Goal: Information Seeking & Learning: Compare options

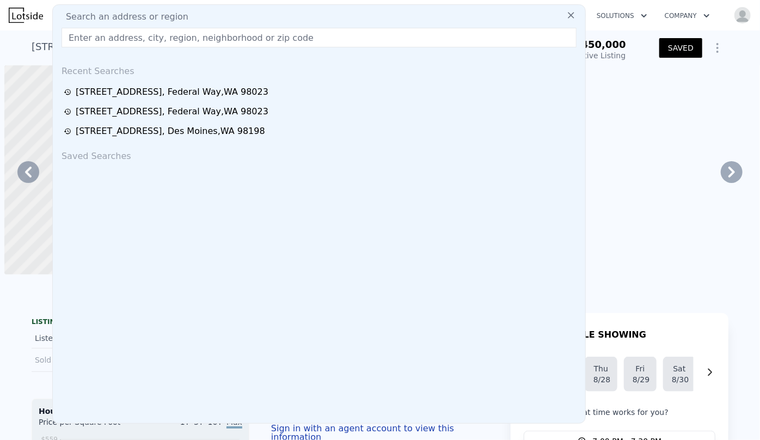
scroll to position [0, 1991]
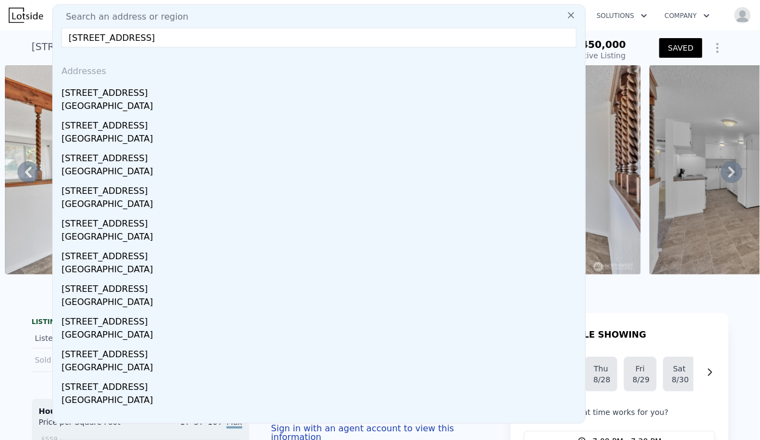
type input "31119 5th Ave S, Federal Way, WA 98003"
click at [121, 96] on div "[STREET_ADDRESS]" at bounding box center [320, 90] width 519 height 17
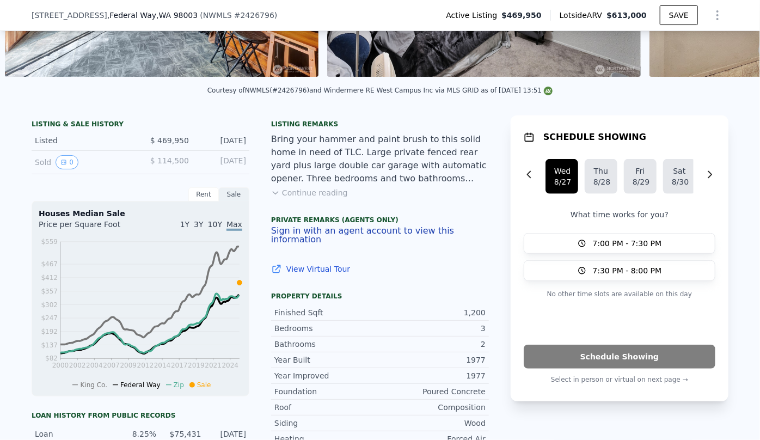
scroll to position [392, 0]
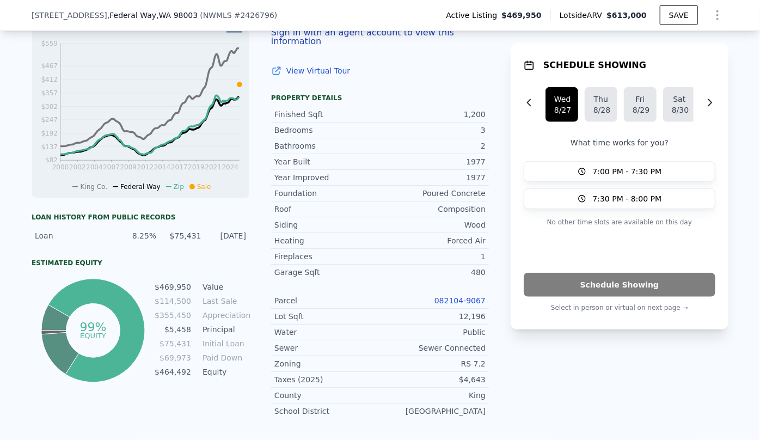
click at [464, 293] on div "Parcel 082104-9067" at bounding box center [380, 301] width 218 height 16
click at [465, 296] on link "082104-9067" at bounding box center [459, 300] width 51 height 9
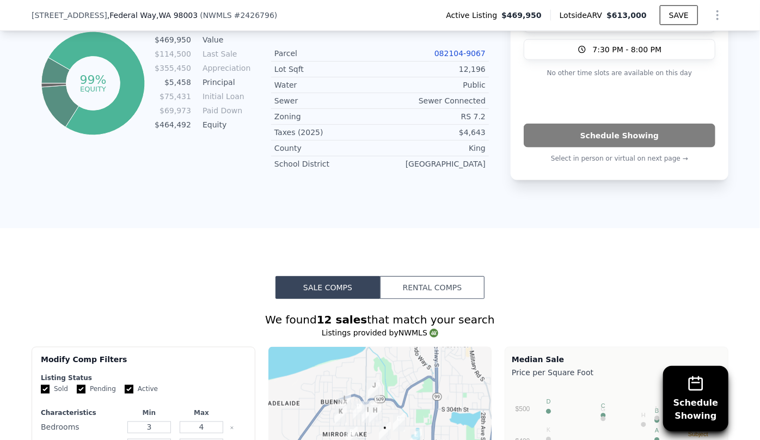
scroll to position [936, 0]
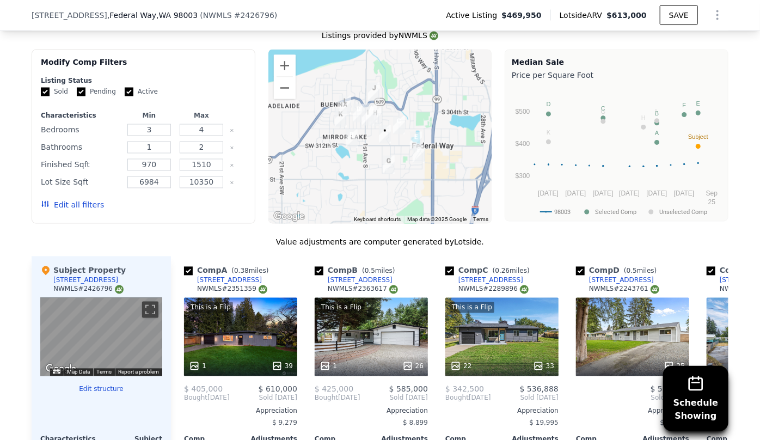
click at [70, 201] on button "Edit all filters" at bounding box center [72, 205] width 63 height 11
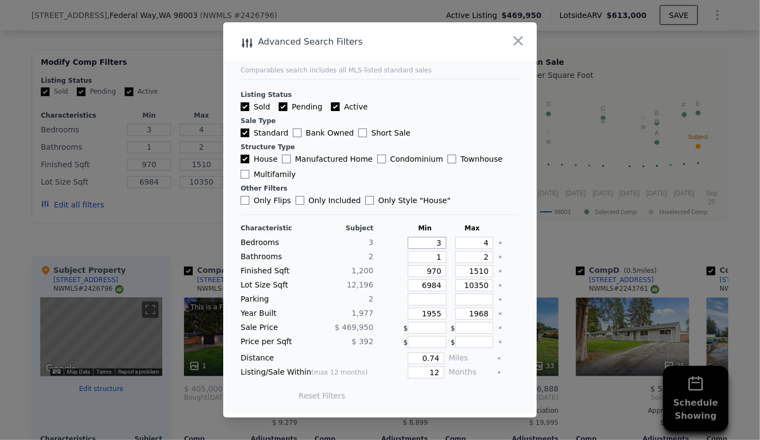
drag, startPoint x: 434, startPoint y: 244, endPoint x: 408, endPoint y: 248, distance: 27.0
click at [408, 248] on input "3" at bounding box center [427, 243] width 39 height 12
type input "2"
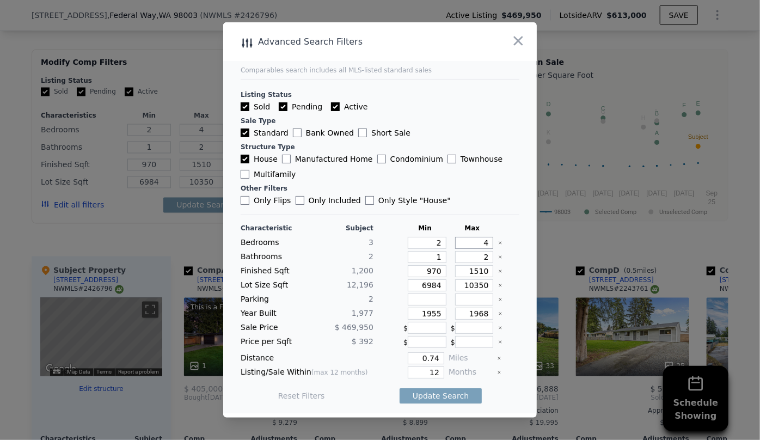
drag, startPoint x: 480, startPoint y: 245, endPoint x: 456, endPoint y: 248, distance: 24.0
click at [456, 247] on input "4" at bounding box center [474, 243] width 39 height 12
type input "3"
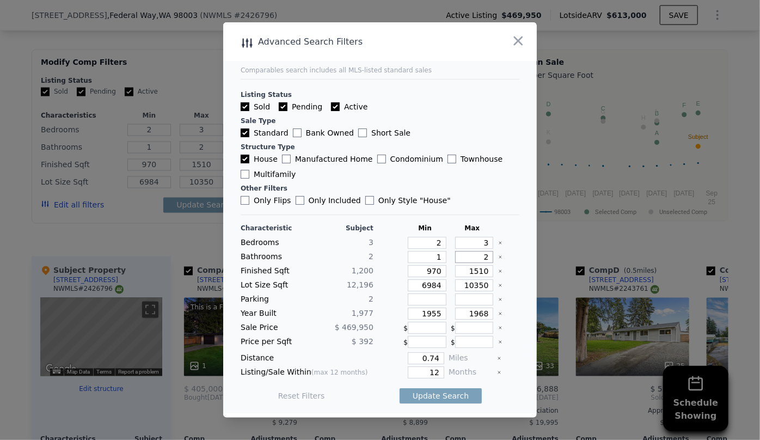
drag, startPoint x: 479, startPoint y: 261, endPoint x: 451, endPoint y: 261, distance: 28.3
click at [455, 261] on input "2" at bounding box center [474, 257] width 39 height 12
click at [758, 216] on div at bounding box center [380, 220] width 760 height 440
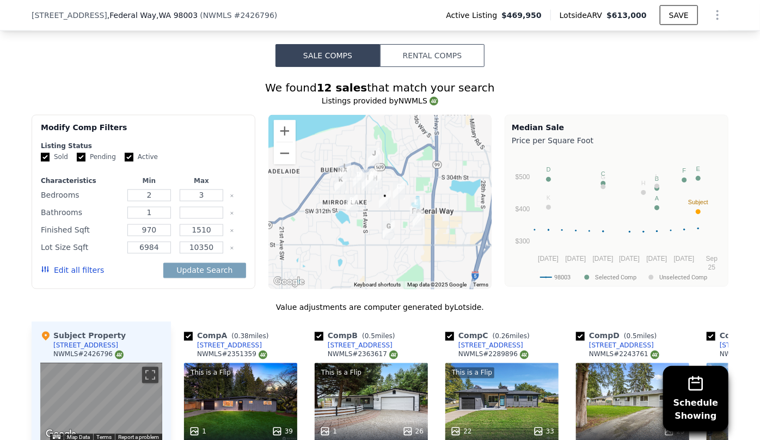
scroll to position [890, 0]
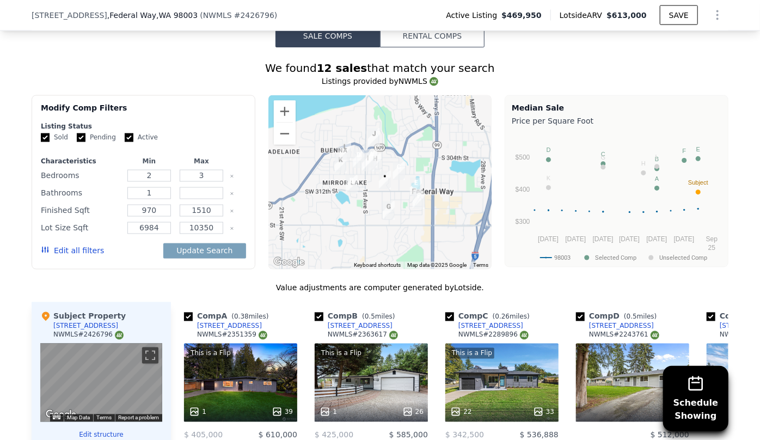
click at [76, 253] on button "Edit all filters" at bounding box center [72, 250] width 63 height 11
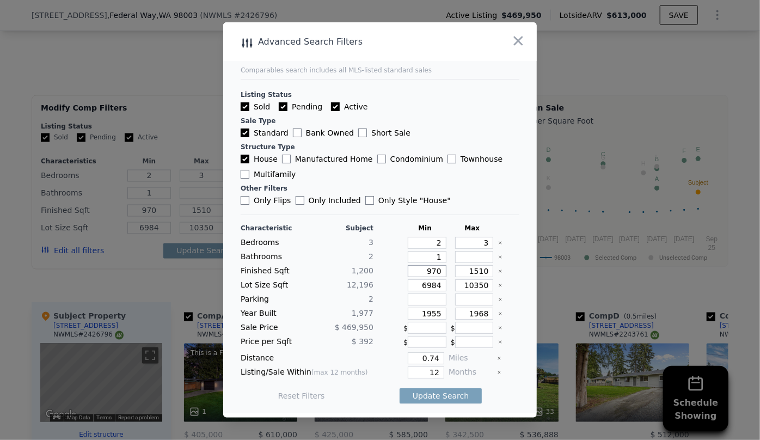
drag, startPoint x: 434, startPoint y: 273, endPoint x: 408, endPoint y: 271, distance: 26.2
click at [408, 271] on input "970" at bounding box center [427, 271] width 39 height 12
drag, startPoint x: 440, startPoint y: 284, endPoint x: 366, endPoint y: 297, distance: 75.1
click at [366, 297] on div "Characteristic Subject Min Max Bedrooms 3 2 3 Bathrooms 2 1 Finished Sqft 1,200…" at bounding box center [379, 317] width 279 height 187
drag, startPoint x: 435, startPoint y: 310, endPoint x: 394, endPoint y: 310, distance: 40.3
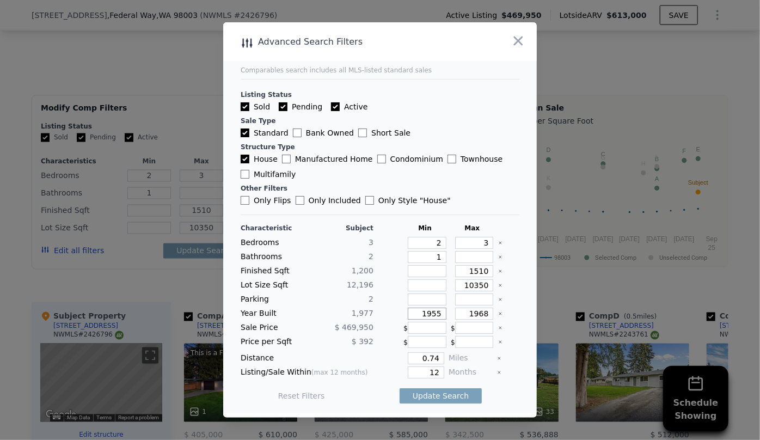
click at [395, 310] on div "Year Built 1,977 1955 1968" at bounding box center [379, 313] width 279 height 12
click at [479, 315] on input "1968" at bounding box center [474, 313] width 39 height 12
type input "1999"
drag, startPoint x: 439, startPoint y: 372, endPoint x: 365, endPoint y: 372, distance: 74.0
click at [365, 372] on div "Listing/Sale Within (max 12 months) 12 Months" at bounding box center [379, 372] width 279 height 12
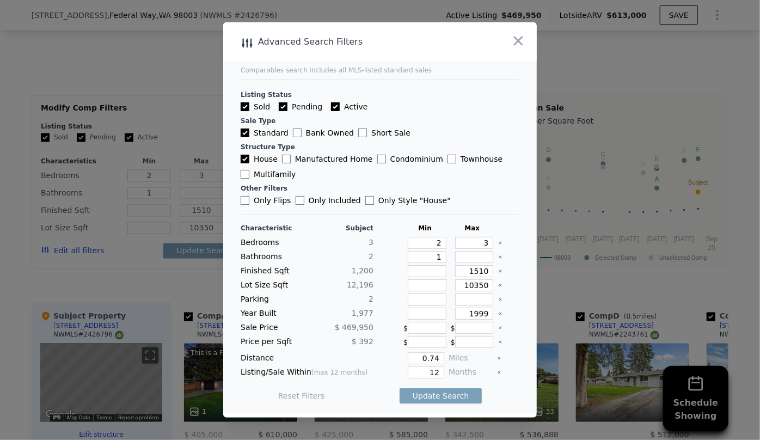
click at [441, 374] on div "Listing/Sale Within (max 12 months) 12 Months" at bounding box center [379, 372] width 279 height 12
click at [439, 372] on div "Listing/Sale Within (max 12 months) 12 Months" at bounding box center [379, 372] width 279 height 12
click at [436, 371] on input "12" at bounding box center [426, 372] width 36 height 12
type input "1"
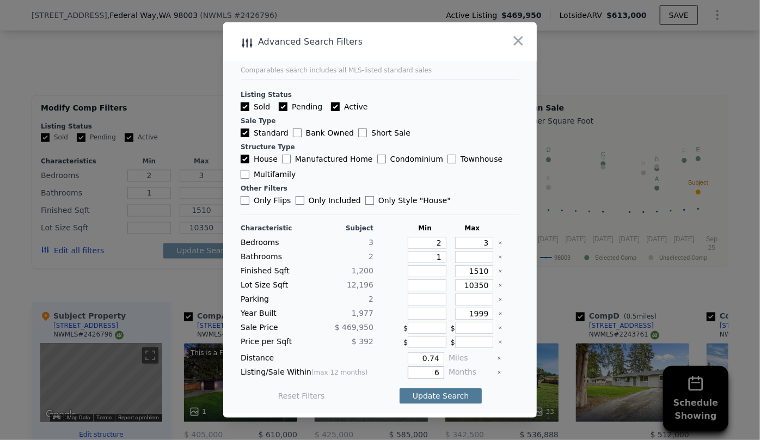
type input "6"
click at [434, 392] on button "Update Search" at bounding box center [440, 395] width 82 height 15
checkbox input "false"
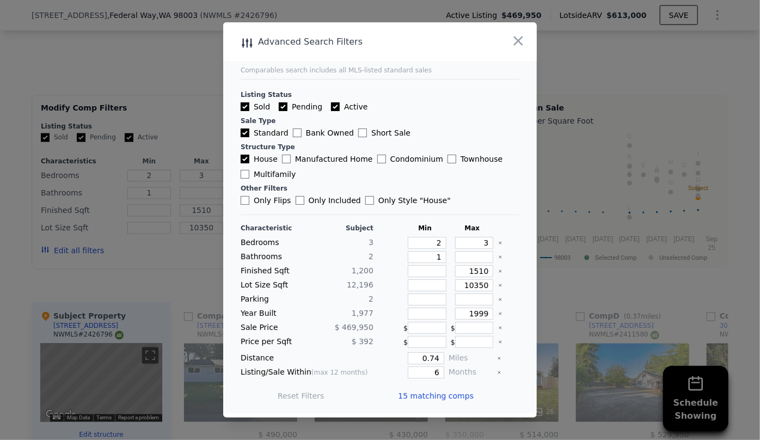
click at [433, 402] on div "15 matching comps" at bounding box center [440, 395] width 84 height 30
click at [431, 394] on span "15 matching comps" at bounding box center [436, 395] width 76 height 11
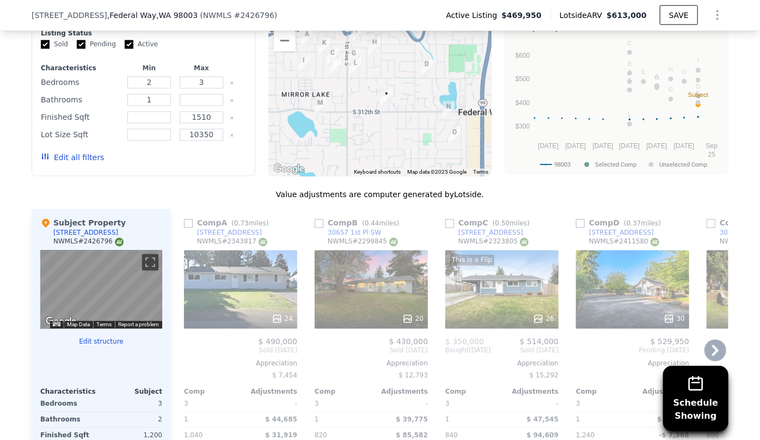
scroll to position [989, 0]
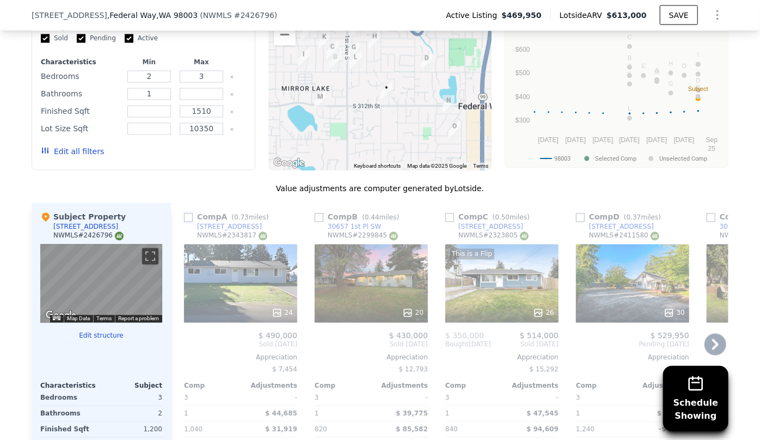
click at [184, 213] on input "checkbox" at bounding box center [188, 217] width 9 height 9
checkbox input "true"
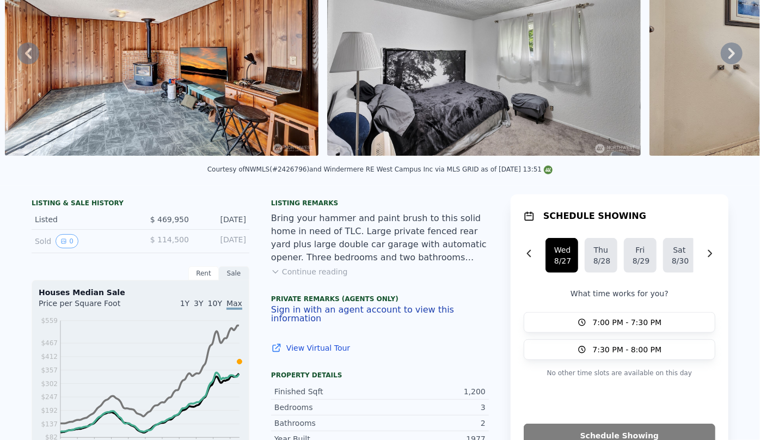
scroll to position [0, 0]
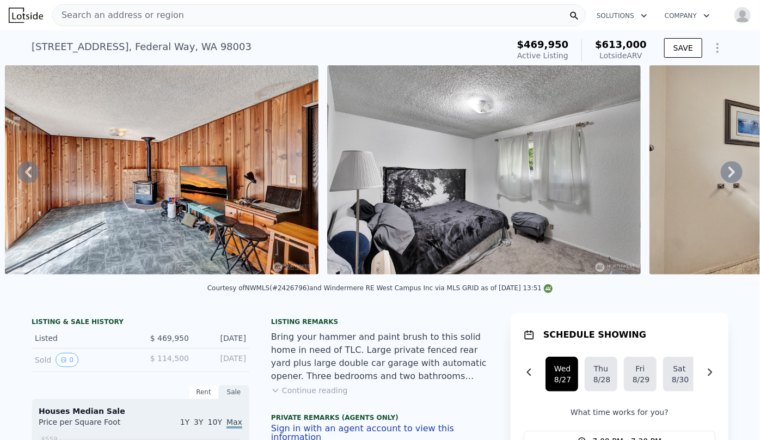
click at [449, 286] on div "Courtesy of NWMLS (#2426796) and Windermere RE West Campus Inc via MLS GRID as …" at bounding box center [380, 291] width 760 height 26
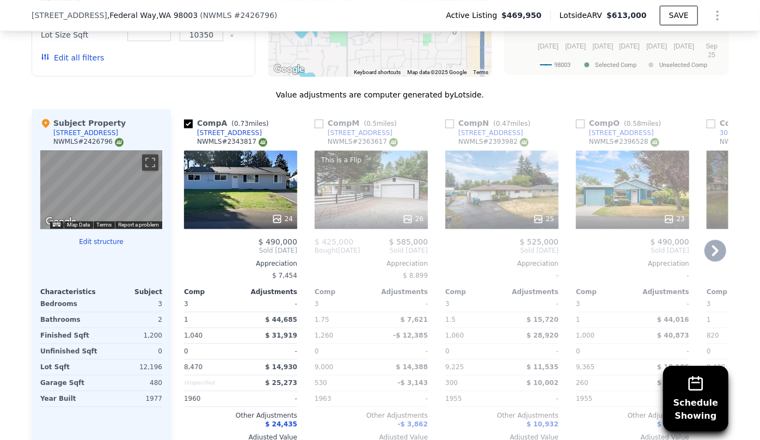
scroll to position [1084, 0]
click at [317, 124] on input "checkbox" at bounding box center [318, 123] width 9 height 9
checkbox input "true"
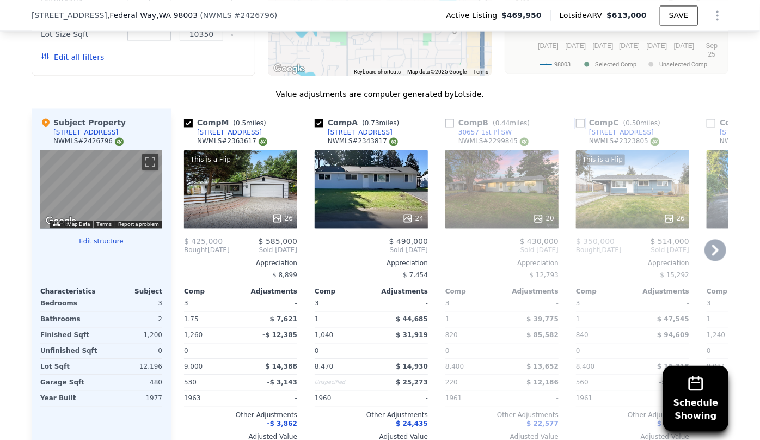
click at [576, 124] on input "checkbox" at bounding box center [580, 123] width 9 height 9
checkbox input "true"
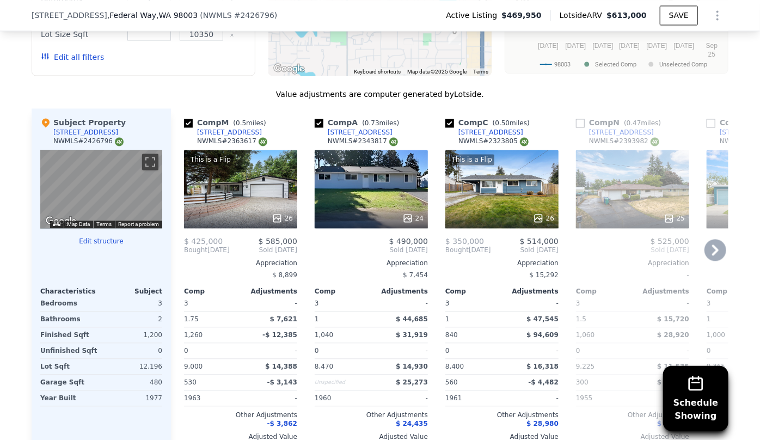
click at [712, 243] on icon at bounding box center [715, 250] width 22 height 22
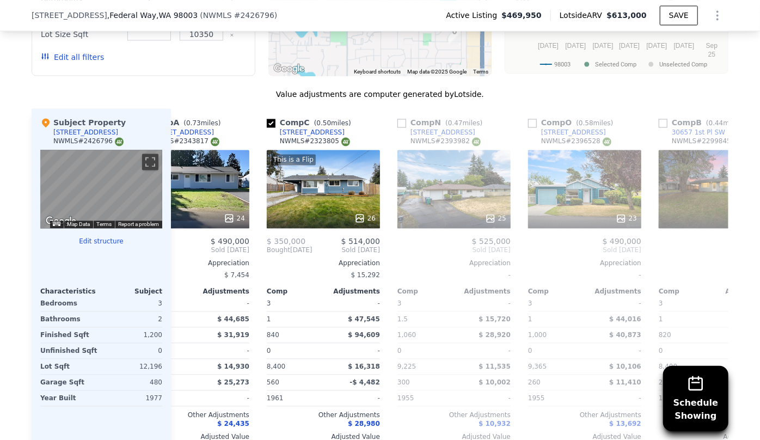
scroll to position [0, 261]
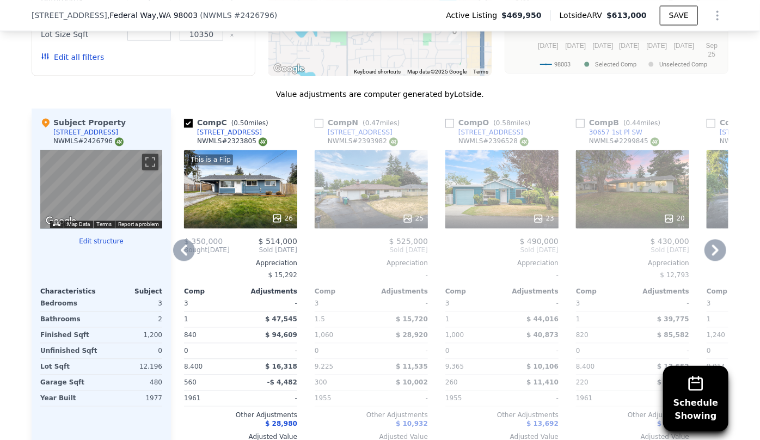
click at [709, 242] on icon at bounding box center [715, 250] width 22 height 22
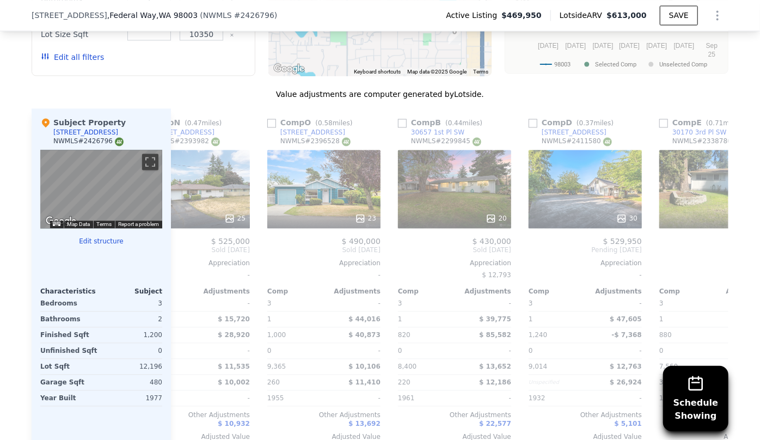
scroll to position [0, 522]
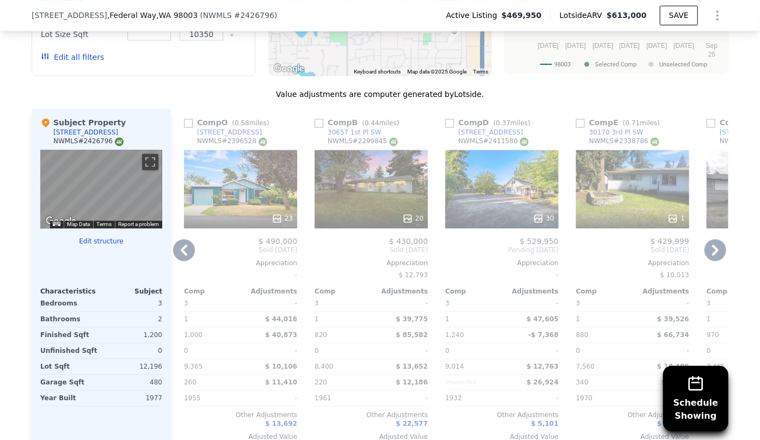
click at [712, 250] on icon at bounding box center [715, 249] width 7 height 11
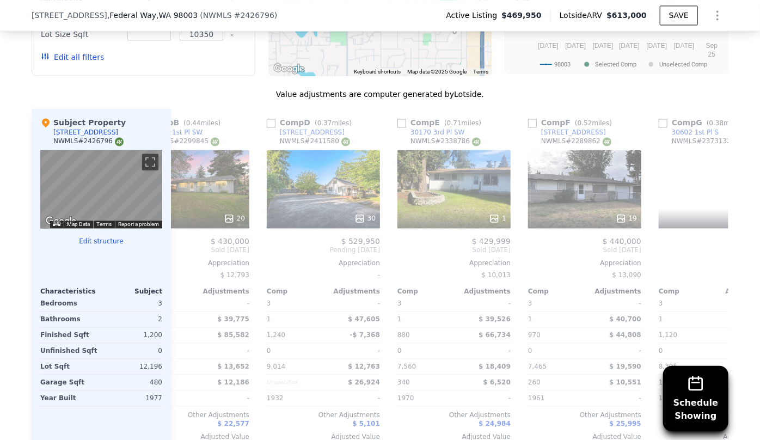
scroll to position [0, 784]
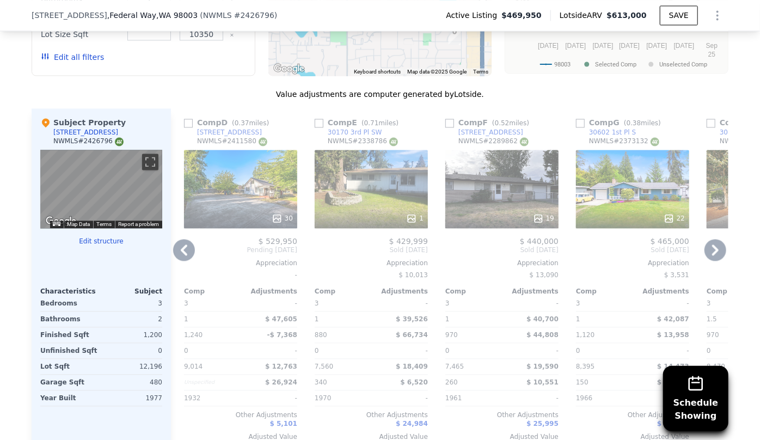
click at [712, 250] on icon at bounding box center [715, 249] width 7 height 11
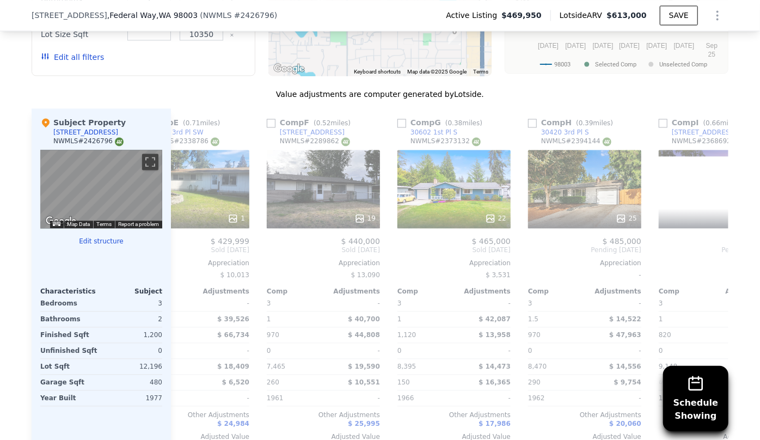
scroll to position [0, 1045]
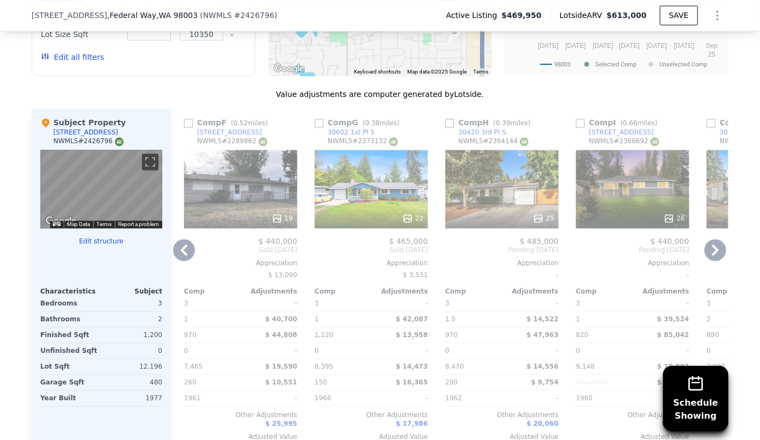
click at [712, 250] on icon at bounding box center [715, 249] width 7 height 11
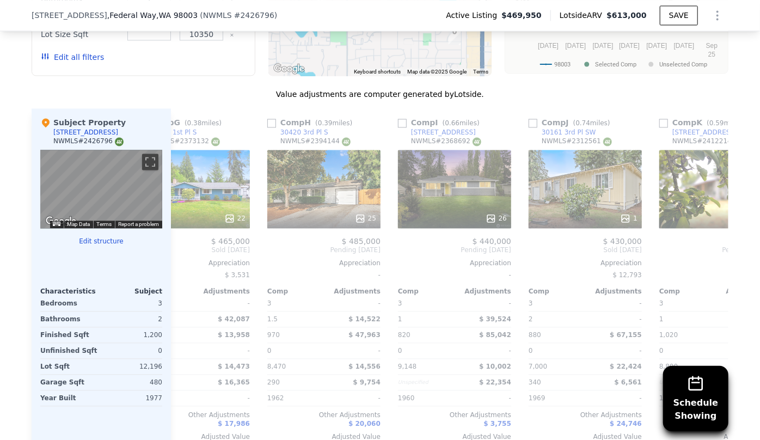
scroll to position [0, 1306]
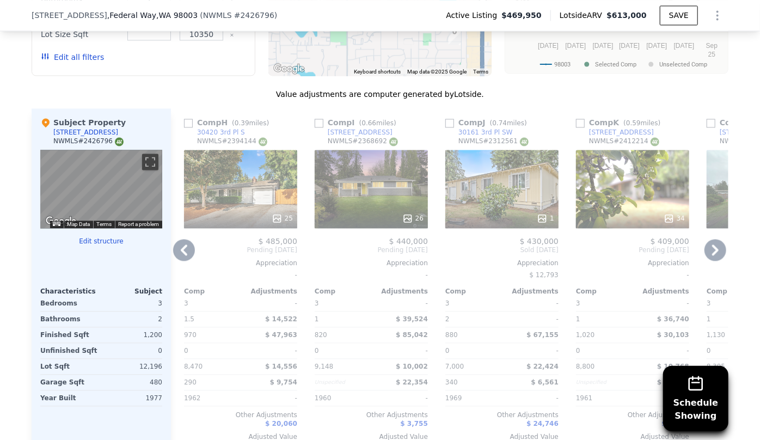
click at [712, 250] on icon at bounding box center [715, 249] width 7 height 11
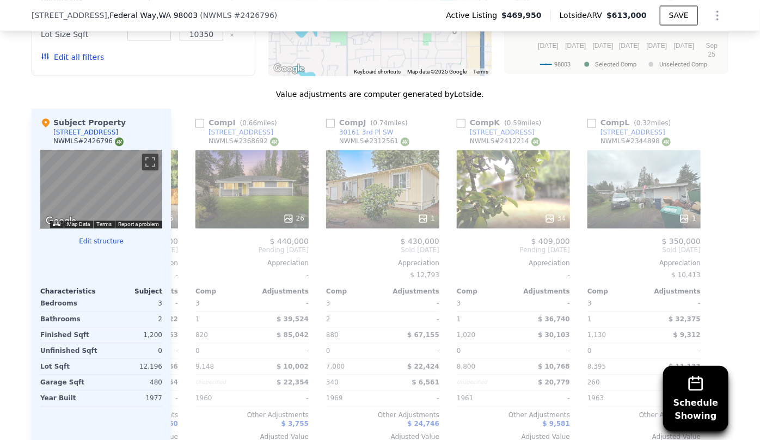
scroll to position [0, 1427]
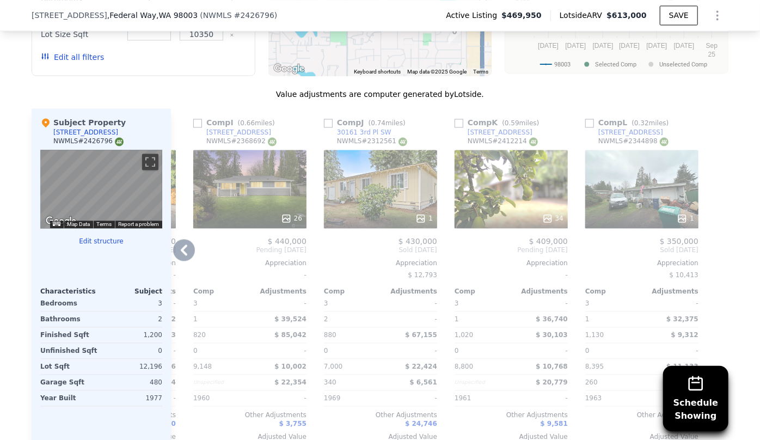
click at [184, 250] on icon at bounding box center [184, 250] width 22 height 22
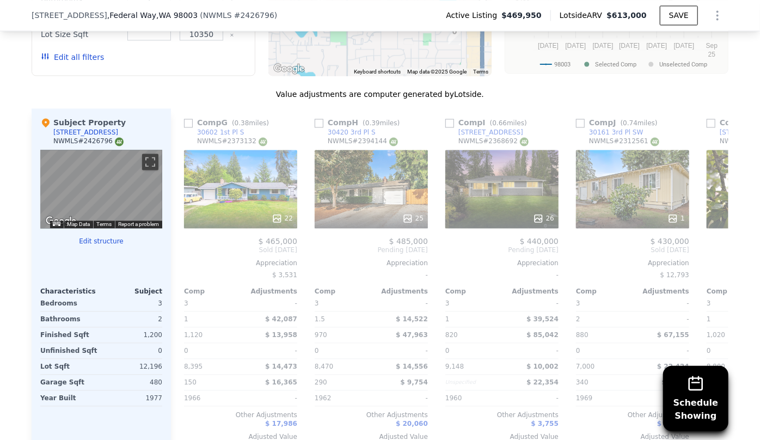
scroll to position [0, 1166]
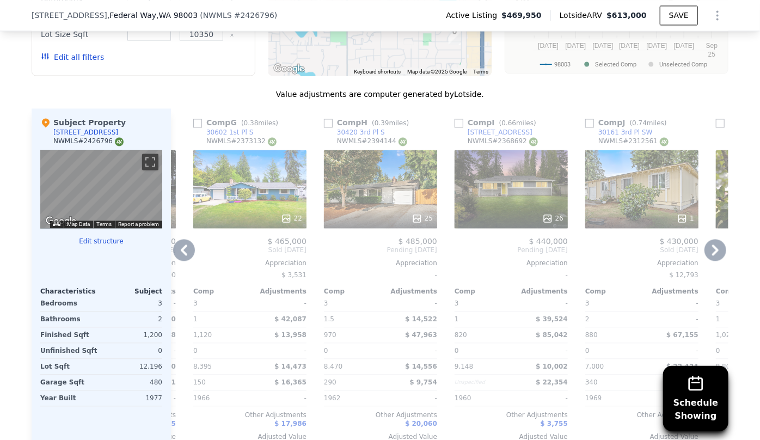
click at [385, 185] on div "25" at bounding box center [380, 189] width 113 height 78
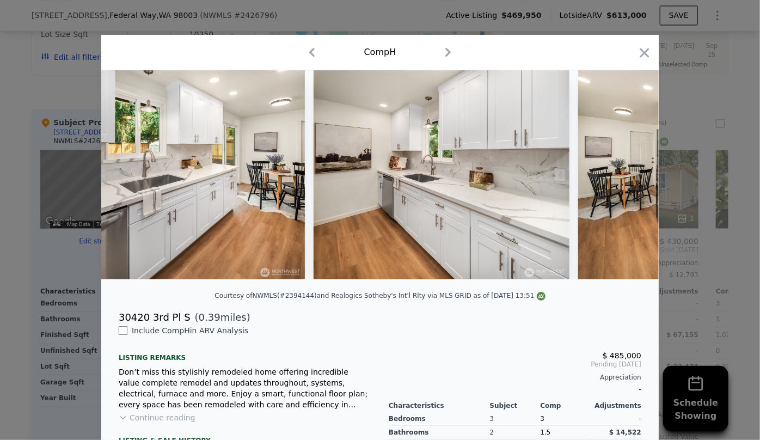
scroll to position [0, 2643]
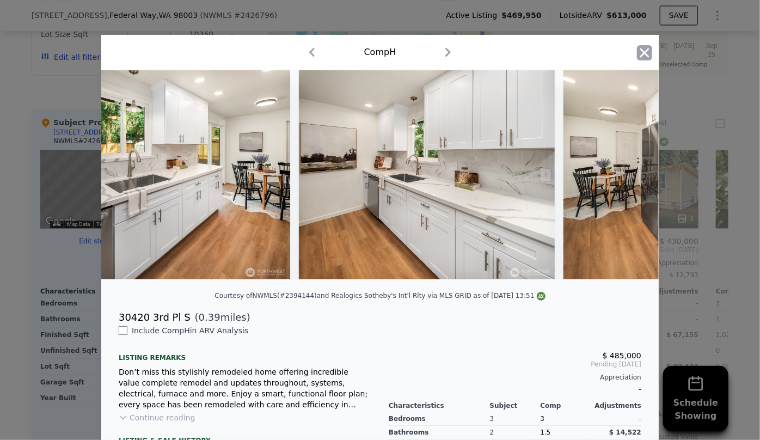
click at [642, 52] on icon "button" at bounding box center [644, 52] width 9 height 9
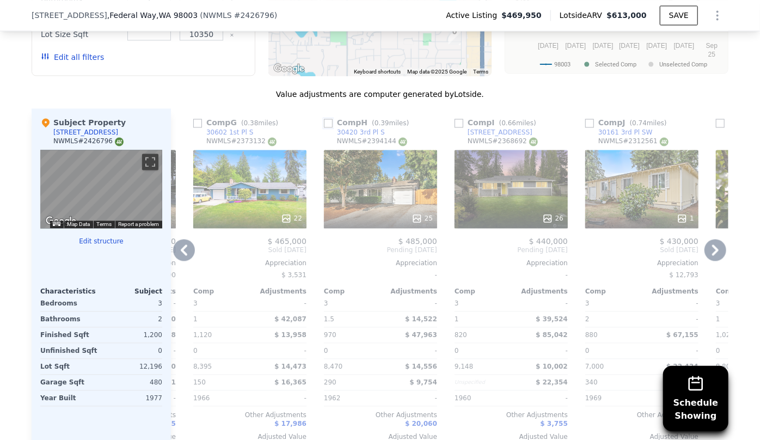
click at [326, 119] on input "checkbox" at bounding box center [328, 123] width 9 height 9
checkbox input "true"
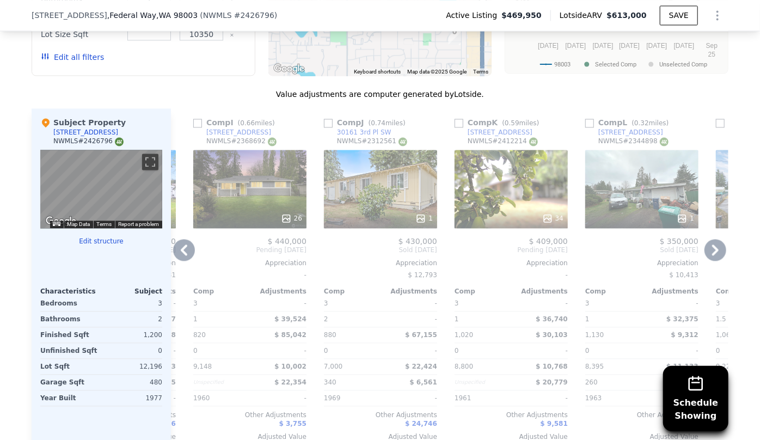
click at [174, 249] on icon at bounding box center [184, 250] width 22 height 22
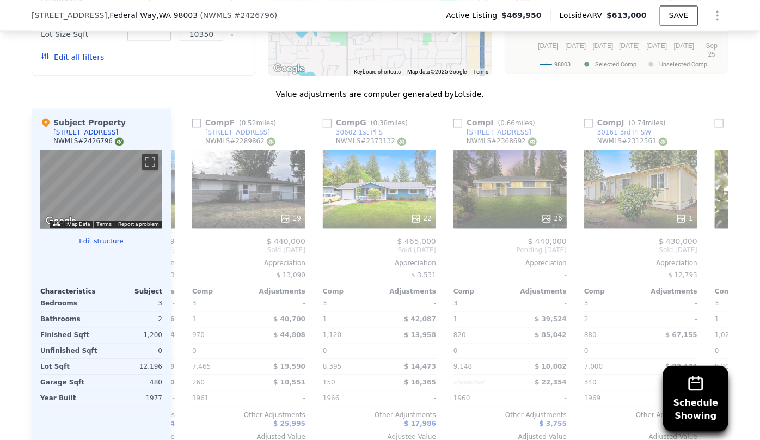
scroll to position [0, 905]
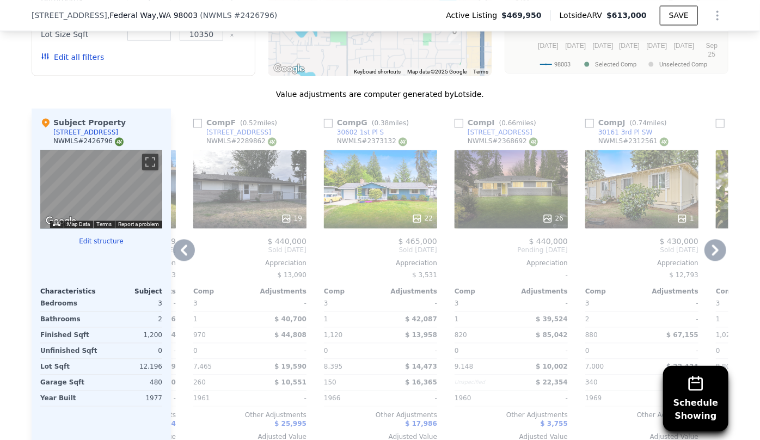
click at [374, 196] on div "22" at bounding box center [380, 189] width 113 height 78
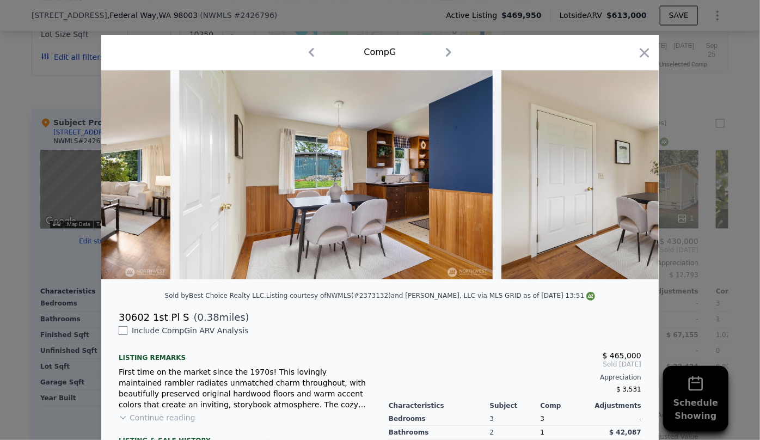
scroll to position [0, 3019]
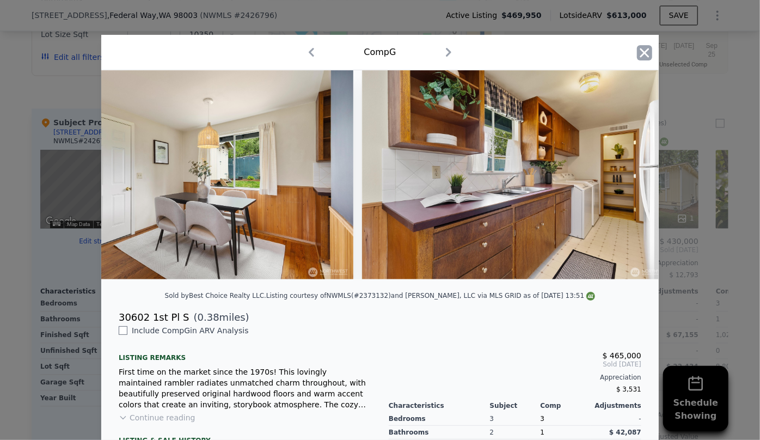
click at [642, 53] on icon "button" at bounding box center [644, 52] width 15 height 15
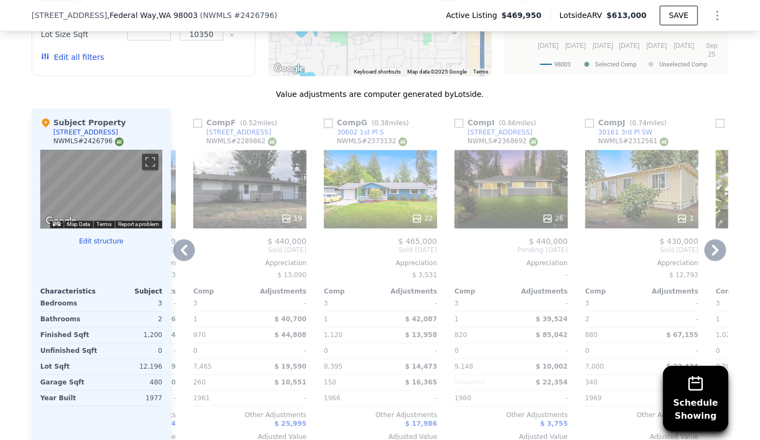
click at [326, 125] on input "checkbox" at bounding box center [328, 123] width 9 height 9
checkbox input "true"
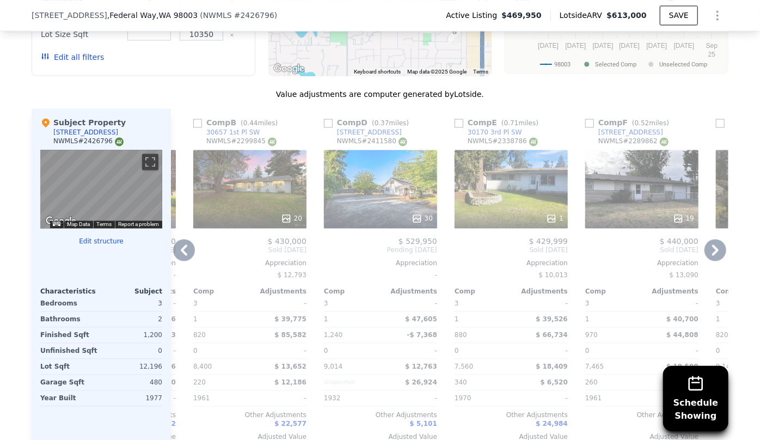
click at [182, 250] on icon at bounding box center [184, 250] width 22 height 22
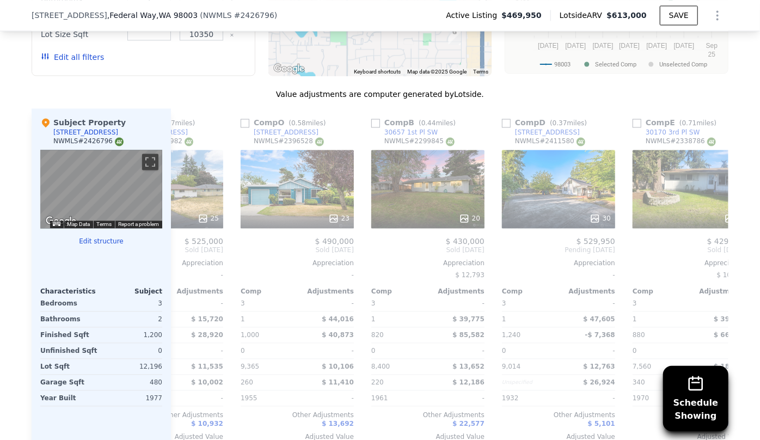
scroll to position [0, 644]
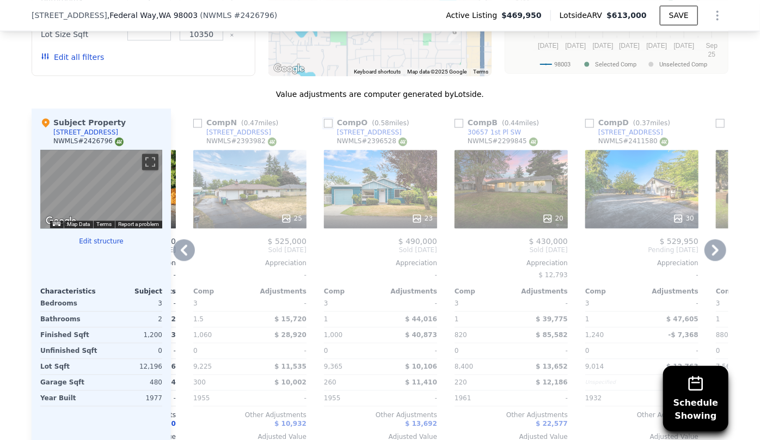
click at [324, 122] on input "checkbox" at bounding box center [328, 123] width 9 height 9
checkbox input "true"
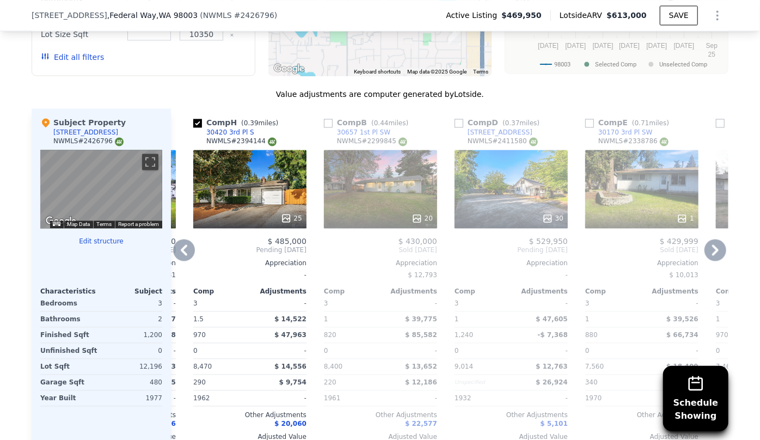
click at [709, 250] on icon at bounding box center [715, 250] width 22 height 22
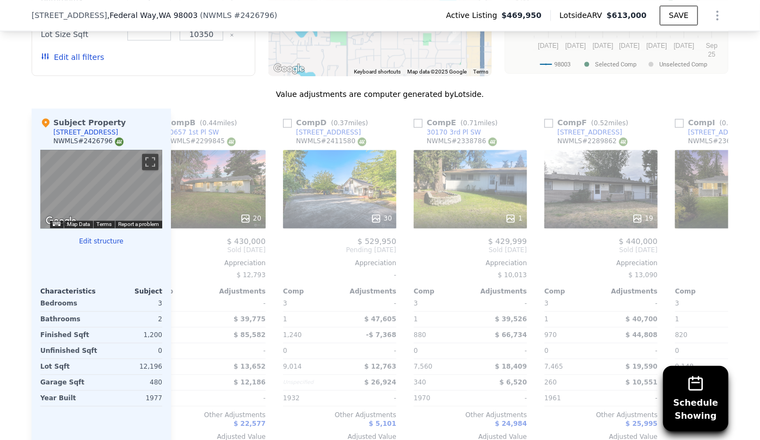
scroll to position [0, 905]
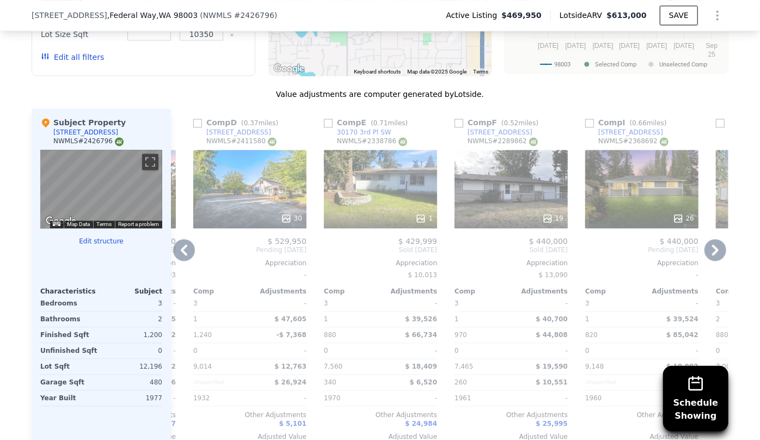
click at [709, 250] on icon at bounding box center [715, 250] width 22 height 22
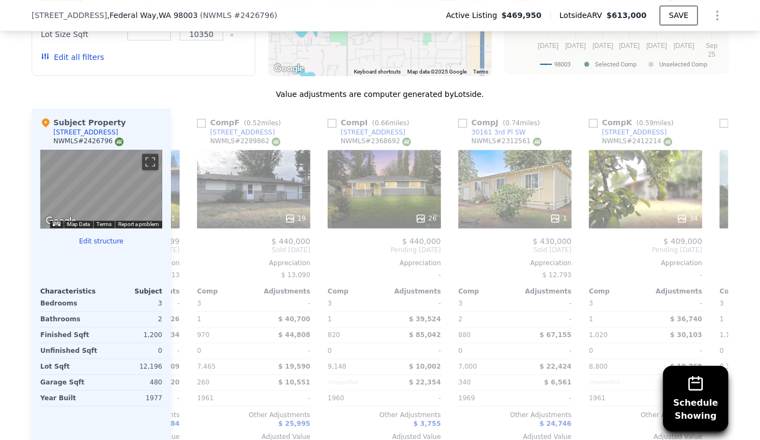
scroll to position [0, 1166]
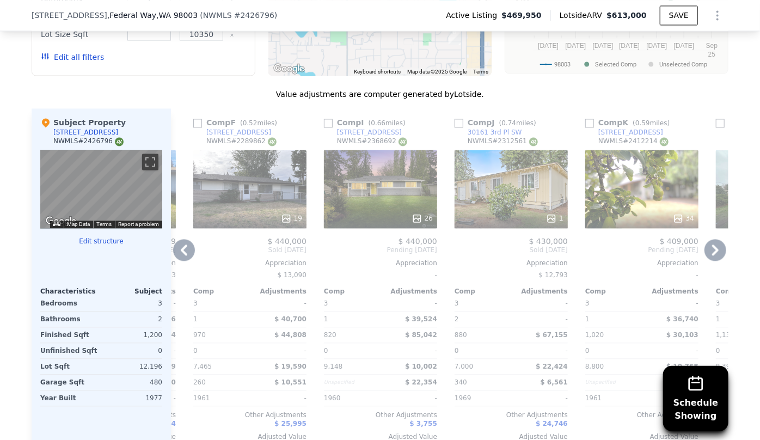
click at [645, 181] on div "34" at bounding box center [641, 189] width 113 height 78
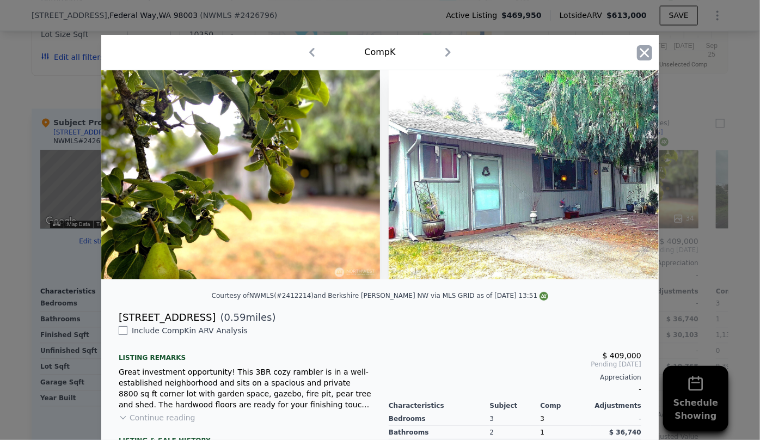
click at [640, 51] on icon "button" at bounding box center [644, 52] width 9 height 9
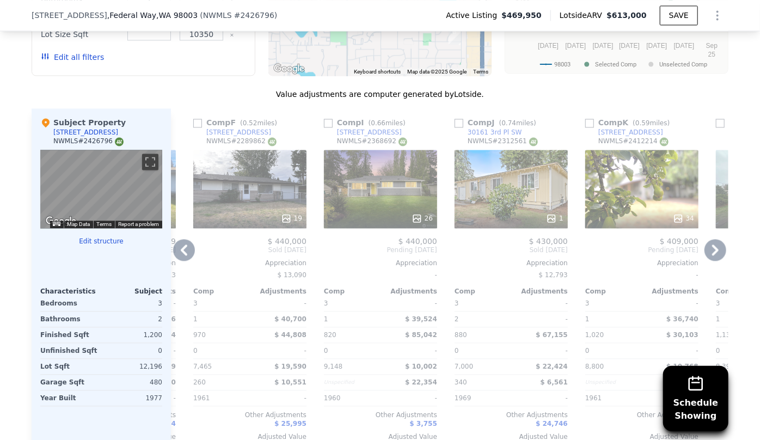
click at [184, 254] on icon at bounding box center [184, 250] width 22 height 22
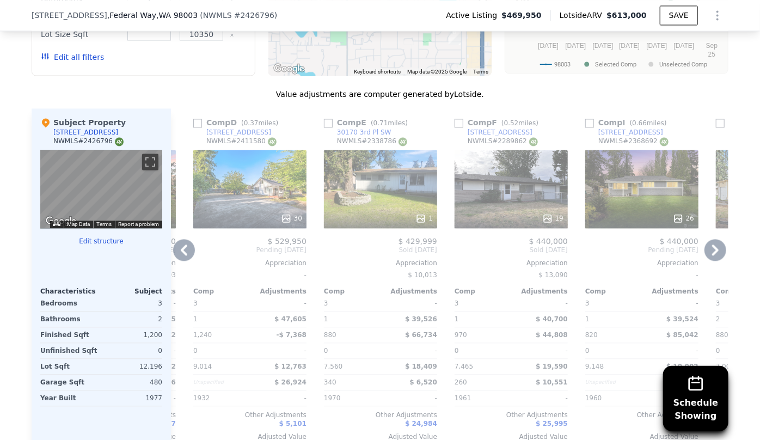
click at [184, 254] on icon at bounding box center [184, 250] width 22 height 22
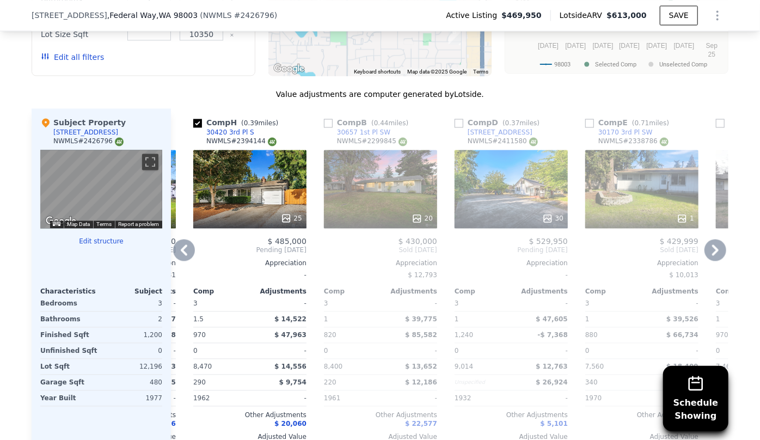
click at [184, 254] on icon at bounding box center [184, 250] width 22 height 22
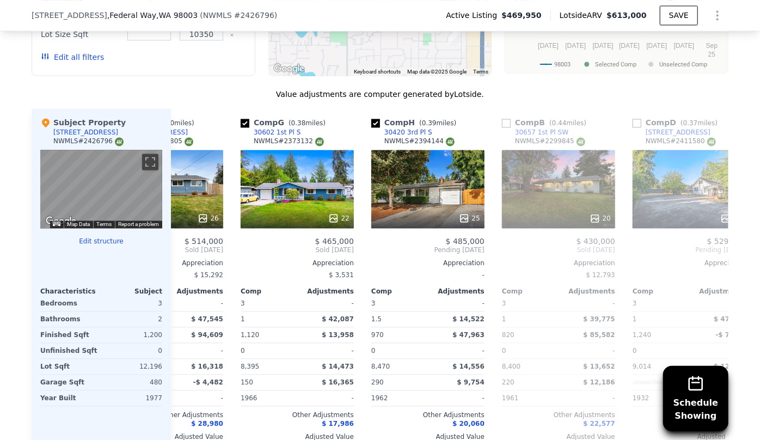
scroll to position [0, 383]
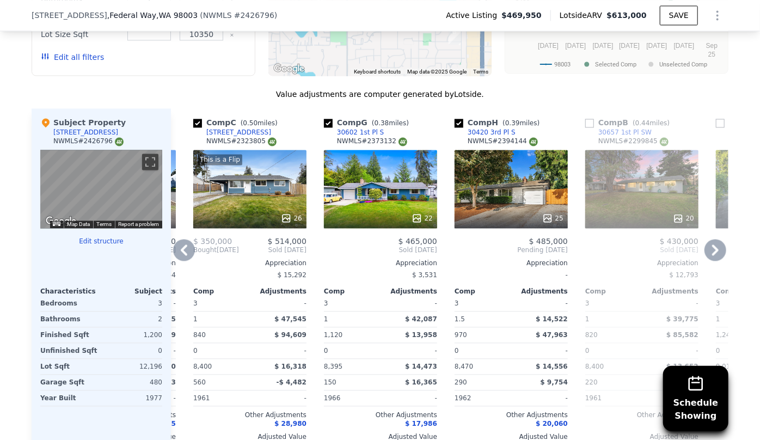
click at [184, 254] on icon at bounding box center [184, 250] width 22 height 22
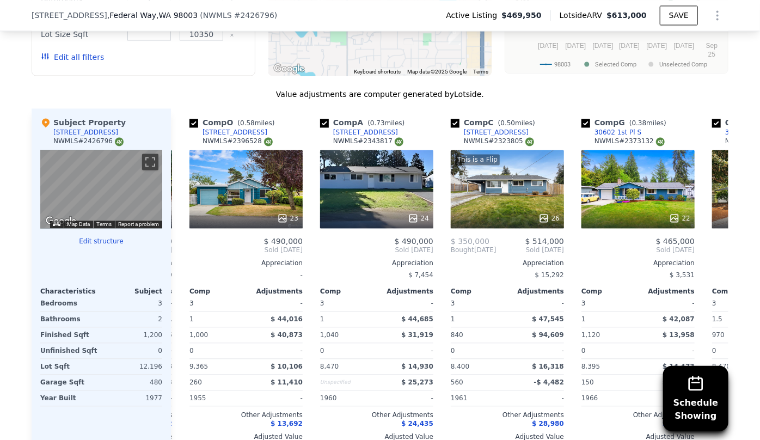
scroll to position [0, 121]
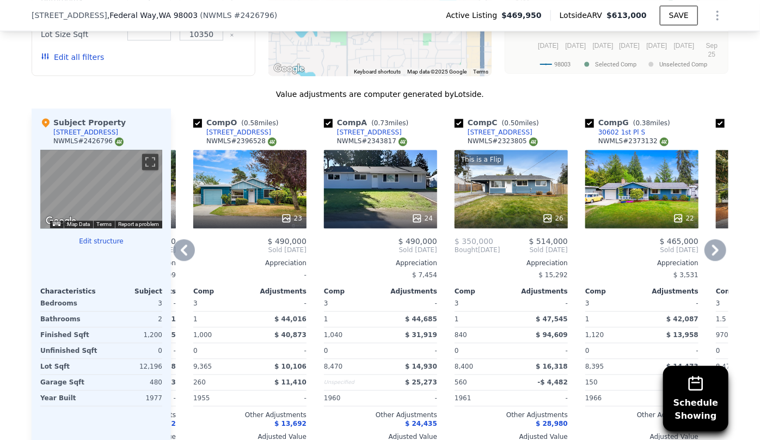
click at [361, 208] on div at bounding box center [380, 218] width 113 height 20
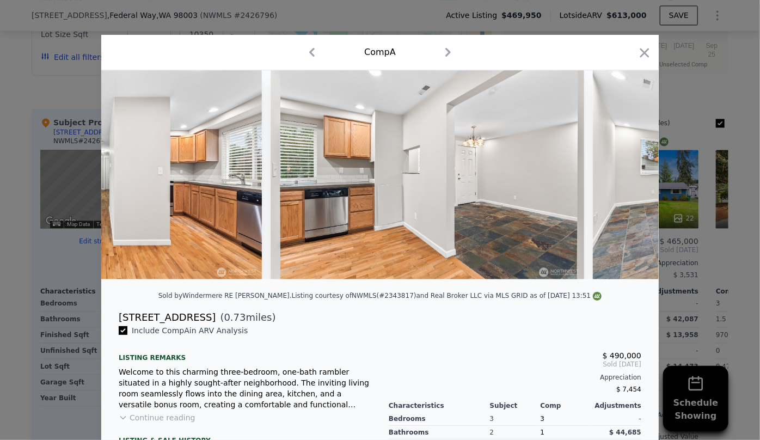
scroll to position [0, 3077]
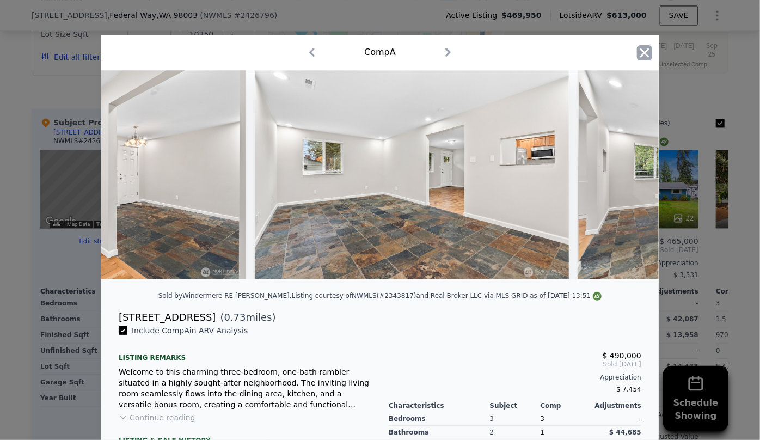
click at [646, 49] on icon "button" at bounding box center [644, 52] width 15 height 15
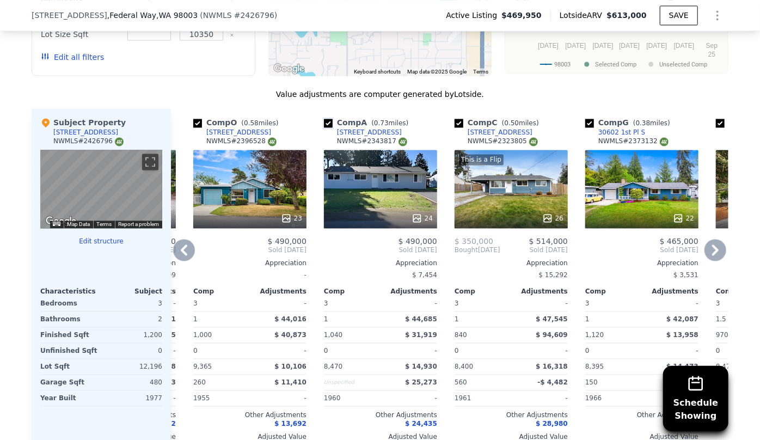
click at [324, 121] on input "checkbox" at bounding box center [328, 123] width 9 height 9
checkbox input "false"
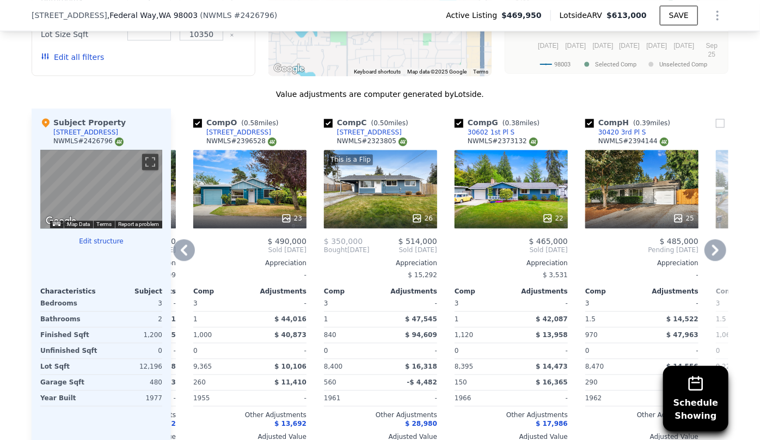
click at [181, 249] on icon at bounding box center [184, 249] width 7 height 11
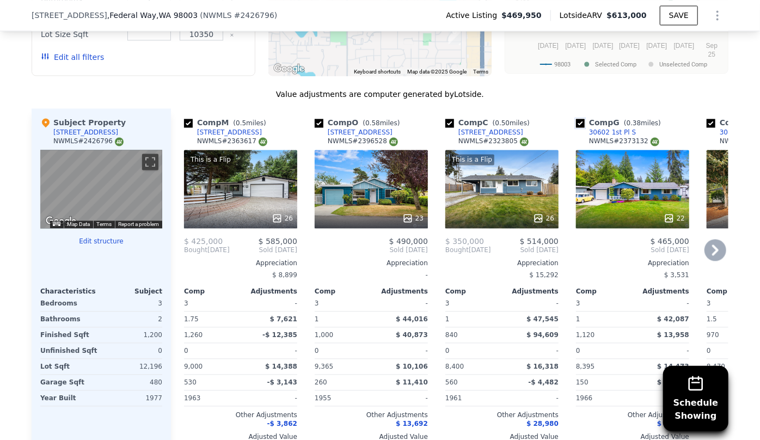
click at [580, 122] on input "checkbox" at bounding box center [580, 123] width 9 height 9
checkbox input "false"
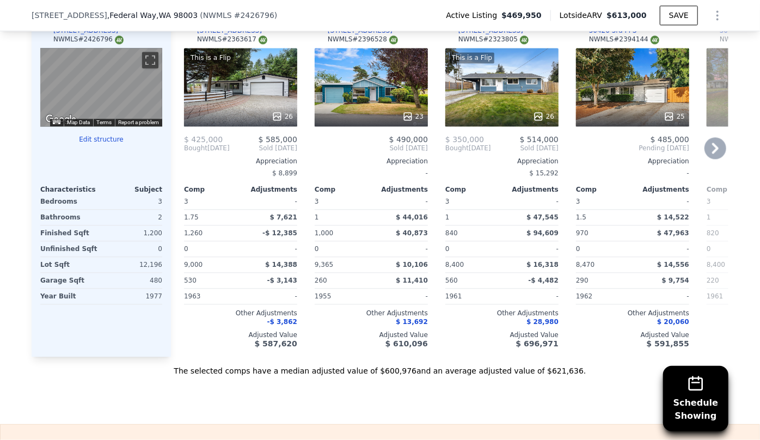
scroll to position [1133, 0]
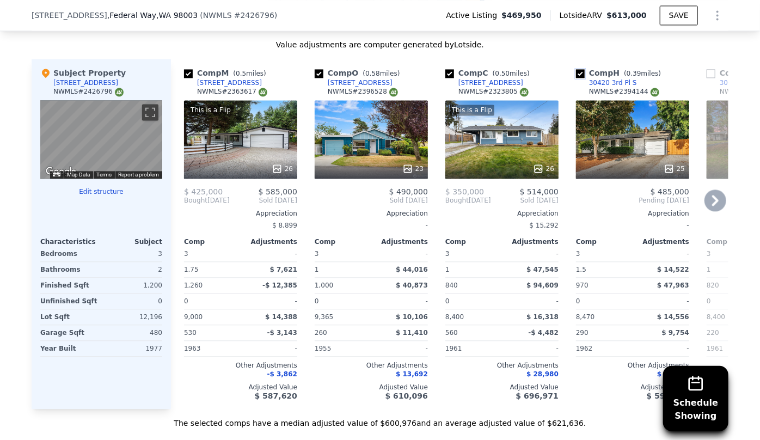
click at [576, 73] on input "checkbox" at bounding box center [580, 73] width 9 height 9
checkbox input "false"
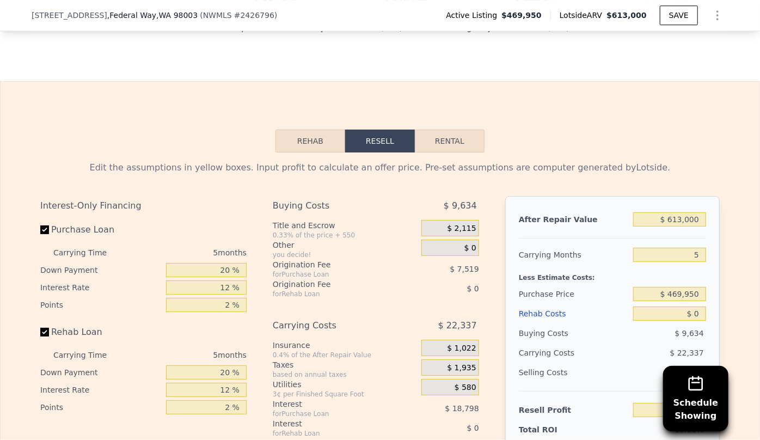
scroll to position [1529, 0]
click at [680, 226] on input "$ 613,000" at bounding box center [669, 219] width 73 height 14
type input "$ 000"
type input "-$ 501,449"
type input "$ 5,000"
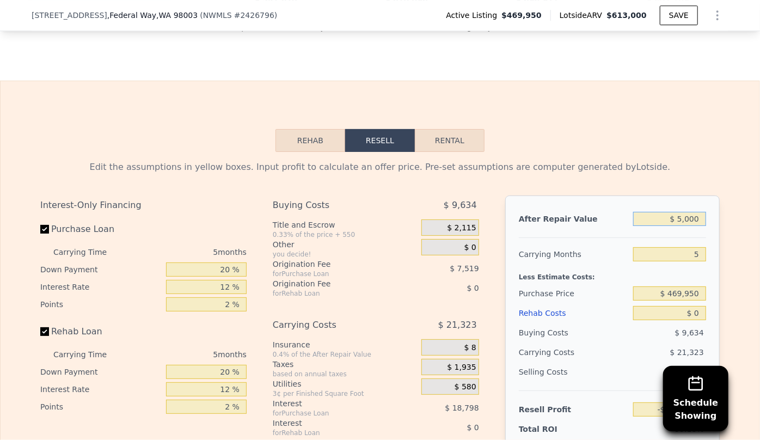
type input "-$ 496,813"
type input "$ 58,000"
type input "-$ 447,671"
type input "$ 580,000"
type input "$ 36,329"
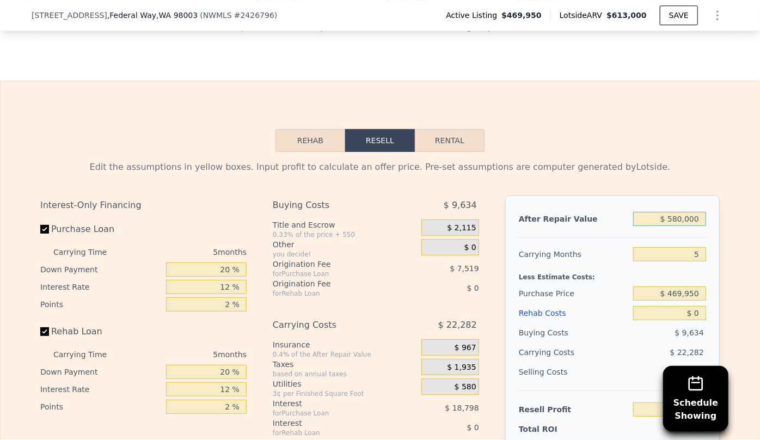
type input "$ 580,000"
click at [651, 157] on div "Edit the assumptions in yellow boxes. Input profit to calculate an offer price.…" at bounding box center [380, 354] width 696 height 405
click at [701, 258] on input "5" at bounding box center [669, 254] width 73 height 14
type input "6"
type input "$ 31,873"
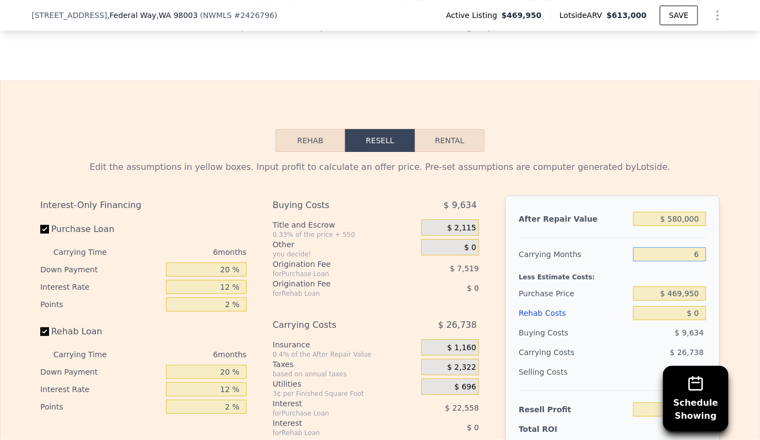
type input "6"
click at [617, 327] on div "Buying Costs" at bounding box center [574, 333] width 110 height 20
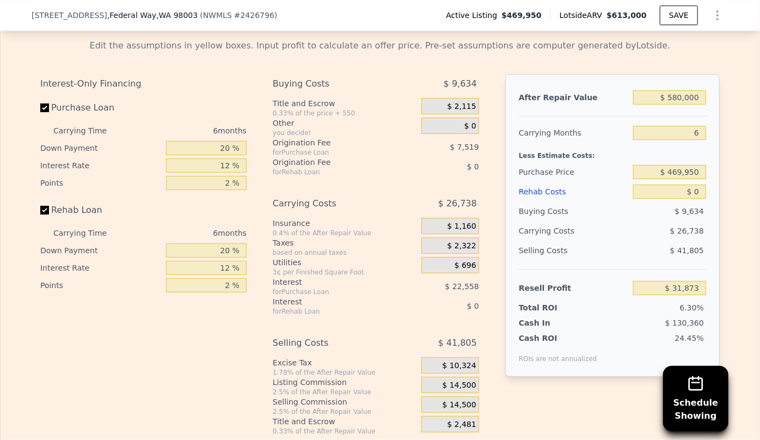
scroll to position [1678, 0]
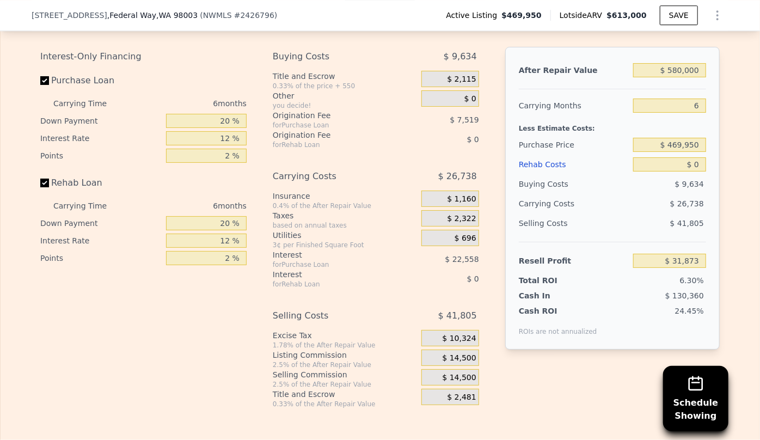
click at [528, 168] on div "Rehab Costs" at bounding box center [574, 165] width 110 height 20
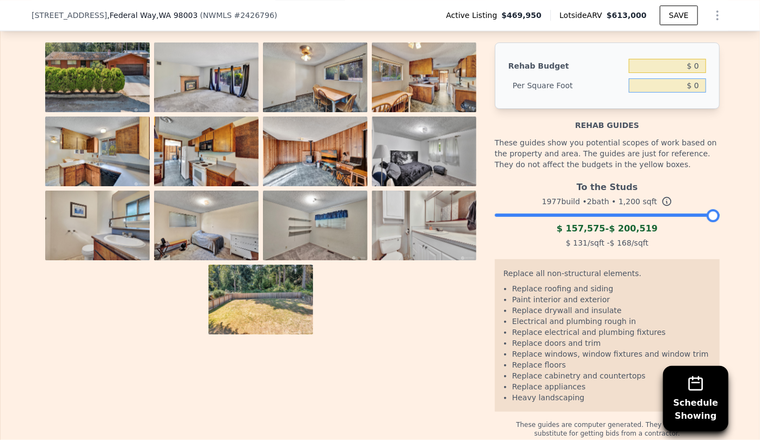
click at [687, 92] on input "$ 0" at bounding box center [666, 85] width 77 height 14
type input "$ 80"
click at [695, 109] on div "Rehab Budget $ 0 Per Square Foot $ 80" at bounding box center [607, 75] width 225 height 66
type input "$ 96,000"
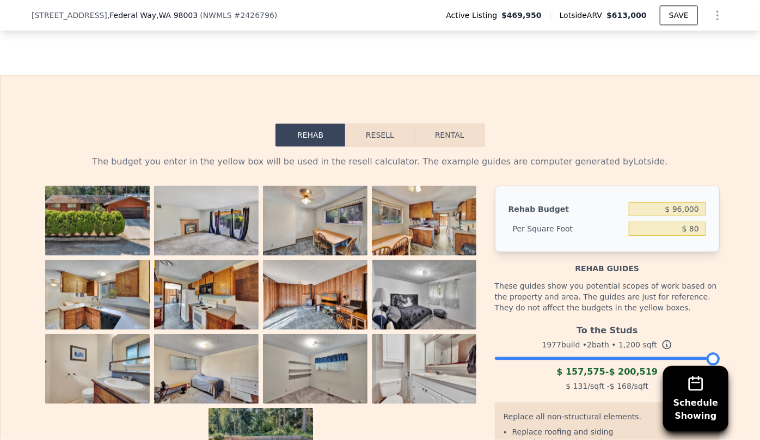
scroll to position [1529, 0]
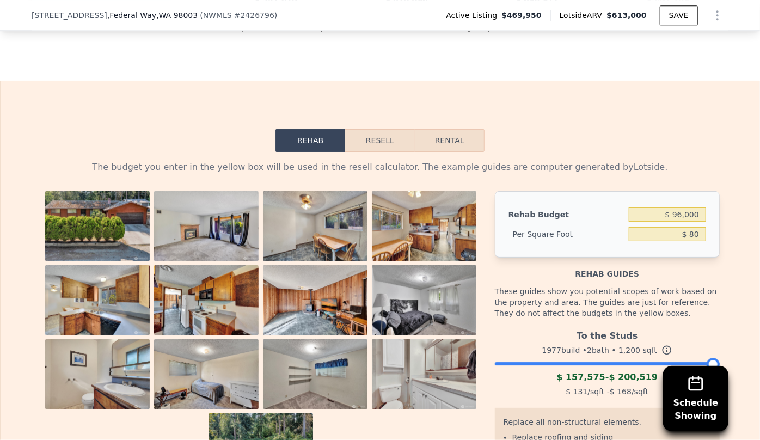
click at [390, 143] on button "Resell" at bounding box center [379, 140] width 69 height 23
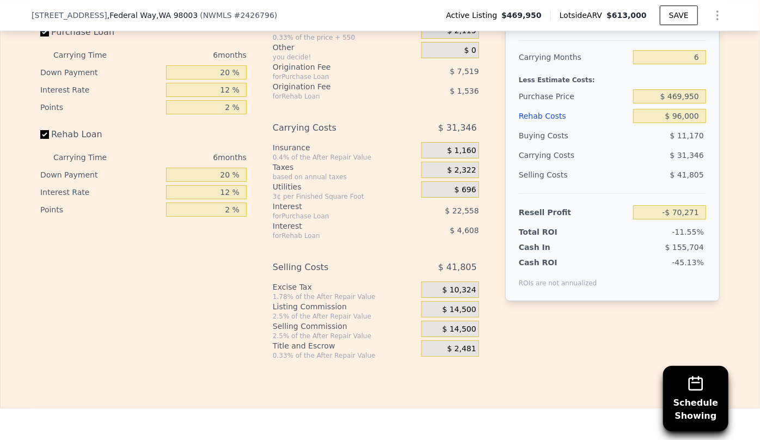
scroll to position [1727, 0]
click at [675, 101] on input "$ 469,950" at bounding box center [669, 95] width 73 height 14
type input "$ 409,950"
click at [618, 157] on div "$ 31,346" at bounding box center [648, 154] width 115 height 20
type input "-$ 6,231"
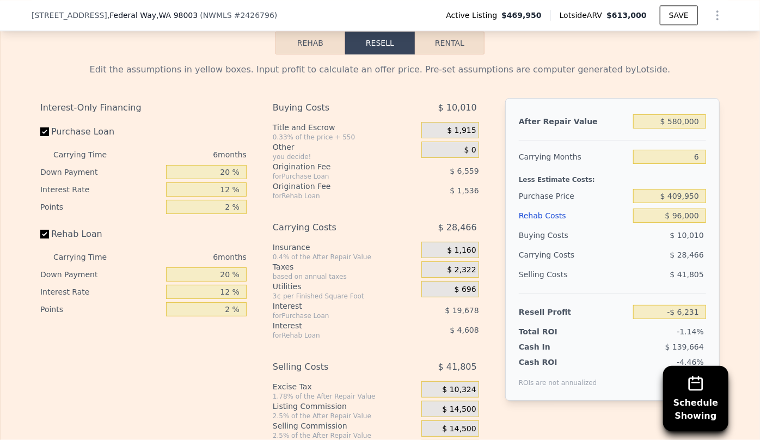
scroll to position [1678, 0]
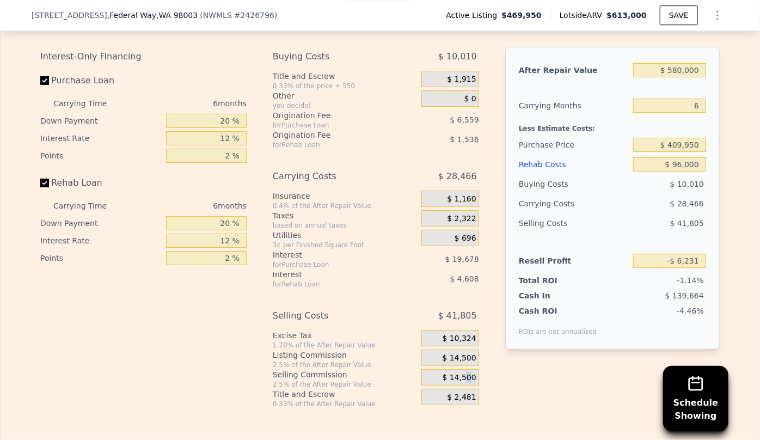
click at [465, 379] on span "$ 14,500" at bounding box center [459, 378] width 34 height 10
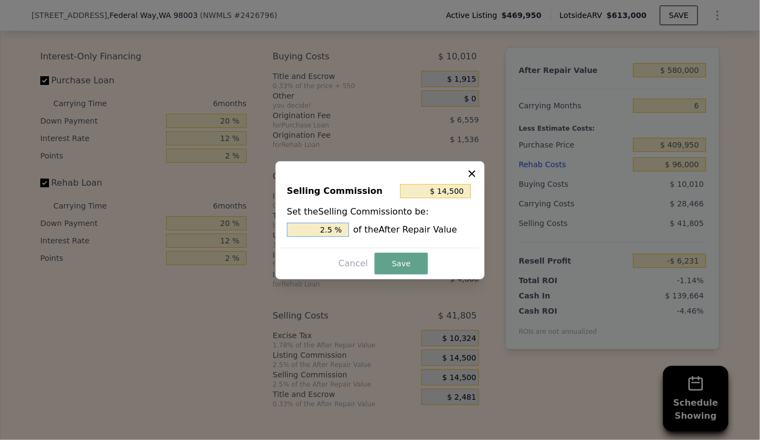
click at [326, 230] on input "2.5 %" at bounding box center [318, 230] width 62 height 14
type input "$ 2,900"
type input ".5 %"
type input "$ 8,700"
type input "1.5 %"
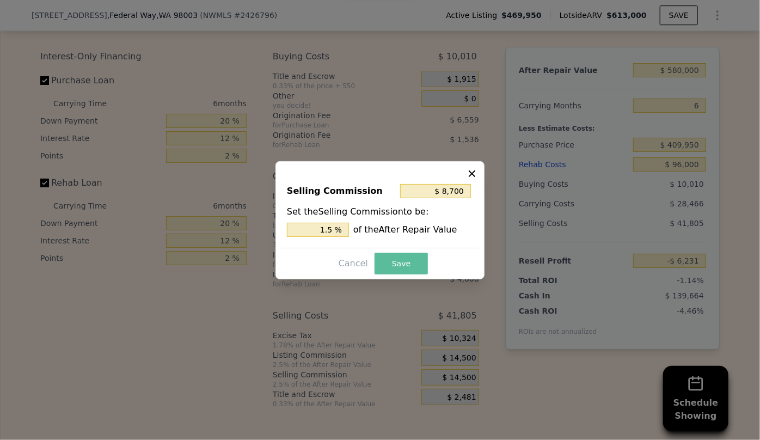
click at [390, 260] on button "Save" at bounding box center [400, 263] width 53 height 22
type input "-$ 431"
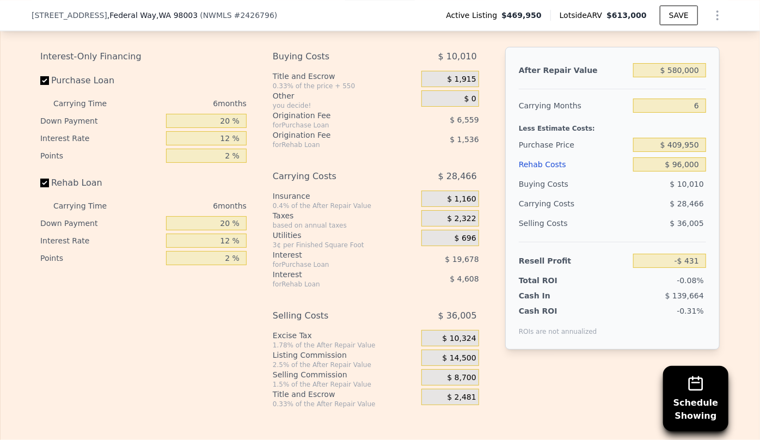
click at [550, 169] on div "Rehab Costs" at bounding box center [574, 165] width 110 height 20
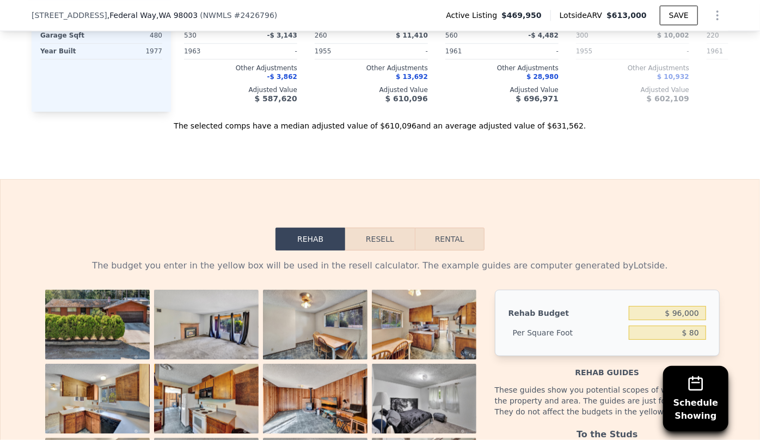
scroll to position [1480, 0]
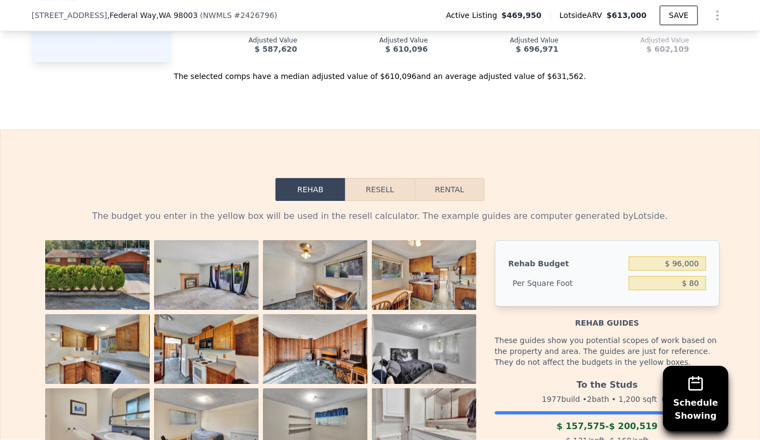
click at [373, 187] on button "Resell" at bounding box center [379, 189] width 69 height 23
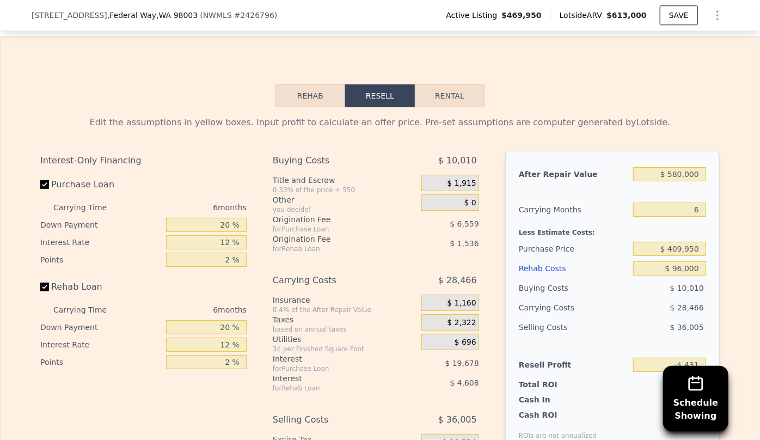
scroll to position [1628, 0]
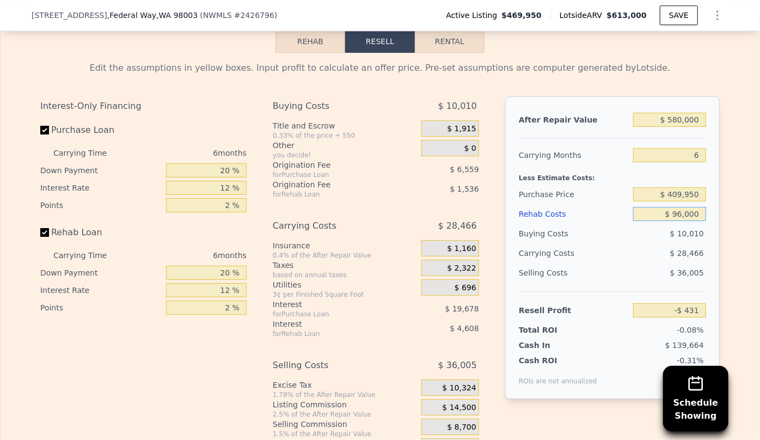
click at [675, 220] on input "$ 96,000" at bounding box center [669, 214] width 73 height 14
type input "$ 6,000"
type input "$ 95,329"
type input "$ 86,000"
type input "$ 10,209"
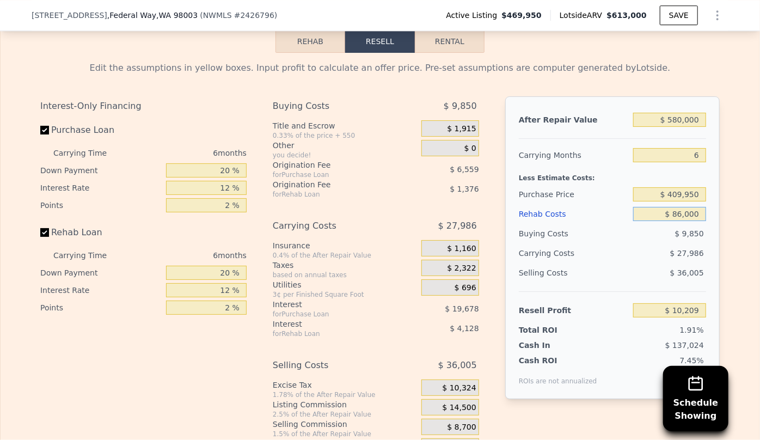
type input "$ 86,000"
click at [618, 251] on div "$ 27,986" at bounding box center [648, 253] width 115 height 20
click at [679, 199] on input "$ 409,950" at bounding box center [669, 194] width 73 height 14
type input "$ 400,950"
click at [558, 253] on div "Carrying Costs" at bounding box center [553, 253] width 68 height 20
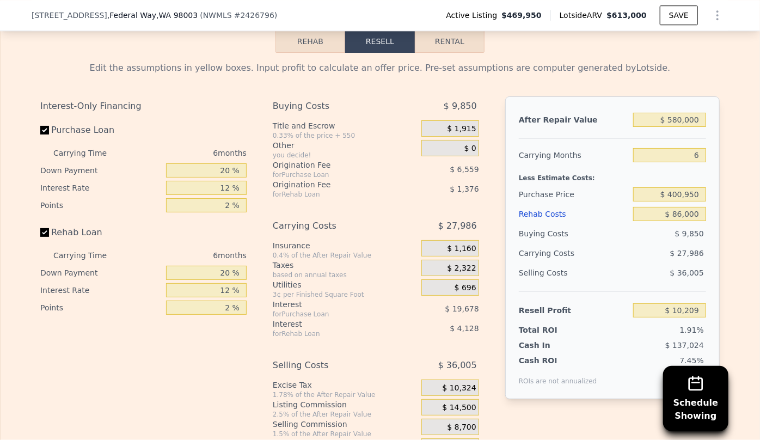
type input "$ 19,815"
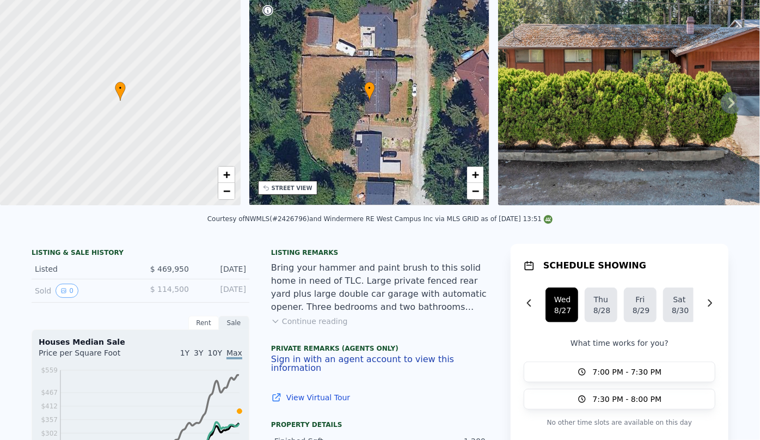
scroll to position [4, 0]
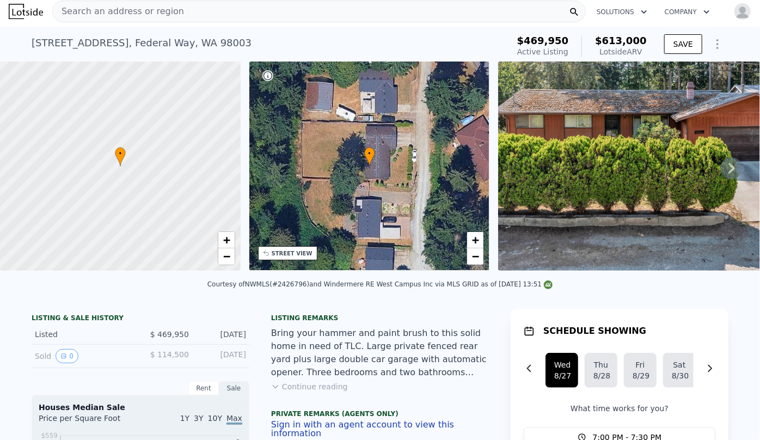
click at [134, 6] on span "Search an address or region" at bounding box center [118, 11] width 131 height 13
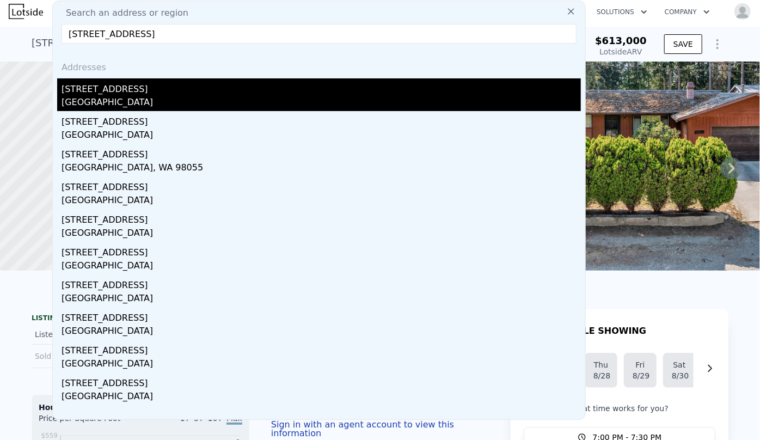
type input "19604 108th Ave SE, Kent, WA 98055"
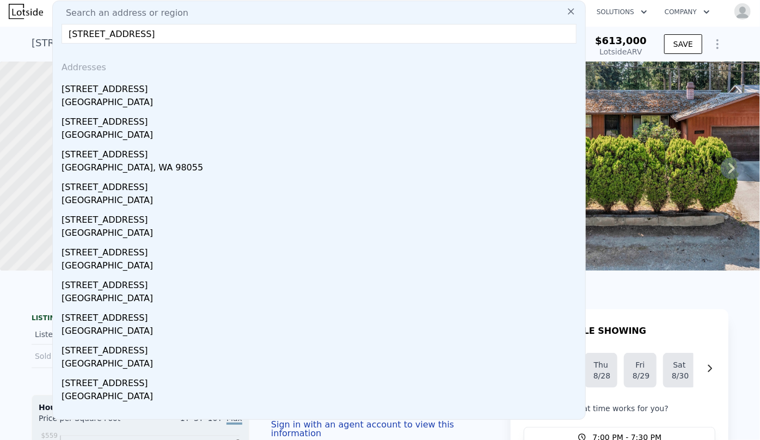
drag, startPoint x: 124, startPoint y: 84, endPoint x: 386, endPoint y: 124, distance: 264.8
click at [124, 84] on div "[STREET_ADDRESS]" at bounding box center [320, 86] width 519 height 17
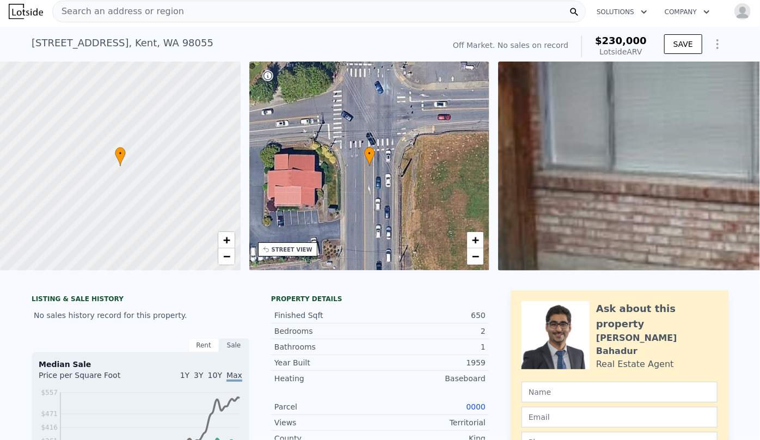
click at [139, 19] on div "Search an address or region" at bounding box center [118, 11] width 131 height 21
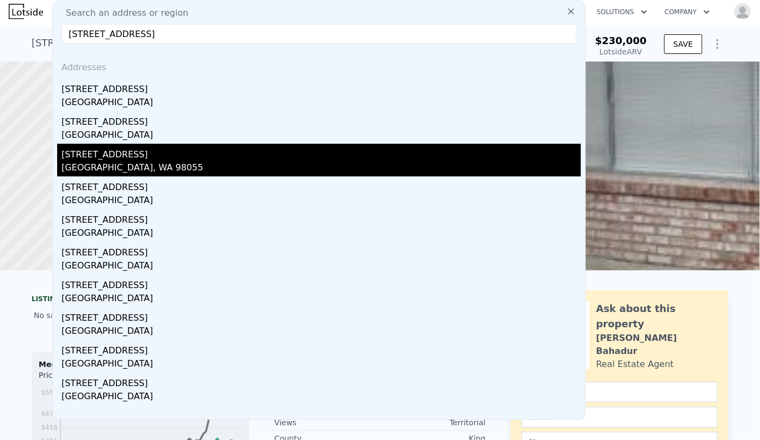
type input "19604 108th Ave SE, Kent, WA 98055"
click at [138, 159] on div "[STREET_ADDRESS]" at bounding box center [320, 152] width 519 height 17
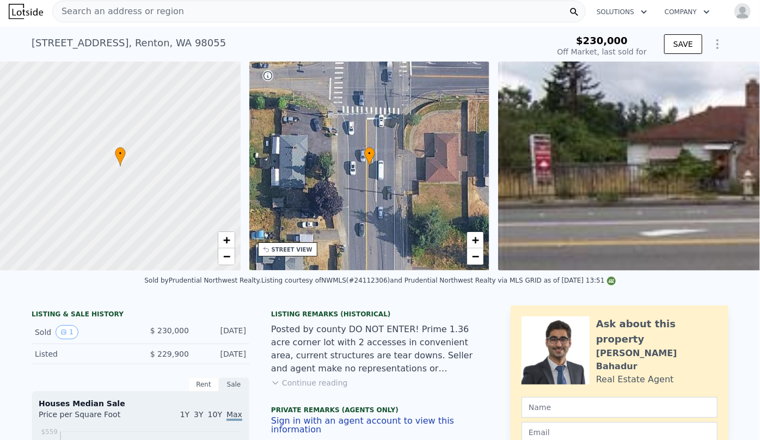
type input "-$ 249,639"
click at [114, 17] on div "Search an address or region" at bounding box center [118, 11] width 131 height 21
type input "$ 567,000"
type input "$ 275,896"
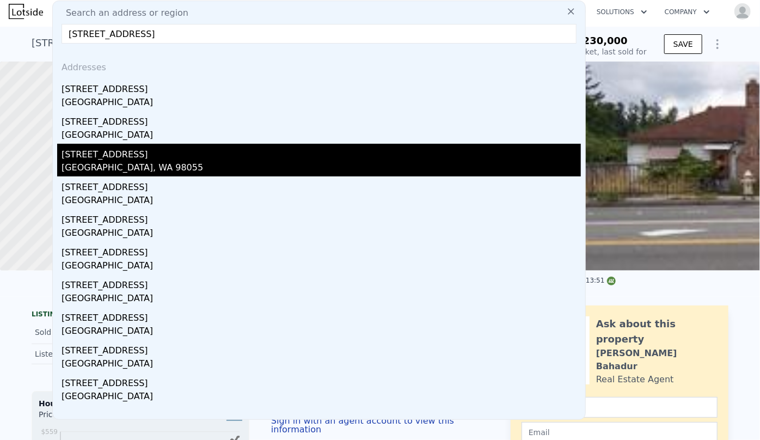
type input "19604 108th Ave SE, Kent, WA 98055"
click at [97, 152] on div "[STREET_ADDRESS]" at bounding box center [320, 152] width 519 height 17
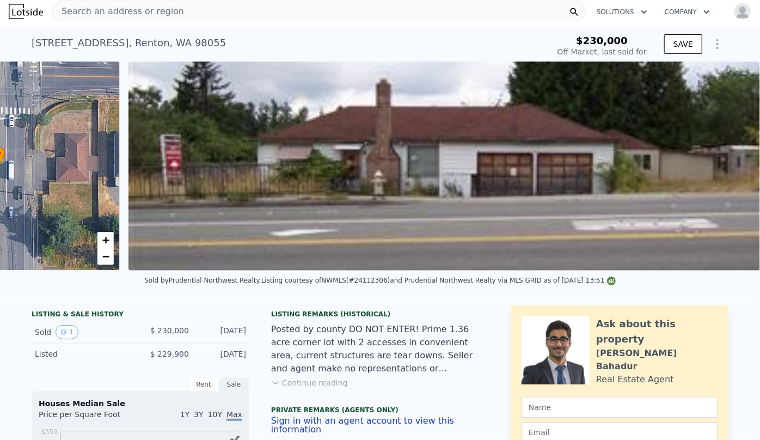
scroll to position [0, 498]
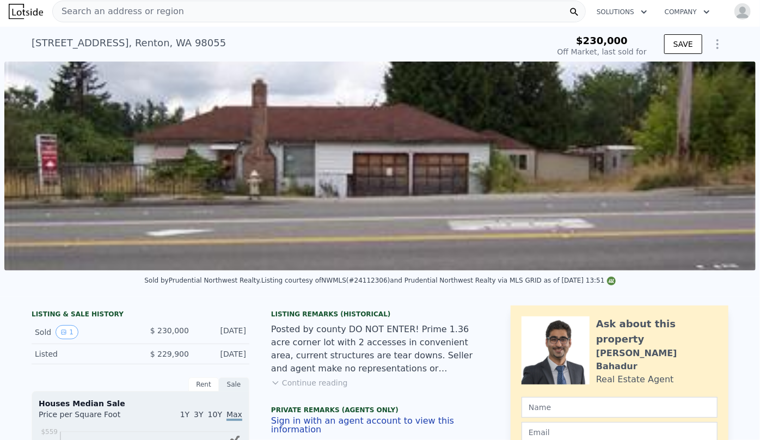
click at [114, 8] on span "Search an address or region" at bounding box center [118, 11] width 131 height 13
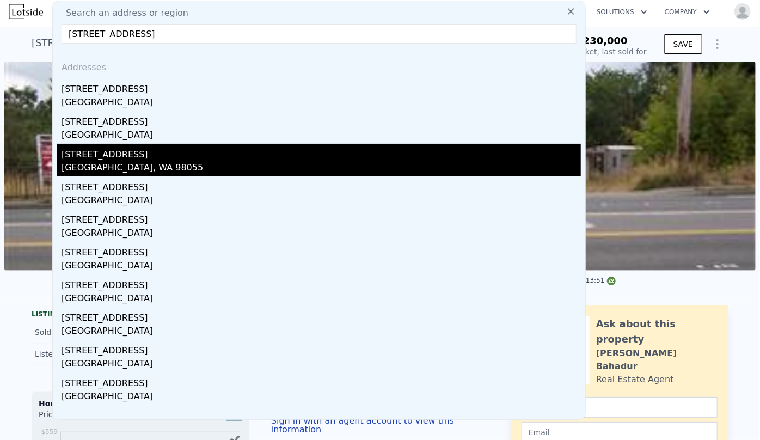
type input "19604 108th Avenue SE, Kent, WA 98055"
click at [143, 162] on div "[GEOGRAPHIC_DATA], WA 98055" at bounding box center [320, 168] width 519 height 15
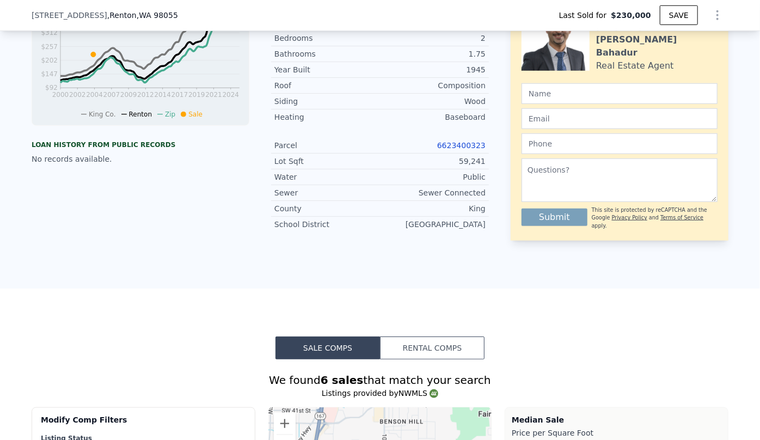
scroll to position [445, 0]
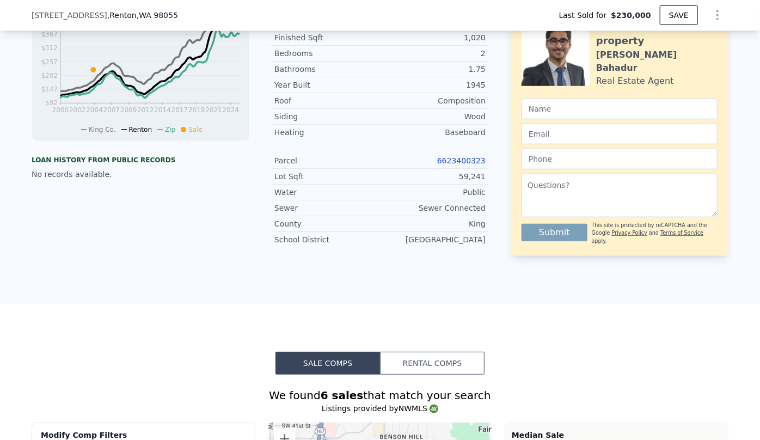
click at [465, 163] on link "6623400323" at bounding box center [461, 160] width 48 height 9
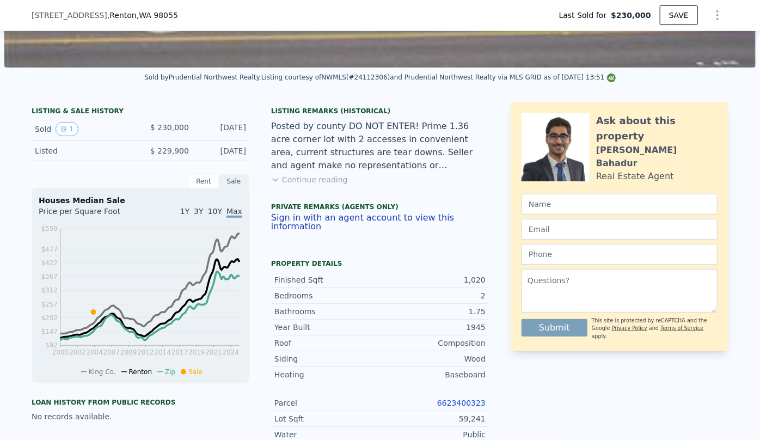
scroll to position [347, 0]
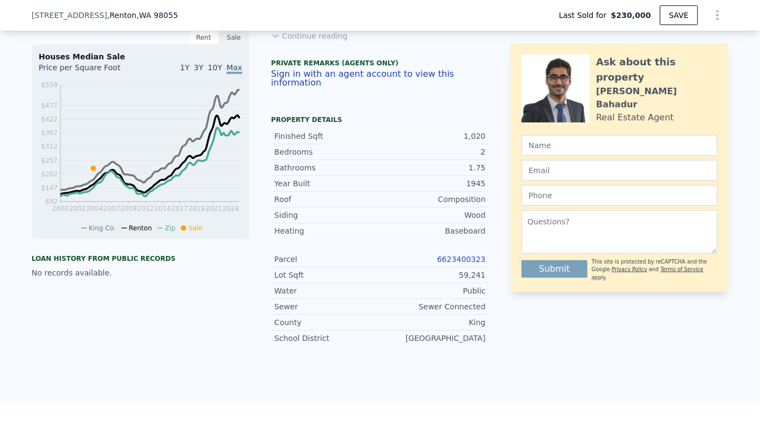
click at [711, 17] on icon "Show Options" at bounding box center [717, 15] width 13 height 13
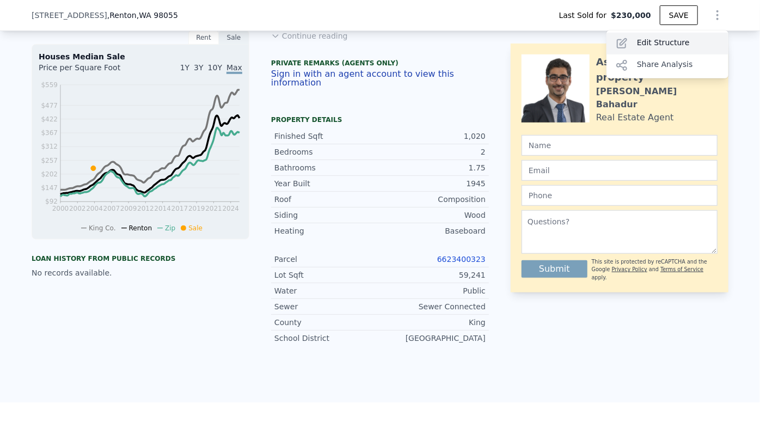
click at [669, 38] on div "Edit Structure" at bounding box center [667, 44] width 122 height 22
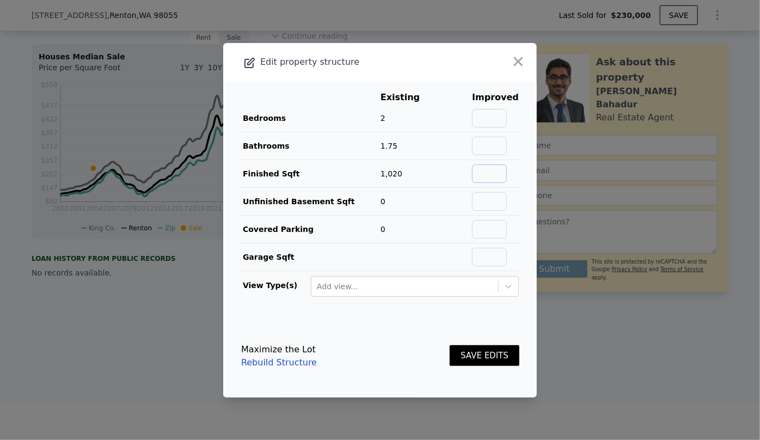
click at [485, 173] on input "text" at bounding box center [489, 173] width 35 height 18
type input "1740"
click at [488, 347] on button "SAVE EDITS" at bounding box center [484, 355] width 70 height 21
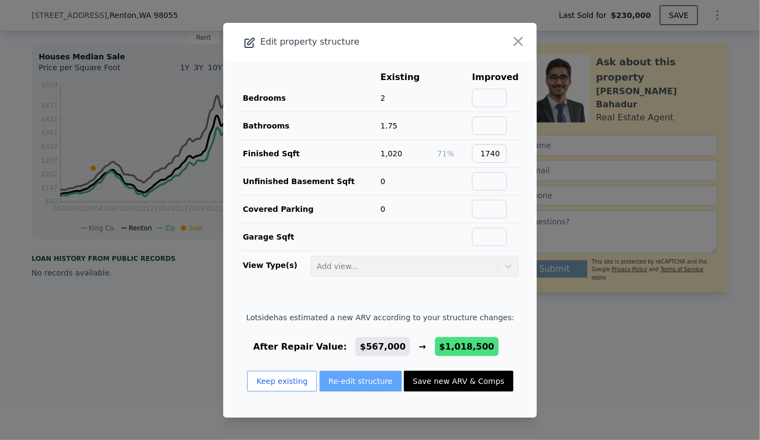
click at [356, 382] on button "Re-edit structure" at bounding box center [360, 381] width 83 height 21
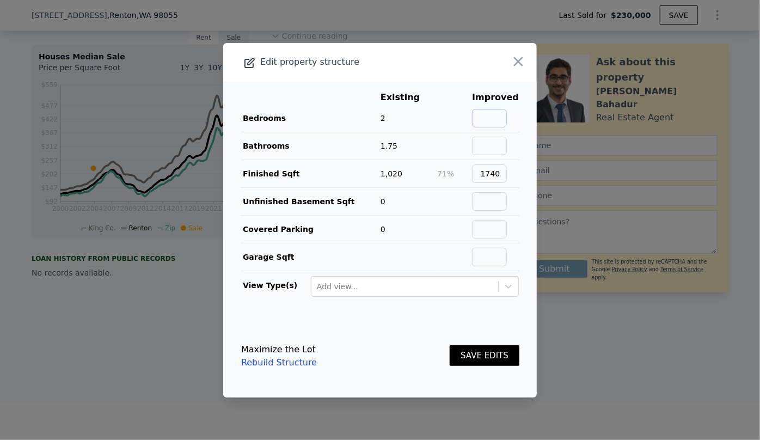
click at [484, 123] on input "text" at bounding box center [489, 118] width 35 height 18
type input "3"
click at [485, 138] on input "text" at bounding box center [489, 146] width 35 height 18
type input "2"
click at [495, 357] on button "SAVE EDITS" at bounding box center [484, 355] width 70 height 21
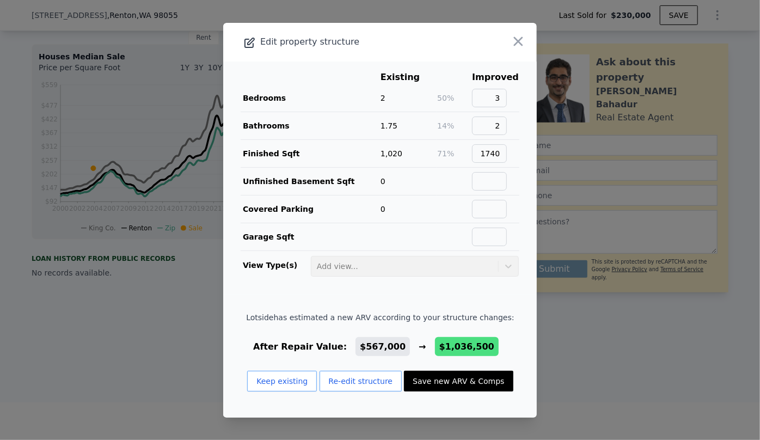
click at [490, 379] on button "Save new ARV & Comps" at bounding box center [458, 381] width 109 height 21
type input "4"
type input "8"
type input "1.75"
type input "3"
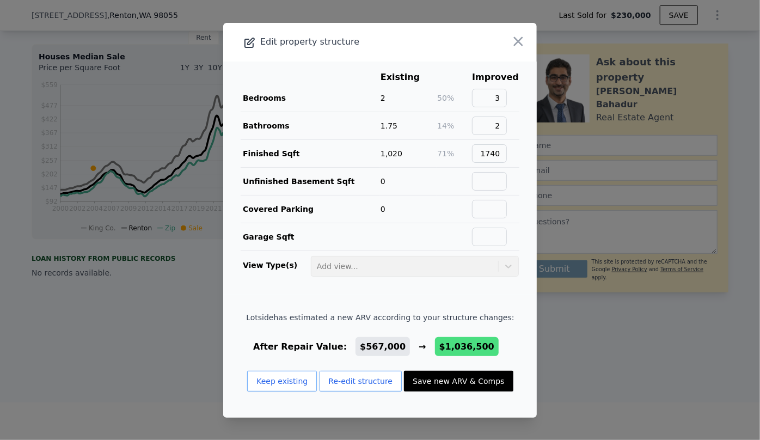
type input "2380"
type input "2410"
type input "35672"
type input "89613"
type input "$ 1,036,500"
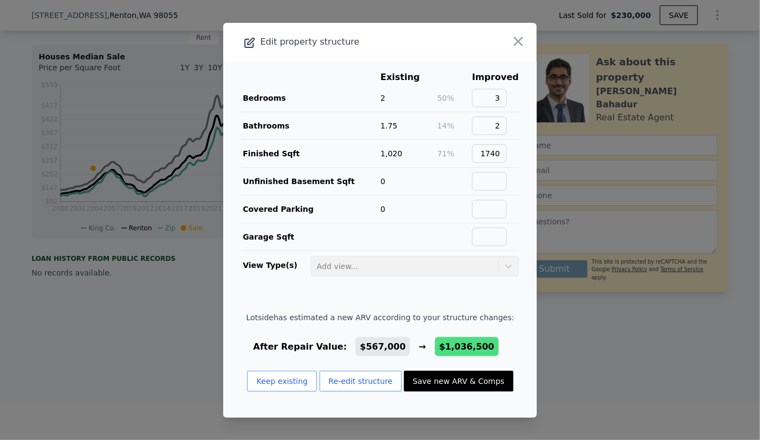
type input "$ 711,060"
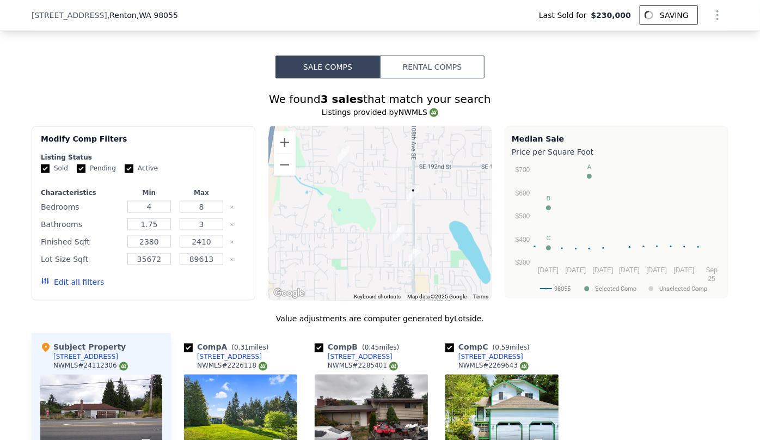
scroll to position [742, 0]
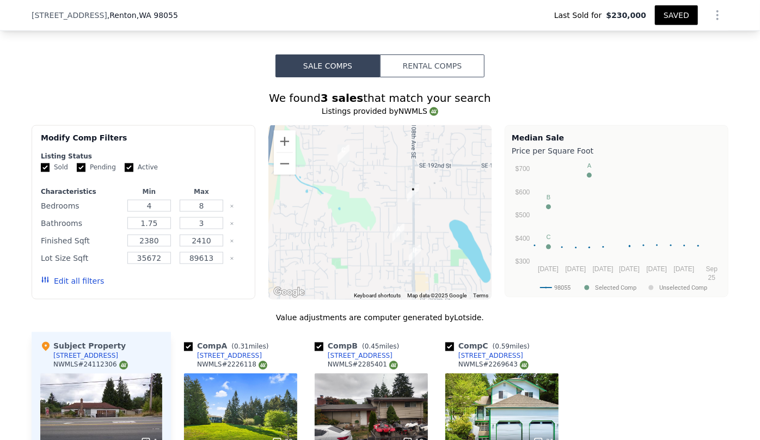
click at [58, 278] on button "Edit all filters" at bounding box center [72, 280] width 63 height 11
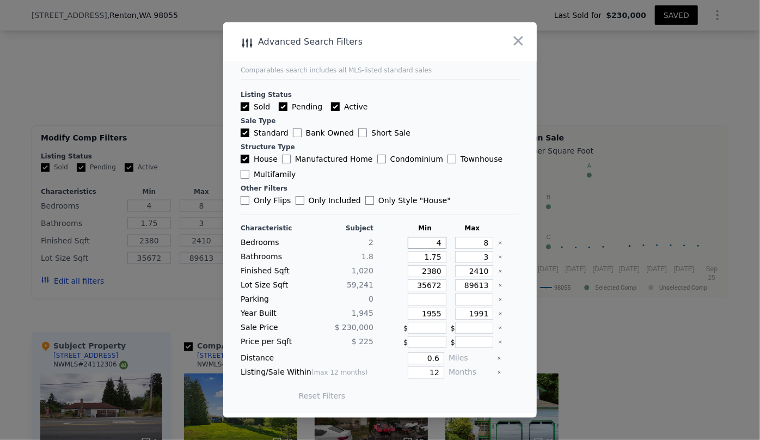
drag, startPoint x: 437, startPoint y: 243, endPoint x: 407, endPoint y: 245, distance: 30.0
click at [408, 245] on input "4" at bounding box center [427, 243] width 39 height 12
type input "2"
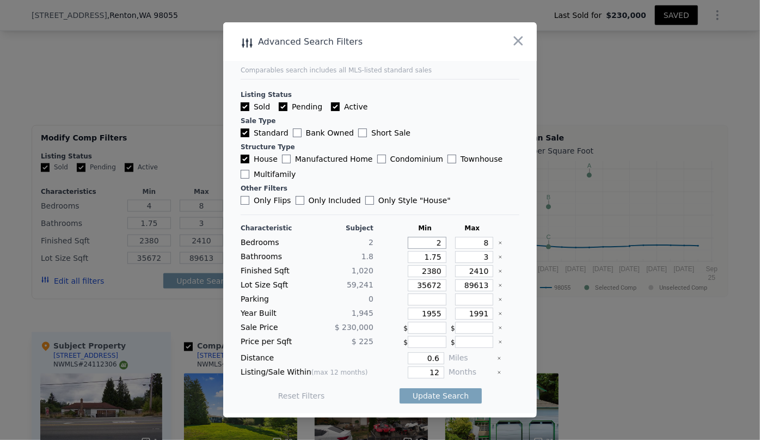
type input "2"
drag, startPoint x: 482, startPoint y: 243, endPoint x: 442, endPoint y: 247, distance: 40.4
click at [442, 247] on div "Bedrooms 2 2 8" at bounding box center [379, 243] width 279 height 12
type input "3"
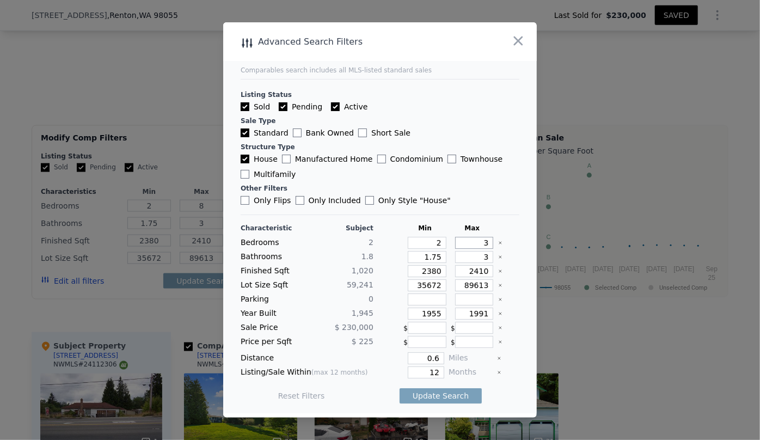
type input "3"
click at [437, 256] on input "1.75" at bounding box center [427, 257] width 39 height 12
type input "1.7"
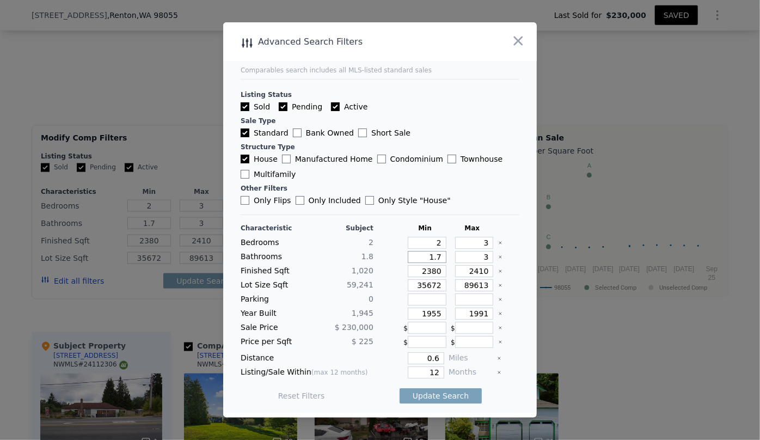
type input "1"
drag, startPoint x: 480, startPoint y: 256, endPoint x: 471, endPoint y: 262, distance: 10.6
click at [471, 262] on input "3" at bounding box center [474, 257] width 39 height 12
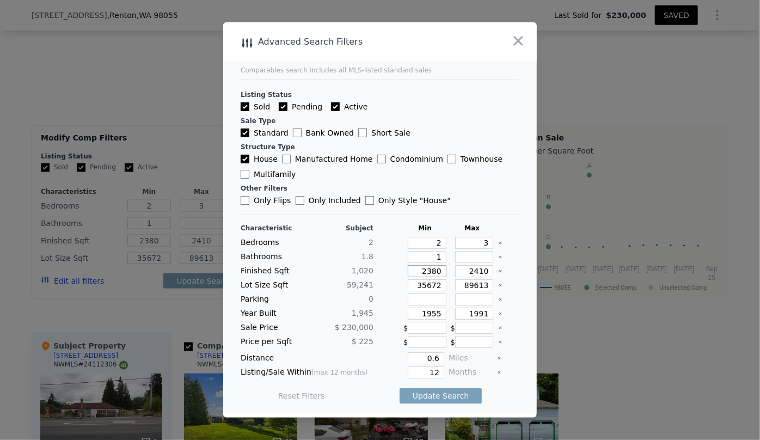
drag, startPoint x: 435, startPoint y: 269, endPoint x: 363, endPoint y: 277, distance: 72.8
click at [363, 277] on div "Characteristic Subject Min Max Bedrooms 2 2 3 Bathrooms 1.8 1 Finished Sqft 1,0…" at bounding box center [379, 317] width 279 height 187
type input "1"
type input "15"
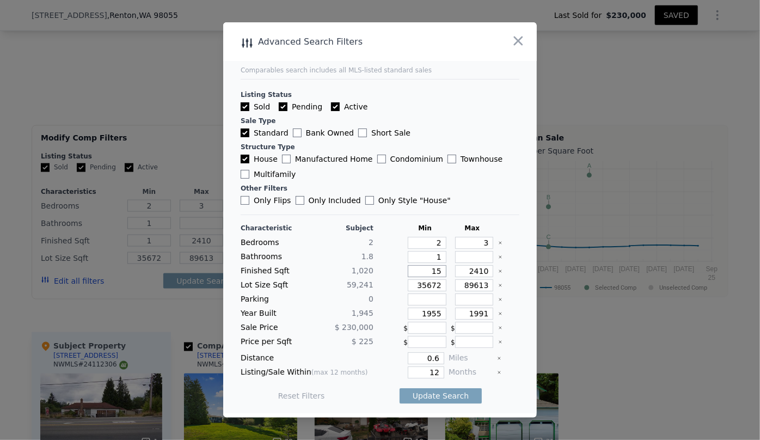
type input "15"
type input "150"
type input "1500"
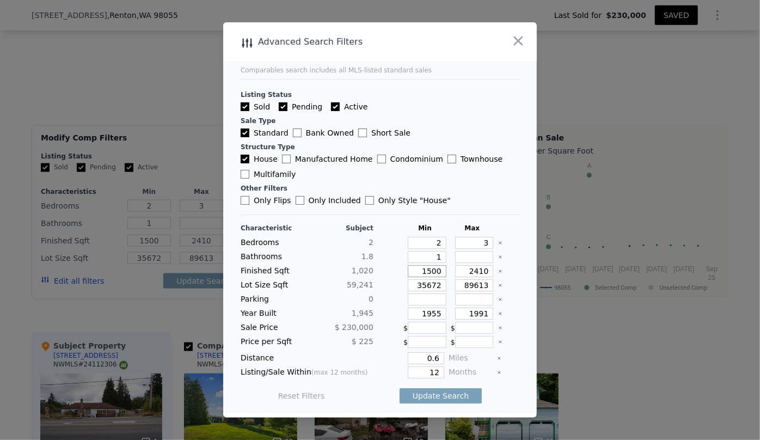
type input "1500"
drag, startPoint x: 483, startPoint y: 271, endPoint x: 421, endPoint y: 280, distance: 62.1
click at [421, 280] on div "Characteristic Subject Min Max Bedrooms 2 2 3 Bathrooms 1.8 1 Finished Sqft 1,0…" at bounding box center [379, 317] width 279 height 187
type input "1"
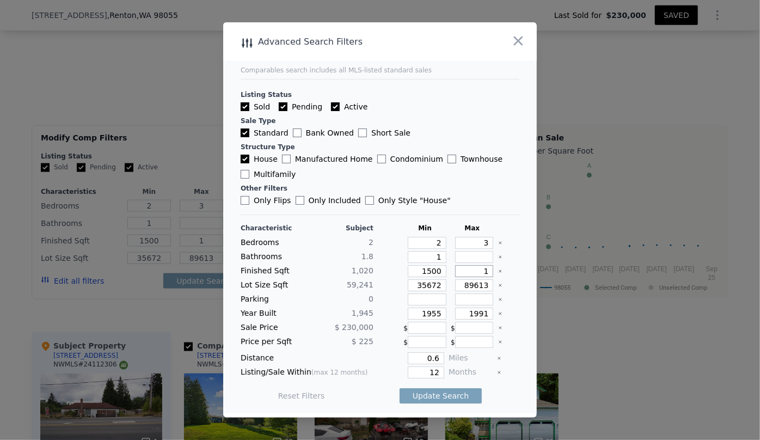
type input "19"
type input "190"
type input "1900"
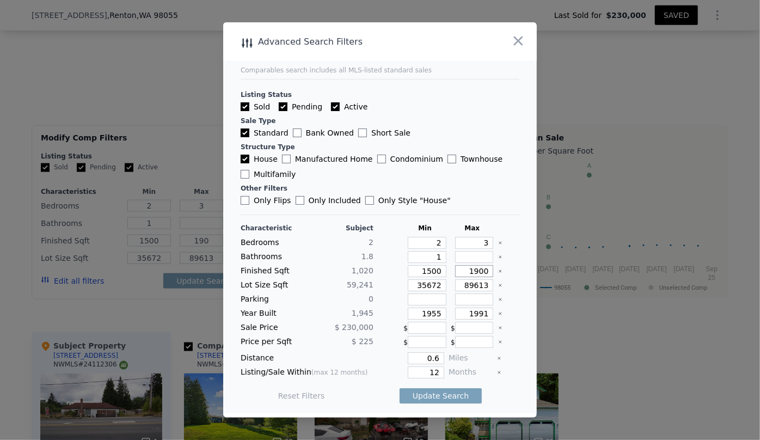
type input "1900"
drag, startPoint x: 437, startPoint y: 284, endPoint x: 349, endPoint y: 305, distance: 90.0
click at [355, 295] on div "Characteristic Subject Min Max Bedrooms 2 2 3 Bathrooms 1.8 1 Finished Sqft 1,0…" at bounding box center [379, 317] width 279 height 187
drag, startPoint x: 440, startPoint y: 313, endPoint x: 421, endPoint y: 312, distance: 19.1
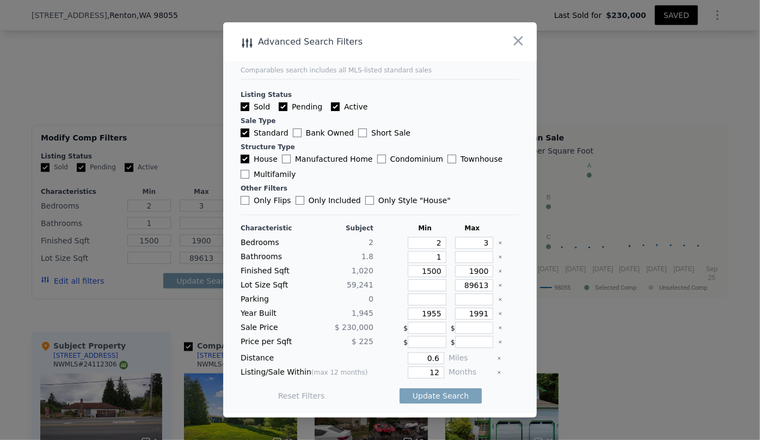
click at [421, 312] on div "1955" at bounding box center [424, 313] width 43 height 12
drag, startPoint x: 438, startPoint y: 313, endPoint x: 385, endPoint y: 317, distance: 53.5
click at [385, 314] on div "Year Built 1,945 1955 1991" at bounding box center [379, 313] width 279 height 12
drag, startPoint x: 435, startPoint y: 370, endPoint x: 413, endPoint y: 373, distance: 22.5
click at [414, 373] on input "12" at bounding box center [426, 372] width 36 height 12
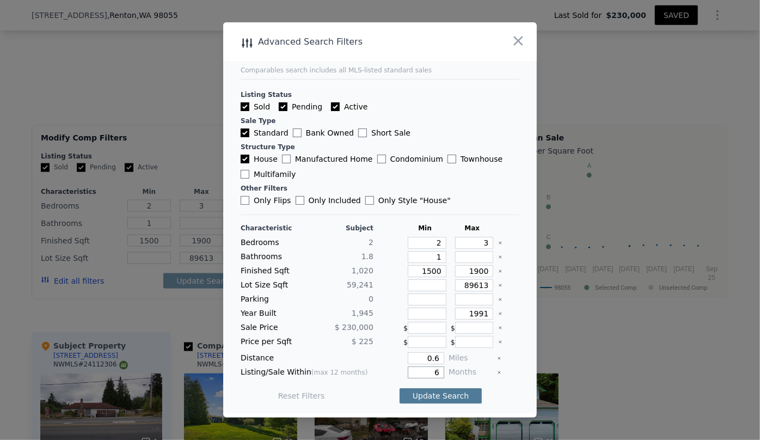
type input "6"
click at [433, 388] on button "Update Search" at bounding box center [440, 395] width 82 height 15
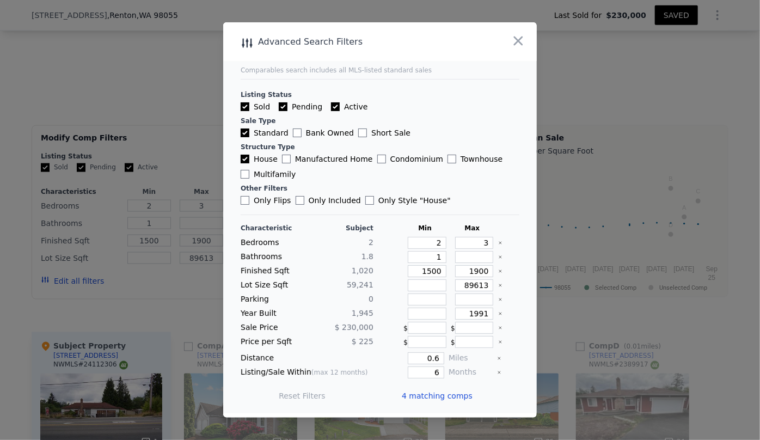
click at [429, 396] on span "4 matching comps" at bounding box center [437, 395] width 71 height 11
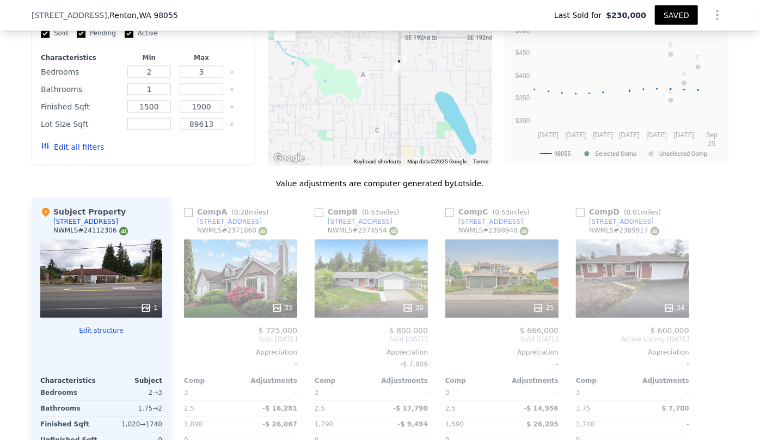
scroll to position [891, 0]
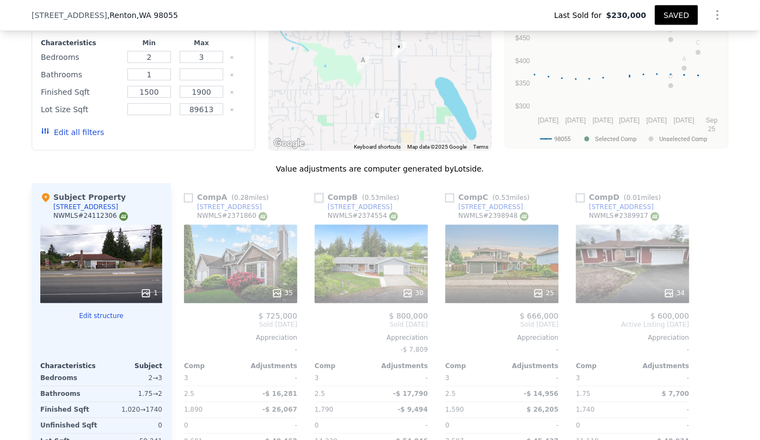
click at [316, 199] on input "checkbox" at bounding box center [318, 198] width 9 height 9
checkbox input "true"
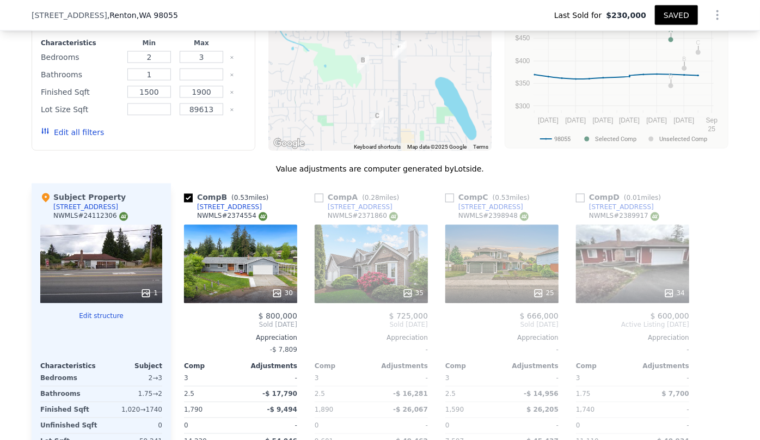
click at [653, 274] on div "34" at bounding box center [632, 264] width 113 height 78
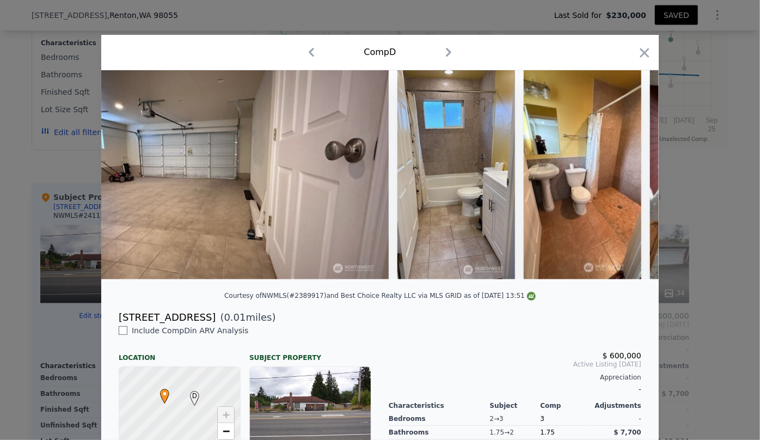
scroll to position [0, 5124]
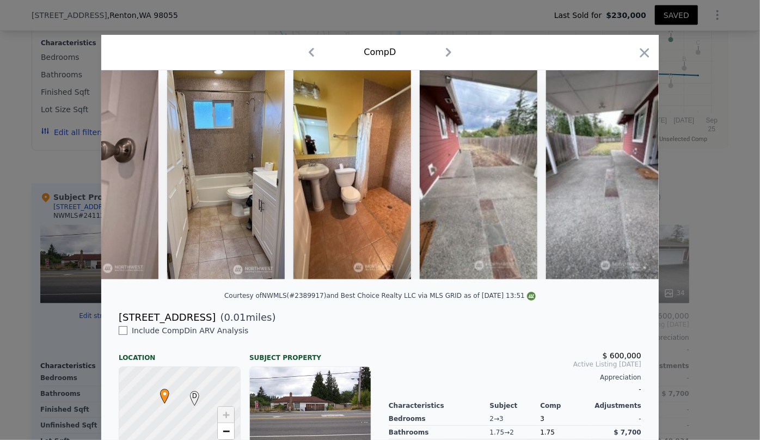
click at [641, 50] on icon "button" at bounding box center [644, 52] width 15 height 15
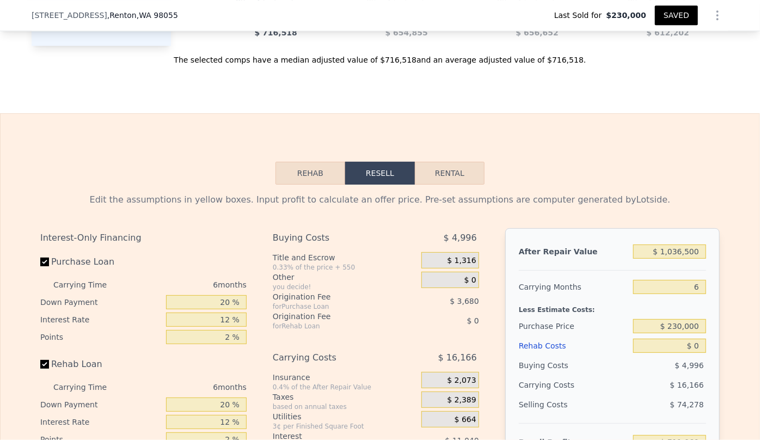
scroll to position [1385, 0]
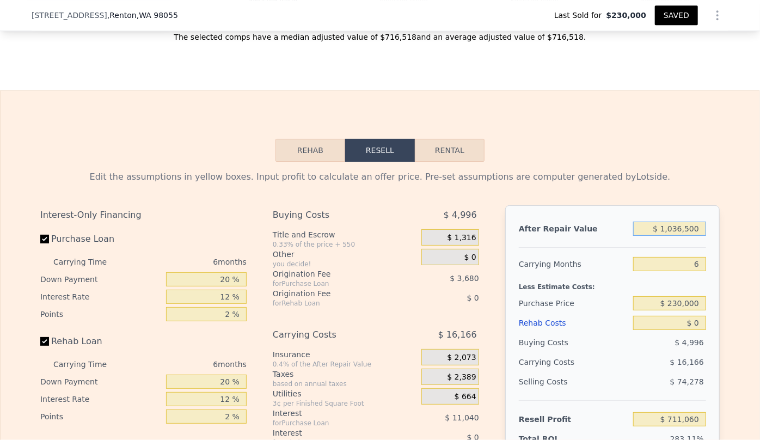
drag, startPoint x: 679, startPoint y: 227, endPoint x: 606, endPoint y: 249, distance: 75.9
click at [606, 249] on div "After Repair Value $ 1,036,500 Carrying Months 6 Less Estimate Costs: Purchase …" at bounding box center [612, 356] width 214 height 303
type input "$ 81,036,500"
type input "$ 74,860,660"
type input "$ 801,036,500"
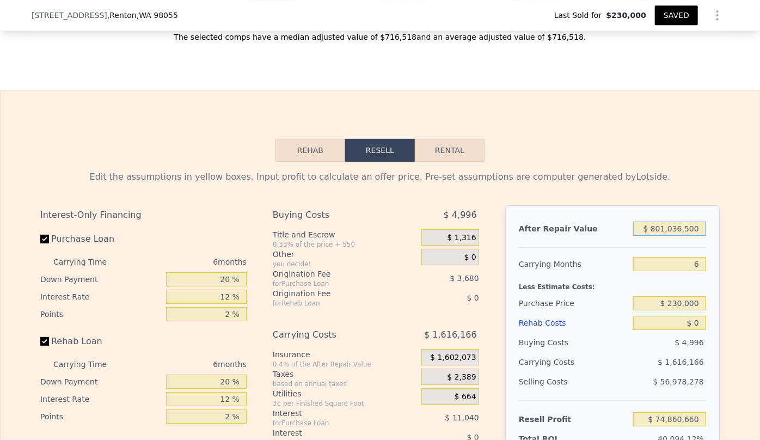
type input "$ 742,207,060"
type input "$ 8,001,036,500"
type input "$ 7,415,671,060"
type input "$ 800,036,500"
type input "$ 741,280,190"
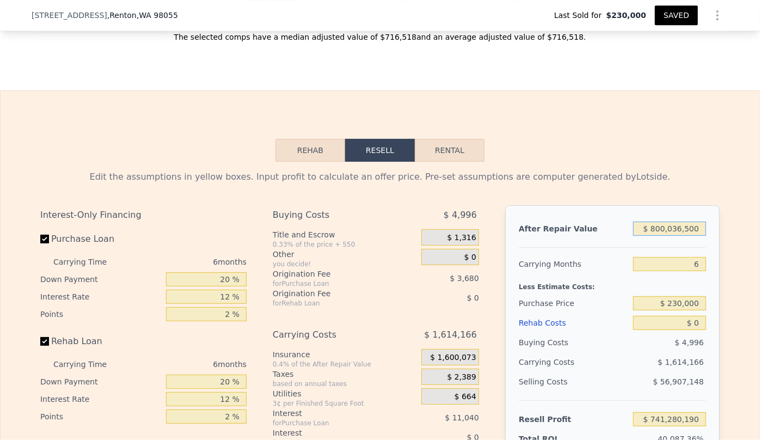
type input "$ 80,036,500"
type input "$ 73,933,790"
type input "$ 8,036,500"
type input "$ 7,199,150"
type input "$ 803,500"
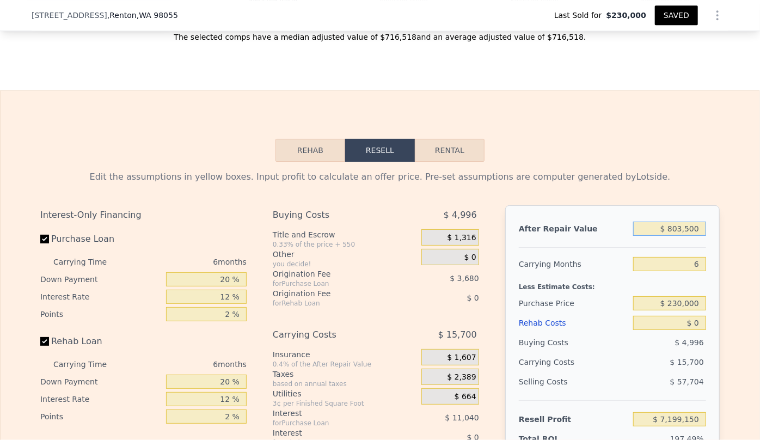
type input "$ 495,100"
type input "$ 80,500"
type input "-$ 175,027"
type input "$ 800,500"
type input "$ 492,319"
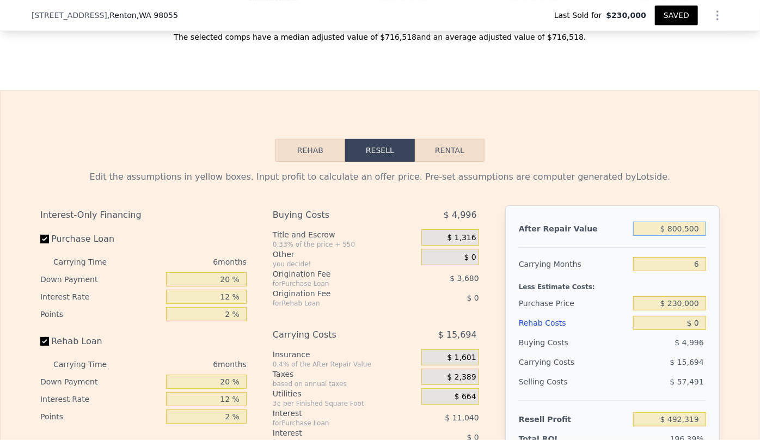
type input "$ 800,500"
click at [597, 274] on div "Less Estimate Costs:" at bounding box center [612, 284] width 187 height 20
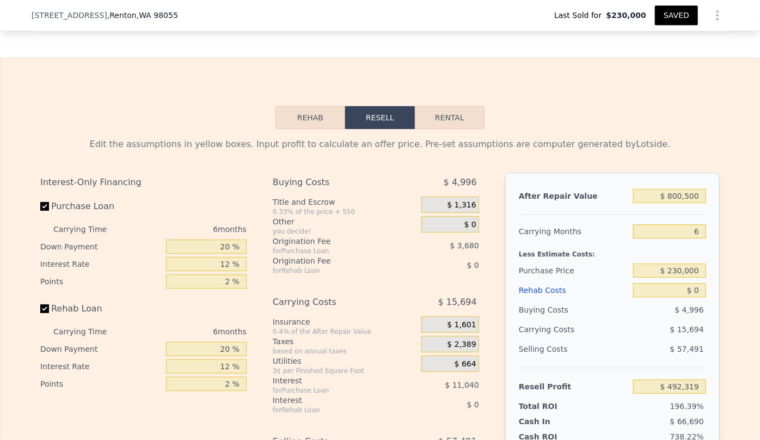
scroll to position [1435, 0]
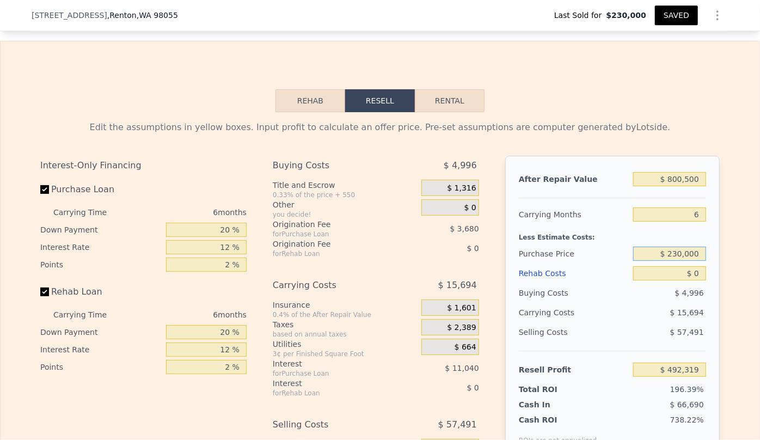
click at [677, 254] on input "$ 230,000" at bounding box center [669, 253] width 73 height 14
type input "$ 600,000"
click at [652, 225] on div "Less Estimate Costs:" at bounding box center [612, 234] width 187 height 20
type input "$ 97,407"
click at [537, 270] on div "Rehab Costs" at bounding box center [574, 273] width 110 height 20
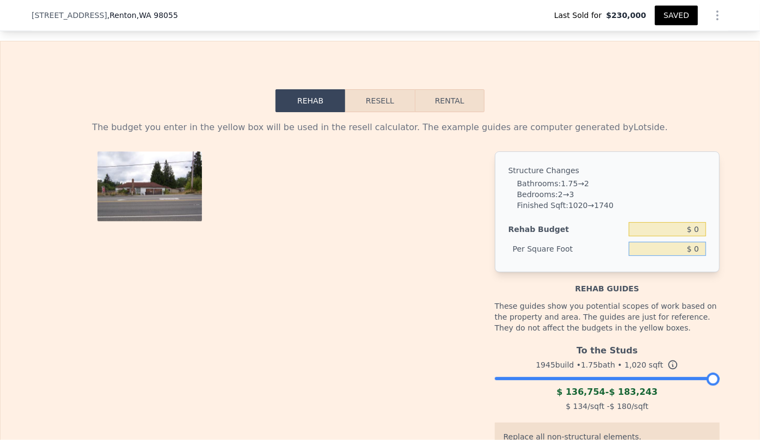
click at [688, 245] on input "$ 0" at bounding box center [666, 249] width 77 height 14
type input "$ 90"
click at [671, 268] on div "Structure Changes Bathrooms : 1.75 → 2 Bedrooms : 2 → 3 Finished Sqft : 1020 → …" at bounding box center [607, 211] width 225 height 121
drag, startPoint x: 385, startPoint y: 100, endPoint x: 402, endPoint y: 163, distance: 65.9
click at [402, 163] on div "Rehab Resell Rental The budget you enter in the yellow box will be used in the …" at bounding box center [380, 345] width 760 height 608
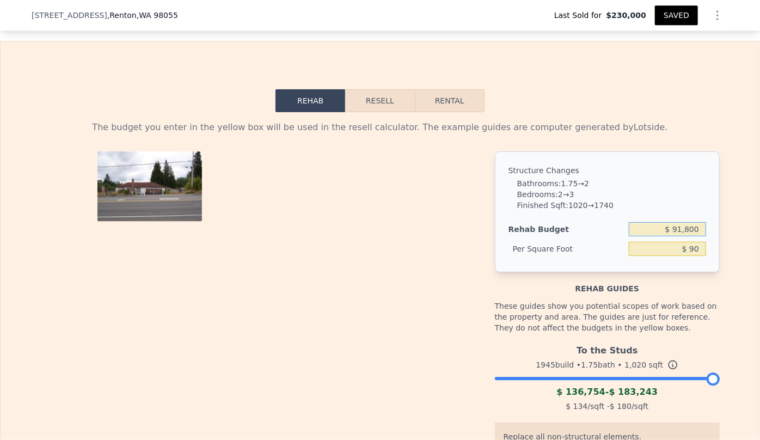
click at [697, 229] on input "$ 91,800" at bounding box center [666, 229] width 77 height 14
type input "$ 9"
type input "$ 120,000"
click at [370, 99] on button "Resell" at bounding box center [379, 100] width 69 height 23
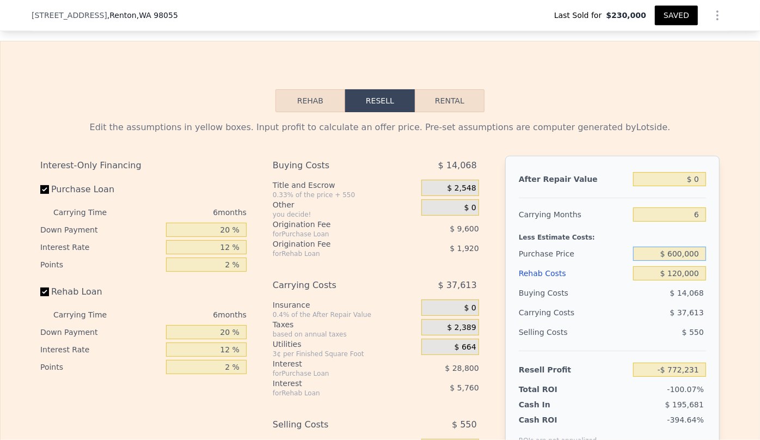
click at [679, 252] on input "$ 600,000" at bounding box center [669, 253] width 73 height 14
type input "$ 500,000"
type input "-$ 665,498"
click at [689, 173] on input "$ 0" at bounding box center [669, 179] width 73 height 14
type input "$ 80"
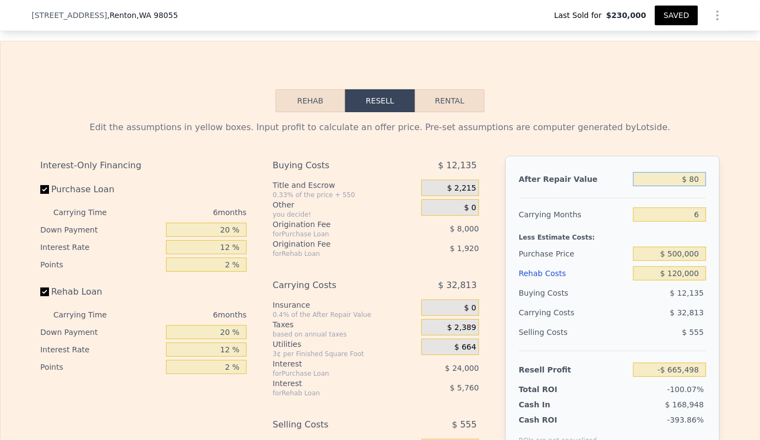
type input "-$ 665,423"
type input "$ 800"
type input "-$ 664,757"
type input "$ 8,000"
type input "-$ 658,083"
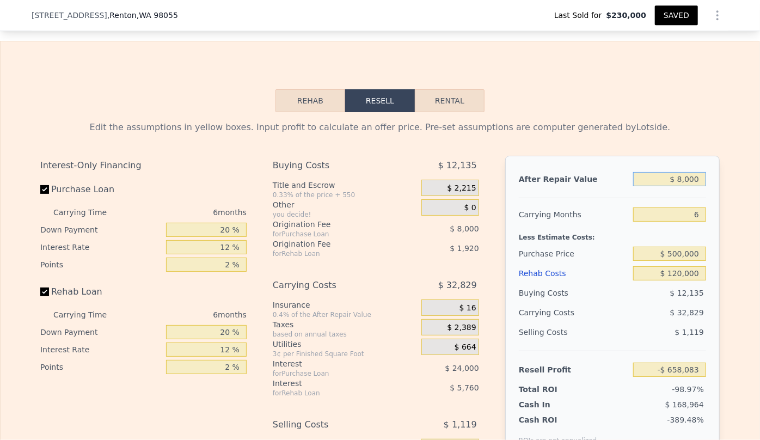
type input "$ 80,000"
type input "-$ 591,348"
type input "$ 800,000"
type input "$ 75,998"
type input "$ 800,000"
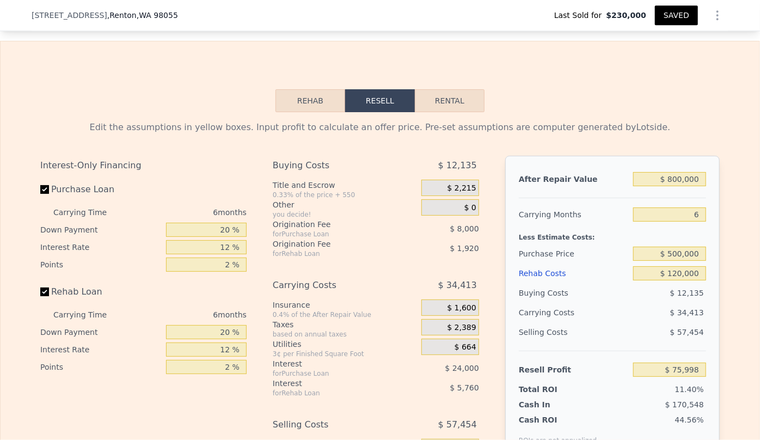
click at [682, 131] on div "Edit the assumptions in yellow boxes. Input profit to calculate an offer price.…" at bounding box center [379, 127] width 679 height 13
click at [694, 214] on input "6" at bounding box center [669, 214] width 73 height 14
type input "8"
type input "$ 64,528"
type input "8"
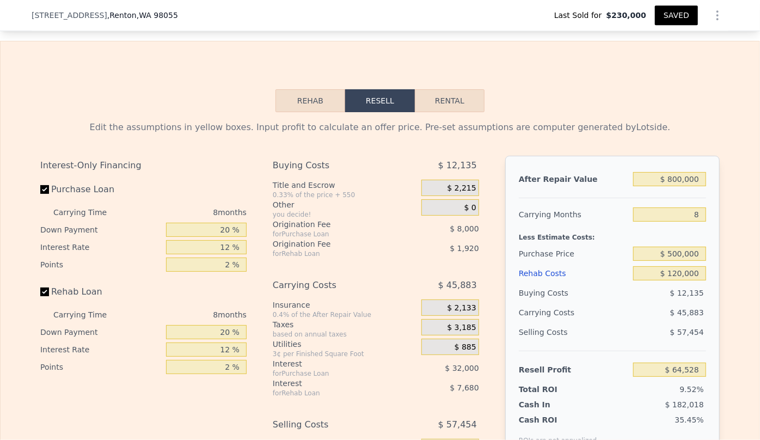
click at [628, 358] on div "Resell Profit $ 64,528" at bounding box center [612, 364] width 187 height 29
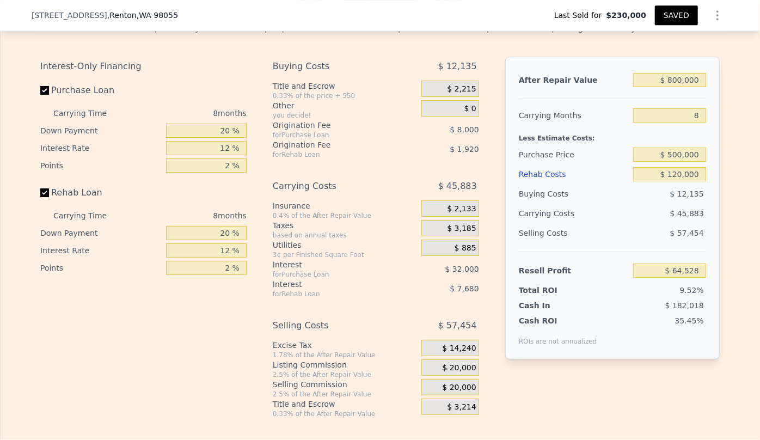
scroll to position [1583, 0]
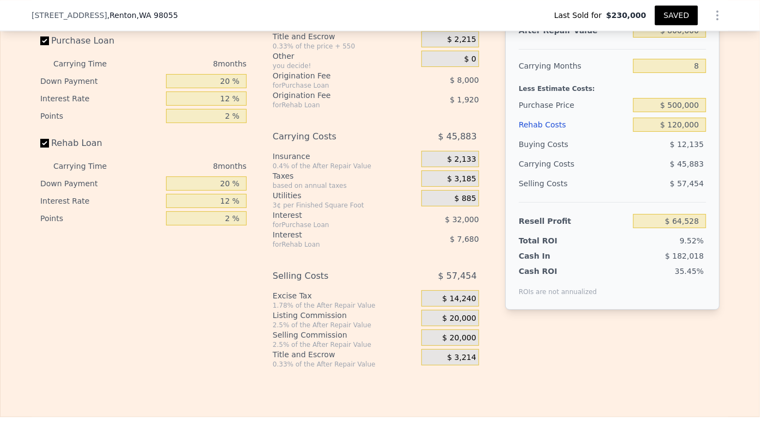
click at [429, 338] on div "$ 20,000" at bounding box center [450, 337] width 58 height 16
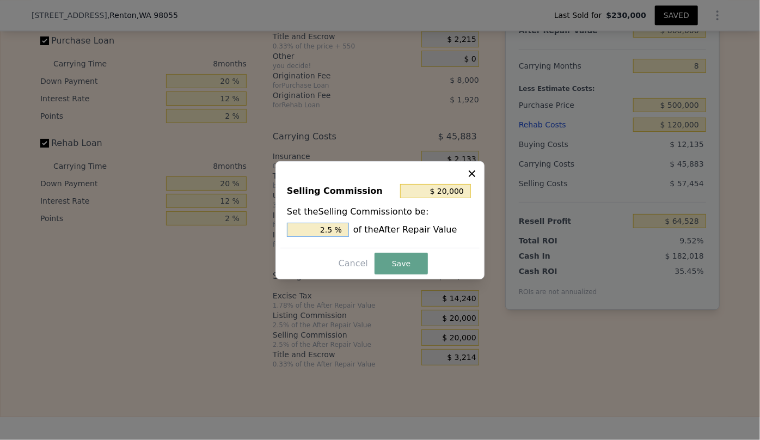
click at [328, 231] on input "2.5 %" at bounding box center [318, 230] width 62 height 14
type input "$ 4,000"
type input ".5 %"
type input "$ 12,000"
type input "1.5 %"
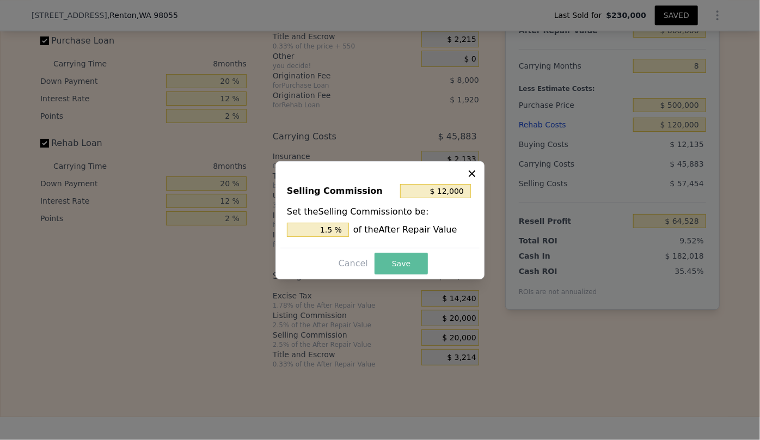
click at [418, 262] on button "Save" at bounding box center [400, 263] width 53 height 22
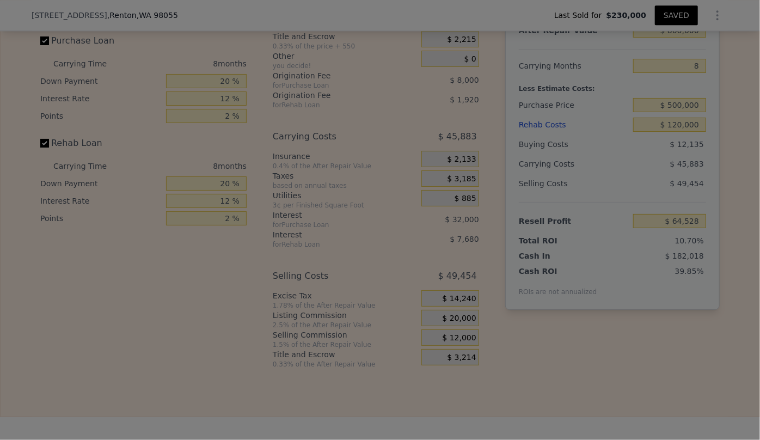
type input "$ 72,528"
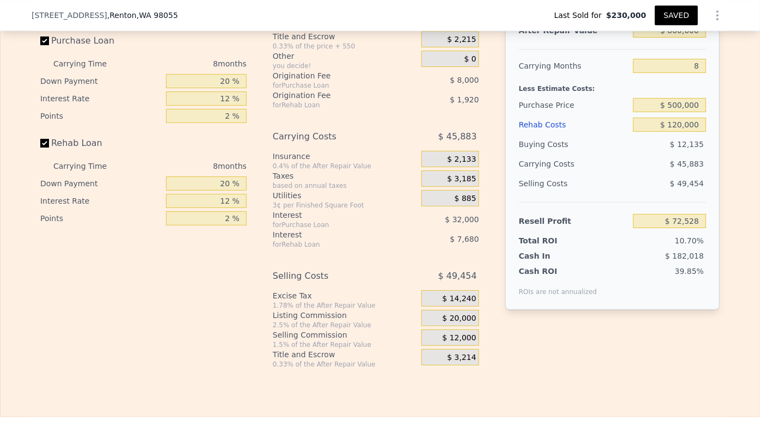
click at [549, 310] on div "After Repair Value $ 800,000 Carrying Months 8 Less Estimate Costs: Purchase Pr…" at bounding box center [612, 179] width 214 height 344
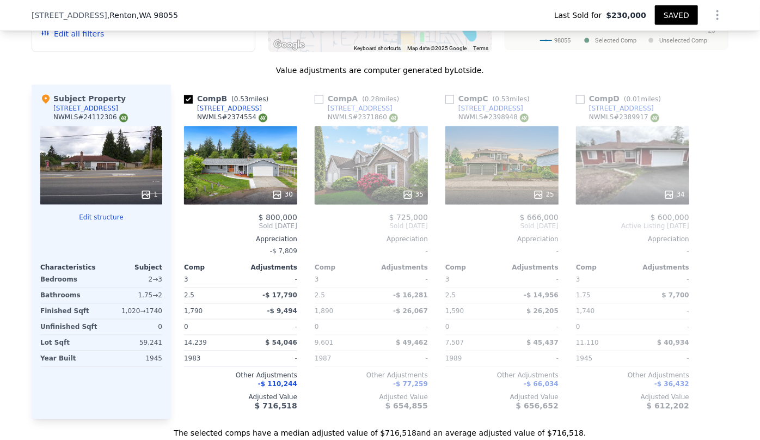
scroll to position [990, 0]
click at [598, 193] on div "34" at bounding box center [633, 194] width 104 height 11
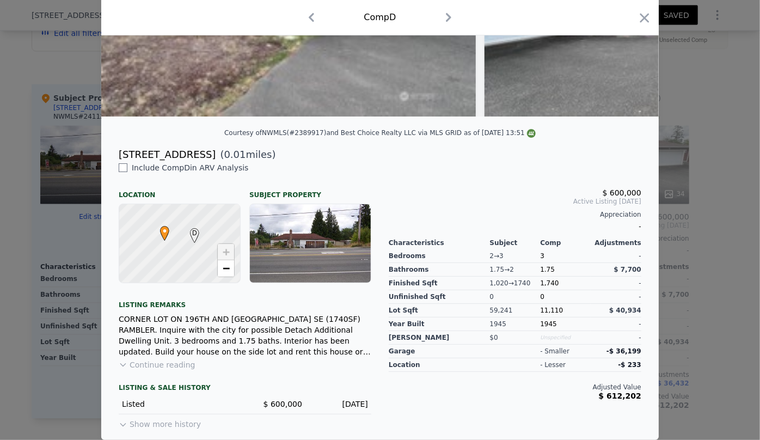
scroll to position [120, 0]
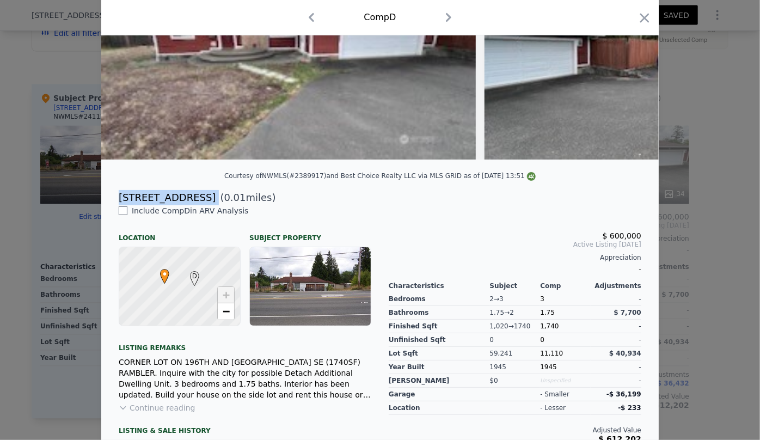
drag, startPoint x: 112, startPoint y: 201, endPoint x: 201, endPoint y: 201, distance: 89.2
click at [201, 201] on div "19604 108th Ave SE ( 0.01 miles)" at bounding box center [380, 197] width 540 height 15
copy div "[STREET_ADDRESS]"
click at [631, 16] on div "Comp D" at bounding box center [380, 17] width 540 height 17
click at [637, 20] on icon "button" at bounding box center [644, 17] width 15 height 15
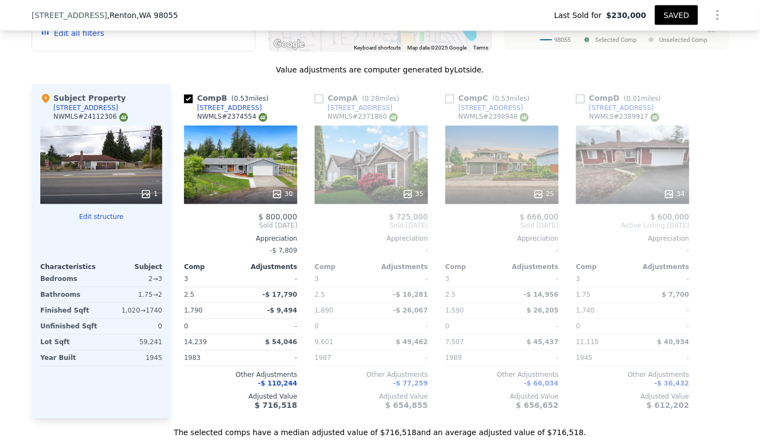
type input "4"
type input "8"
type input "1.75"
type input "3"
type input "2380"
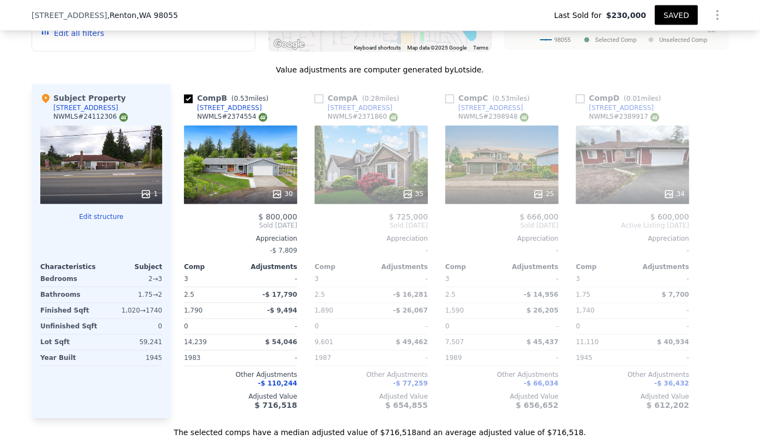
type input "2410"
type input "35672"
type input "$ 1,036,500"
type input "6"
type input "$ 0"
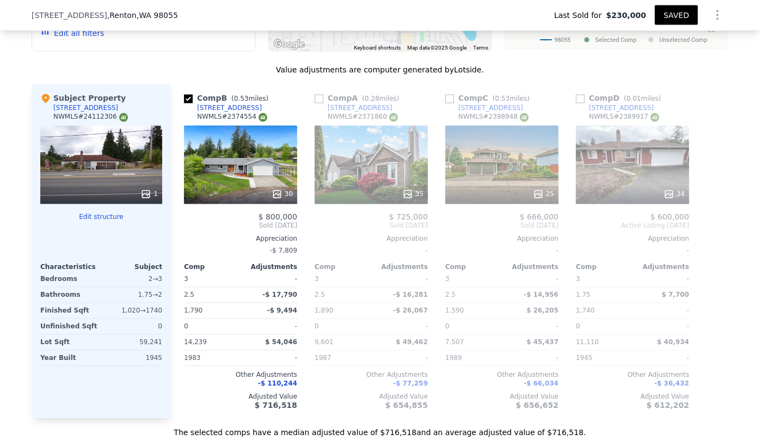
type input "$ 711,060"
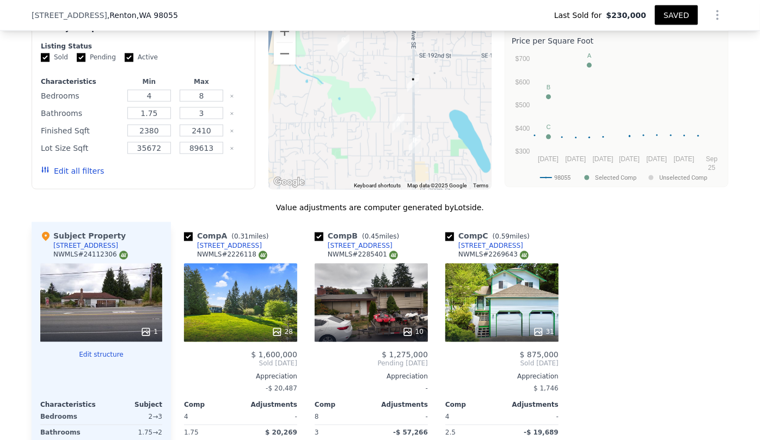
scroll to position [841, 0]
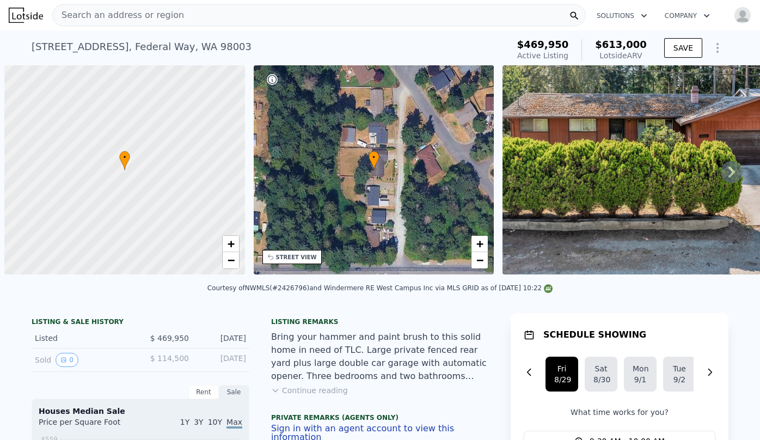
drag, startPoint x: 0, startPoint y: 0, endPoint x: 110, endPoint y: 14, distance: 110.8
click at [110, 14] on span "Search an address or region" at bounding box center [118, 15] width 131 height 13
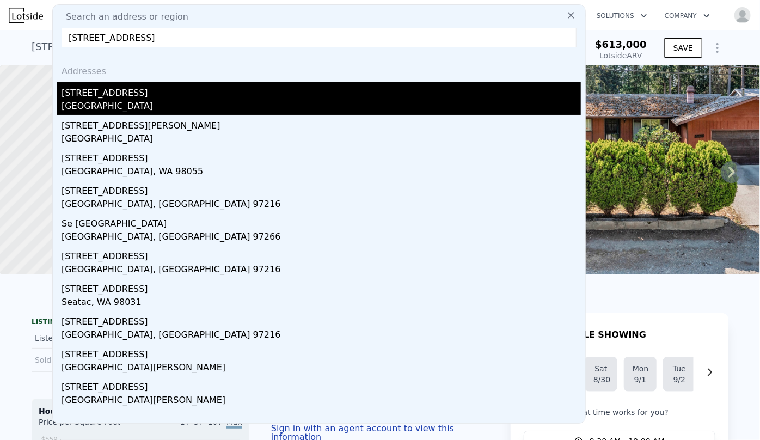
type input "[STREET_ADDRESS]"
click at [114, 94] on div "[STREET_ADDRESS]" at bounding box center [320, 90] width 519 height 17
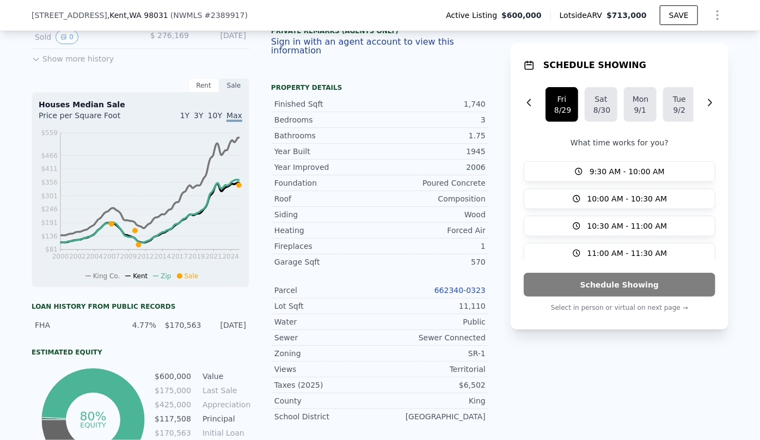
scroll to position [392, 0]
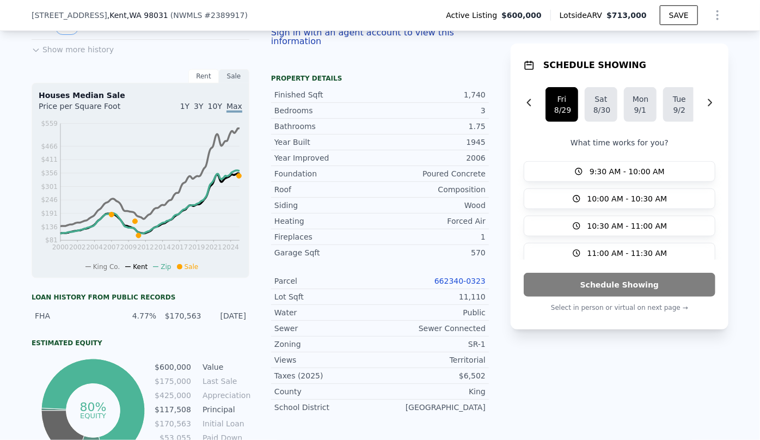
click at [468, 278] on link "662340-0323" at bounding box center [459, 280] width 51 height 9
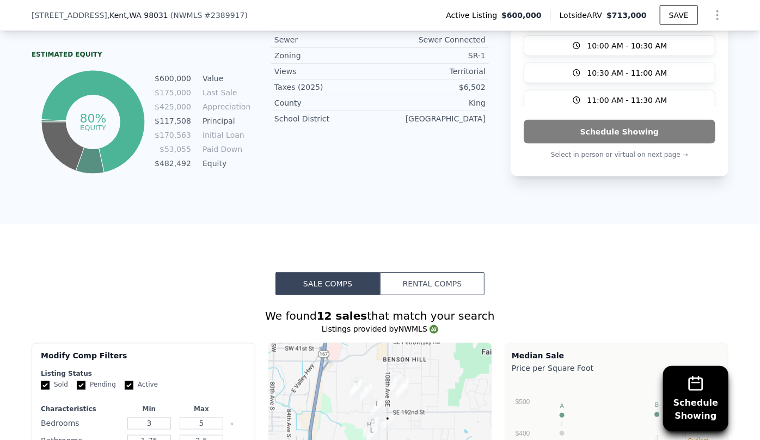
scroll to position [837, 0]
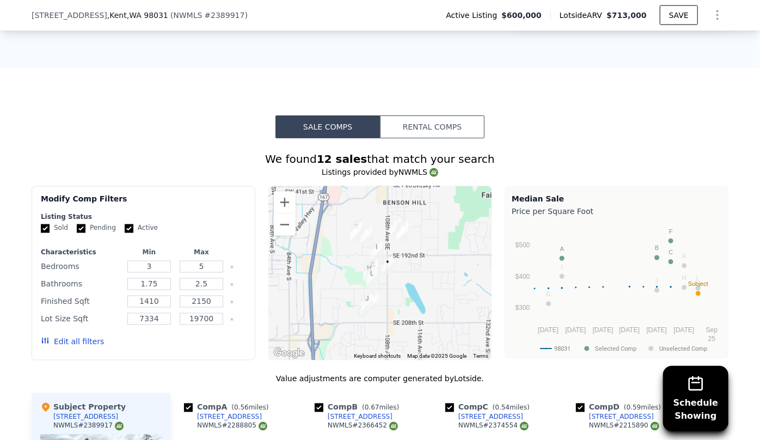
click at [91, 344] on button "Edit all filters" at bounding box center [72, 341] width 63 height 11
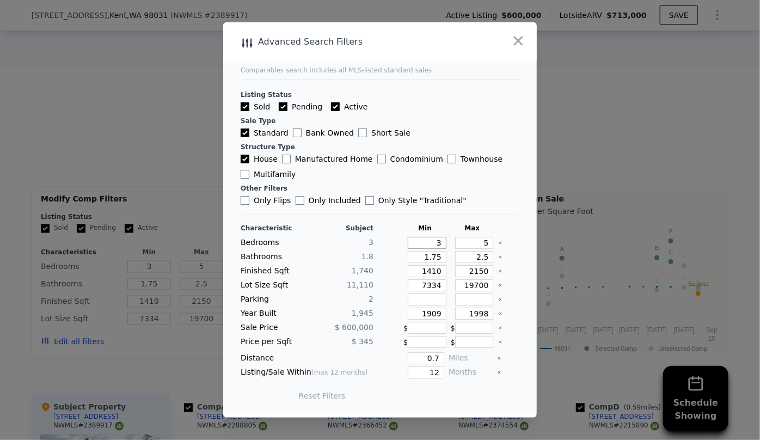
drag, startPoint x: 434, startPoint y: 245, endPoint x: 420, endPoint y: 252, distance: 16.3
click at [421, 251] on div "Characteristic Subject Min Max Bedrooms 3 3 5 Bathrooms 1.8 1.75 2.5 Finished S…" at bounding box center [379, 317] width 279 height 187
type input "2"
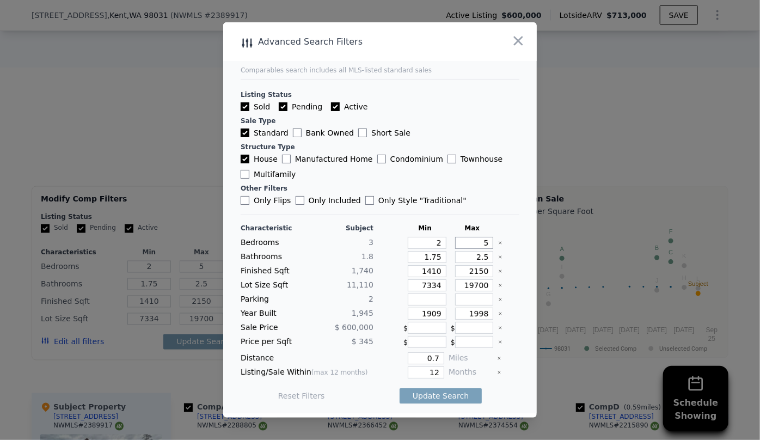
drag, startPoint x: 484, startPoint y: 241, endPoint x: 461, endPoint y: 246, distance: 23.0
click at [461, 246] on input "5" at bounding box center [474, 243] width 39 height 12
type input "3"
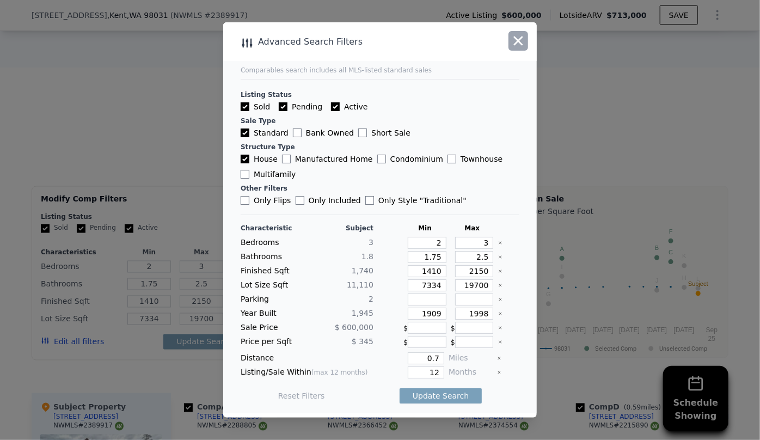
click at [521, 34] on icon "button" at bounding box center [517, 40] width 15 height 15
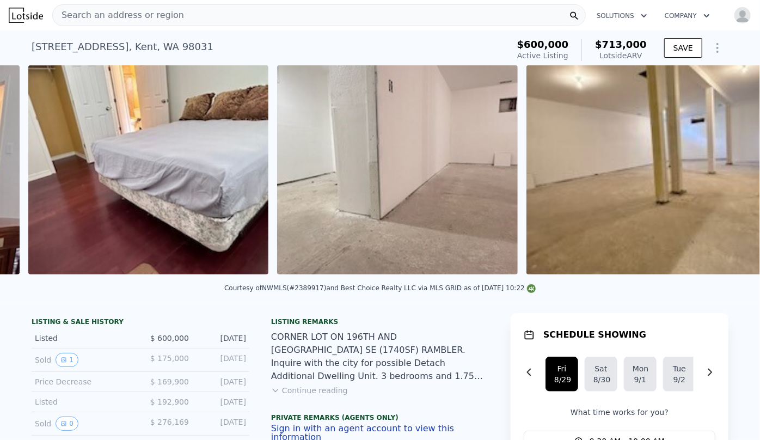
scroll to position [0, 4013]
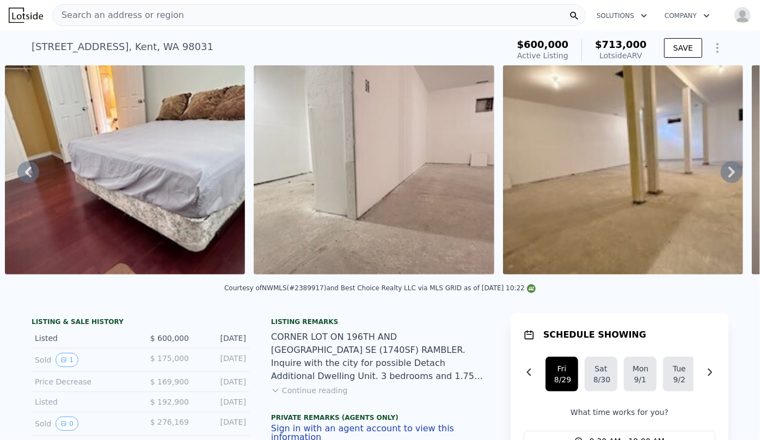
click at [711, 47] on icon "Show Options" at bounding box center [717, 47] width 13 height 13
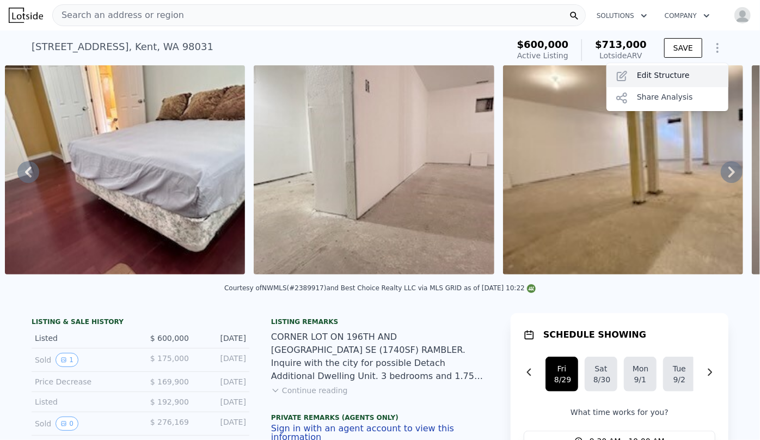
click at [685, 70] on div "Edit Structure" at bounding box center [667, 76] width 122 height 22
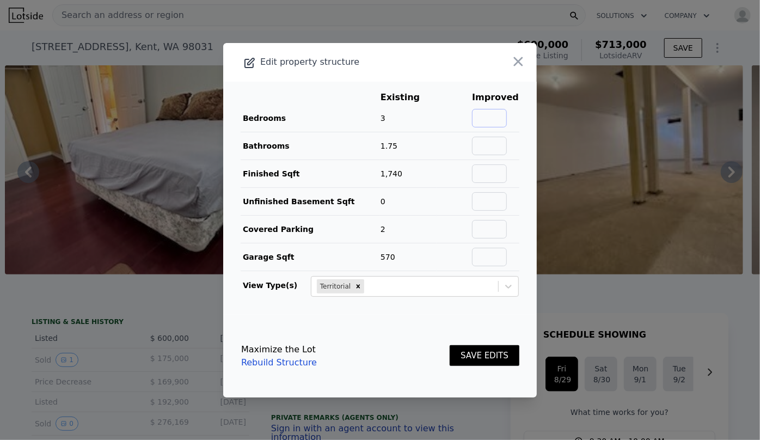
click at [482, 109] on input "text" at bounding box center [489, 118] width 35 height 18
type input "4"
click at [477, 142] on input "text" at bounding box center [489, 146] width 35 height 18
type input "2"
drag, startPoint x: 494, startPoint y: 355, endPoint x: 495, endPoint y: 175, distance: 180.7
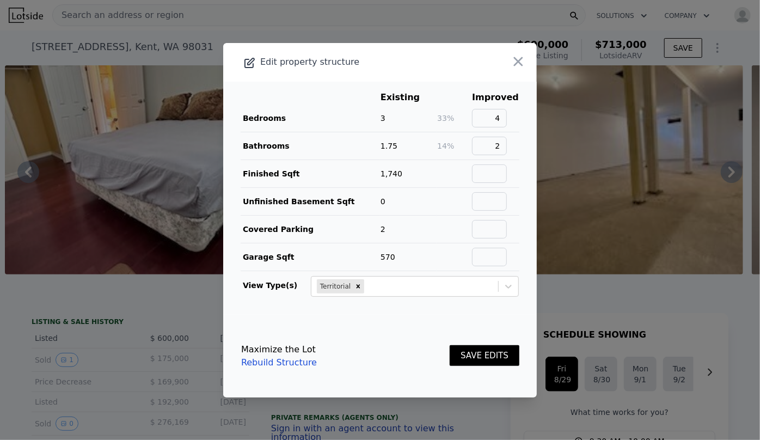
click at [497, 189] on form "Existing Improved Bedrooms 3 33% 4 Bathrooms 1.75 14% 2 Finished Sqft 1,740 Unf…" at bounding box center [379, 240] width 313 height 316
click at [502, 141] on input "2" at bounding box center [489, 146] width 35 height 18
click at [478, 355] on button "SAVE EDITS" at bounding box center [484, 355] width 70 height 21
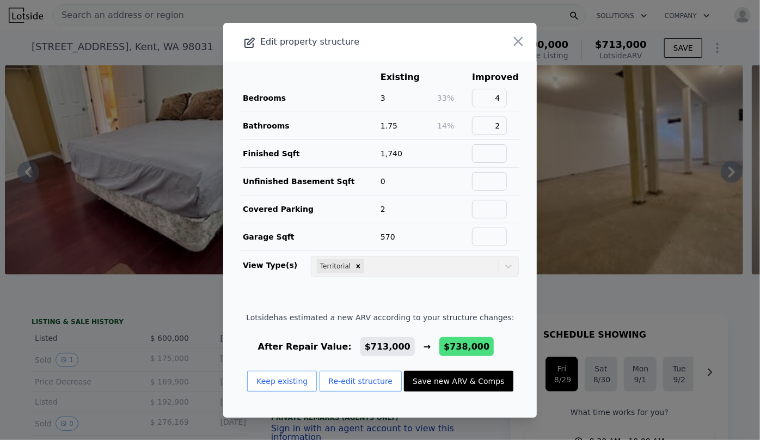
click at [459, 381] on button "Save new ARV & Comps" at bounding box center [458, 381] width 109 height 21
type input "3"
type input "5"
checkbox input "false"
checkbox input "true"
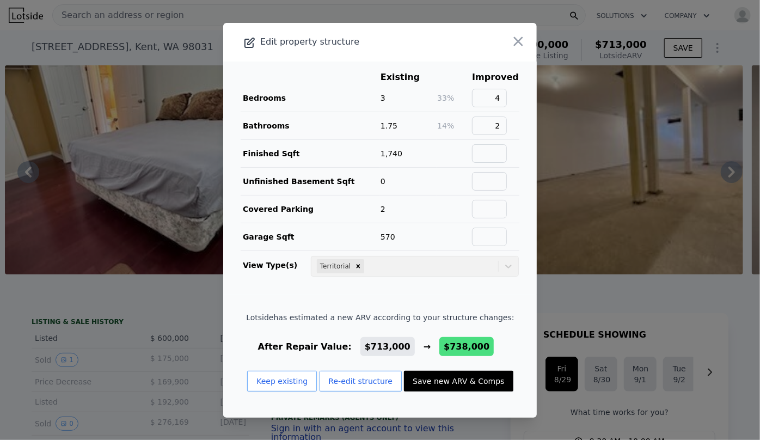
type input "$ 738,000"
type input "$ 38,488"
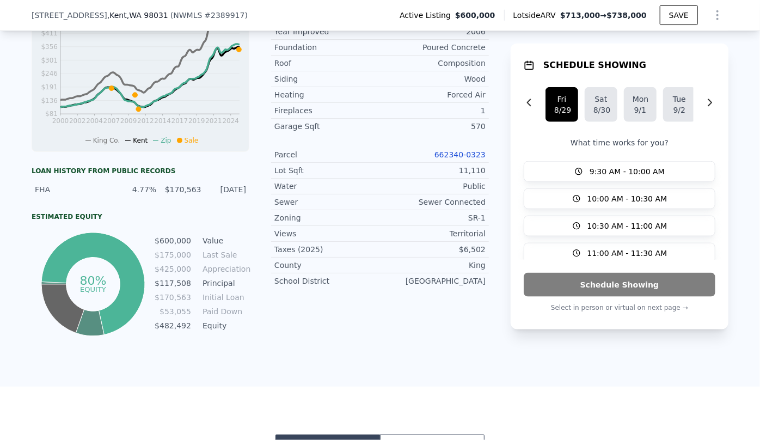
scroll to position [766, 0]
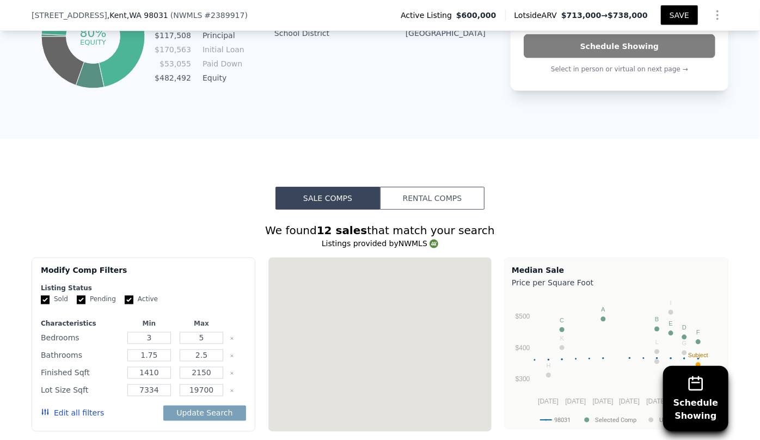
click at [65, 418] on button "Edit all filters" at bounding box center [72, 413] width 63 height 11
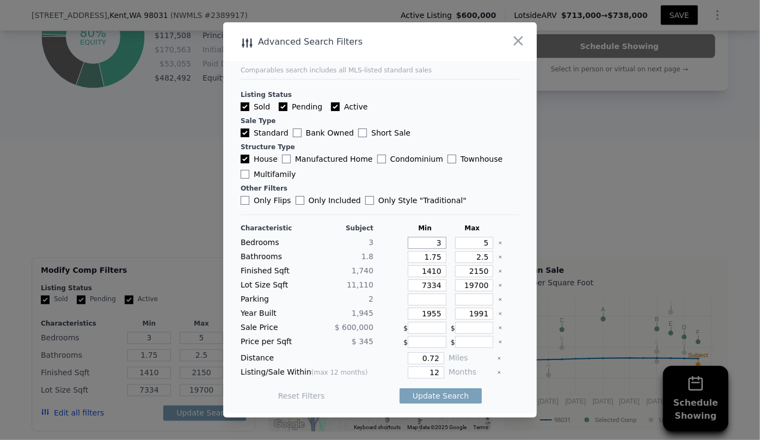
drag, startPoint x: 434, startPoint y: 241, endPoint x: 406, endPoint y: 245, distance: 28.1
click at [408, 245] on input "3" at bounding box center [427, 243] width 39 height 12
type input "2"
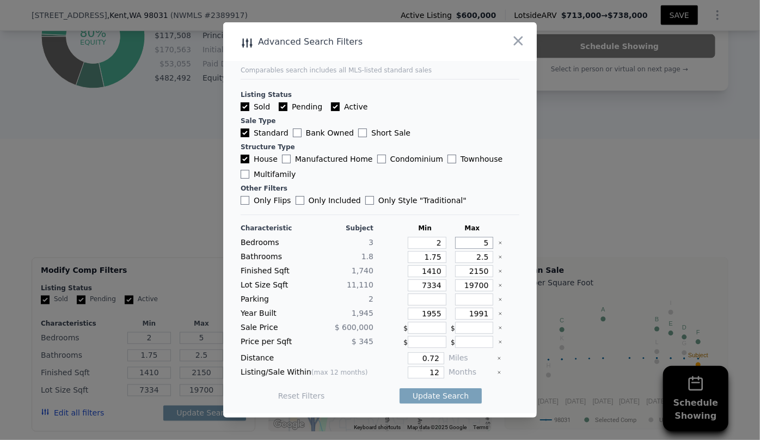
drag, startPoint x: 482, startPoint y: 244, endPoint x: 445, endPoint y: 246, distance: 37.1
click at [451, 246] on div "5" at bounding box center [472, 243] width 43 height 12
type input "3"
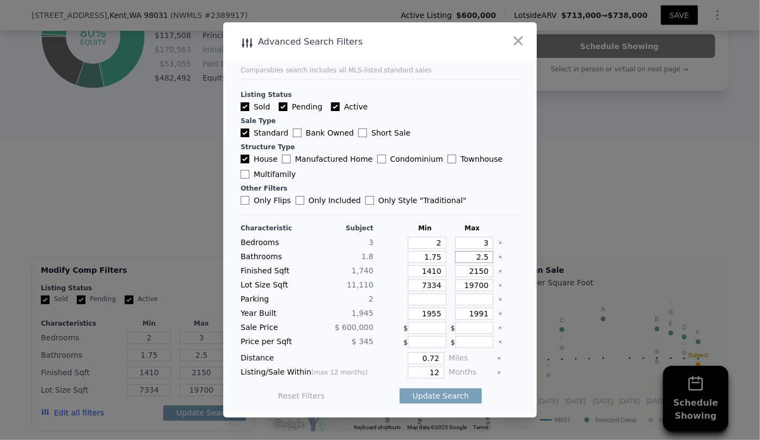
drag, startPoint x: 482, startPoint y: 256, endPoint x: 458, endPoint y: 255, distance: 24.5
click at [458, 255] on input "2.5" at bounding box center [474, 257] width 39 height 12
drag, startPoint x: 436, startPoint y: 257, endPoint x: 369, endPoint y: 258, distance: 66.4
click at [369, 258] on div "Bathrooms 1.8 1.75" at bounding box center [379, 257] width 279 height 12
type input "1"
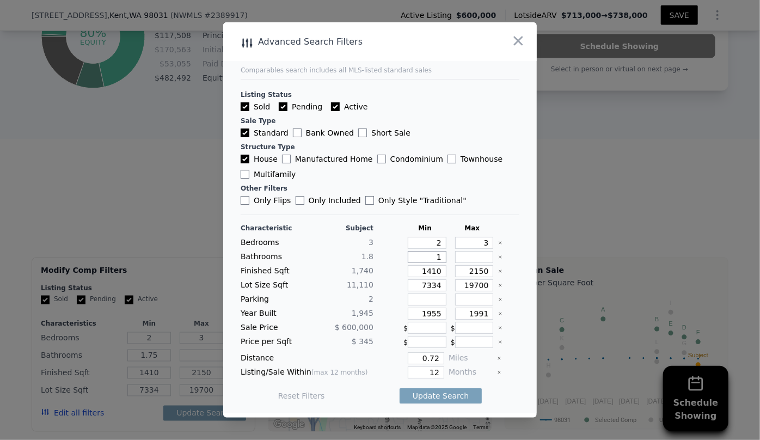
type input "1"
drag, startPoint x: 480, startPoint y: 270, endPoint x: 443, endPoint y: 268, distance: 37.6
click at [443, 268] on div "Finished Sqft 1,740 1410 2150" at bounding box center [379, 271] width 279 height 12
type input "1"
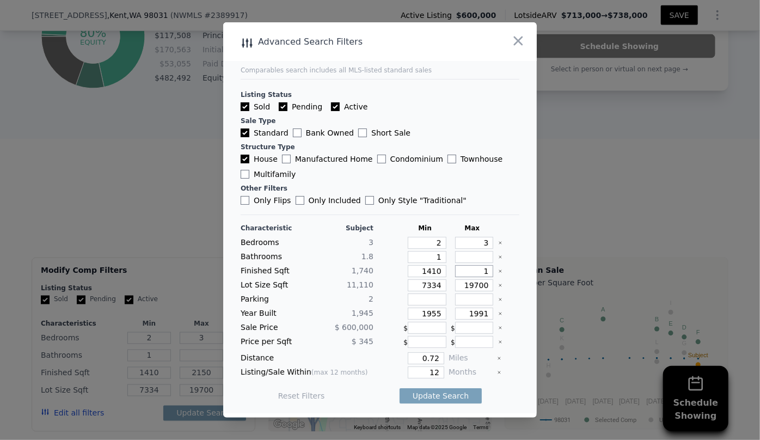
type input "1"
type input "19"
type input "190"
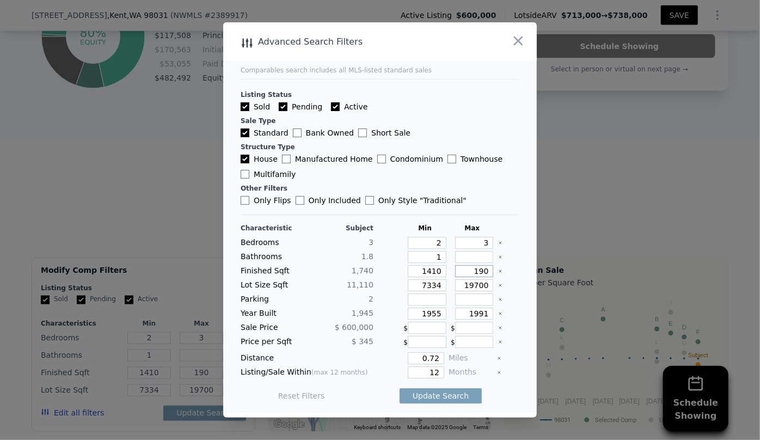
type input "1900"
drag, startPoint x: 439, startPoint y: 282, endPoint x: 385, endPoint y: 284, distance: 54.5
click at [386, 283] on div "Lot Size Sqft 11,110 7334 19700" at bounding box center [379, 285] width 279 height 12
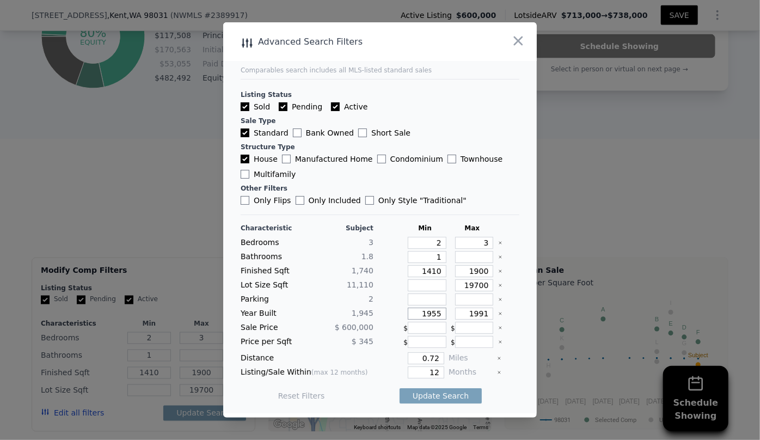
drag, startPoint x: 435, startPoint y: 311, endPoint x: 400, endPoint y: 311, distance: 34.8
click at [403, 311] on div "1955" at bounding box center [424, 313] width 43 height 12
drag, startPoint x: 435, startPoint y: 374, endPoint x: 386, endPoint y: 376, distance: 49.5
click at [386, 376] on div "12" at bounding box center [411, 372] width 66 height 12
type input "6"
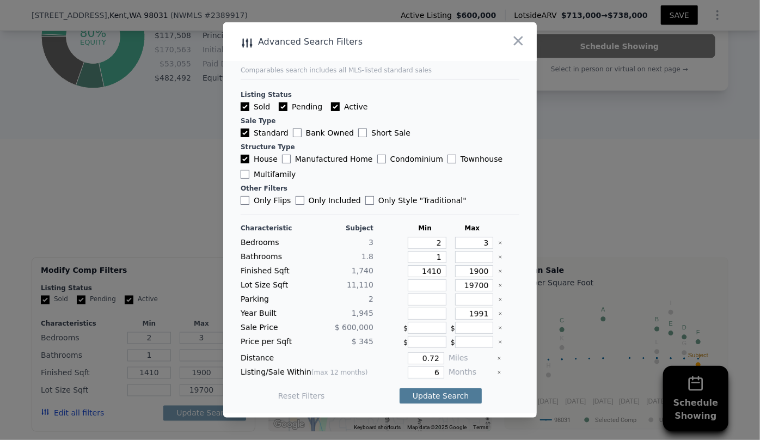
click at [436, 391] on button "Update Search" at bounding box center [440, 395] width 82 height 15
checkbox input "false"
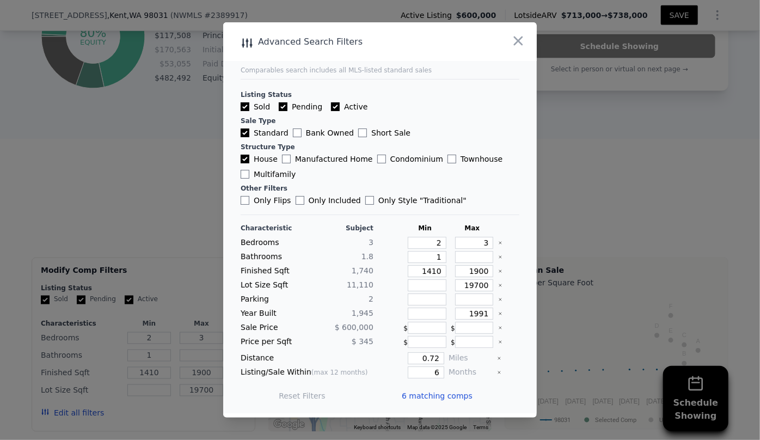
click at [436, 391] on span "6 matching comps" at bounding box center [437, 395] width 71 height 11
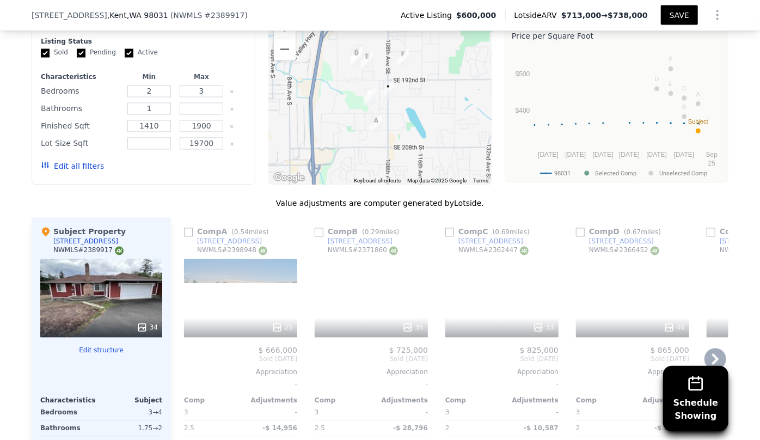
scroll to position [1013, 0]
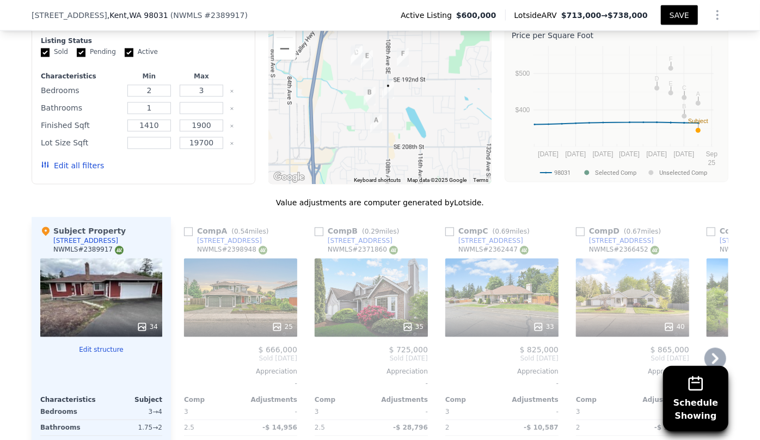
click at [492, 309] on div "33" at bounding box center [501, 297] width 113 height 78
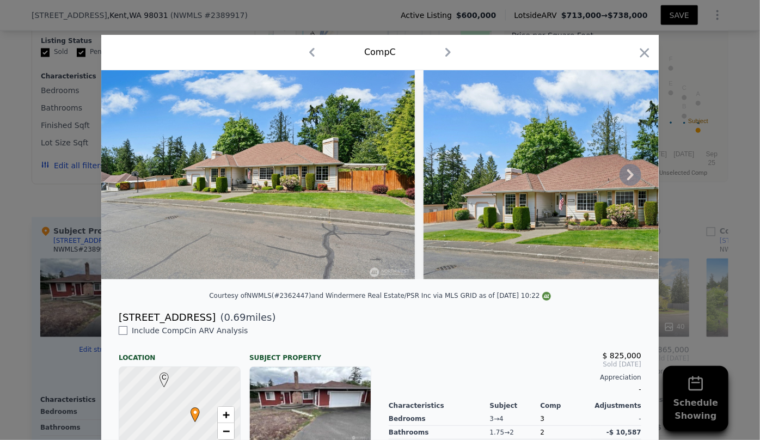
drag, startPoint x: 118, startPoint y: 287, endPoint x: 175, endPoint y: 283, distance: 57.3
click at [175, 283] on div at bounding box center [379, 179] width 557 height 218
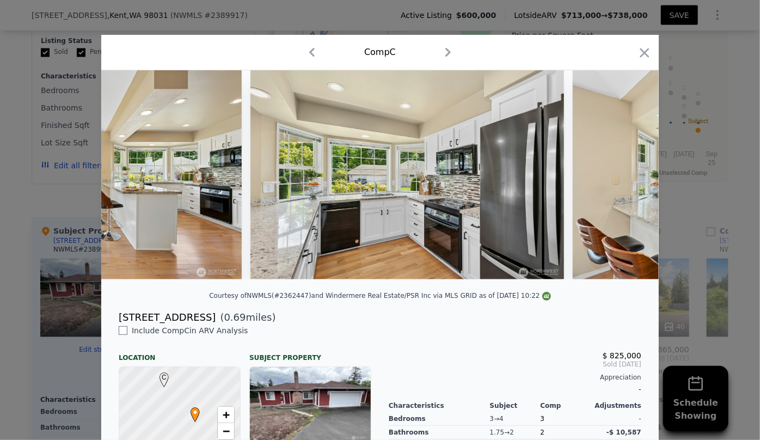
scroll to position [0, 4115]
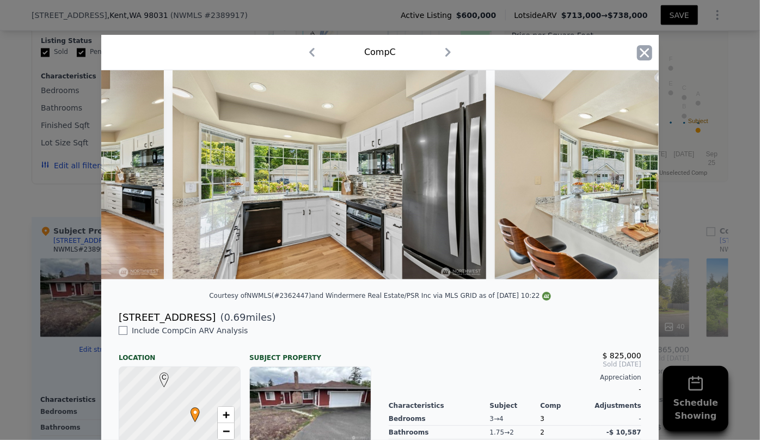
click at [637, 52] on icon "button" at bounding box center [644, 52] width 15 height 15
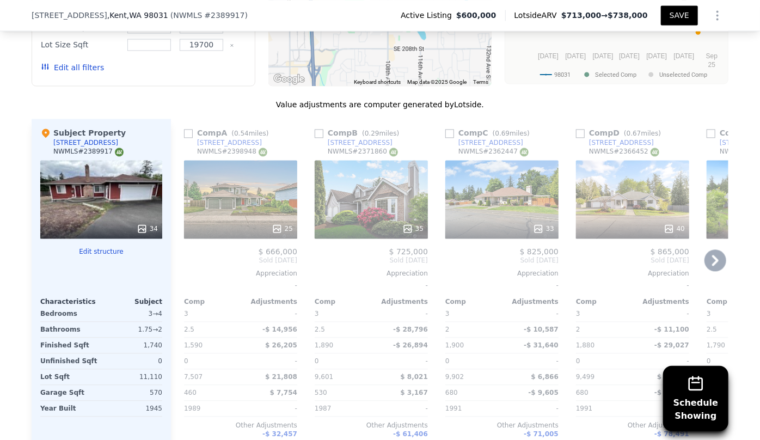
scroll to position [1112, 0]
click at [639, 165] on div "40" at bounding box center [632, 198] width 113 height 78
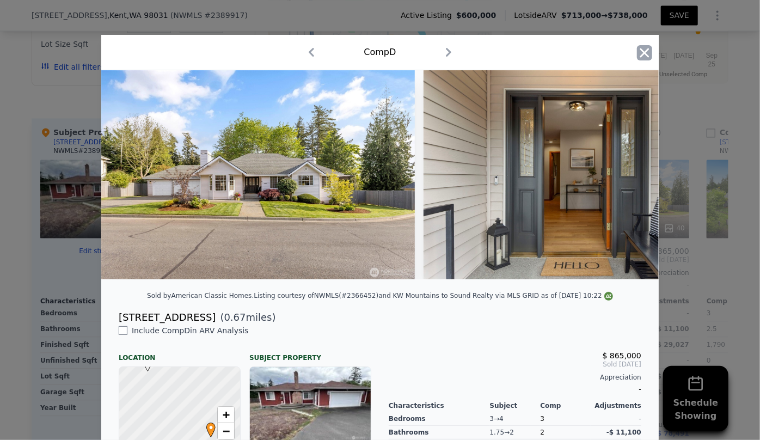
click at [637, 55] on icon "button" at bounding box center [644, 52] width 15 height 15
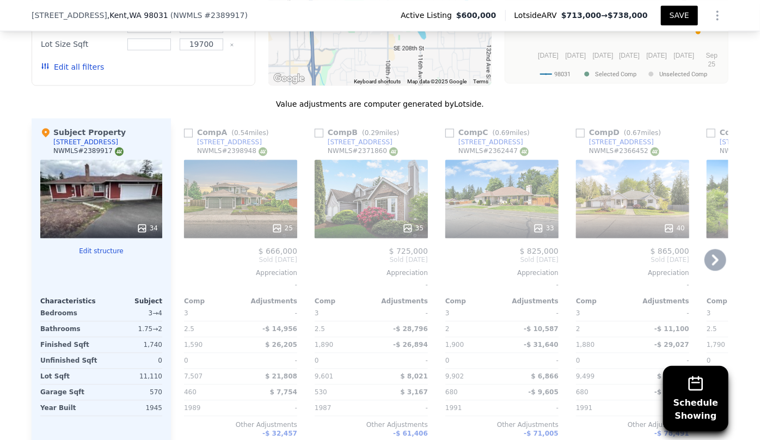
click at [710, 255] on icon at bounding box center [715, 260] width 22 height 22
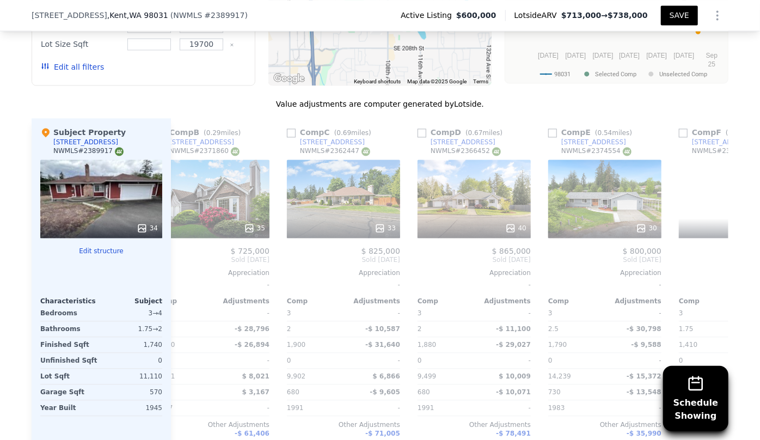
scroll to position [0, 252]
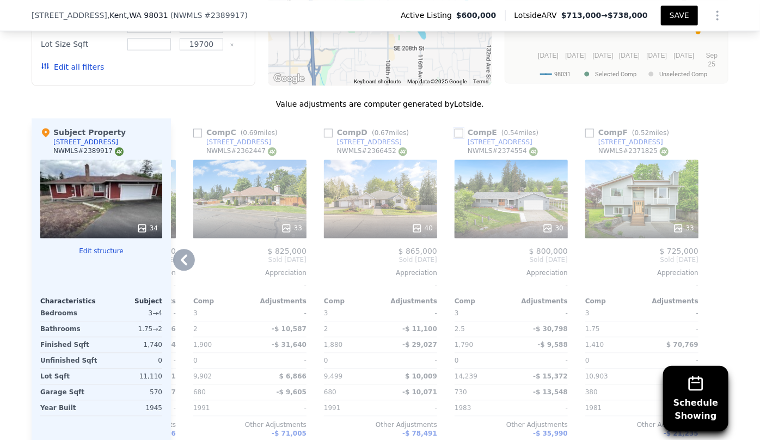
click at [454, 137] on input "checkbox" at bounding box center [458, 132] width 9 height 9
checkbox input "true"
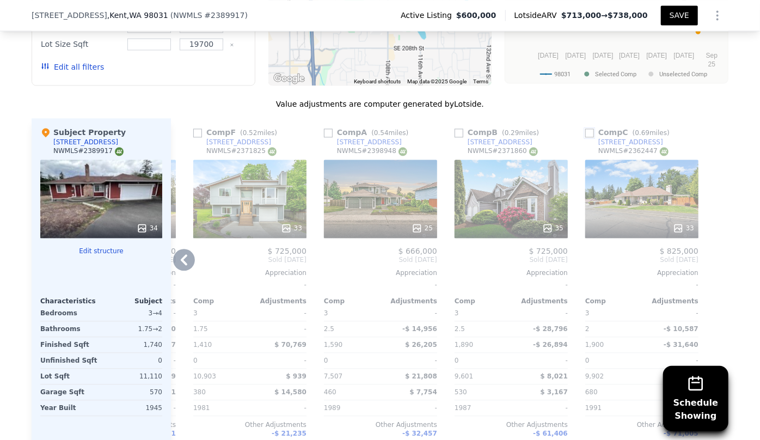
click at [585, 135] on input "checkbox" at bounding box center [589, 132] width 9 height 9
checkbox input "true"
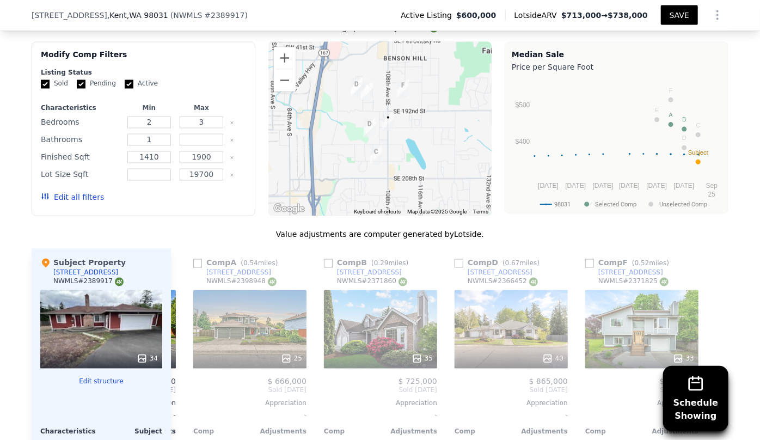
scroll to position [963, 0]
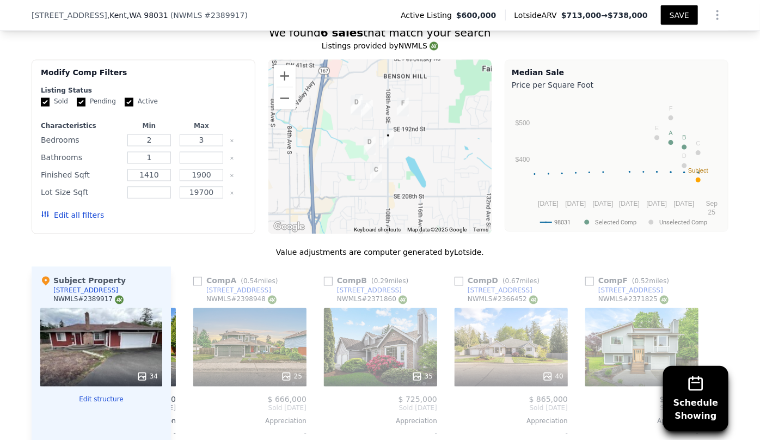
click at [88, 221] on button "Edit all filters" at bounding box center [72, 215] width 63 height 11
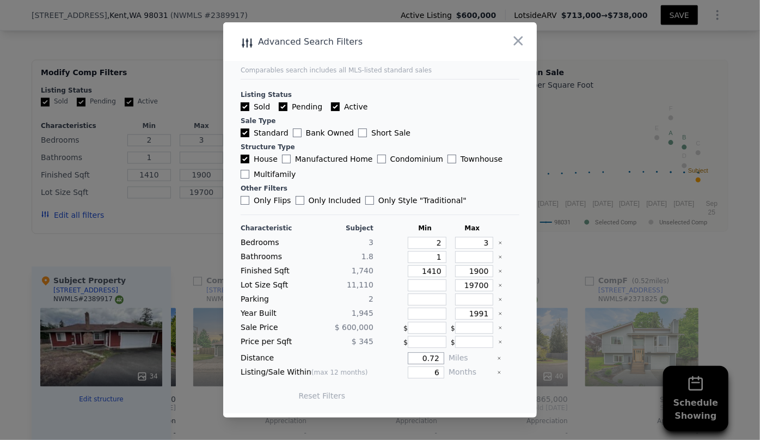
drag, startPoint x: 435, startPoint y: 361, endPoint x: 386, endPoint y: 360, distance: 49.0
click at [386, 360] on div "0.72" at bounding box center [411, 358] width 66 height 12
type input "1"
click at [430, 389] on button "Update Search" at bounding box center [440, 395] width 82 height 15
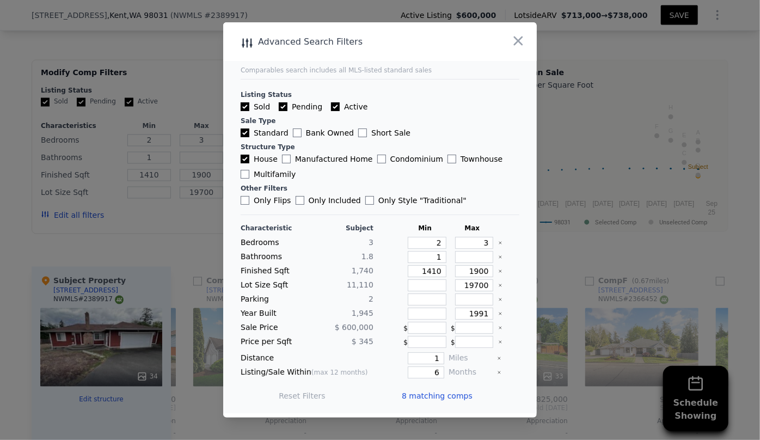
click at [430, 394] on span "8 matching comps" at bounding box center [437, 395] width 71 height 11
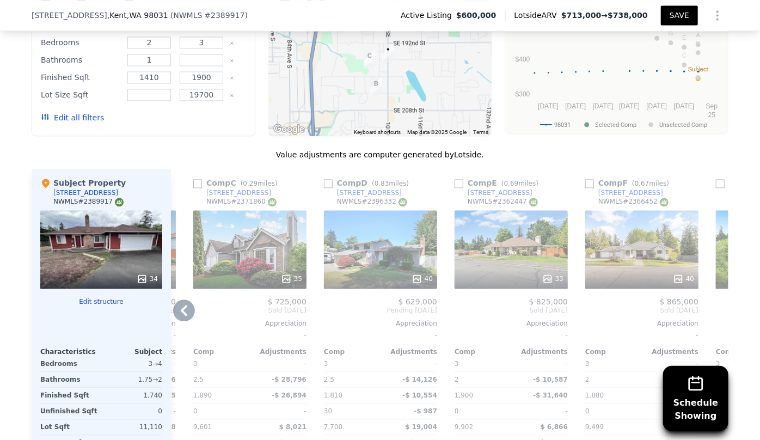
scroll to position [1062, 0]
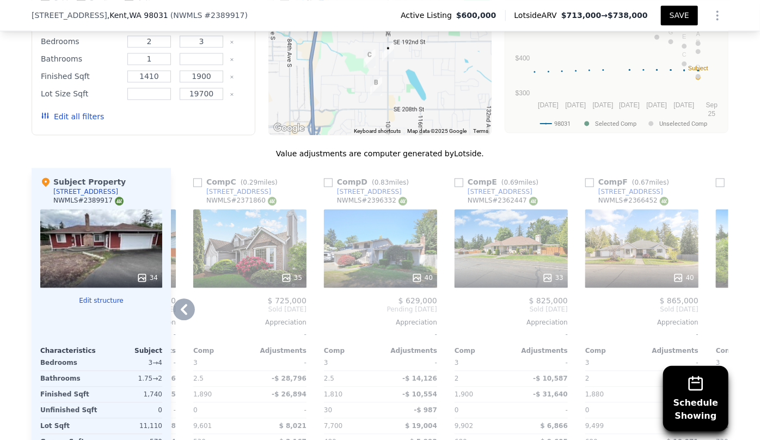
click at [182, 314] on icon at bounding box center [184, 309] width 22 height 22
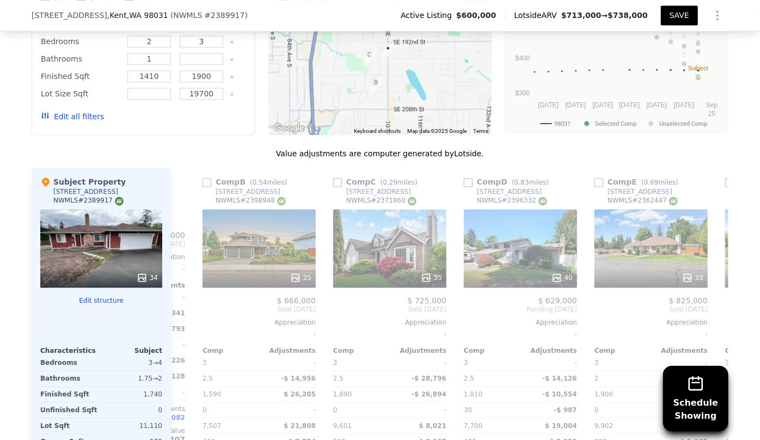
scroll to position [0, 0]
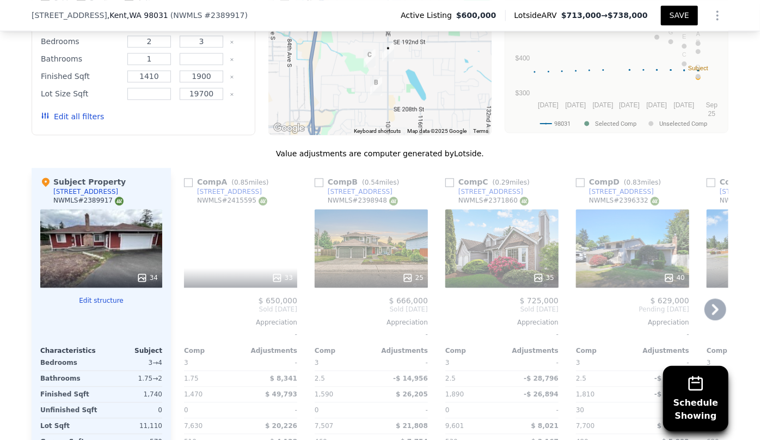
click at [184, 313] on span "Sold [DATE]" at bounding box center [240, 309] width 113 height 9
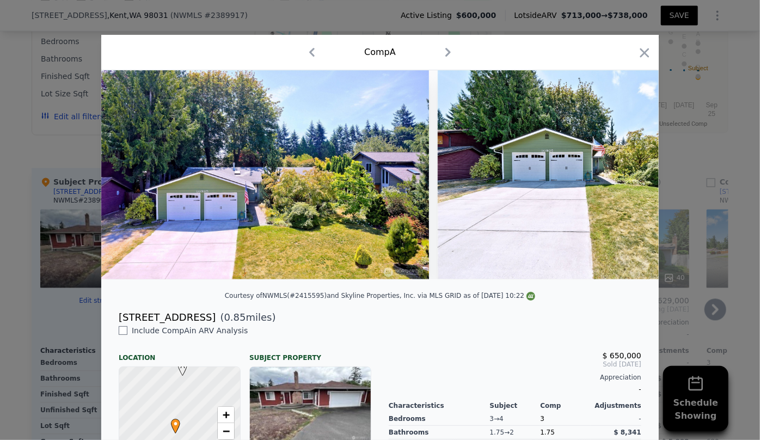
click at [637, 53] on icon "button" at bounding box center [644, 52] width 15 height 15
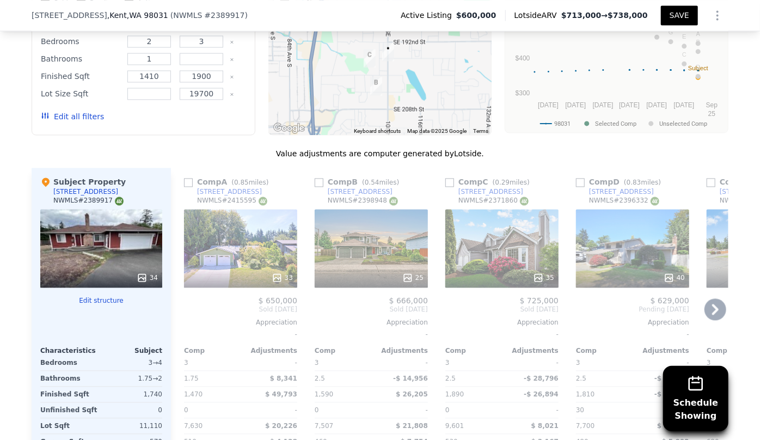
scroll to position [1112, 0]
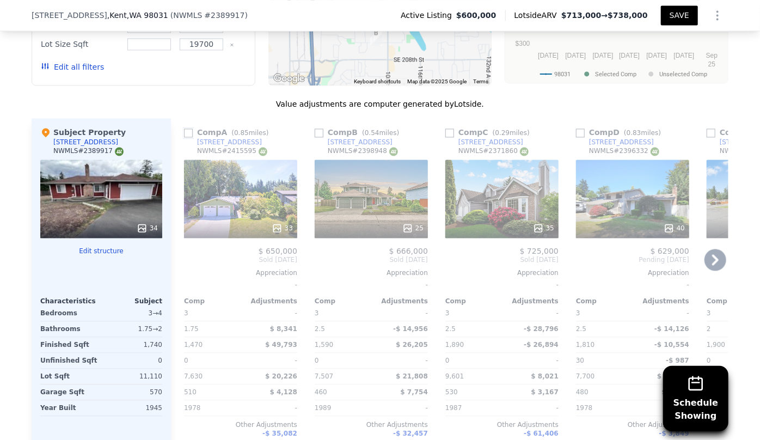
click at [185, 135] on input "checkbox" at bounding box center [188, 132] width 9 height 9
checkbox input "true"
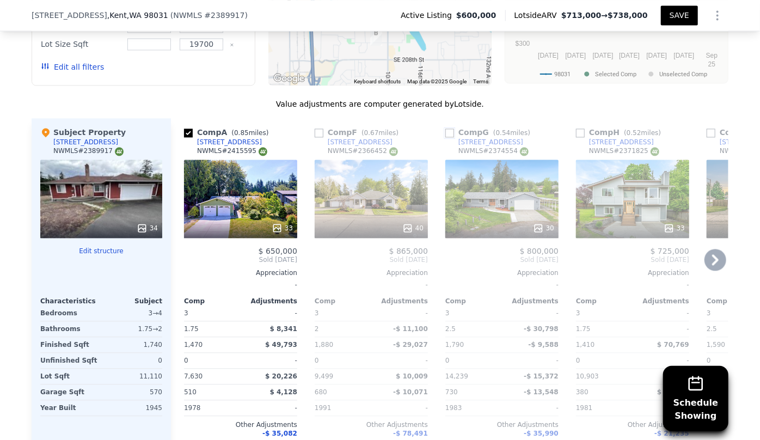
click at [446, 137] on input "checkbox" at bounding box center [449, 132] width 9 height 9
checkbox input "true"
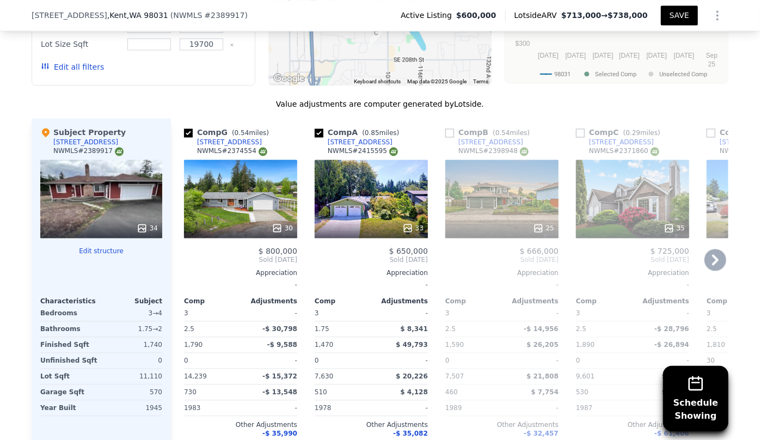
click at [717, 266] on icon at bounding box center [715, 260] width 22 height 22
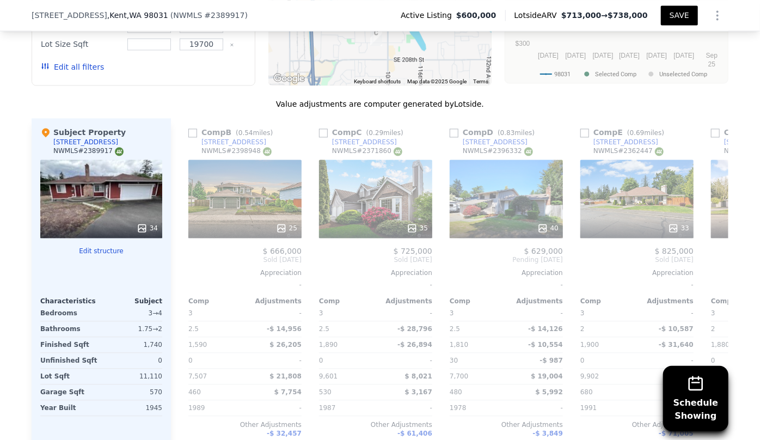
scroll to position [0, 261]
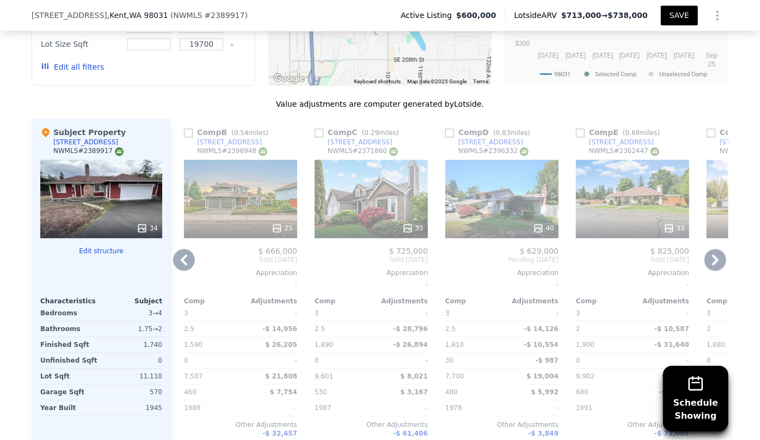
click at [716, 266] on icon at bounding box center [715, 260] width 22 height 22
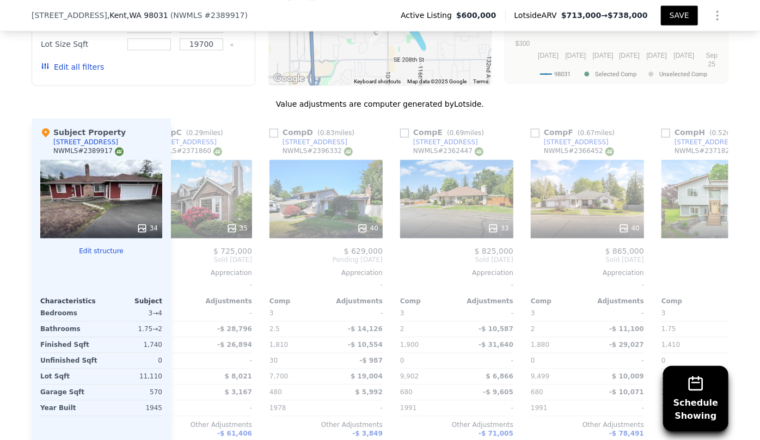
scroll to position [0, 513]
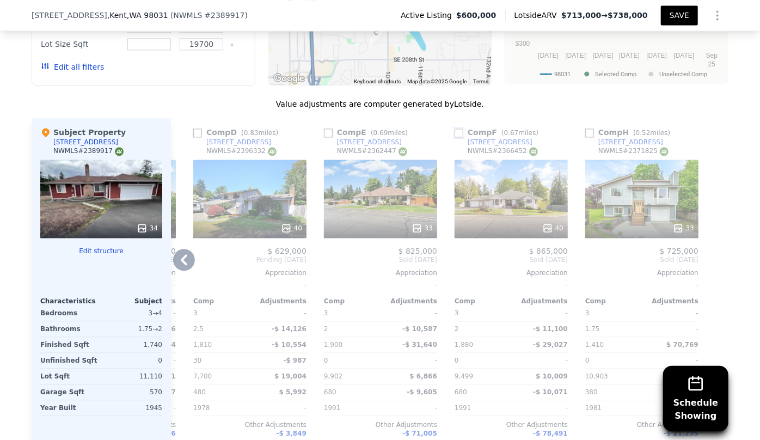
click at [454, 137] on input "checkbox" at bounding box center [458, 132] width 9 height 9
checkbox input "true"
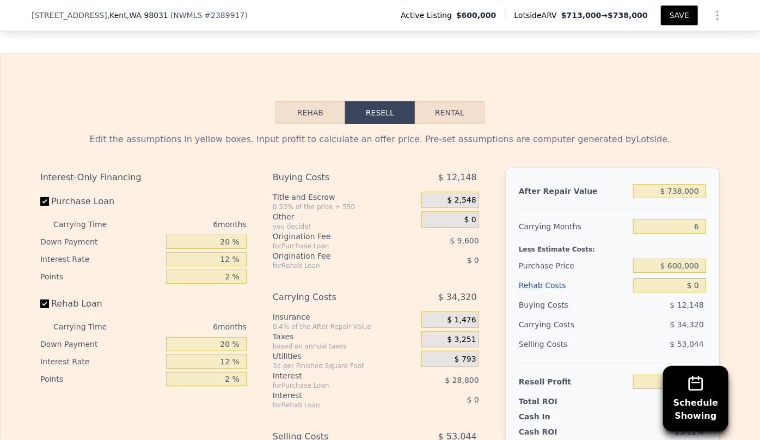
scroll to position [1606, 0]
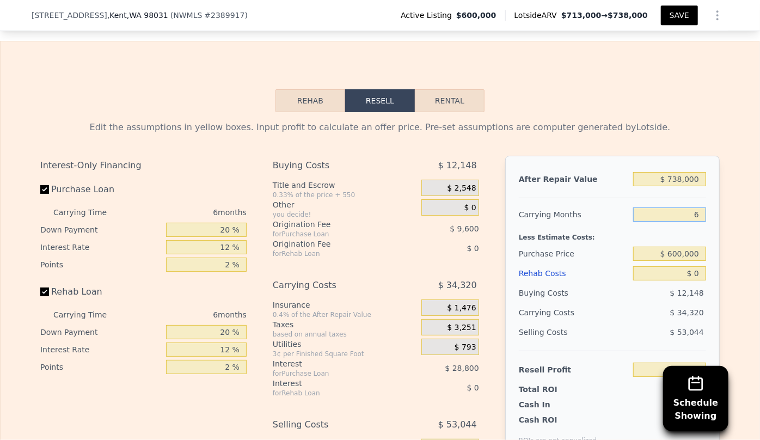
drag, startPoint x: 700, startPoint y: 229, endPoint x: 663, endPoint y: 243, distance: 38.9
click at [663, 239] on div "After Repair Value $ 738,000 Carrying Months 6 Less Estimate Costs: Purchase Pr…" at bounding box center [612, 307] width 214 height 303
type input "8"
type input "$ 27,047"
type input "8"
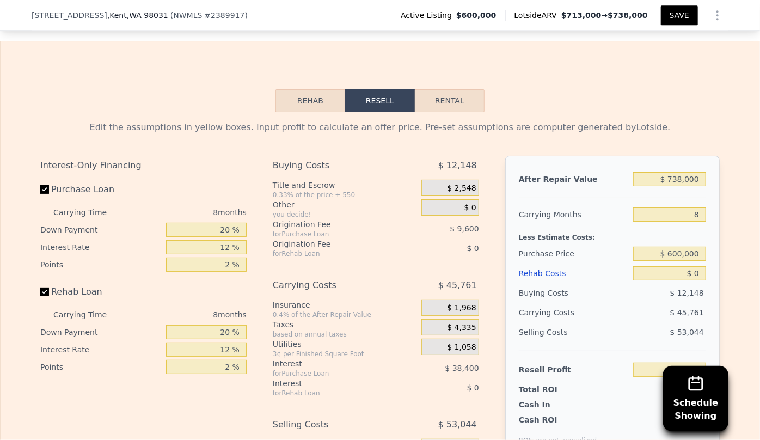
click at [669, 314] on div "$ 45,761" at bounding box center [648, 313] width 115 height 20
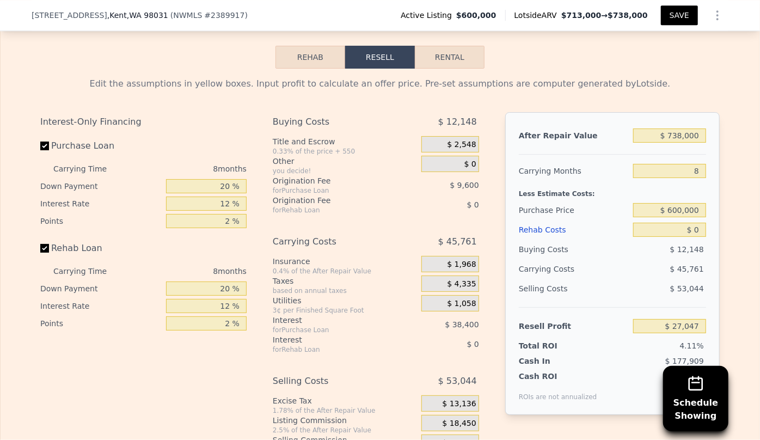
scroll to position [1705, 0]
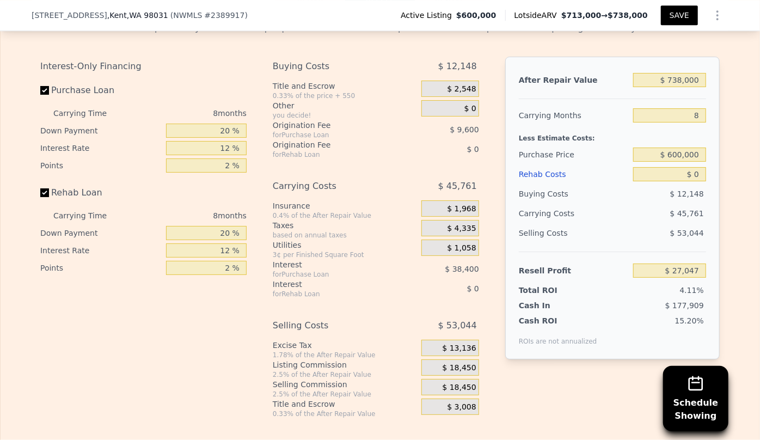
click at [538, 184] on div "Rehab Costs" at bounding box center [574, 174] width 110 height 20
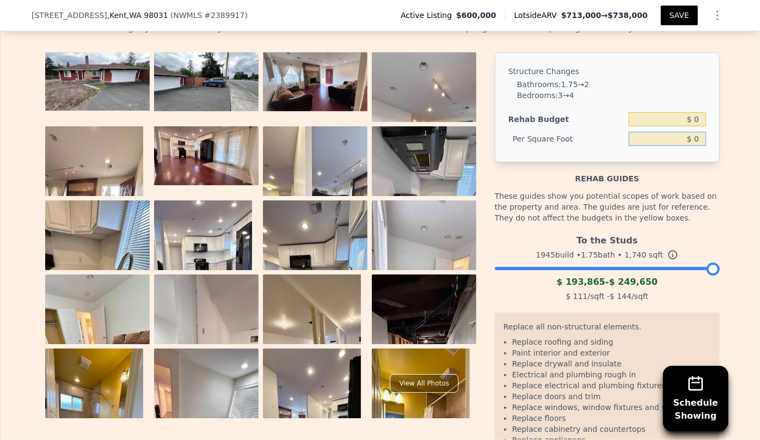
click at [690, 146] on input "$ 0" at bounding box center [666, 139] width 77 height 14
type input "$ 70"
click at [686, 179] on div "Rehab guides" at bounding box center [607, 173] width 225 height 22
type input "$ 121,800"
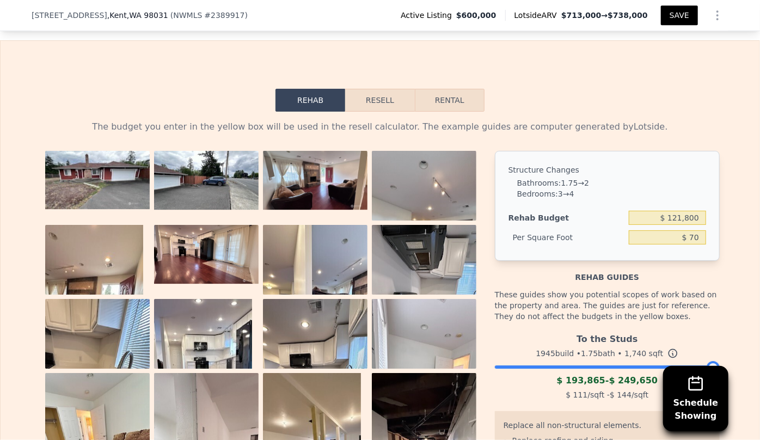
scroll to position [1606, 0]
click at [375, 109] on button "Resell" at bounding box center [379, 100] width 69 height 23
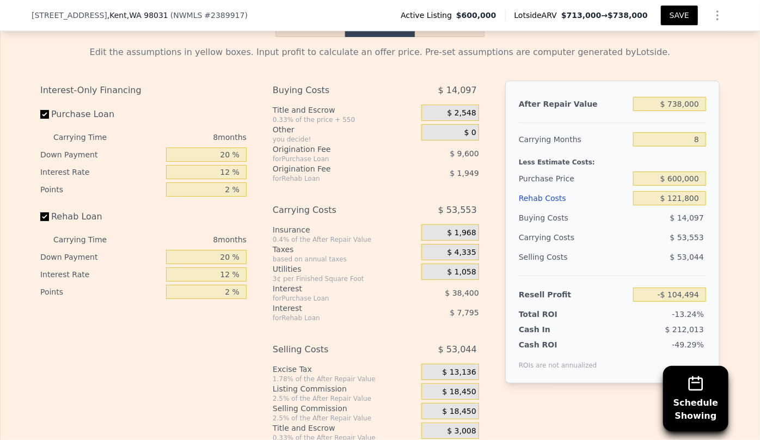
scroll to position [1705, 0]
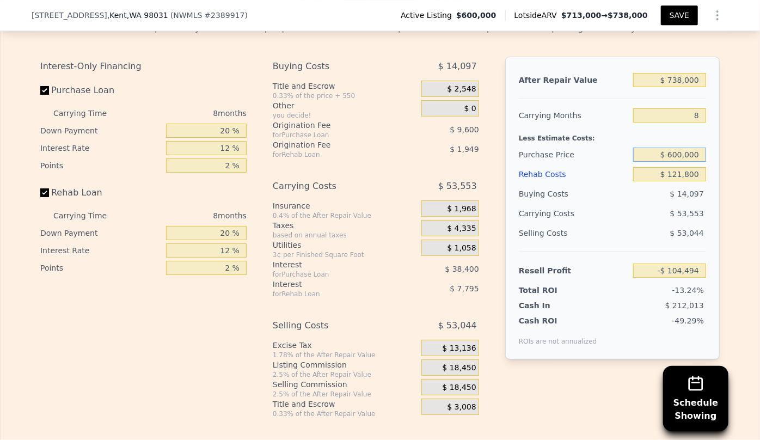
click at [673, 162] on input "$ 600,000" at bounding box center [669, 154] width 73 height 14
type input "$ 500,000"
click at [613, 251] on div "Selling Costs $ 53,044" at bounding box center [612, 237] width 187 height 28
type input "$ 3,839"
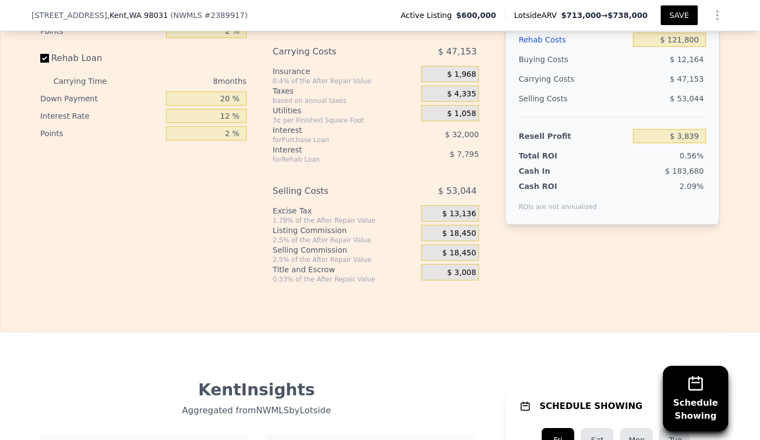
scroll to position [1854, 0]
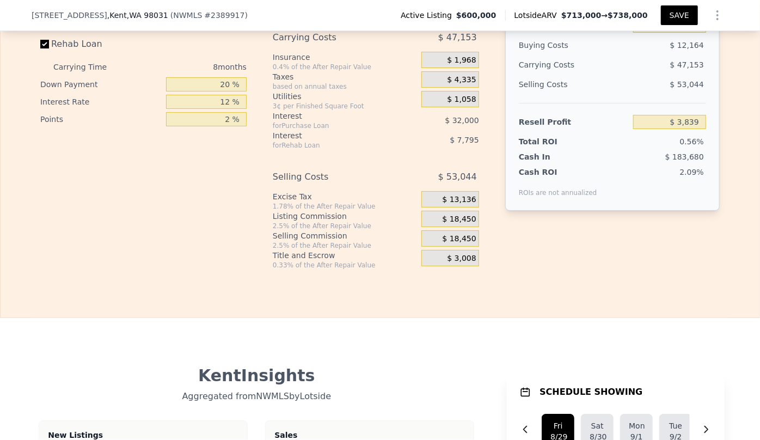
click at [467, 244] on span "$ 18,450" at bounding box center [459, 239] width 34 height 10
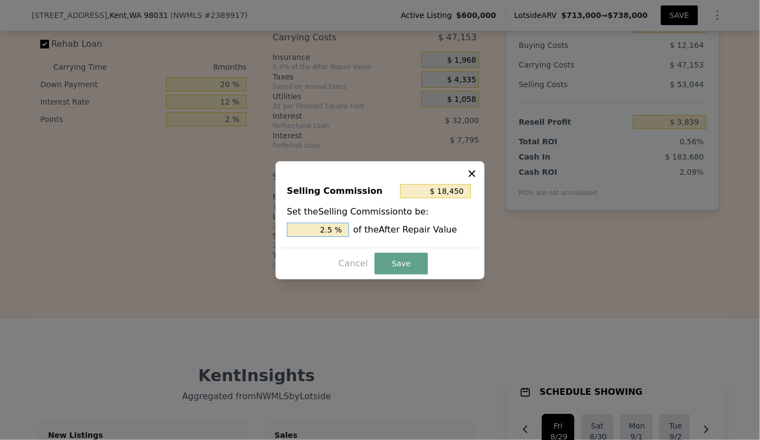
click at [326, 229] on input "2.5 %" at bounding box center [318, 230] width 62 height 14
type input "$ 3,690"
type input ".5 %"
type input "$ 11,070"
type input "1.5 %"
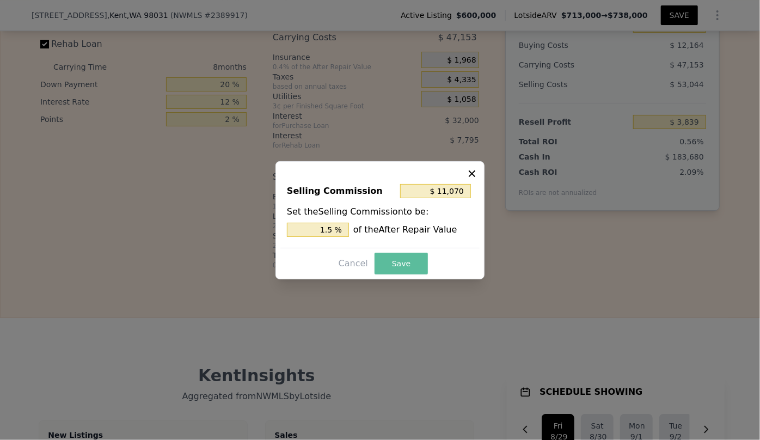
click at [415, 253] on button "Save" at bounding box center [400, 263] width 53 height 22
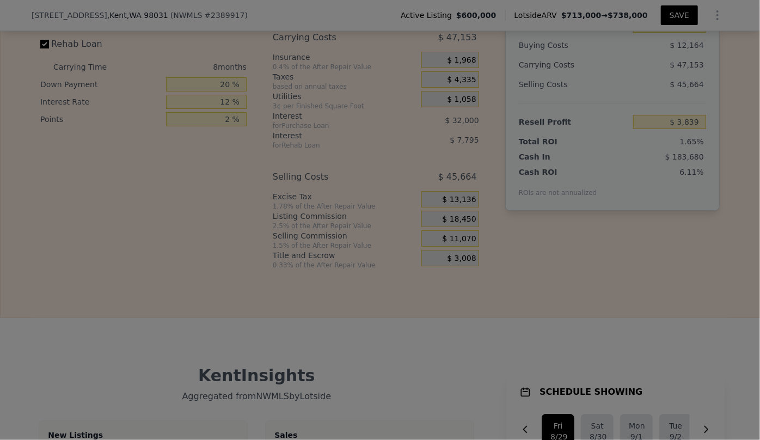
type input "$ 11,219"
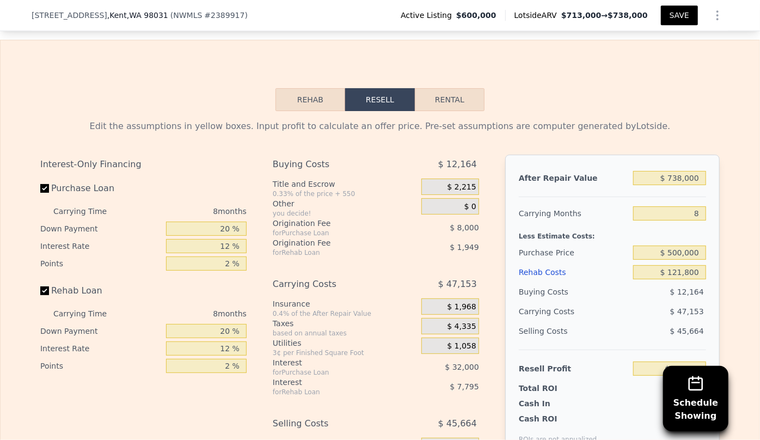
scroll to position [1606, 0]
click at [677, 261] on input "$ 500,000" at bounding box center [669, 253] width 73 height 14
type input "$ 480,000"
click at [609, 318] on div "$ 47,153" at bounding box center [648, 313] width 115 height 20
type input "$ 32,886"
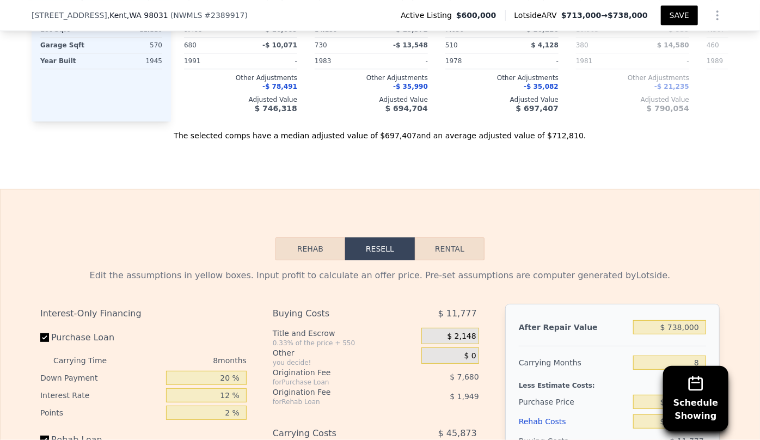
scroll to position [1507, 0]
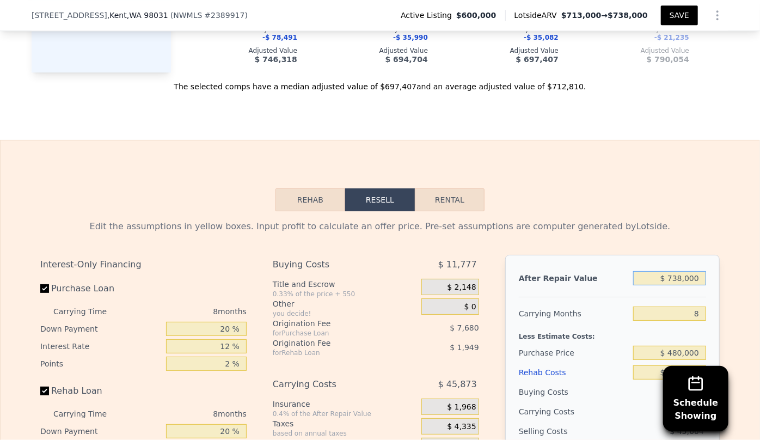
click at [679, 285] on input "$ 738,000" at bounding box center [669, 278] width 73 height 14
type input "$ 73,000"
type input "-$ 589,689"
type input "$ 7,000"
type input "-$ 651,479"
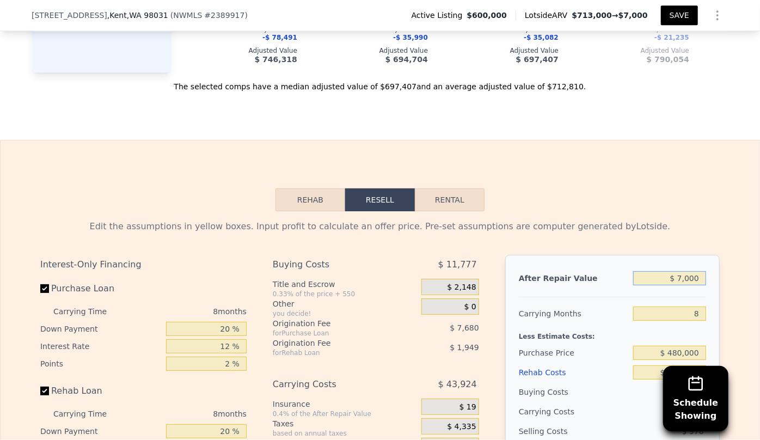
type input "$ 75,000"
type input "-$ 587,817"
type input "$ 750,000"
type input "$ 44,120"
type input "$ 750,000"
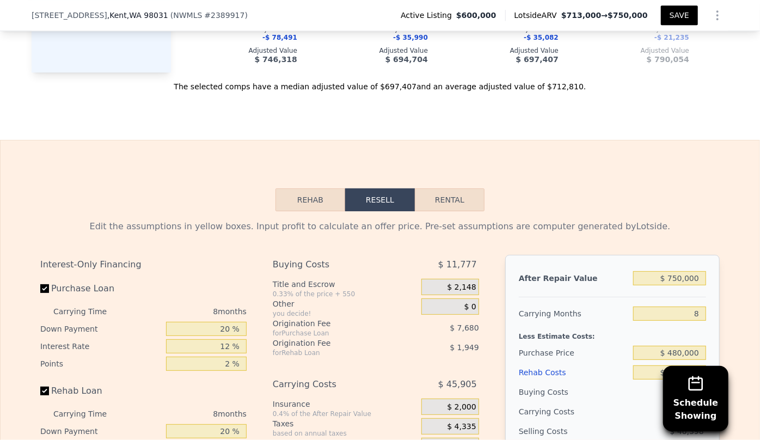
click at [639, 205] on div "Rehab Resell Rental Edit the assumptions in yellow boxes. Input profit to calcu…" at bounding box center [380, 402] width 760 height 525
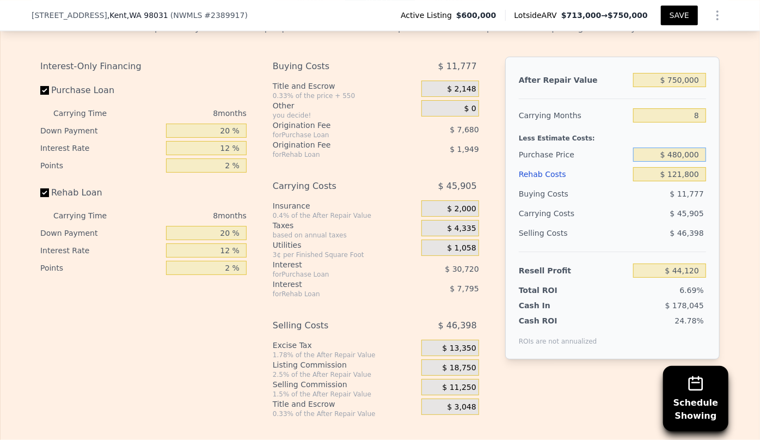
click at [679, 162] on input "$ 480,000" at bounding box center [669, 154] width 73 height 14
type input "$ 500,000"
click at [593, 311] on div "$ 178,045" at bounding box center [648, 305] width 115 height 11
type input "$ 22,453"
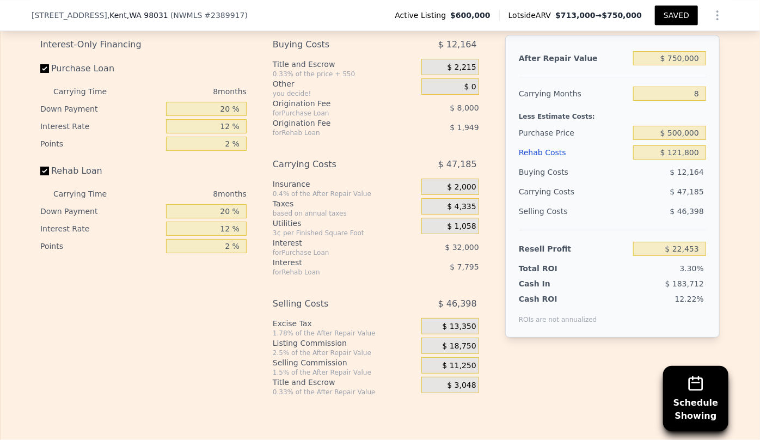
scroll to position [1731, 0]
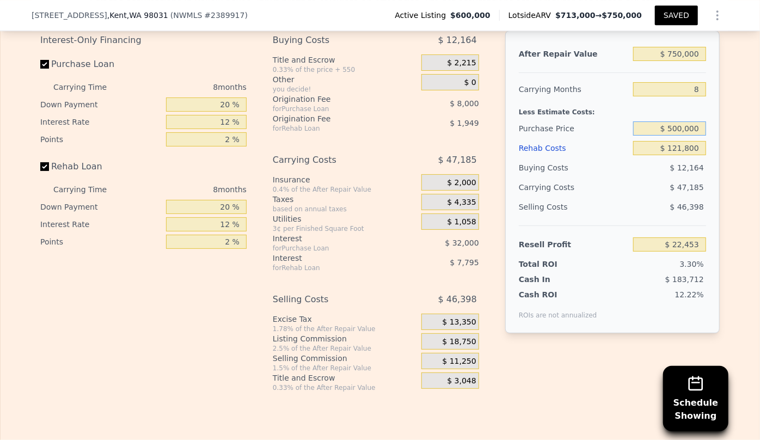
click at [672, 135] on input "$ 500,000" at bounding box center [669, 128] width 73 height 14
type input "$ 480,000"
click at [642, 214] on div "$ 46,398" at bounding box center [669, 207] width 73 height 20
type input "$ 44,120"
click at [677, 135] on input "$ 480,000" at bounding box center [669, 128] width 73 height 14
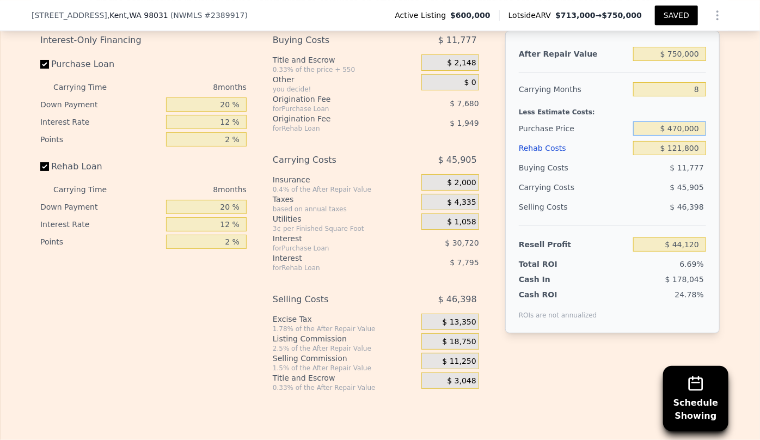
type input "$ 470,000"
click at [602, 269] on div "6.69%" at bounding box center [648, 263] width 115 height 11
type input "$ 54,953"
click at [695, 96] on input "8" at bounding box center [669, 89] width 73 height 14
type input "6"
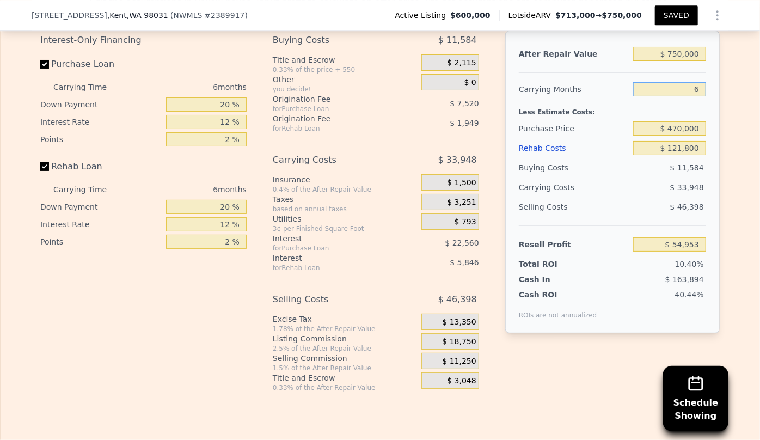
type input "$ 66,270"
type input "8"
type input "$ 54,953"
click at [534, 158] on div "Rehab Costs" at bounding box center [574, 148] width 110 height 20
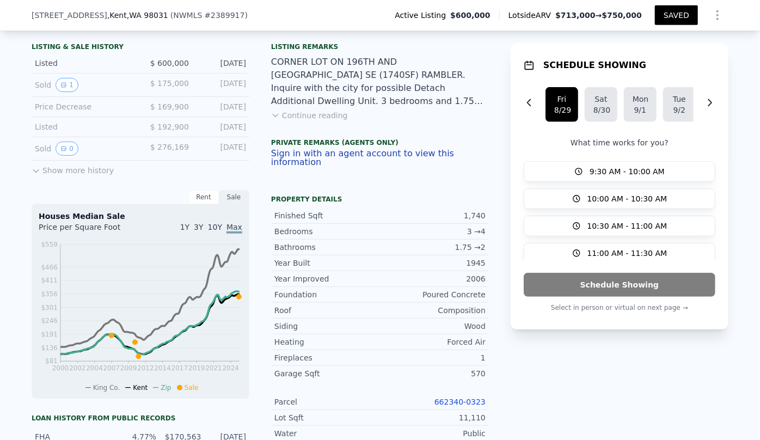
scroll to position [172, 0]
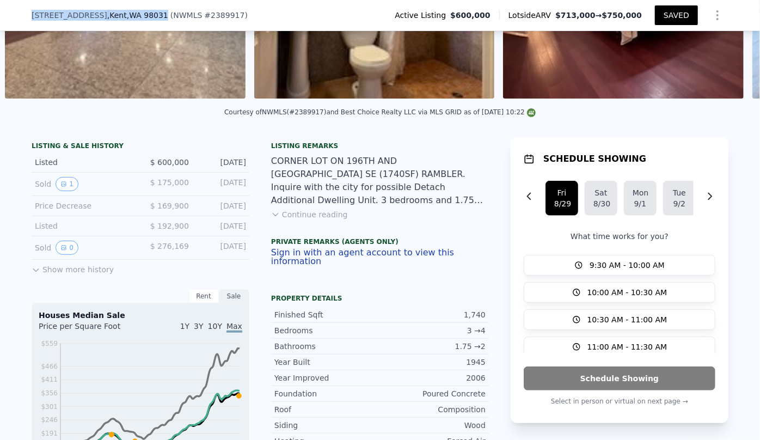
drag, startPoint x: 27, startPoint y: 16, endPoint x: 152, endPoint y: 20, distance: 125.2
click at [152, 20] on div "[STREET_ADDRESS] ( NWMLS # 2389917 ) Active Listing $600,000 Lotside ARV $713,0…" at bounding box center [380, 15] width 760 height 31
copy div "[STREET_ADDRESS]"
type input "3"
type input "5"
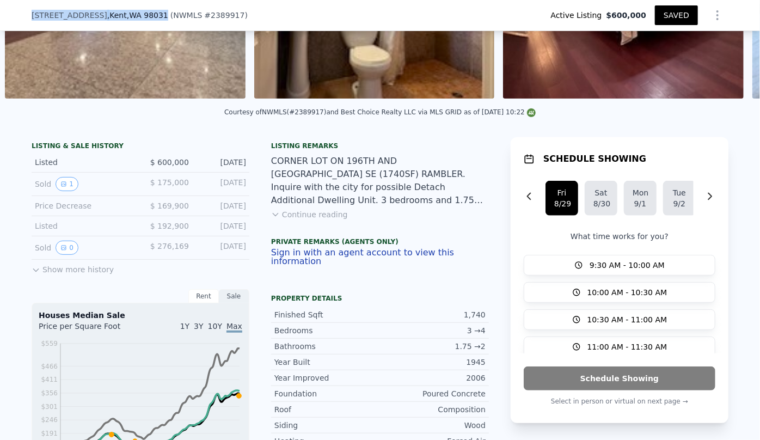
type input "1.75"
type input "2.5"
type input "2150"
type input "7334"
checkbox input "true"
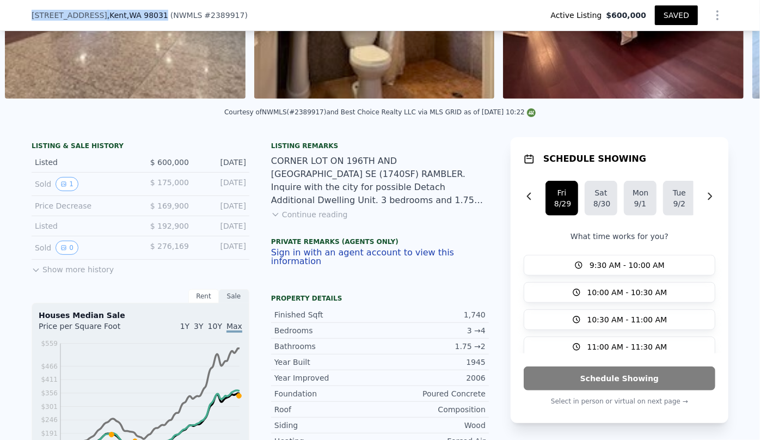
type input "$ 0"
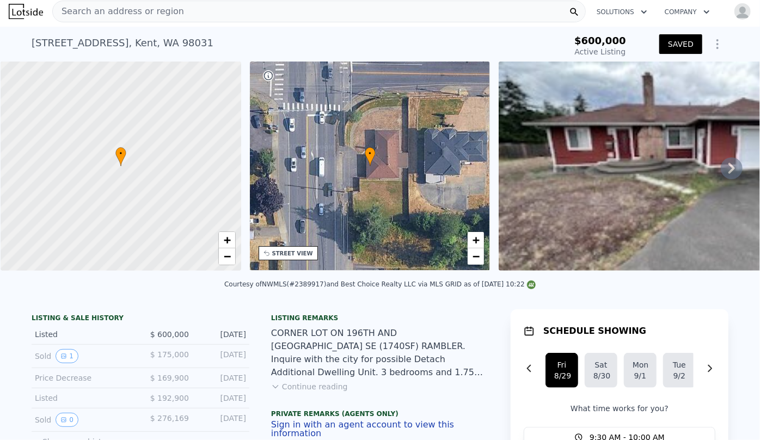
scroll to position [0, 4]
click at [88, 17] on span "Search an address or region" at bounding box center [118, 11] width 131 height 13
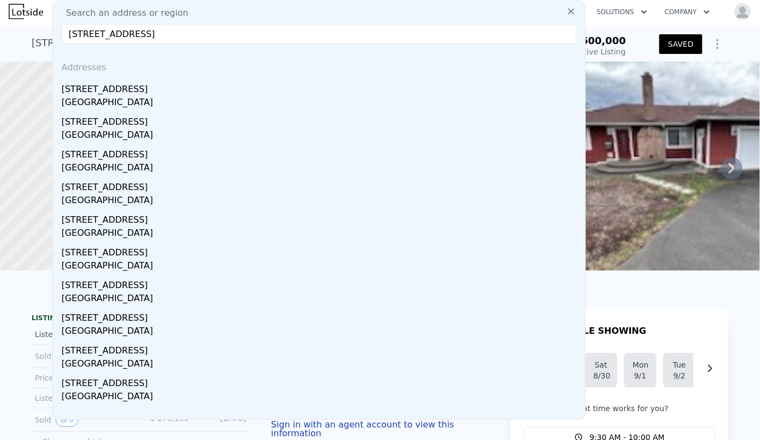
type input "[STREET_ADDRESS]"
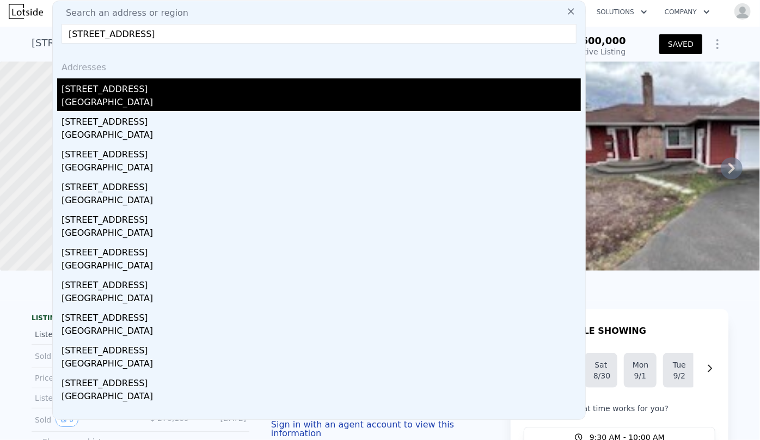
click at [122, 96] on div "[GEOGRAPHIC_DATA]" at bounding box center [320, 103] width 519 height 15
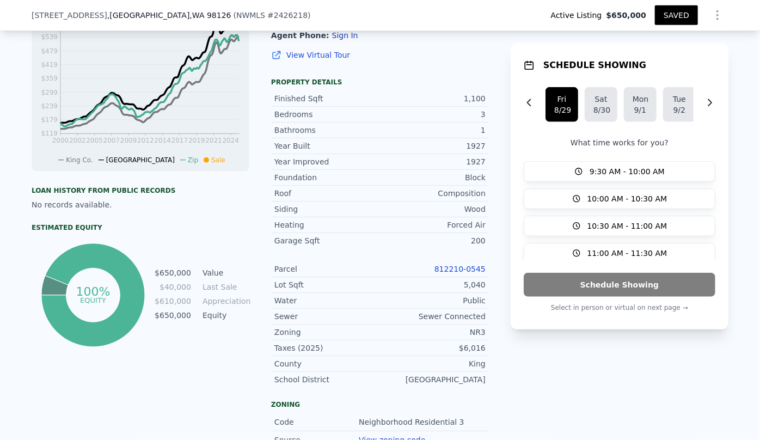
scroll to position [396, 0]
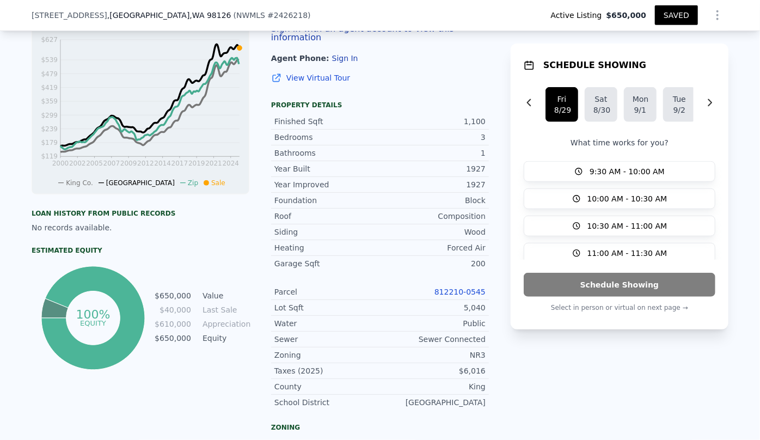
click at [457, 285] on div "Parcel 812210-0545" at bounding box center [380, 292] width 218 height 16
click at [458, 288] on link "812210-0545" at bounding box center [459, 291] width 51 height 9
click at [720, 16] on button "Show Options" at bounding box center [717, 15] width 22 height 22
click at [685, 46] on div "Edit Structure" at bounding box center [667, 44] width 122 height 22
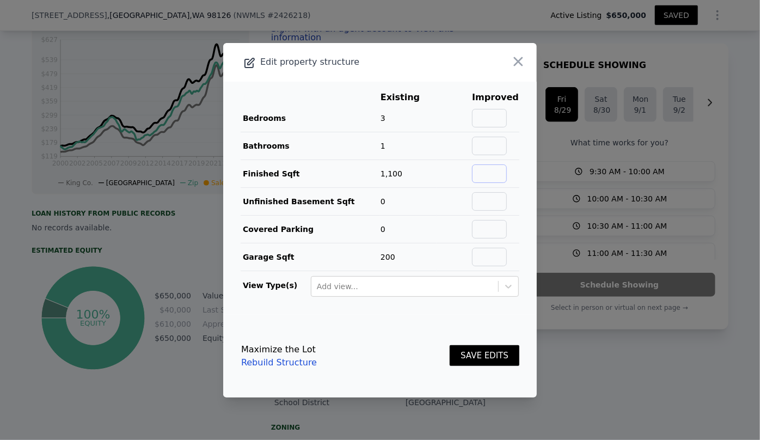
click at [489, 170] on input "text" at bounding box center [489, 173] width 35 height 18
type input "1500"
click at [500, 112] on input "text" at bounding box center [489, 118] width 35 height 18
type input "4"
click at [489, 143] on input "text" at bounding box center [489, 146] width 35 height 18
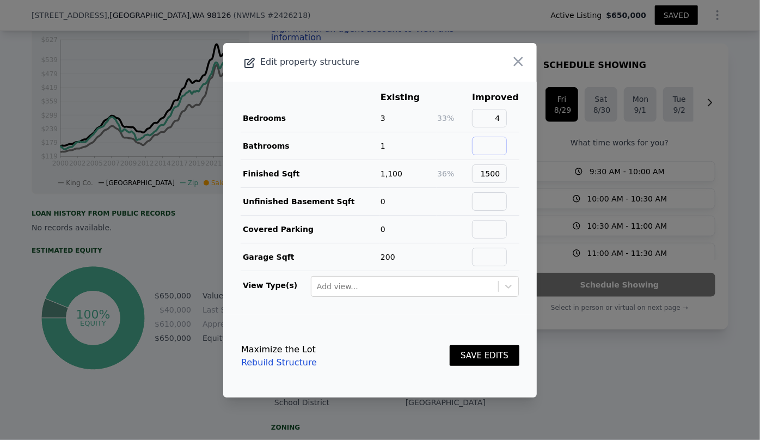
type input "2"
click at [473, 358] on button "SAVE EDITS" at bounding box center [484, 355] width 70 height 21
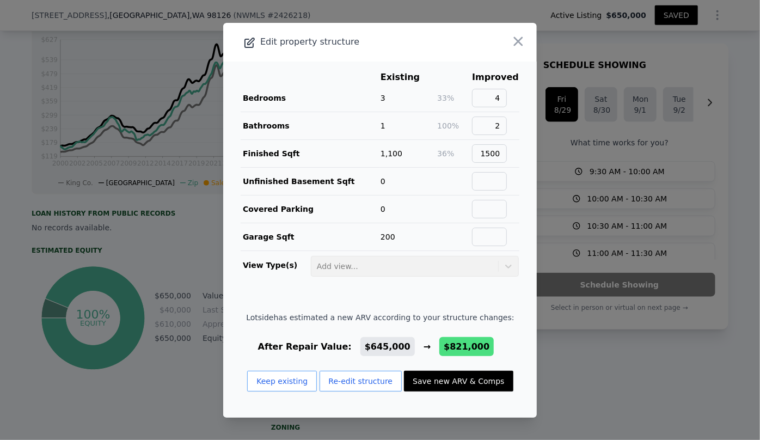
click at [470, 374] on button "Save new ARV & Comps" at bounding box center [458, 381] width 109 height 21
type input "4"
type input "2.75"
type input "1090"
type input "1980"
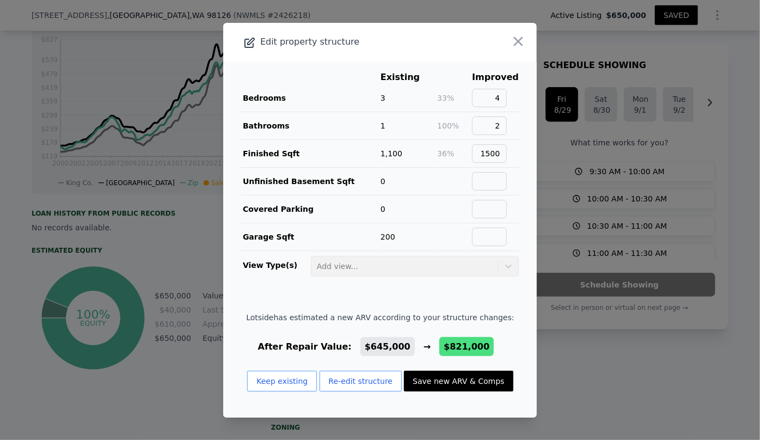
type input "3948"
type input "8733"
type input "$ 821,000"
type input "$ 92,232"
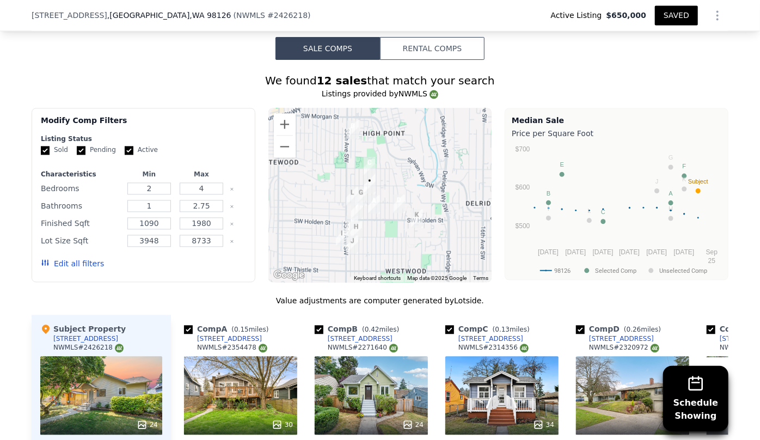
scroll to position [1084, 0]
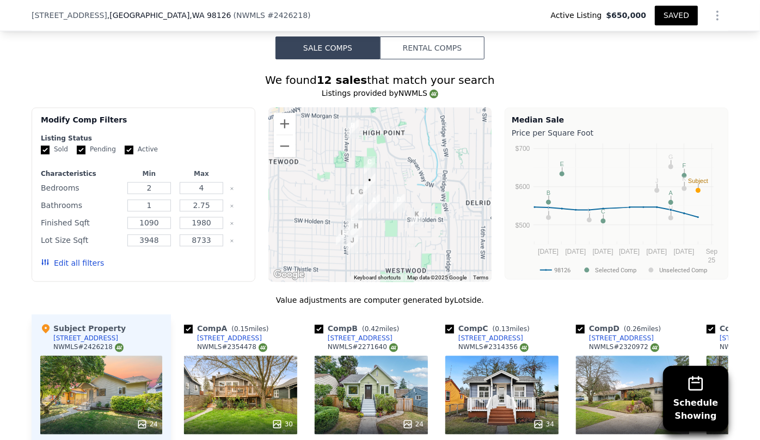
click at [53, 261] on button "Edit all filters" at bounding box center [72, 262] width 63 height 11
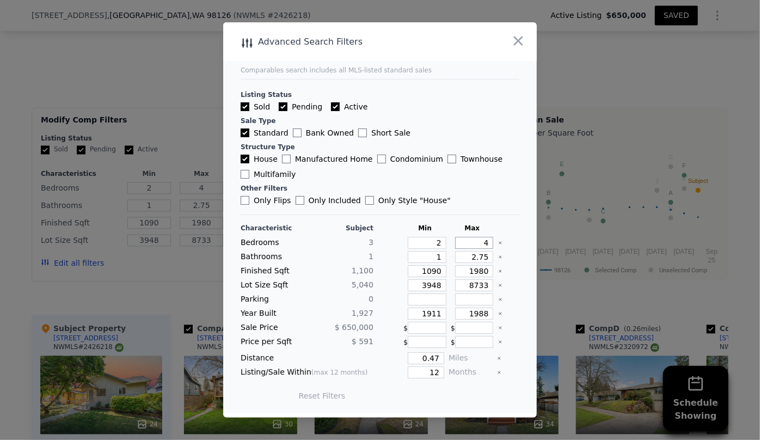
drag, startPoint x: 483, startPoint y: 242, endPoint x: 435, endPoint y: 244, distance: 47.4
click at [435, 244] on div "Bedrooms 3 2 4" at bounding box center [379, 243] width 279 height 12
type input "3"
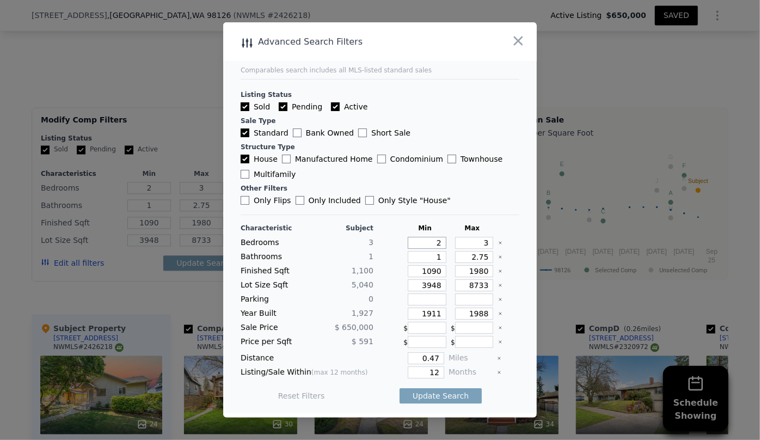
drag, startPoint x: 435, startPoint y: 242, endPoint x: 411, endPoint y: 246, distance: 24.8
click at [411, 246] on input "2" at bounding box center [427, 243] width 39 height 12
type input "3"
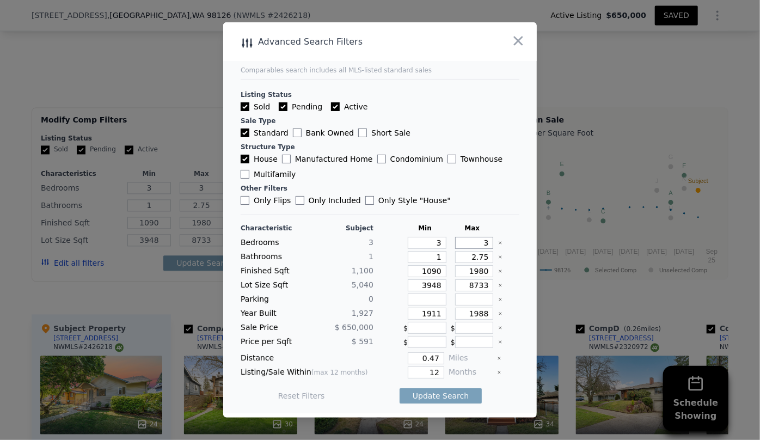
drag, startPoint x: 479, startPoint y: 244, endPoint x: 437, endPoint y: 244, distance: 41.9
click at [438, 244] on div "Bedrooms 3 3 3" at bounding box center [379, 243] width 279 height 12
type input "4"
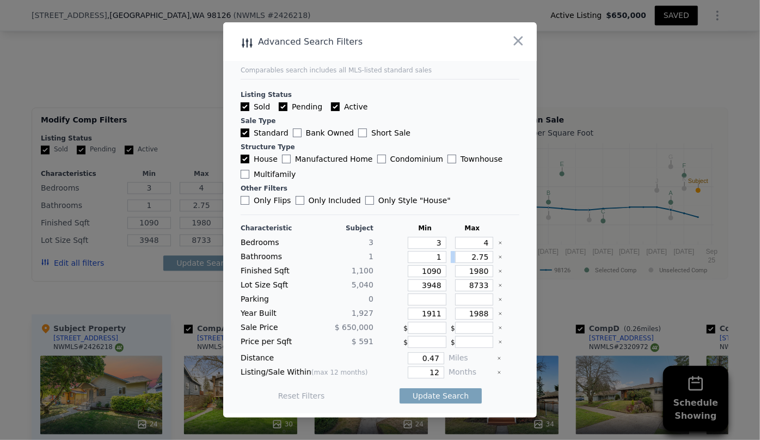
drag, startPoint x: 486, startPoint y: 257, endPoint x: 452, endPoint y: 255, distance: 34.3
click at [452, 255] on div "2.75" at bounding box center [472, 257] width 43 height 12
click at [482, 258] on input "2.75" at bounding box center [474, 257] width 39 height 12
click at [482, 257] on input "2.75" at bounding box center [474, 257] width 39 height 12
type input "2"
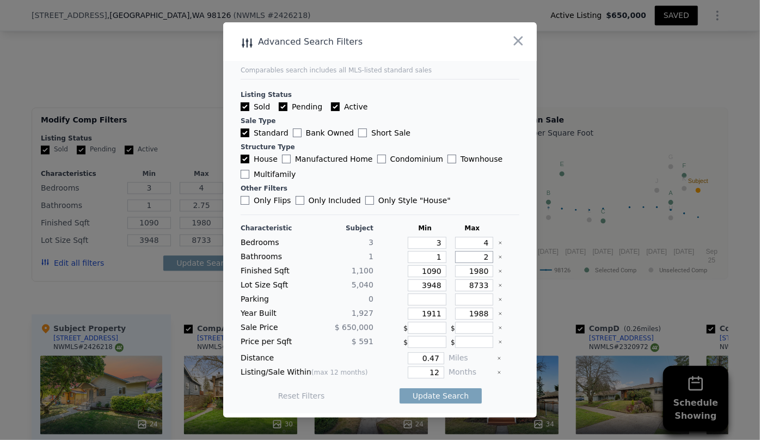
type input "2.7"
type input "2"
drag, startPoint x: 434, startPoint y: 273, endPoint x: 387, endPoint y: 271, distance: 46.8
click at [387, 271] on div "Finished Sqft 1,100 1090 1980" at bounding box center [379, 271] width 279 height 12
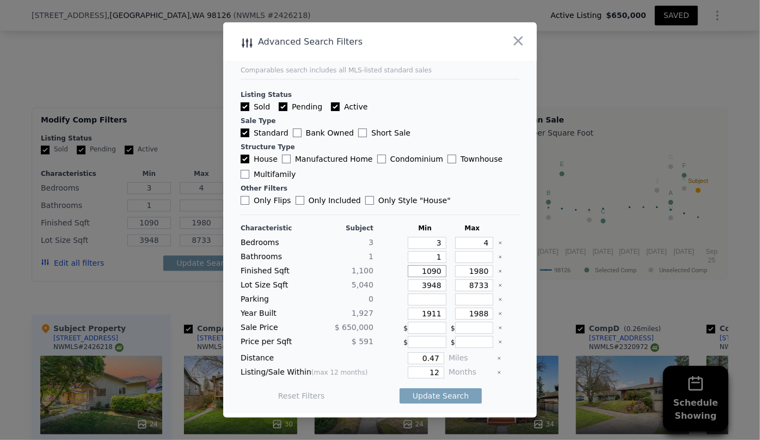
type input "1"
type input "13"
type input "130"
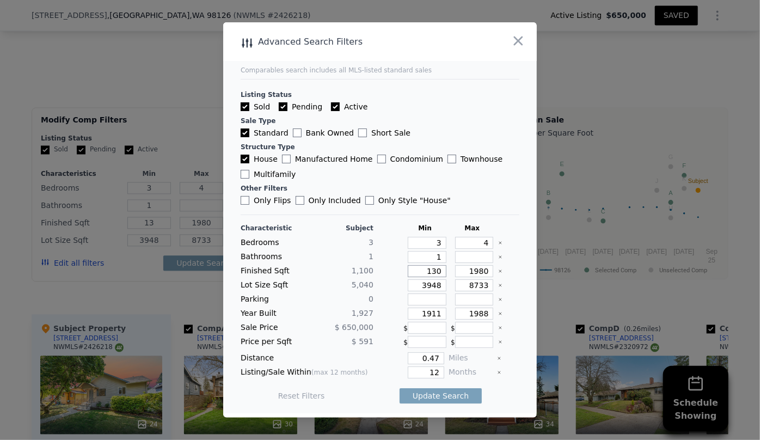
type input "130"
type input "1300"
drag, startPoint x: 484, startPoint y: 270, endPoint x: 451, endPoint y: 271, distance: 33.2
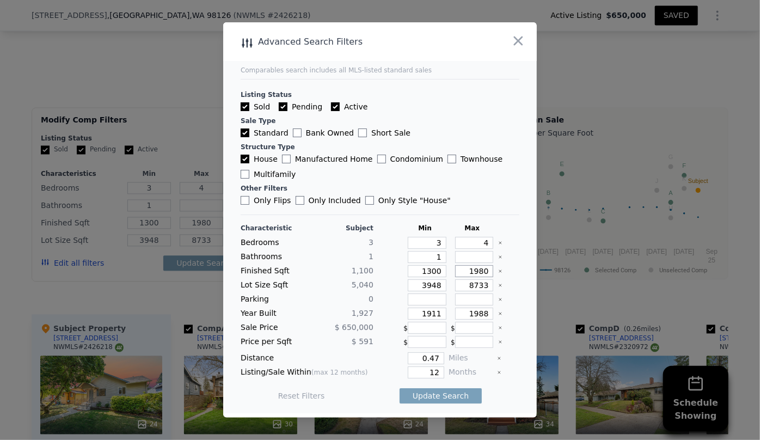
click at [455, 271] on input "1980" at bounding box center [474, 271] width 39 height 12
type input "1"
type input "17"
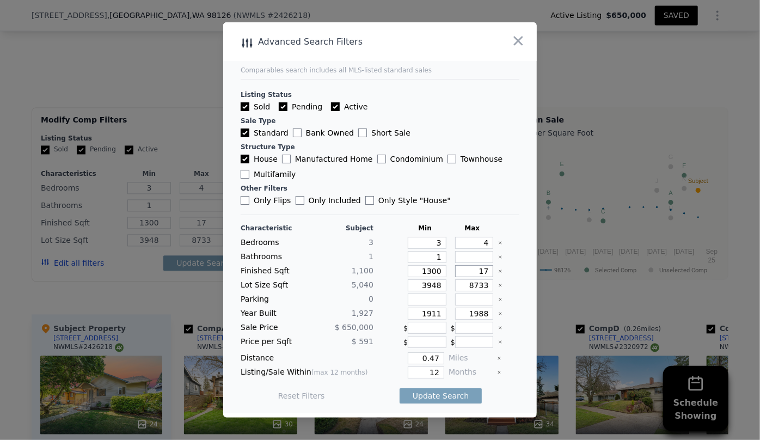
type input "170"
type input "1700"
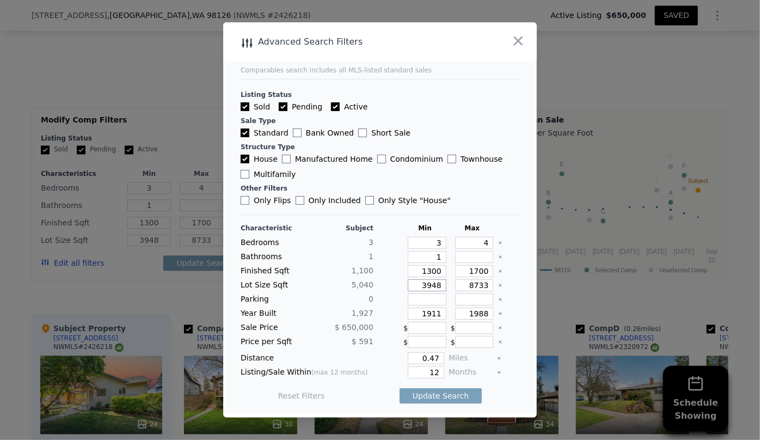
drag, startPoint x: 435, startPoint y: 286, endPoint x: 373, endPoint y: 283, distance: 62.1
click at [373, 283] on div "Lot Size Sqft 5,040 3948 8733" at bounding box center [379, 285] width 279 height 12
drag, startPoint x: 437, startPoint y: 314, endPoint x: 348, endPoint y: 311, distance: 89.3
click at [348, 311] on div "Year Built 1,927 1911 1988" at bounding box center [379, 313] width 279 height 12
drag, startPoint x: 433, startPoint y: 373, endPoint x: 411, endPoint y: 372, distance: 21.2
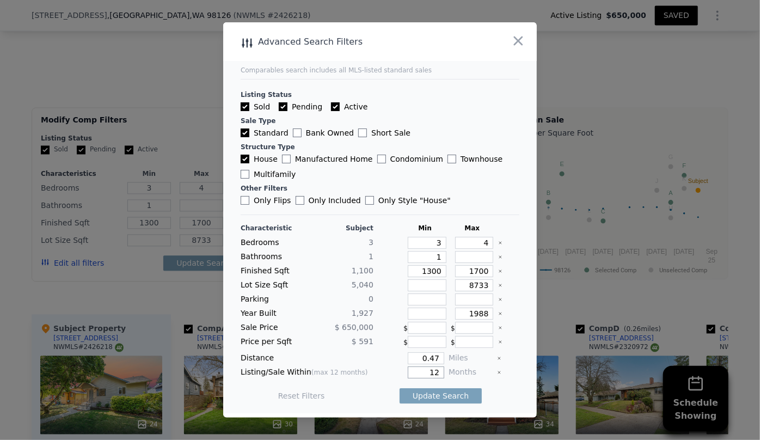
click at [411, 372] on input "12" at bounding box center [426, 372] width 36 height 12
type input "6"
click at [435, 357] on input "0.47" at bounding box center [426, 358] width 36 height 12
type input "5"
type input "0.5"
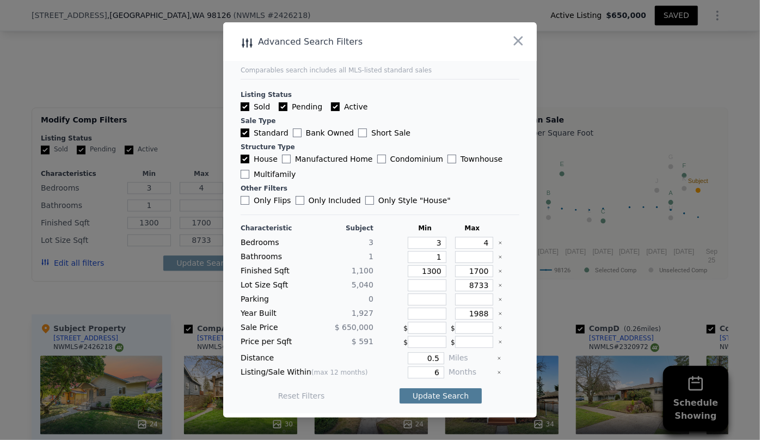
click at [431, 394] on button "Update Search" at bounding box center [440, 395] width 82 height 15
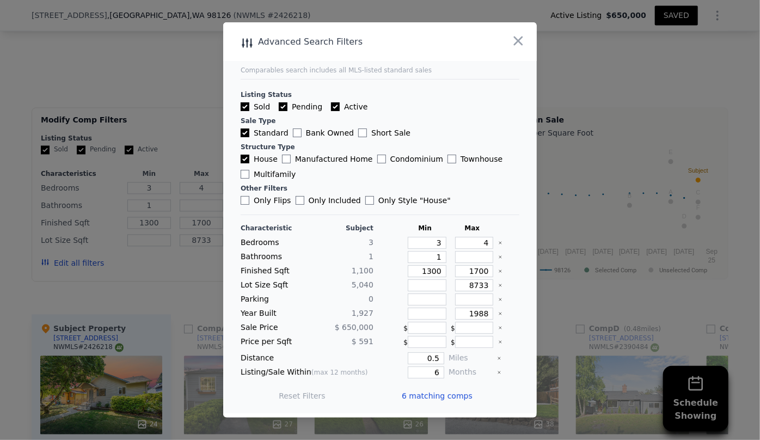
click at [430, 394] on span "6 matching comps" at bounding box center [437, 395] width 71 height 11
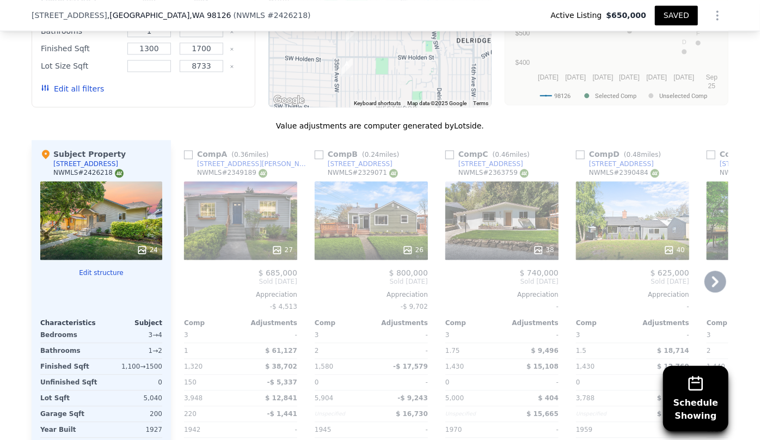
scroll to position [1282, 0]
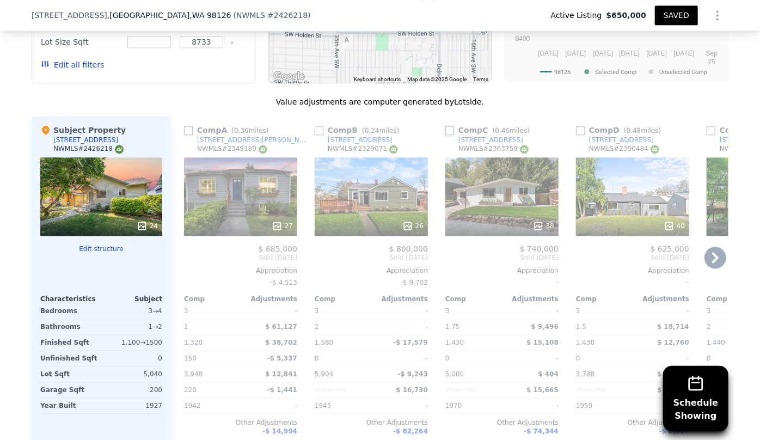
click at [446, 131] on input "checkbox" at bounding box center [449, 130] width 9 height 9
checkbox input "true"
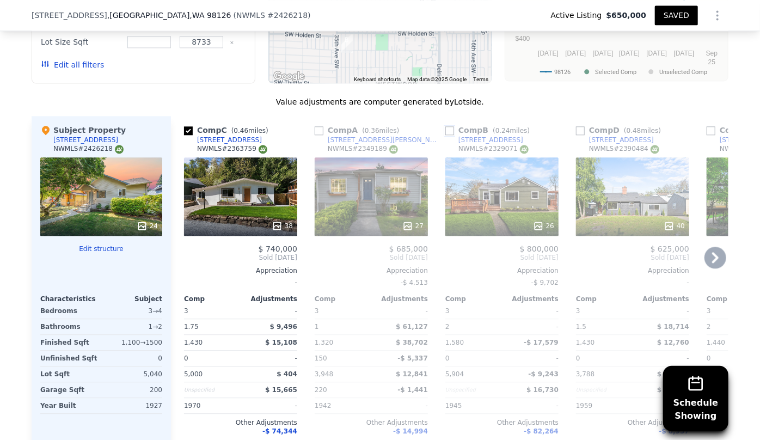
click at [446, 131] on input "checkbox" at bounding box center [449, 130] width 9 height 9
checkbox input "true"
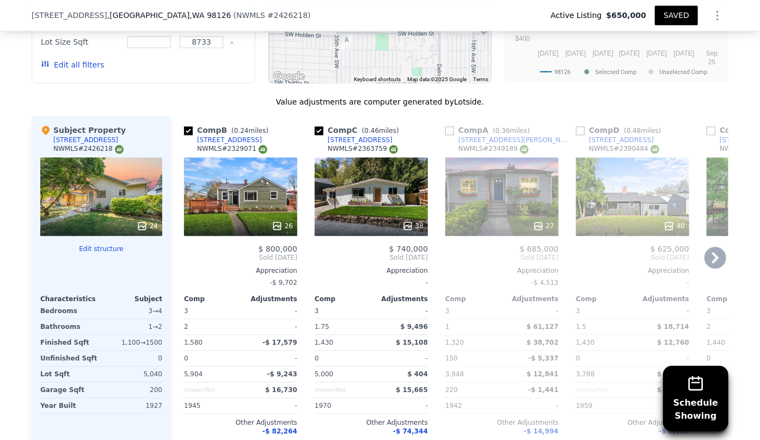
click at [711, 255] on icon at bounding box center [715, 257] width 22 height 22
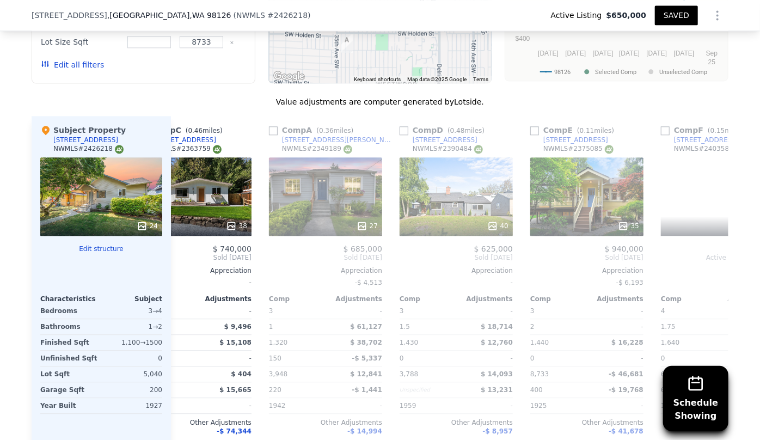
scroll to position [0, 252]
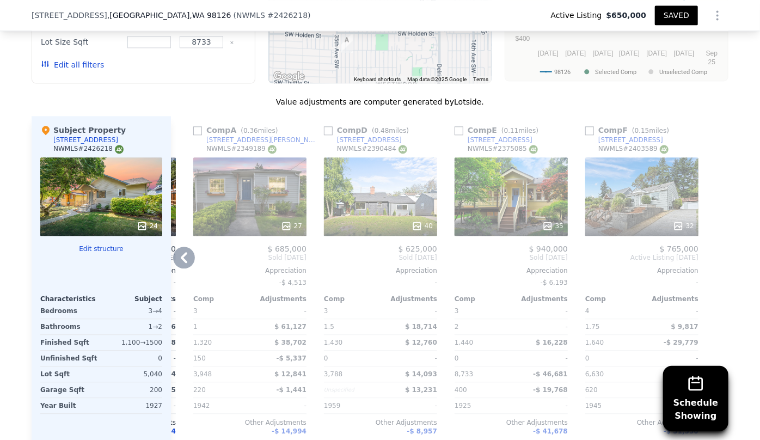
click at [478, 205] on div "35" at bounding box center [510, 196] width 113 height 78
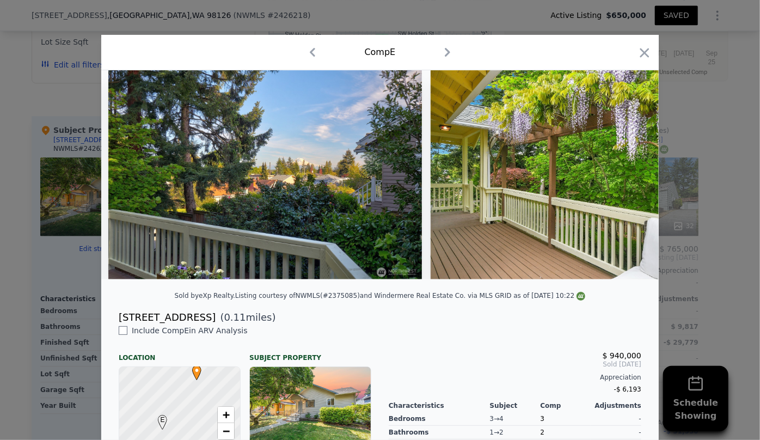
scroll to position [0, 6366]
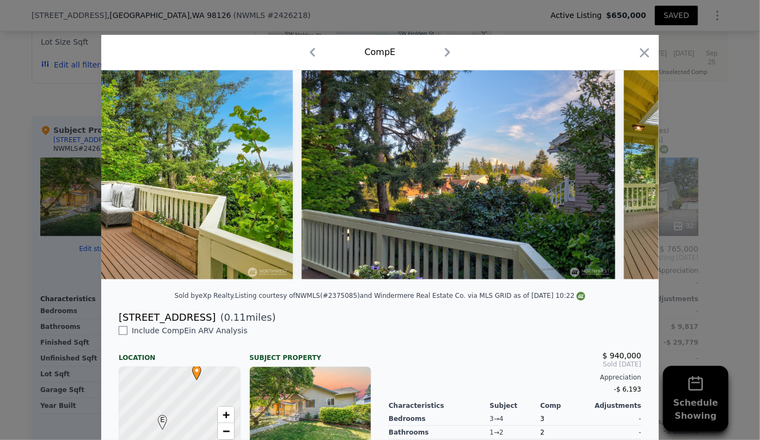
drag, startPoint x: 637, startPoint y: 48, endPoint x: 647, endPoint y: 158, distance: 110.9
click at [637, 47] on icon "button" at bounding box center [644, 52] width 15 height 15
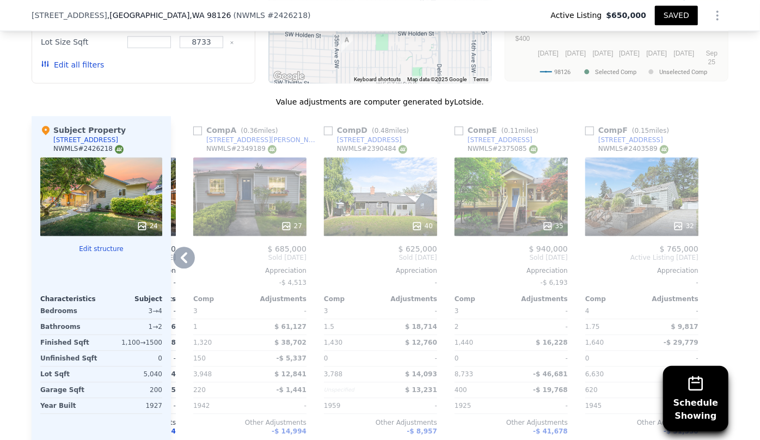
click at [175, 262] on icon at bounding box center [184, 257] width 22 height 22
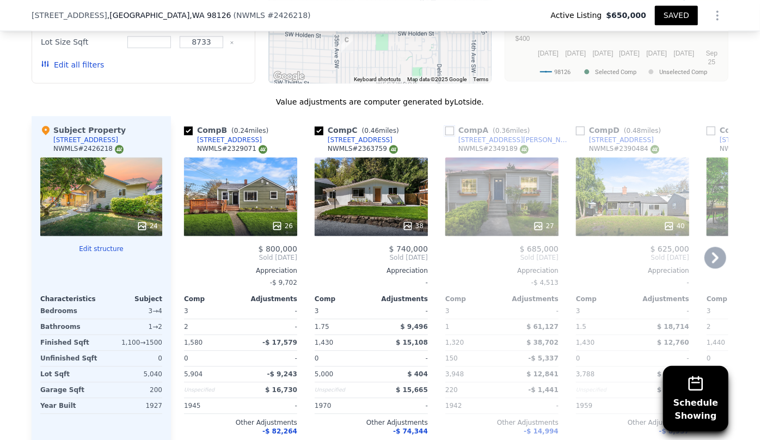
click at [446, 132] on input "checkbox" at bounding box center [449, 130] width 9 height 9
checkbox input "true"
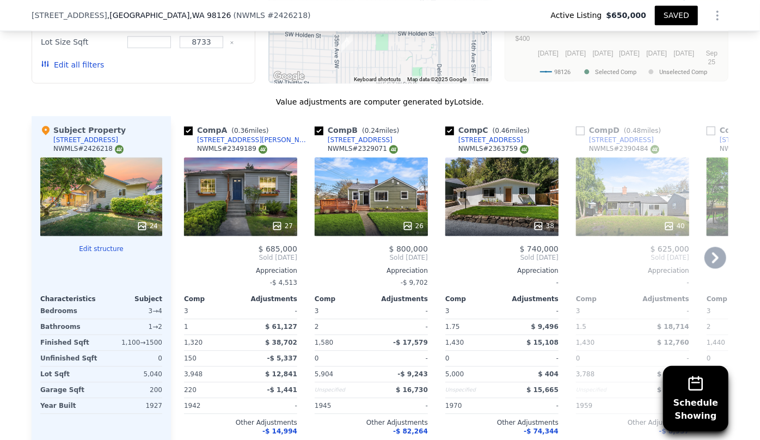
click at [718, 252] on icon at bounding box center [715, 257] width 22 height 22
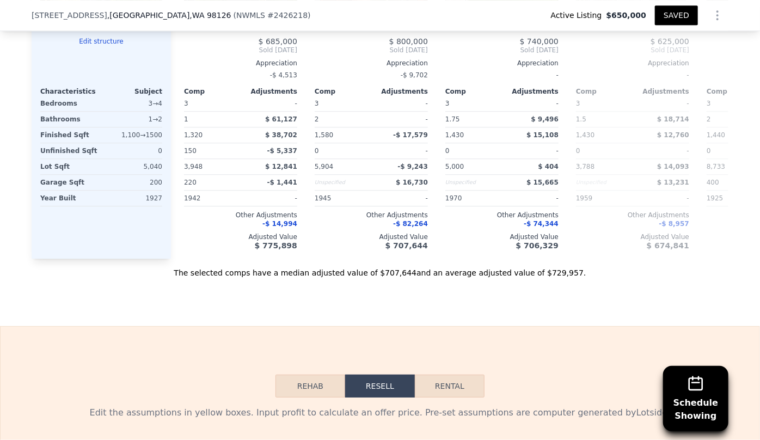
scroll to position [1678, 0]
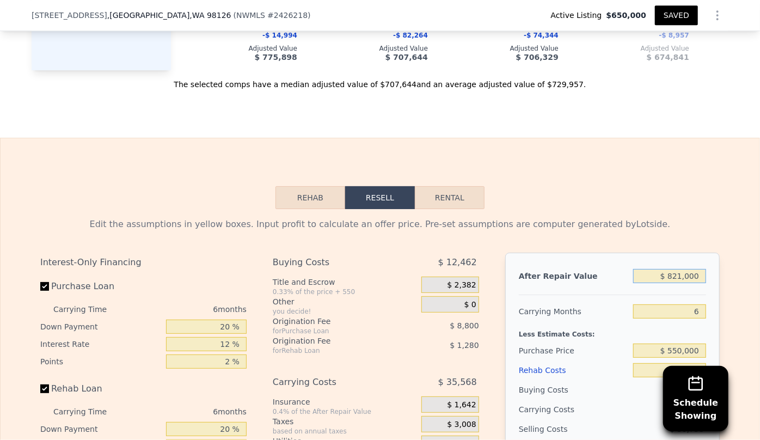
drag, startPoint x: 680, startPoint y: 280, endPoint x: 642, endPoint y: 286, distance: 38.5
click at [642, 283] on input "$ 821,000" at bounding box center [669, 276] width 73 height 14
type input "$ 4,821,000"
type input "$ 3,839,712"
type input "$ 40,821,000"
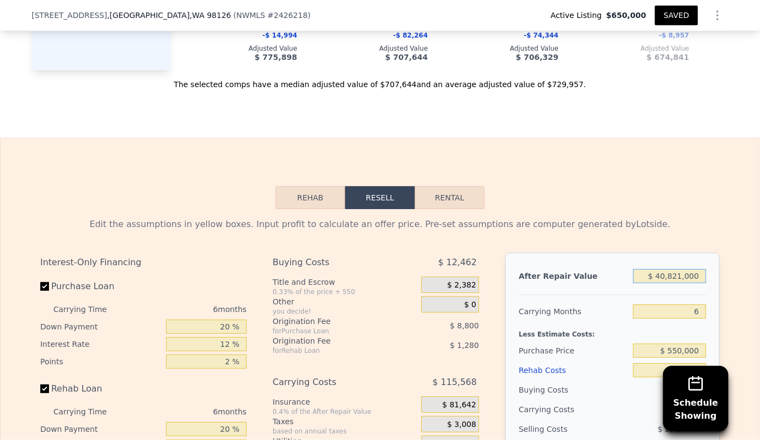
type input "$ 37,567,032"
type input "$ 821,000"
type input "$ 92,232"
type input "$ 82,000"
type input "-$ 600,115"
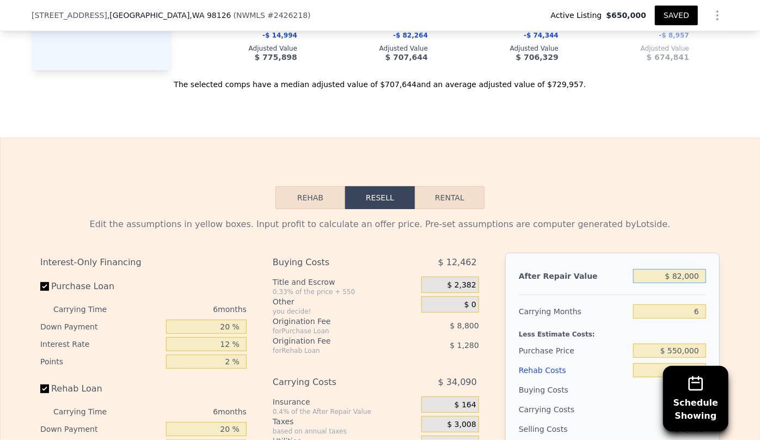
type input "$ 8,000"
type input "-$ 669,443"
type input "$ 000"
type input "-$ 676,938"
type input "$ 7,000"
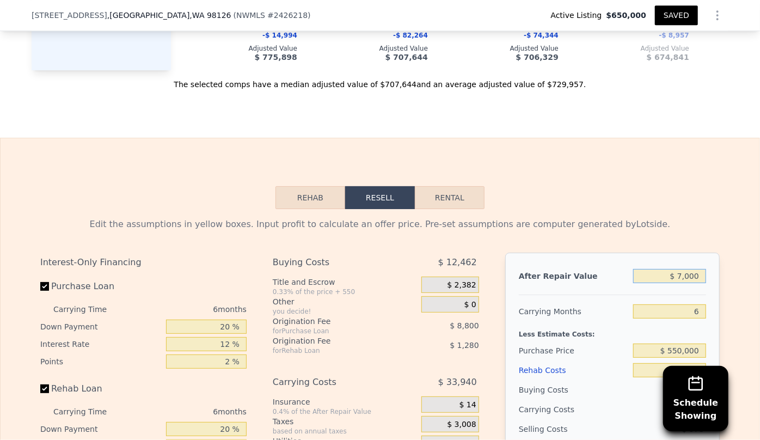
type input "-$ 670,380"
type input "$ 74,000"
type input "-$ 607,609"
type input "$ 740,000"
type input "$ 16,346"
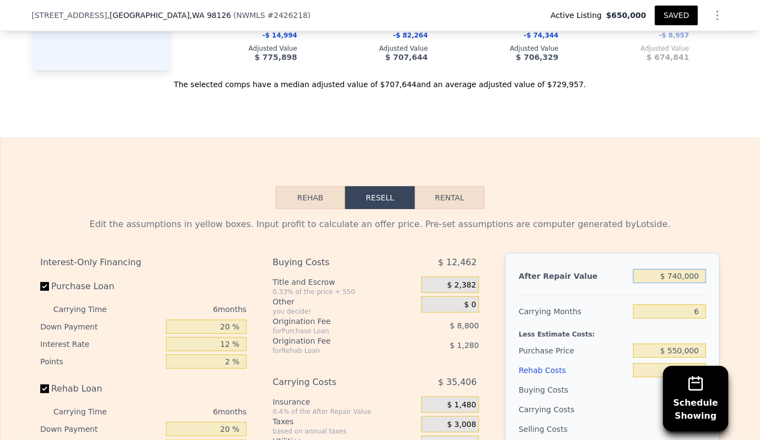
type input "$ 740,000"
click at [601, 240] on div "Edit the assumptions in yellow boxes. Input profit to calculate an offer price.…" at bounding box center [379, 416] width 679 height 396
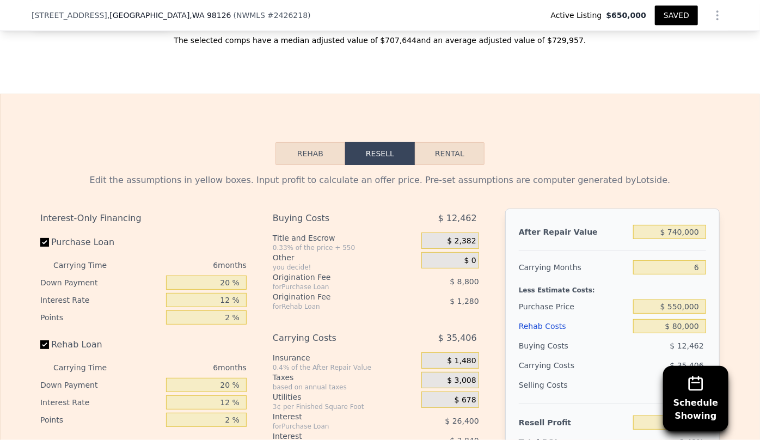
scroll to position [1777, 0]
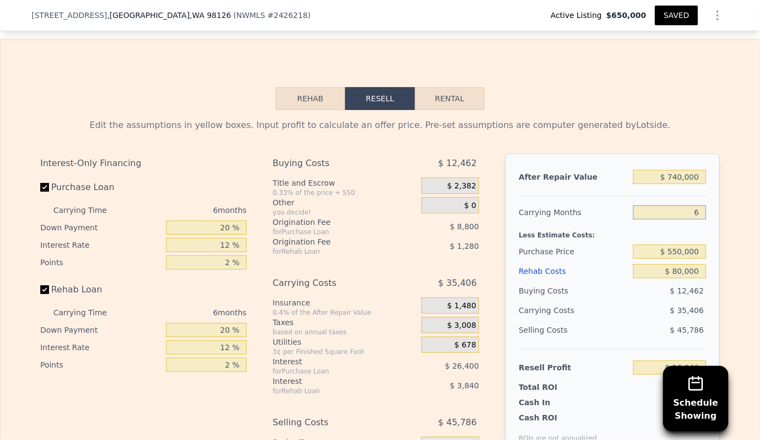
click at [692, 217] on input "6" at bounding box center [669, 212] width 73 height 14
click at [694, 219] on input "6" at bounding box center [669, 212] width 73 height 14
type input "8"
type input "$ 4,544"
type input "8"
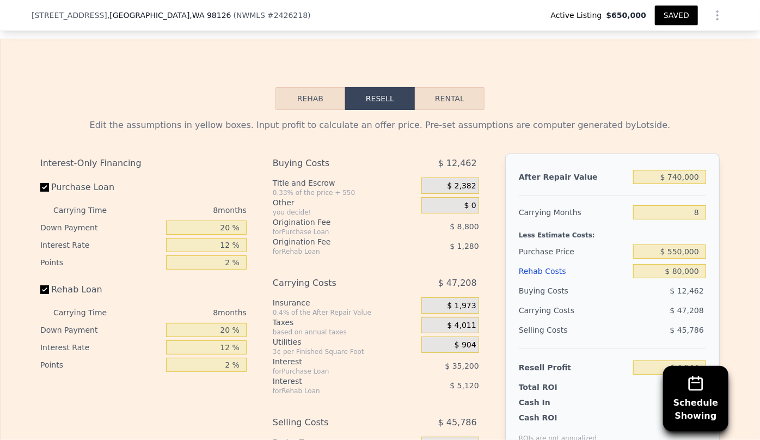
click at [599, 281] on div "Rehab Costs" at bounding box center [574, 271] width 110 height 20
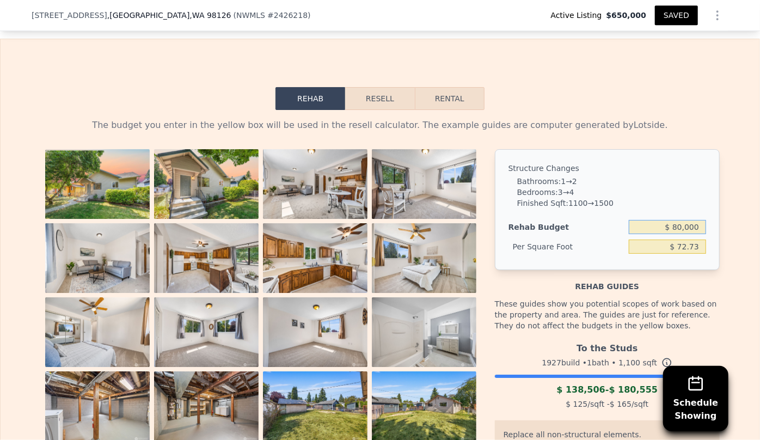
click at [676, 231] on input "$ 80,000" at bounding box center [666, 227] width 77 height 14
type input "$ 90,000"
click at [658, 179] on div "Structure Changes Bathrooms : 1 → 2 Bedrooms : 3 → 4 Finished Sqft : 1100 → 150…" at bounding box center [607, 209] width 225 height 121
type input "$ 81.82"
click at [369, 101] on button "Resell" at bounding box center [379, 98] width 69 height 23
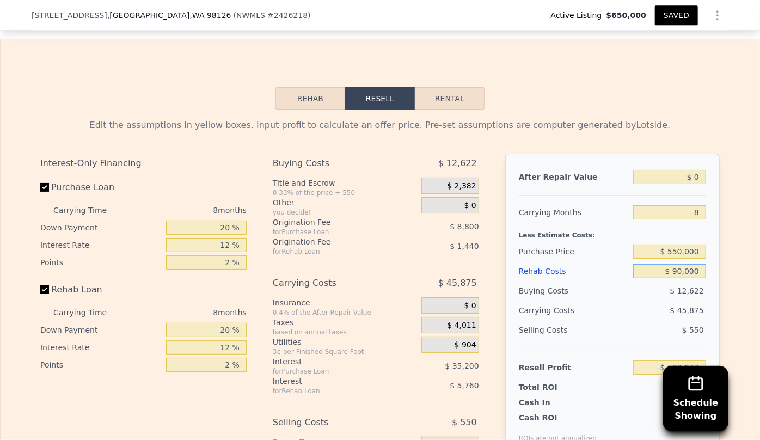
click at [677, 278] on input "$ 90,000" at bounding box center [669, 271] width 73 height 14
type input "$ 0000"
type input "-$ 601,847"
type input "$ 10,000"
type input "-$ 612,647"
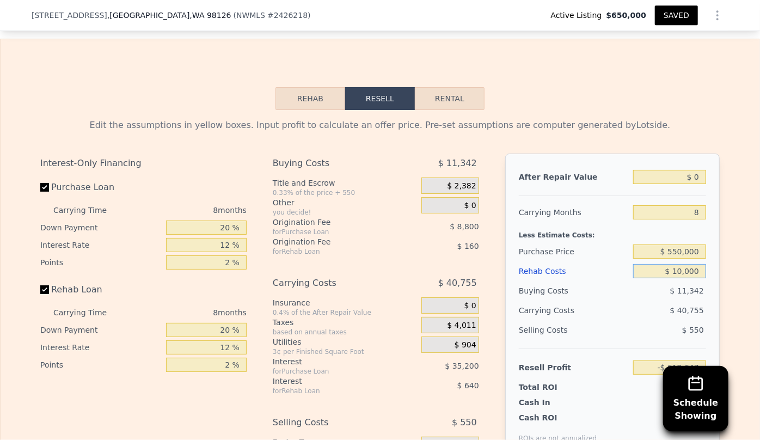
type input "$ 120,000"
type input "-$ 731,447"
type input "$ 120,000"
click at [637, 311] on div "$ 47,795" at bounding box center [648, 310] width 115 height 20
click at [688, 183] on input "$ 0" at bounding box center [669, 177] width 73 height 14
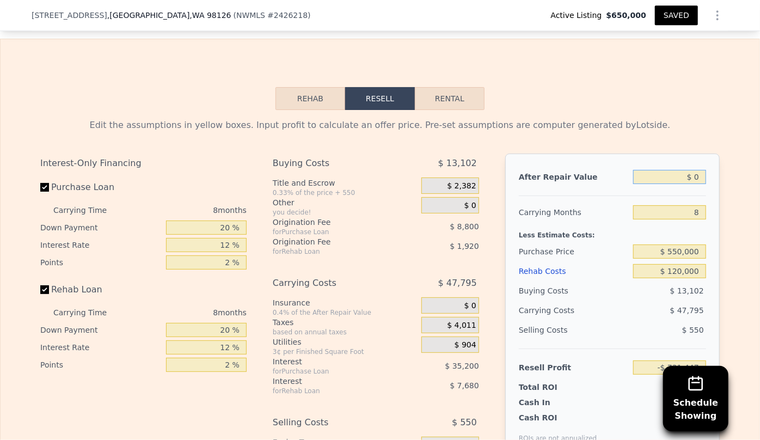
type input "$ 70"
type input "-$ 731,381"
type input "$ 740"
type input "-$ 730,754"
type input "$ 7,400"
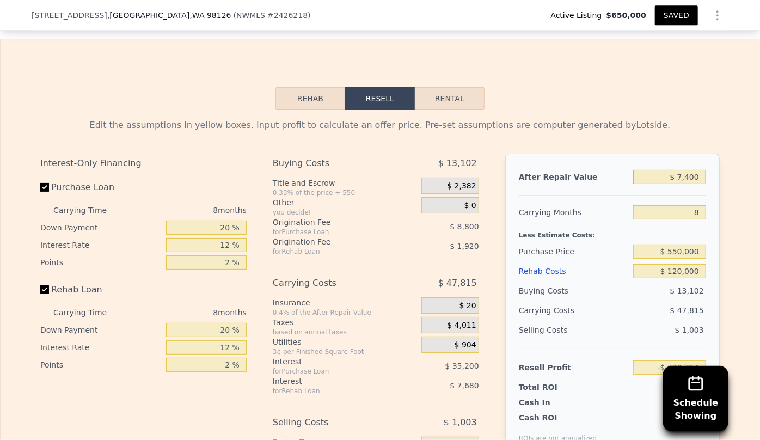
type input "-$ 724,520"
type input "$ 74,000"
type input "-$ 662,167"
type input "$ 740,000"
type input "-$ 38,656"
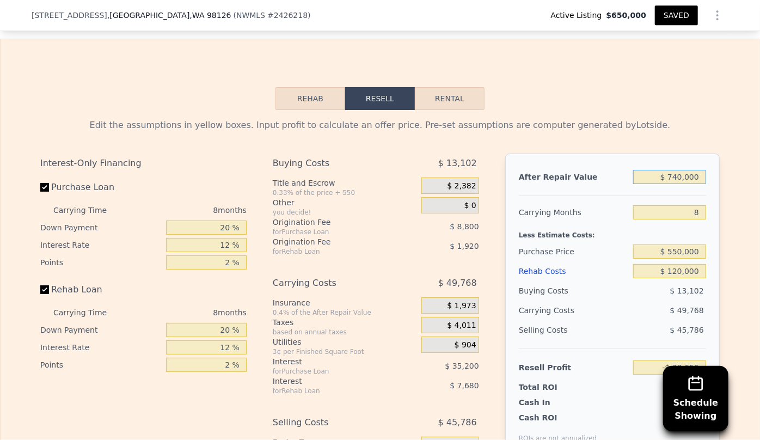
type input "$ 740,000"
click at [647, 242] on div "Less Estimate Costs:" at bounding box center [612, 232] width 187 height 20
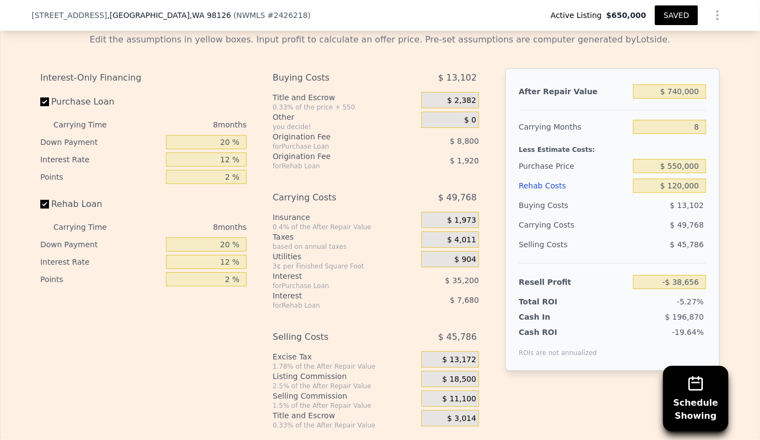
scroll to position [1876, 0]
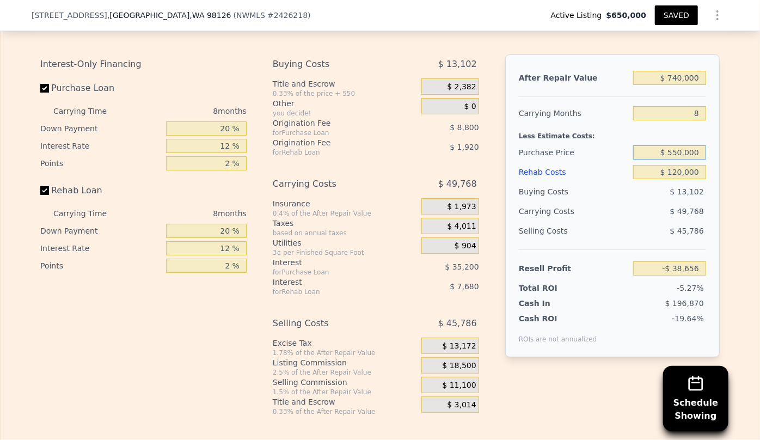
click at [674, 159] on input "$ 550,000" at bounding box center [669, 152] width 73 height 14
type input "$ 500,000"
click at [585, 277] on div "Resell Profit" at bounding box center [574, 268] width 110 height 20
type input "$ 15,511"
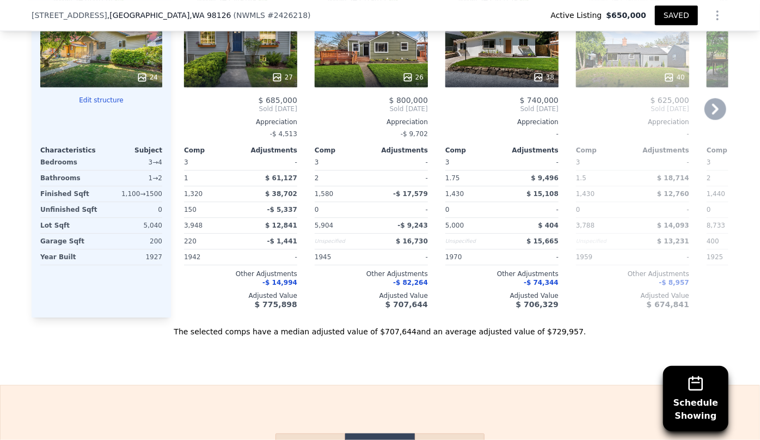
scroll to position [1232, 0]
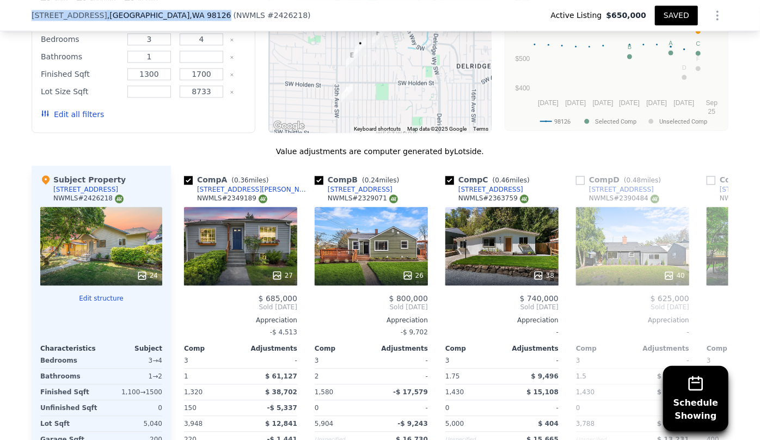
drag, startPoint x: 26, startPoint y: 13, endPoint x: 153, endPoint y: 19, distance: 127.5
click at [153, 19] on div "[STREET_ADDRESS] ( NWMLS # 2426218 ) Active Listing $650,000 SAVED" at bounding box center [380, 15] width 760 height 31
copy div "[STREET_ADDRESS]"
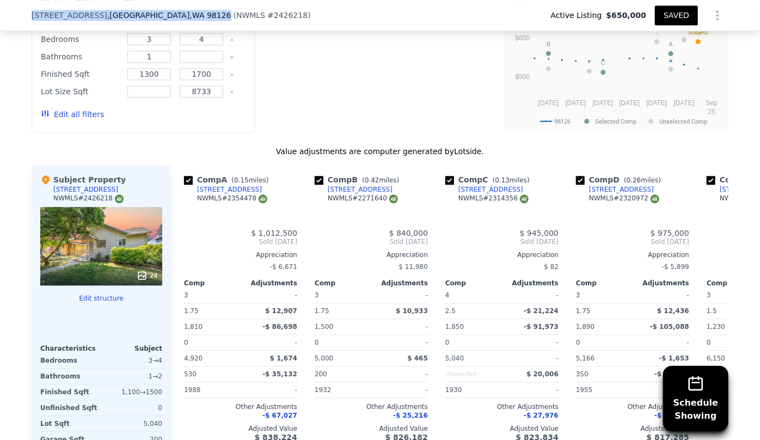
type input "2"
type input "2.75"
type input "1090"
type input "1980"
type input "3948"
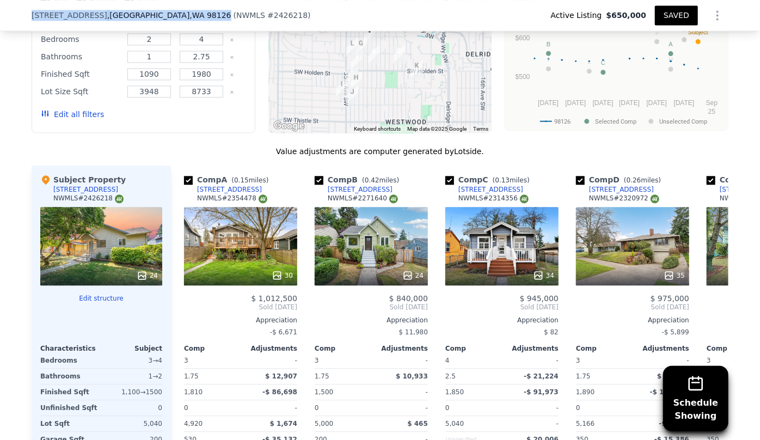
click at [81, 115] on button "Edit all filters" at bounding box center [72, 114] width 63 height 11
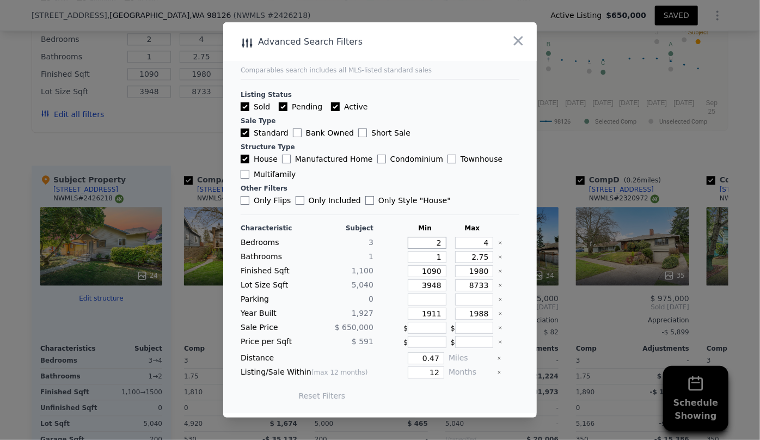
drag, startPoint x: 436, startPoint y: 243, endPoint x: 393, endPoint y: 248, distance: 43.8
click at [393, 248] on div "Bedrooms 3 2 4" at bounding box center [379, 243] width 279 height 12
drag, startPoint x: 480, startPoint y: 256, endPoint x: 440, endPoint y: 262, distance: 40.7
click at [440, 262] on div "Bathrooms 1 1 2.75" at bounding box center [379, 257] width 279 height 12
drag, startPoint x: 436, startPoint y: 273, endPoint x: 380, endPoint y: 274, distance: 56.6
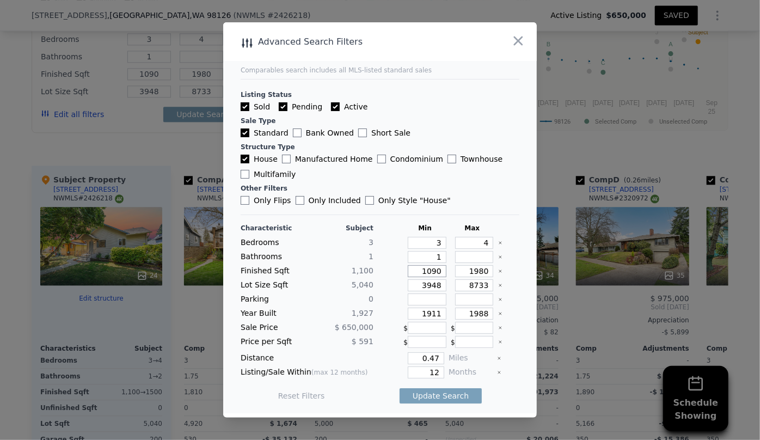
click at [380, 274] on div "Finished Sqft 1,100 1090 1980" at bounding box center [379, 271] width 279 height 12
drag, startPoint x: 481, startPoint y: 270, endPoint x: 435, endPoint y: 269, distance: 46.3
click at [435, 269] on div "Finished Sqft 1,100 1300 1980" at bounding box center [379, 271] width 279 height 12
drag, startPoint x: 436, startPoint y: 282, endPoint x: 375, endPoint y: 287, distance: 61.1
click at [377, 287] on div "Lot Size Sqft 5,040 3948 8733" at bounding box center [379, 285] width 279 height 12
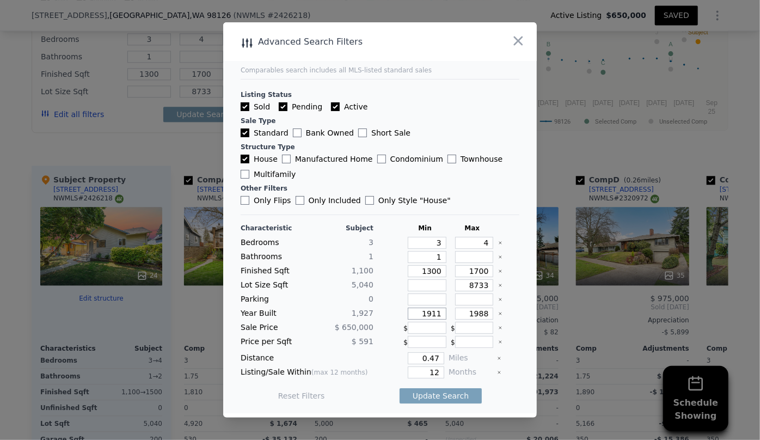
drag, startPoint x: 437, startPoint y: 311, endPoint x: 376, endPoint y: 316, distance: 61.7
click at [376, 316] on div "Year Built 1,927 1911 1988" at bounding box center [379, 313] width 279 height 12
drag, startPoint x: 404, startPoint y: 353, endPoint x: 388, endPoint y: 354, distance: 15.8
click at [388, 354] on div "0.47" at bounding box center [411, 358] width 66 height 12
drag, startPoint x: 435, startPoint y: 371, endPoint x: 407, endPoint y: 372, distance: 28.3
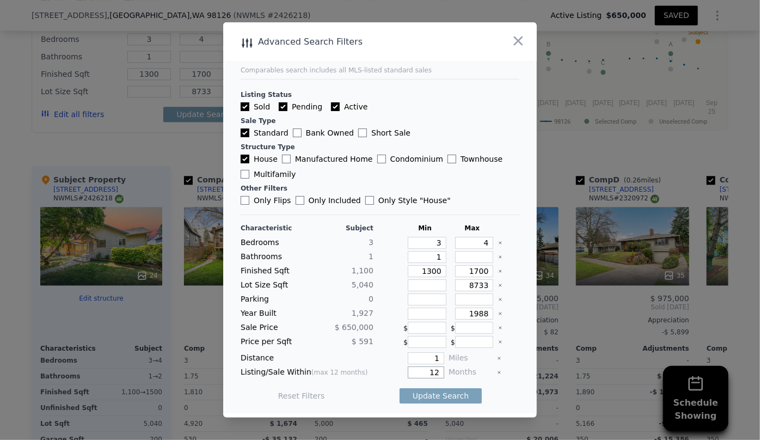
click at [408, 372] on input "12" at bounding box center [426, 372] width 36 height 12
click at [433, 360] on input "1" at bounding box center [426, 358] width 36 height 12
click at [454, 392] on button "Update Search" at bounding box center [440, 395] width 82 height 15
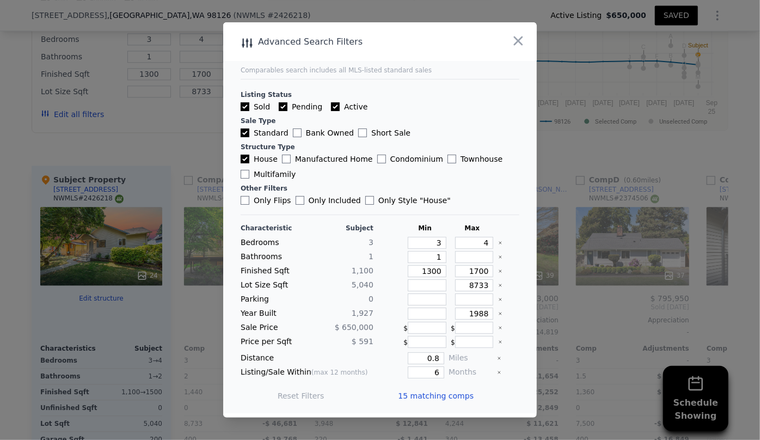
click at [454, 392] on span "15 matching comps" at bounding box center [436, 395] width 76 height 11
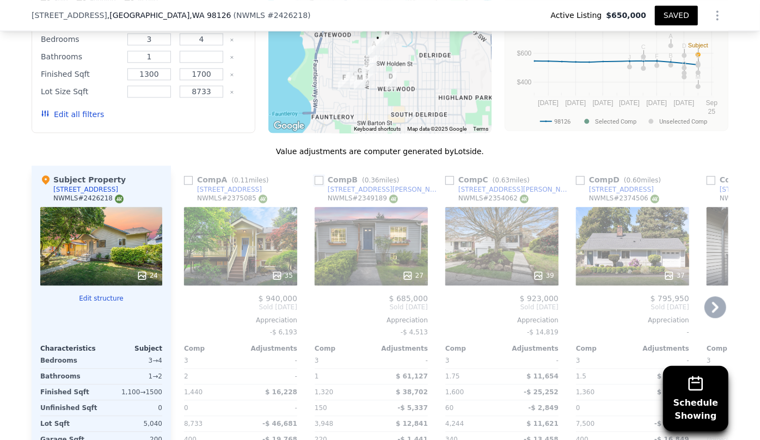
click at [314, 180] on input "checkbox" at bounding box center [318, 180] width 9 height 9
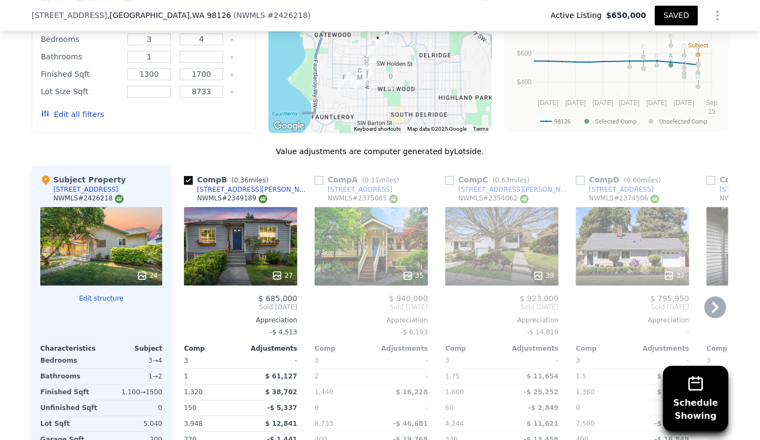
click at [718, 309] on icon at bounding box center [715, 307] width 22 height 22
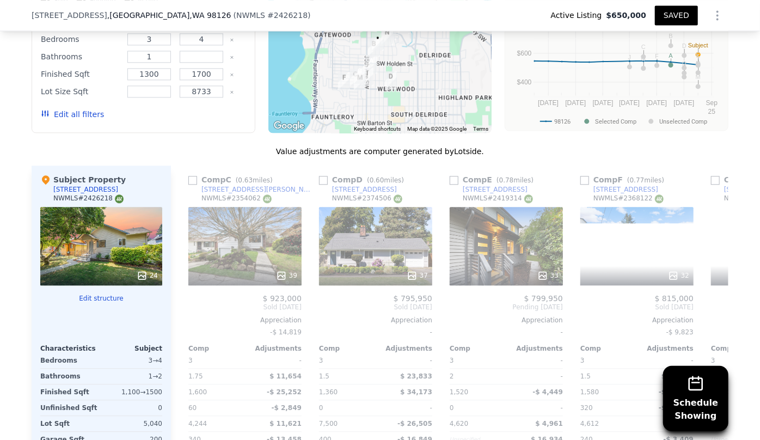
scroll to position [0, 261]
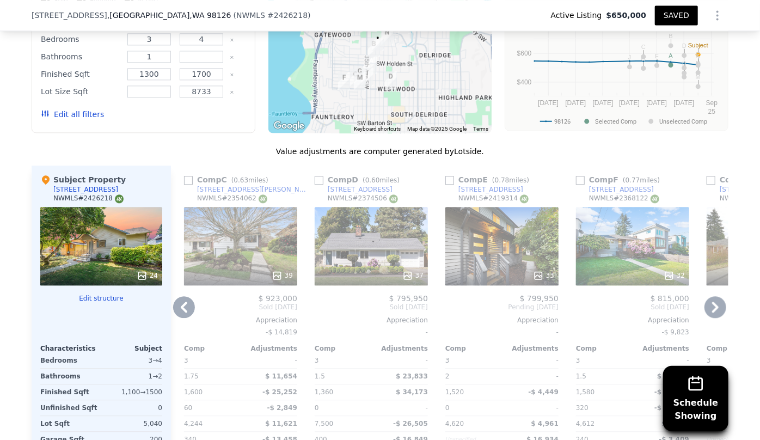
click at [478, 248] on div "33" at bounding box center [501, 246] width 113 height 78
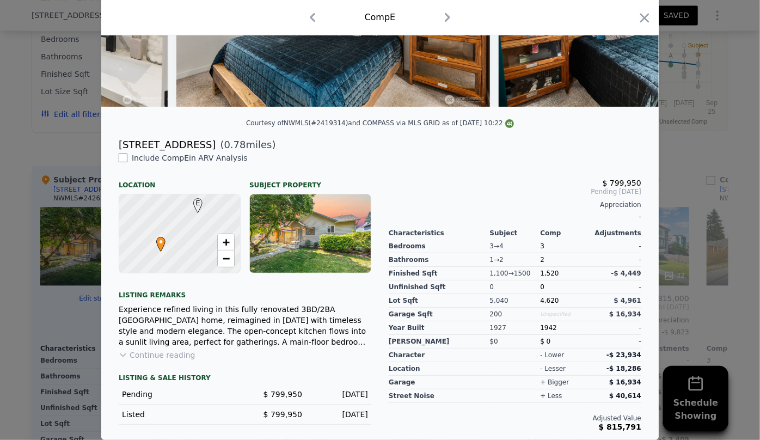
scroll to position [179, 0]
click at [641, 23] on icon "button" at bounding box center [644, 17] width 15 height 15
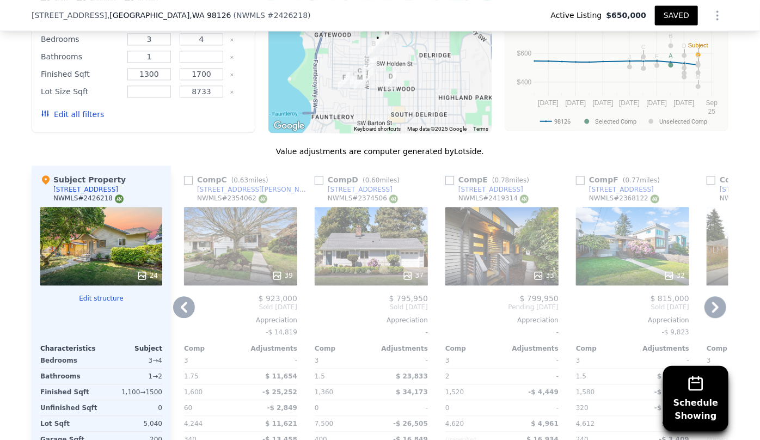
click at [447, 177] on input "checkbox" at bounding box center [449, 180] width 9 height 9
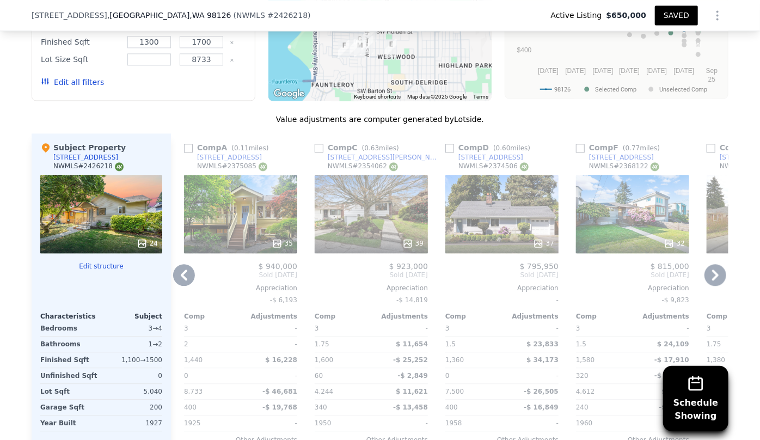
scroll to position [1282, 0]
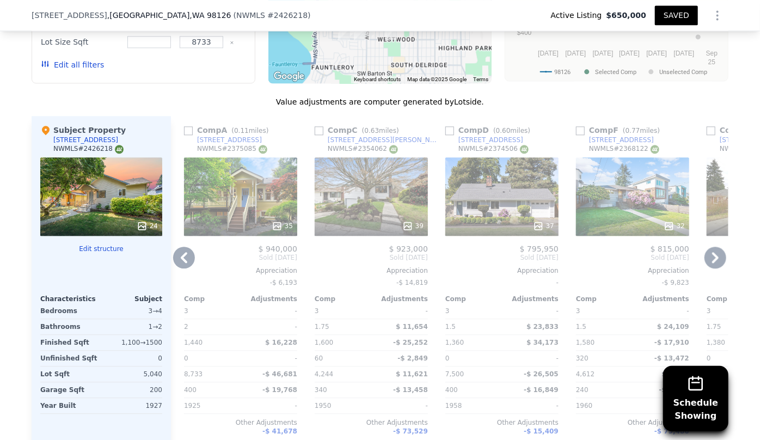
click at [578, 135] on link "[STREET_ADDRESS]" at bounding box center [615, 139] width 78 height 9
click at [576, 125] on div "Comp F ( 0.77 miles)" at bounding box center [620, 130] width 88 height 11
click at [576, 127] on input "checkbox" at bounding box center [580, 130] width 9 height 9
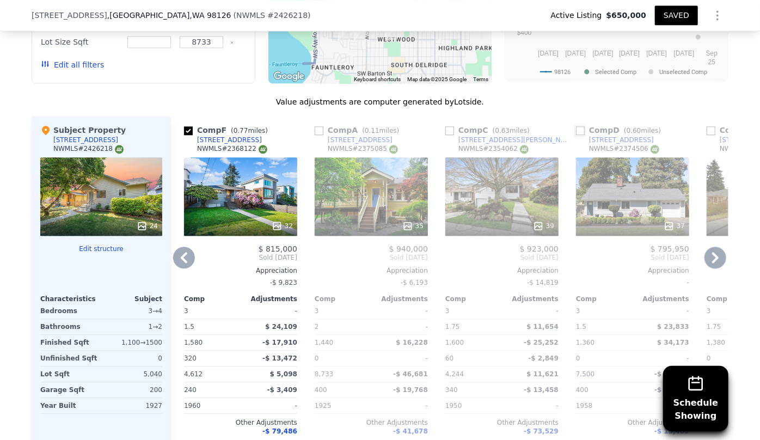
click at [577, 129] on input "checkbox" at bounding box center [580, 130] width 9 height 9
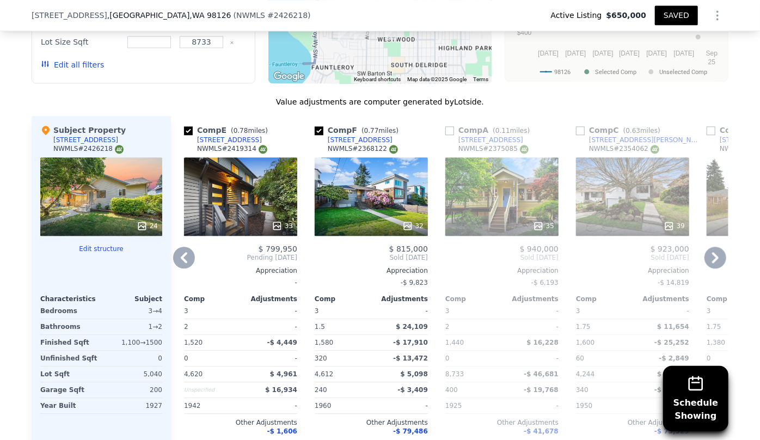
click at [712, 250] on icon at bounding box center [715, 257] width 22 height 22
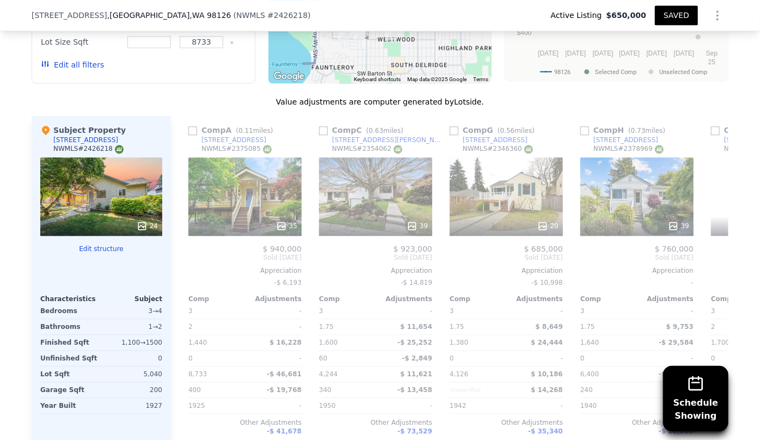
scroll to position [0, 522]
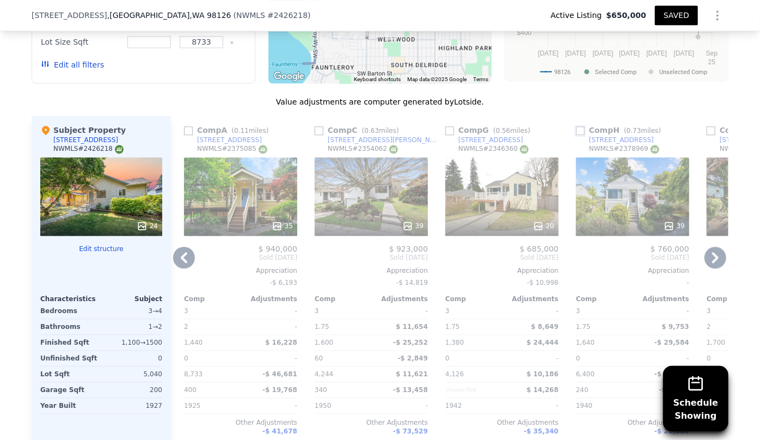
click at [577, 130] on input "checkbox" at bounding box center [580, 130] width 9 height 9
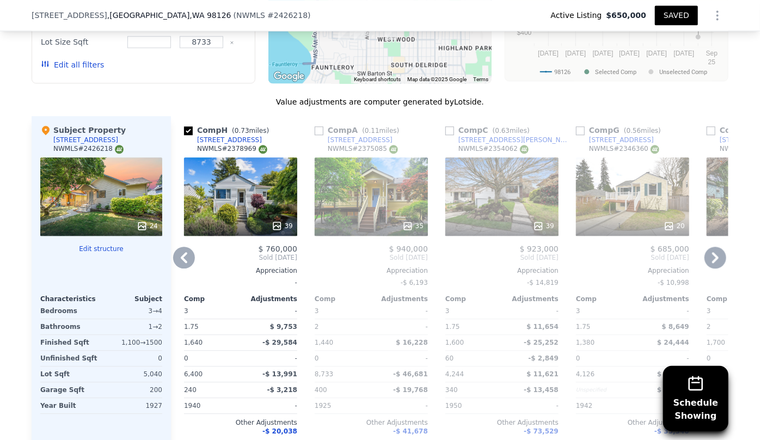
click at [706, 255] on icon at bounding box center [715, 257] width 22 height 22
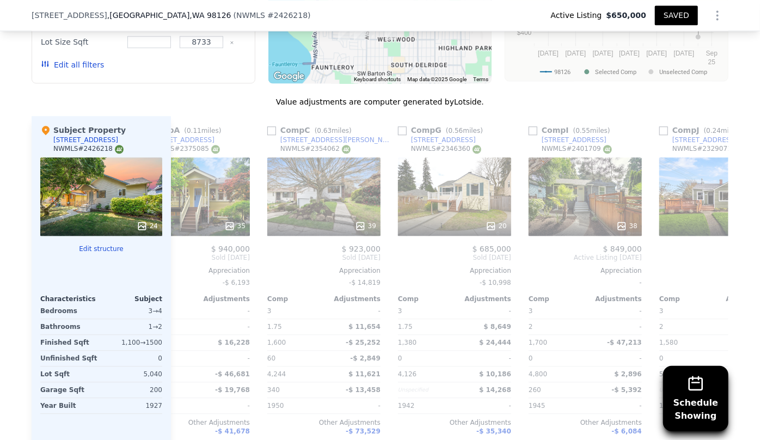
scroll to position [0, 784]
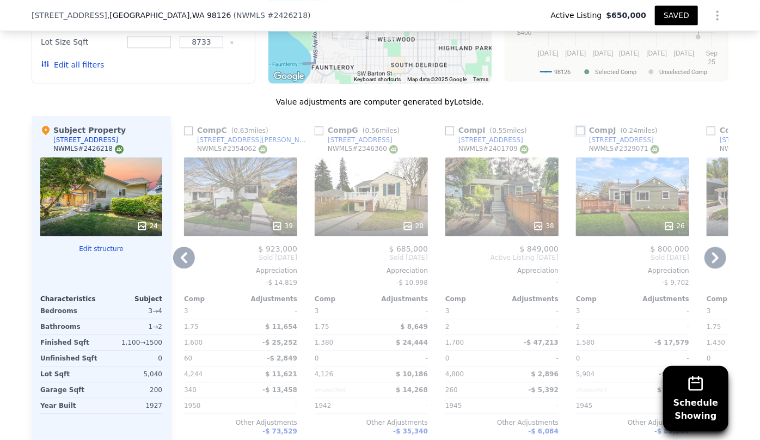
click at [577, 127] on input "checkbox" at bounding box center [580, 130] width 9 height 9
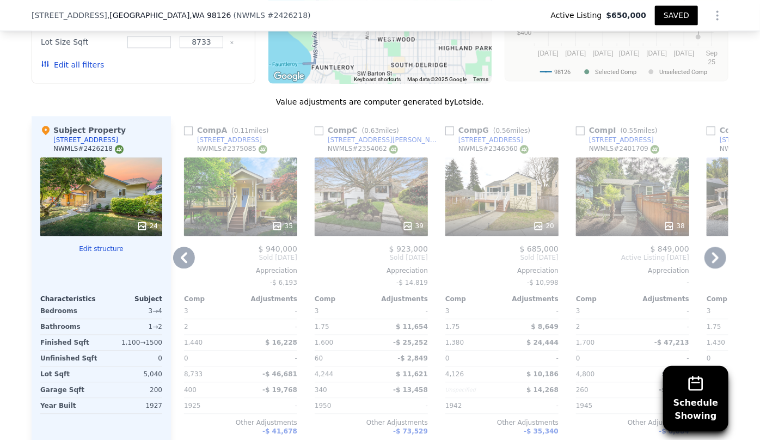
click at [714, 257] on icon at bounding box center [715, 257] width 22 height 22
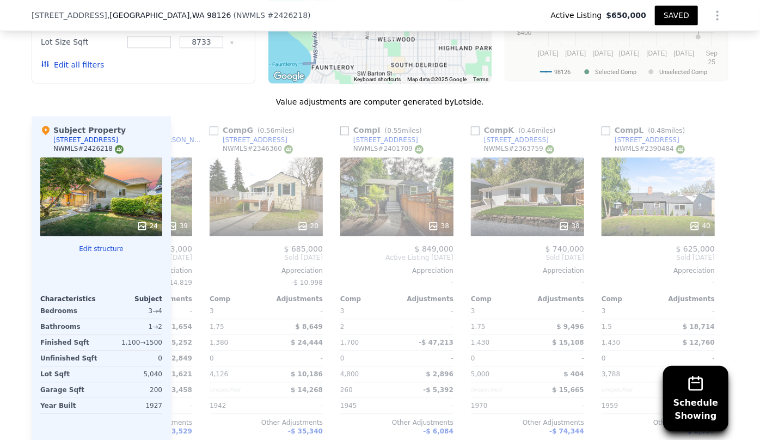
scroll to position [0, 1045]
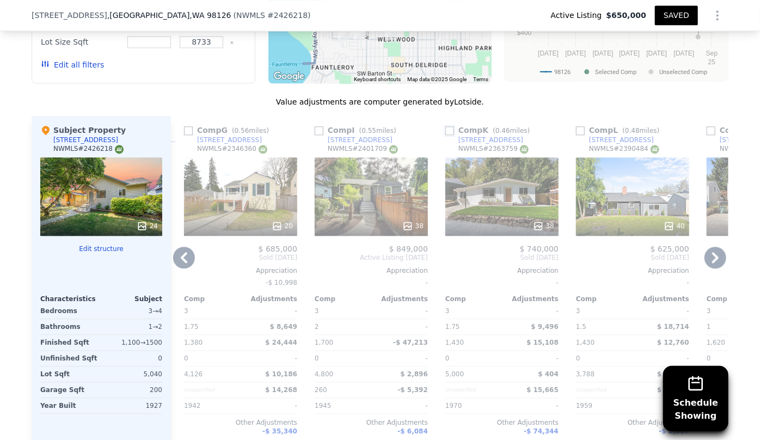
click at [445, 131] on input "checkbox" at bounding box center [449, 130] width 9 height 9
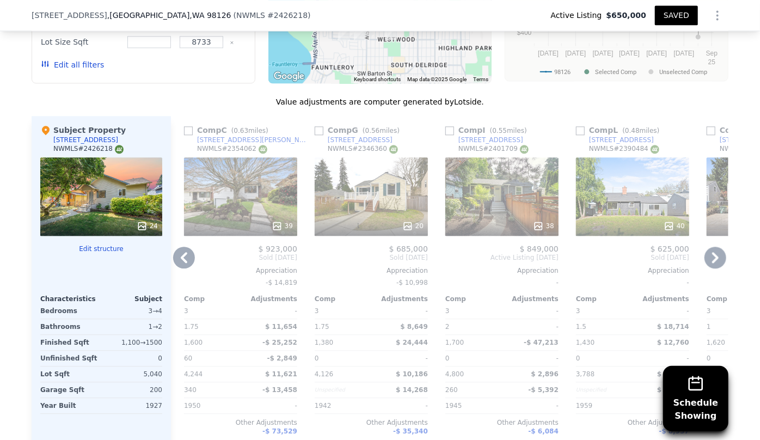
click at [712, 259] on icon at bounding box center [715, 257] width 7 height 11
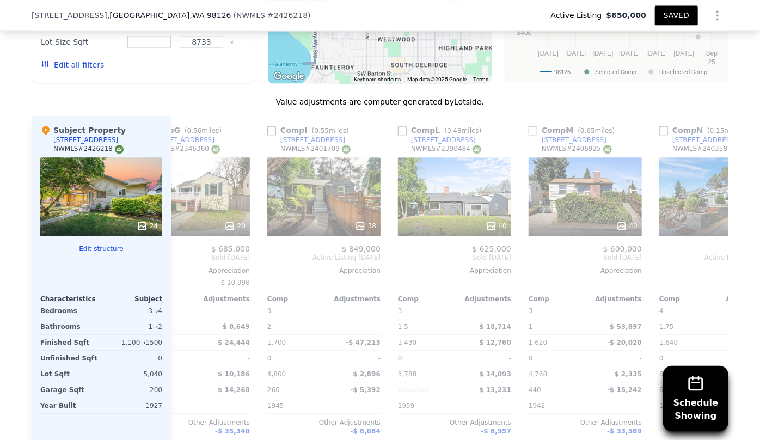
scroll to position [0, 1306]
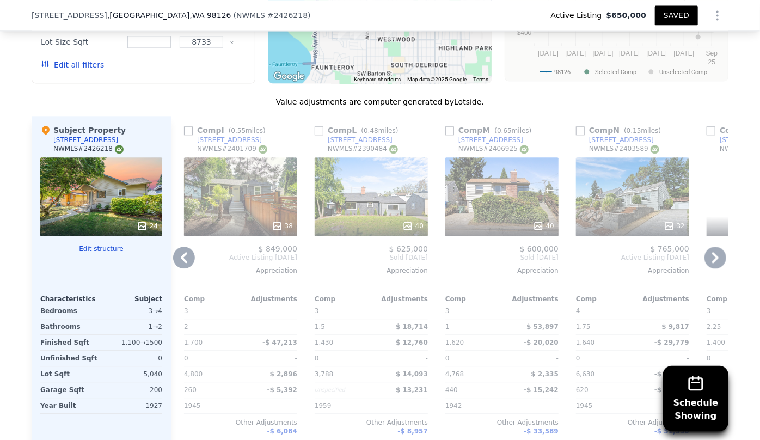
click at [712, 259] on icon at bounding box center [715, 257] width 7 height 11
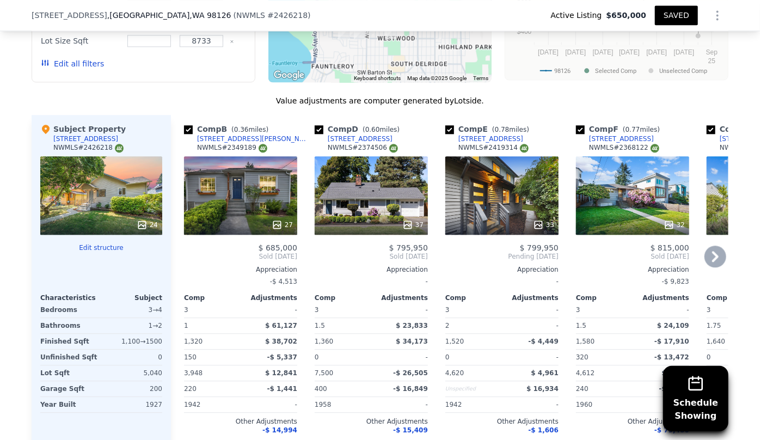
scroll to position [1282, 0]
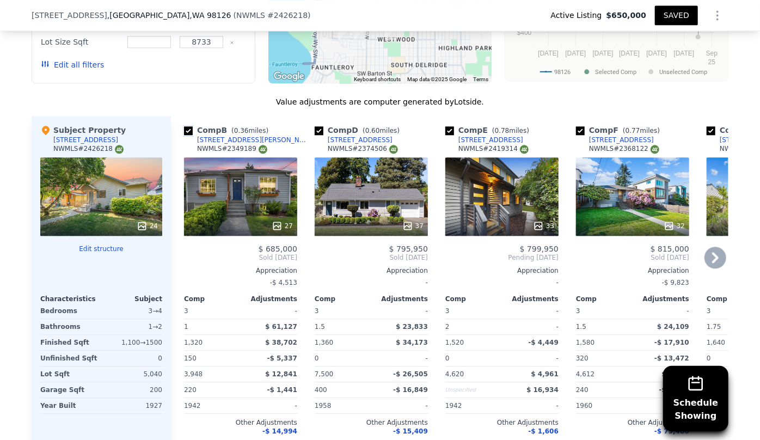
click at [188, 127] on input "checkbox" at bounding box center [188, 130] width 9 height 9
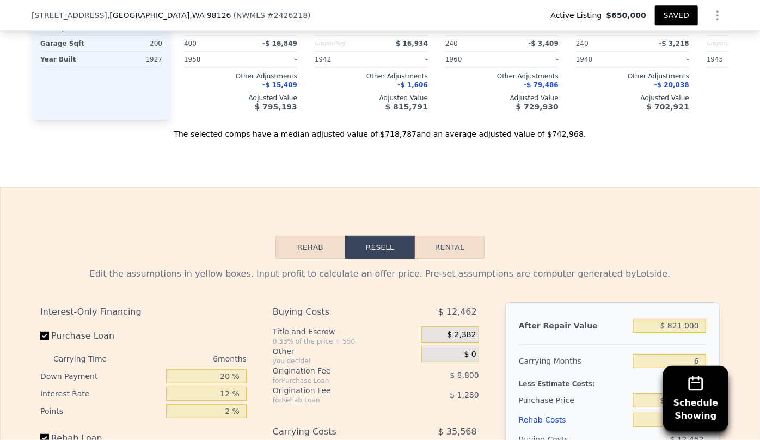
scroll to position [1777, 0]
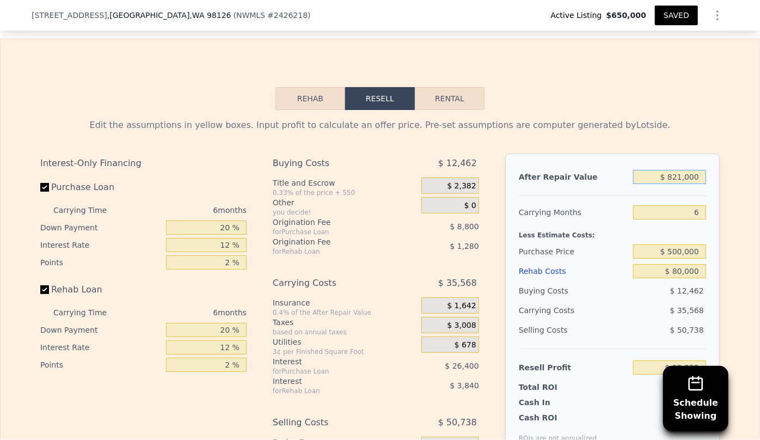
click at [680, 184] on input "$ 821,000" at bounding box center [669, 177] width 73 height 14
click at [699, 214] on input "6" at bounding box center [669, 212] width 73 height 14
click at [614, 274] on div "Rehab Costs" at bounding box center [574, 271] width 110 height 20
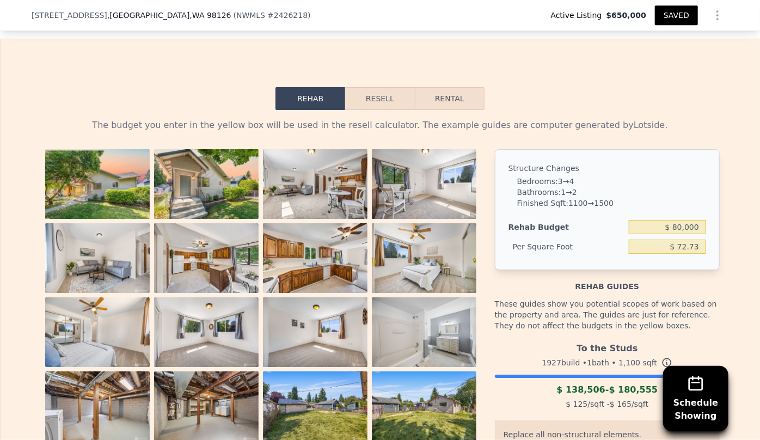
click at [384, 104] on button "Resell" at bounding box center [379, 98] width 69 height 23
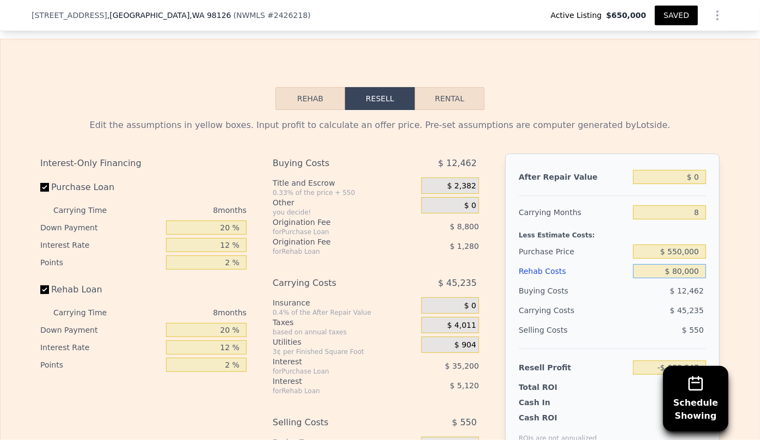
click at [678, 277] on input "$ 80,000" at bounding box center [669, 271] width 73 height 14
click at [653, 320] on div "$ 47,795" at bounding box center [648, 310] width 115 height 20
click at [691, 180] on input "$ 0" at bounding box center [669, 177] width 73 height 14
click at [677, 132] on div "Edit the assumptions in yellow boxes. Input profit to calculate an offer price.…" at bounding box center [379, 125] width 679 height 13
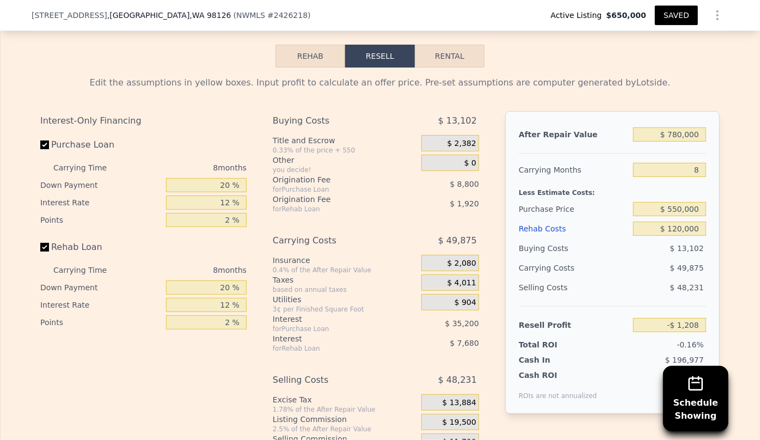
scroll to position [1876, 0]
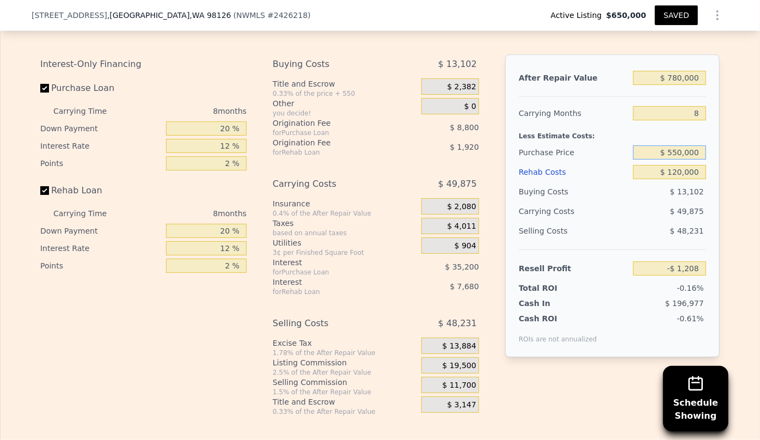
click at [676, 159] on input "$ 550,000" at bounding box center [669, 152] width 73 height 14
click at [660, 214] on div "$ 49,875" at bounding box center [648, 211] width 115 height 20
click at [676, 83] on input "$ 780,000" at bounding box center [669, 78] width 73 height 14
click at [619, 162] on div "Purchase Price" at bounding box center [574, 153] width 110 height 20
click at [450, 390] on span "$ 12,000" at bounding box center [459, 385] width 34 height 10
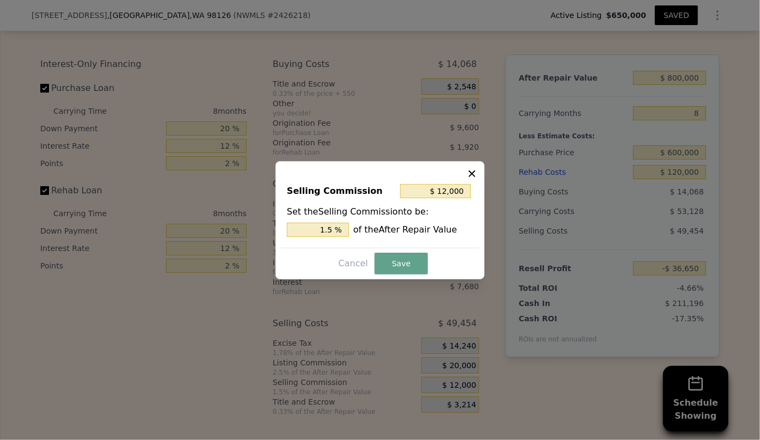
click at [471, 172] on icon at bounding box center [471, 173] width 7 height 7
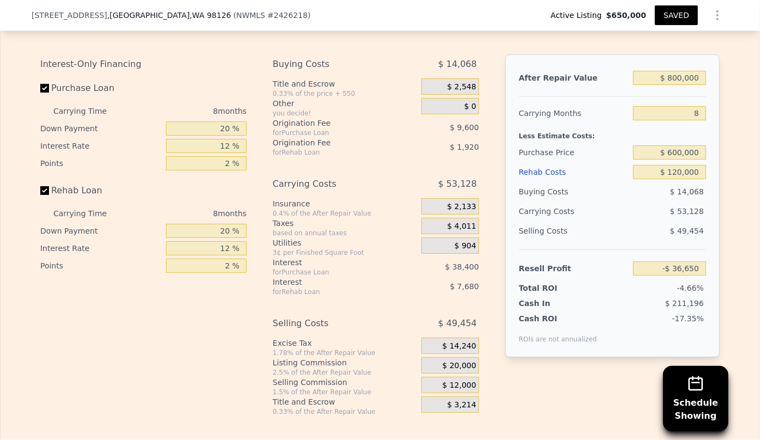
click at [535, 179] on div "Rehab Costs" at bounding box center [574, 172] width 110 height 20
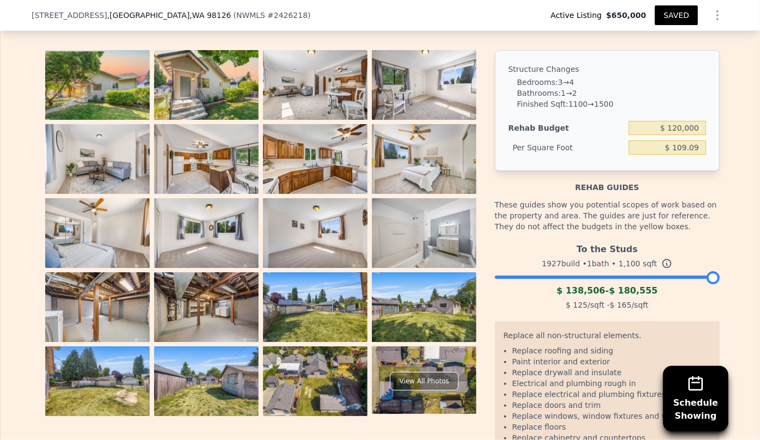
scroll to position [1826, 0]
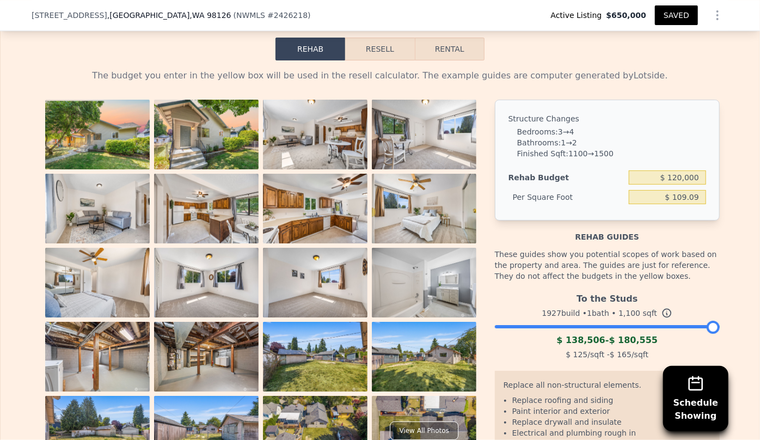
click at [379, 53] on button "Resell" at bounding box center [379, 49] width 69 height 23
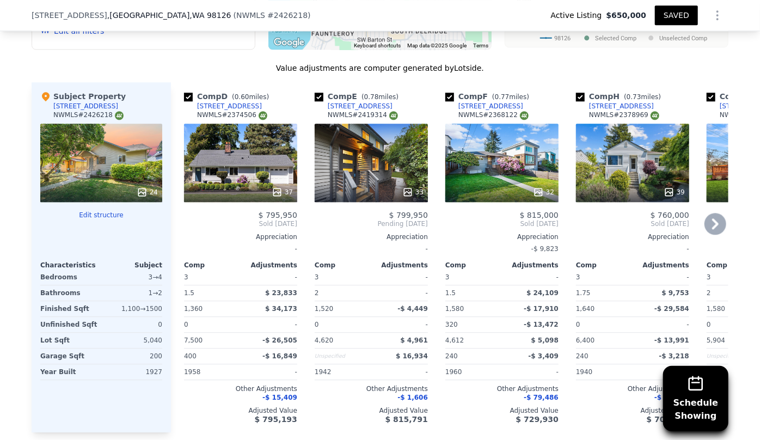
scroll to position [1282, 0]
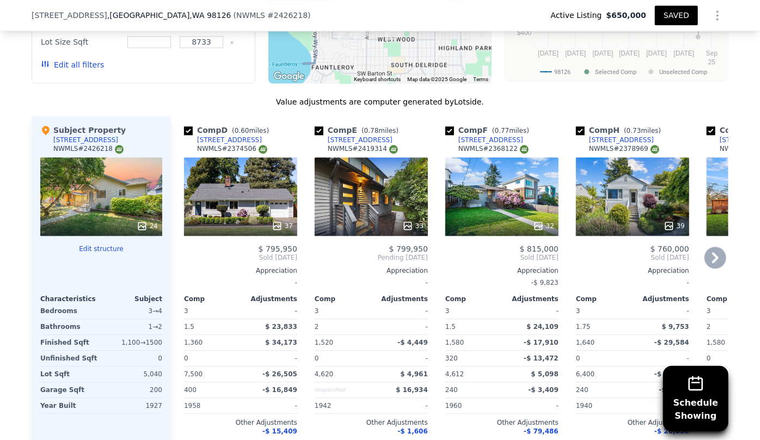
click at [220, 207] on div "37" at bounding box center [240, 196] width 113 height 78
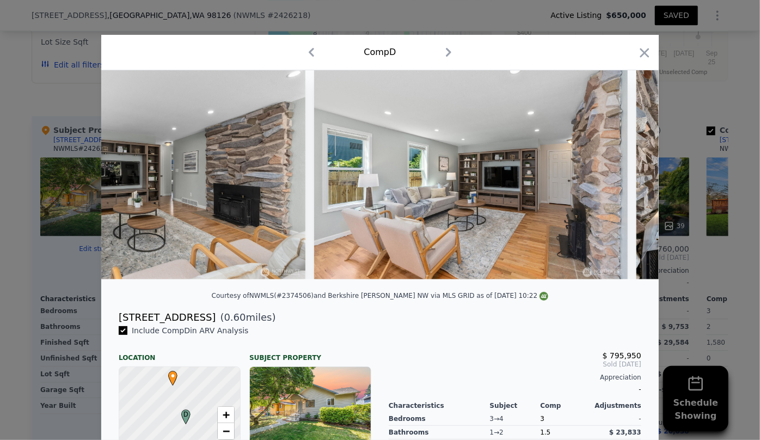
scroll to position [0, 1205]
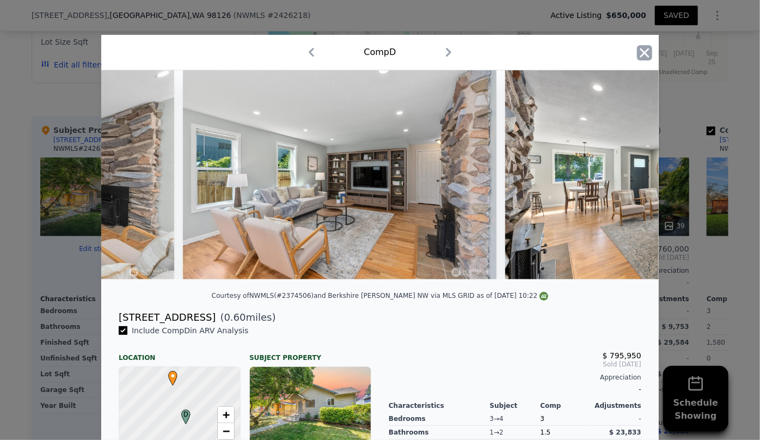
click at [639, 49] on icon "button" at bounding box center [644, 52] width 15 height 15
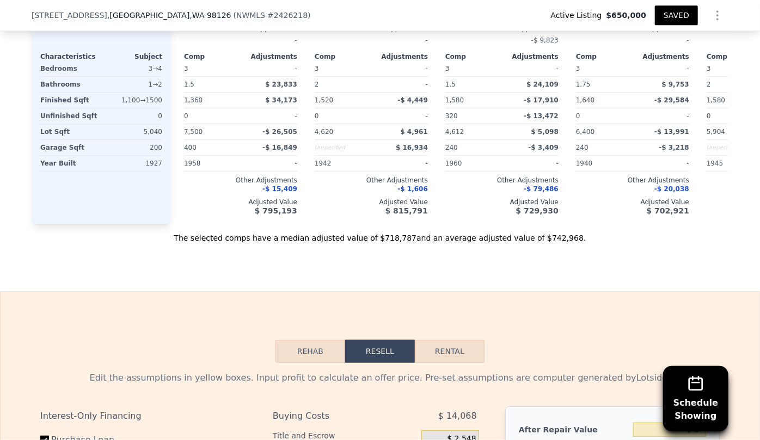
scroll to position [1678, 0]
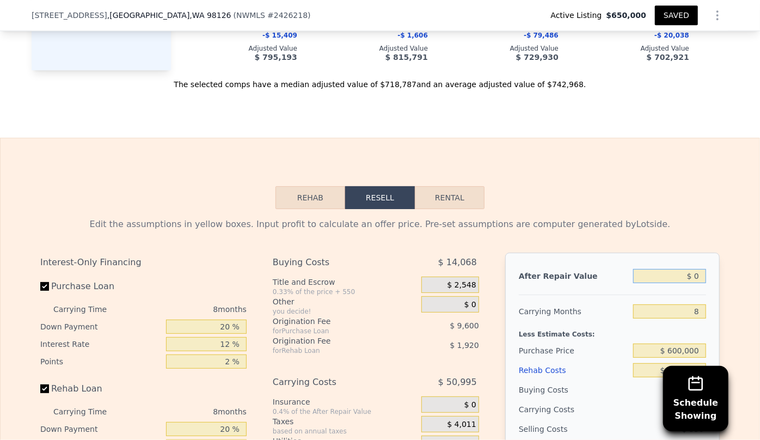
click at [691, 276] on input "$ 0" at bounding box center [669, 276] width 73 height 14
click at [638, 165] on div "Rehab Resell Rental Edit the assumptions in yellow boxes. Input profit to calcu…" at bounding box center [380, 400] width 760 height 525
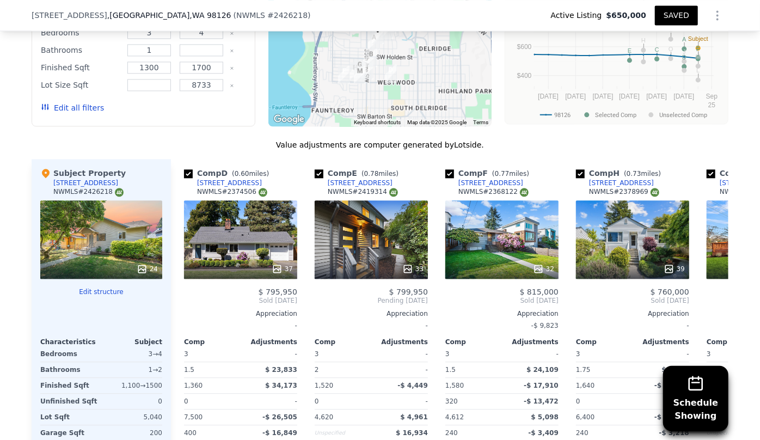
scroll to position [1232, 0]
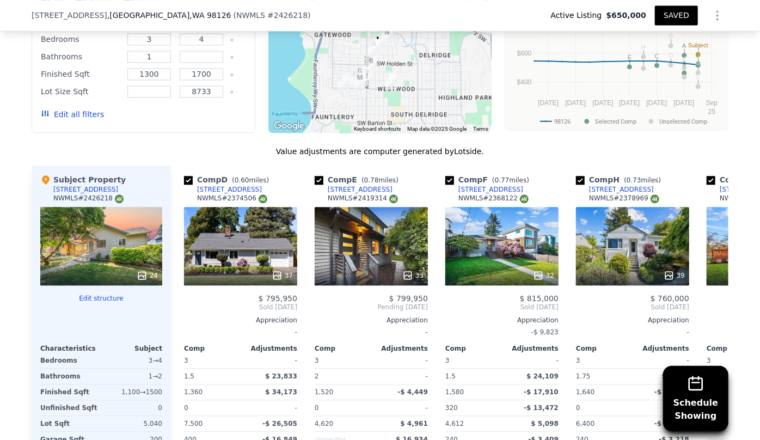
click at [85, 109] on button "Edit all filters" at bounding box center [72, 114] width 63 height 11
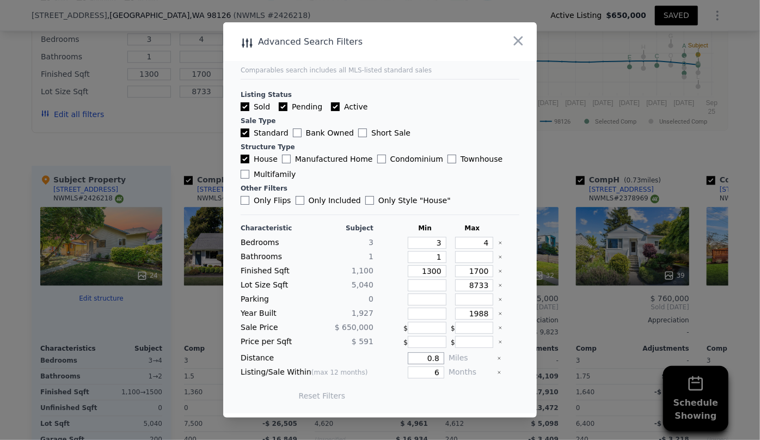
drag, startPoint x: 431, startPoint y: 357, endPoint x: 359, endPoint y: 353, distance: 72.0
click at [362, 354] on div "Distance 0.8 Miles" at bounding box center [379, 358] width 279 height 12
click at [440, 396] on button "Update Search" at bounding box center [440, 395] width 82 height 15
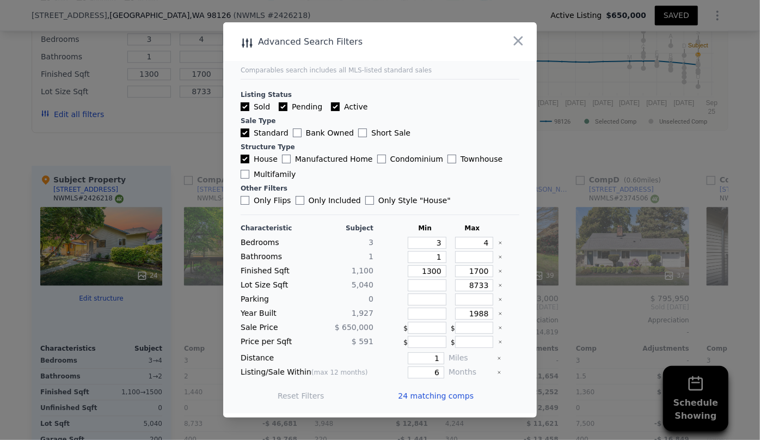
click at [421, 396] on span "24 matching comps" at bounding box center [436, 395] width 76 height 11
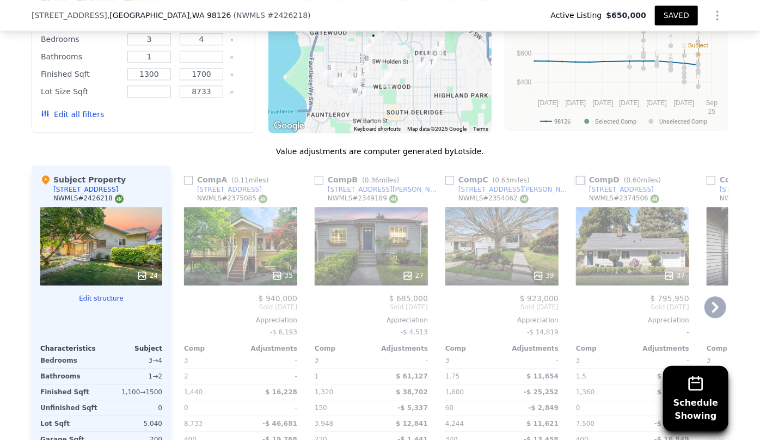
click at [576, 181] on input "checkbox" at bounding box center [580, 180] width 9 height 9
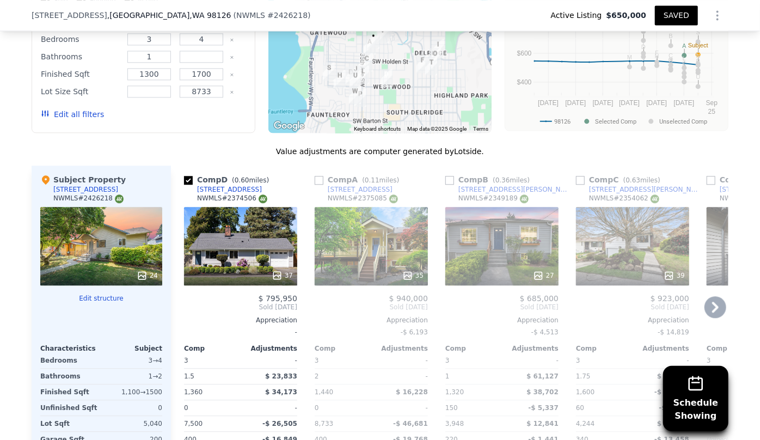
click at [714, 305] on icon at bounding box center [715, 306] width 7 height 11
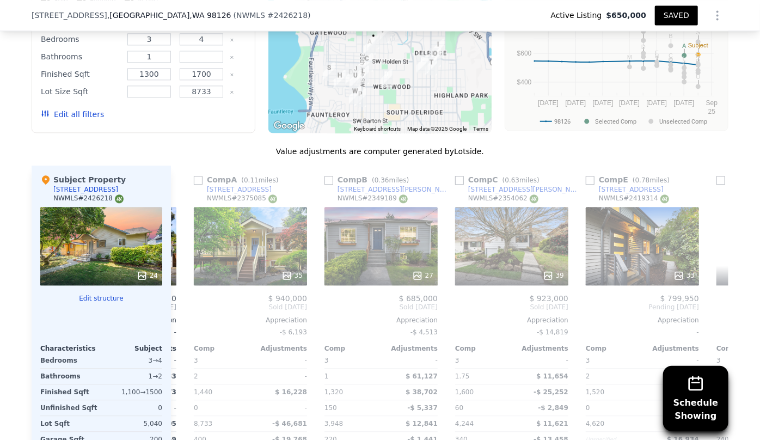
scroll to position [0, 261]
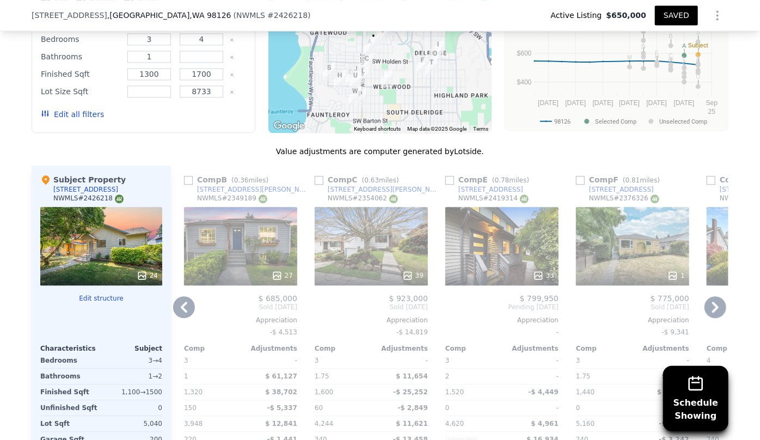
click at [500, 257] on div "33" at bounding box center [501, 246] width 113 height 78
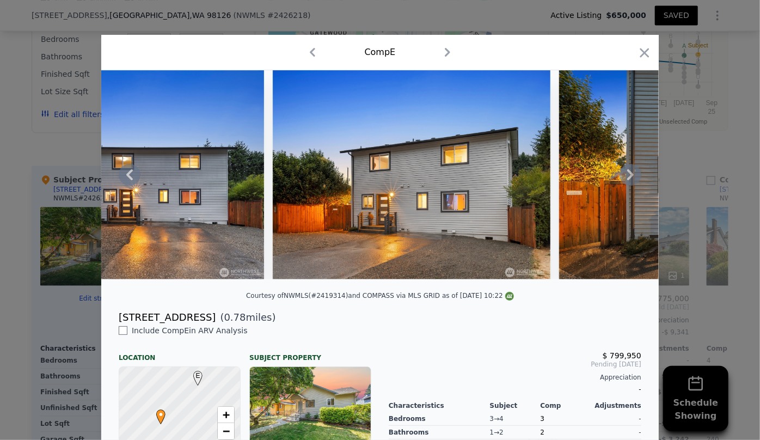
scroll to position [0, 10017]
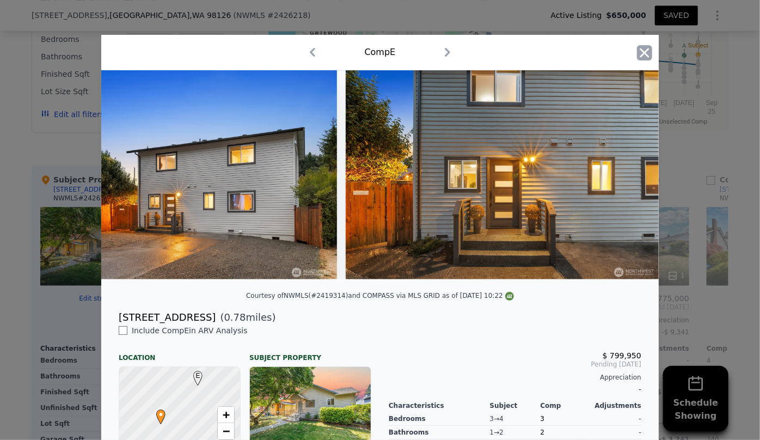
click at [643, 57] on icon "button" at bounding box center [644, 52] width 15 height 15
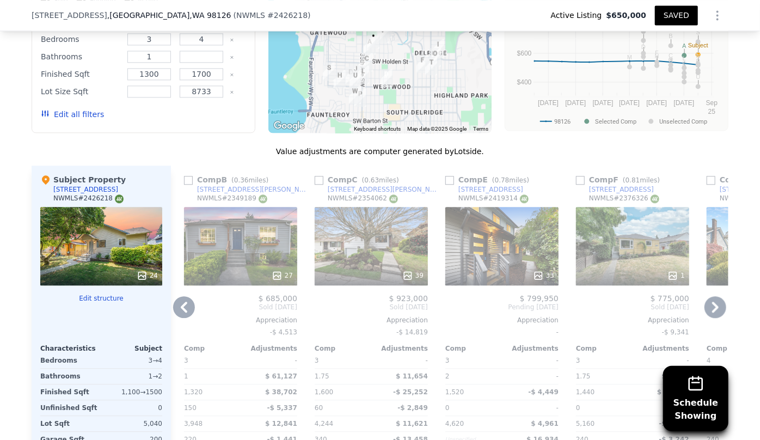
click at [718, 305] on icon at bounding box center [715, 307] width 22 height 22
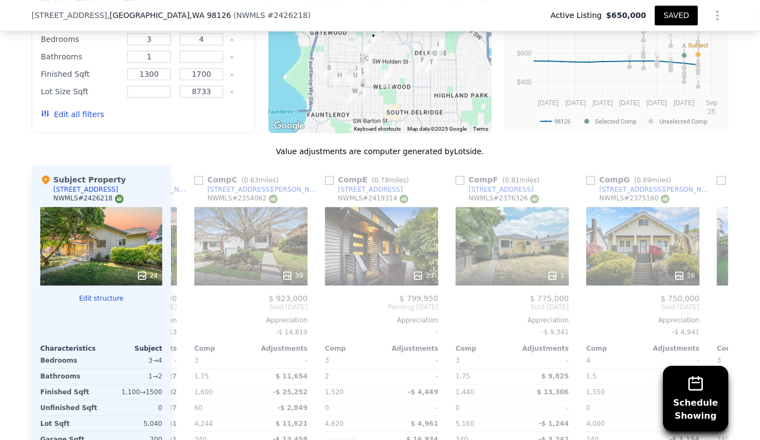
scroll to position [0, 522]
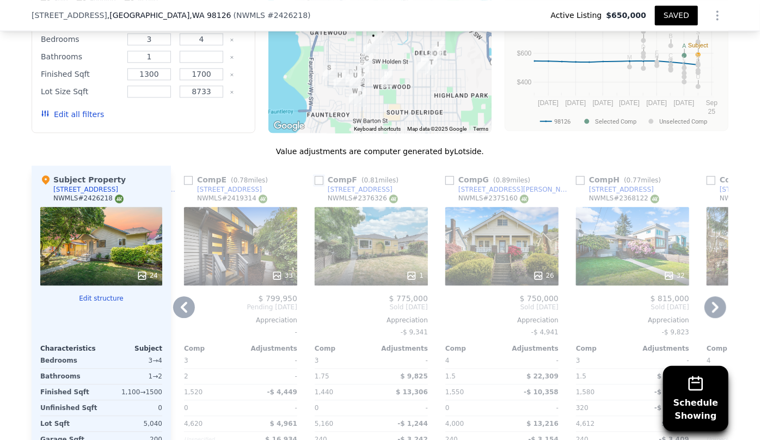
click at [316, 180] on input "checkbox" at bounding box center [318, 180] width 9 height 9
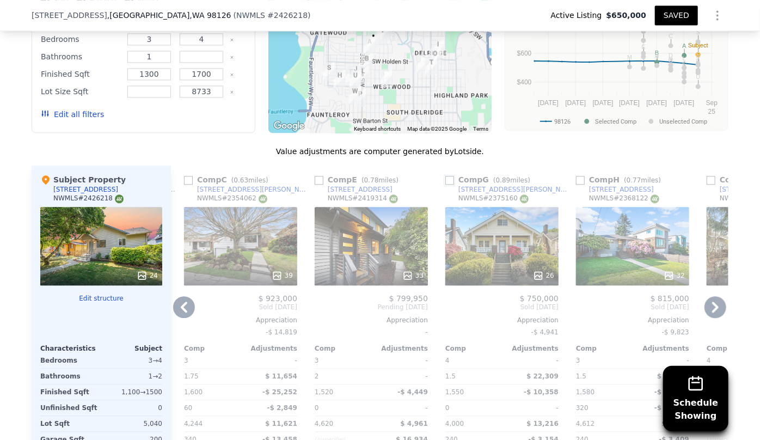
click at [446, 180] on input "checkbox" at bounding box center [449, 180] width 9 height 9
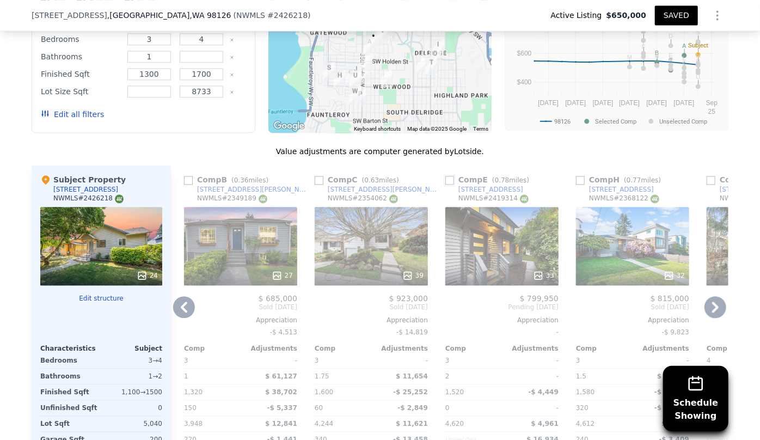
click at [445, 181] on input "checkbox" at bounding box center [449, 180] width 9 height 9
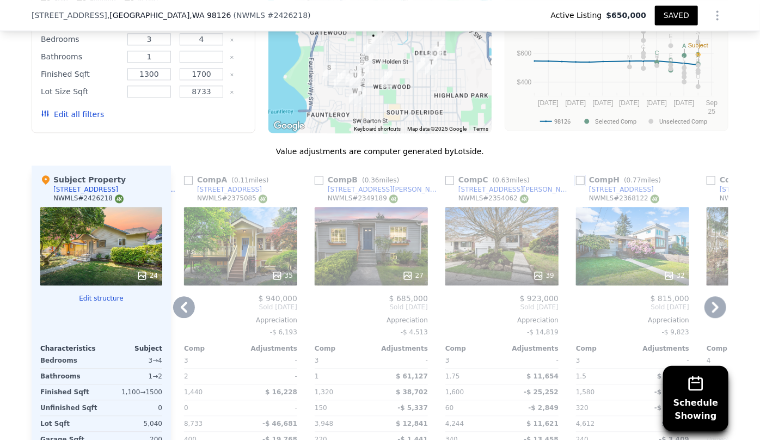
click at [577, 180] on input "checkbox" at bounding box center [580, 180] width 9 height 9
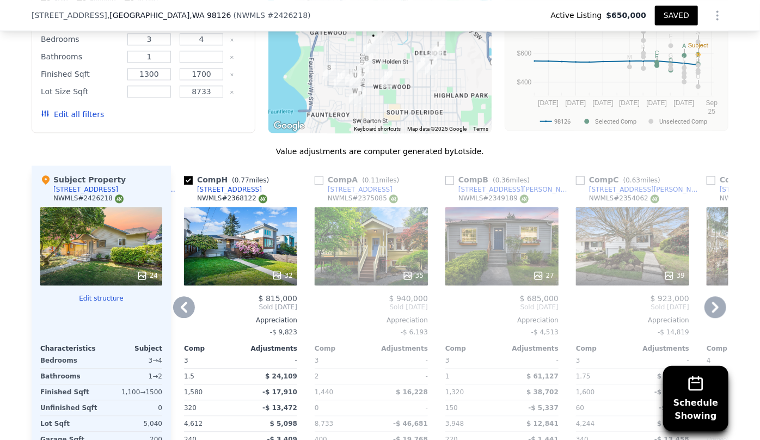
click at [718, 300] on icon at bounding box center [715, 307] width 22 height 22
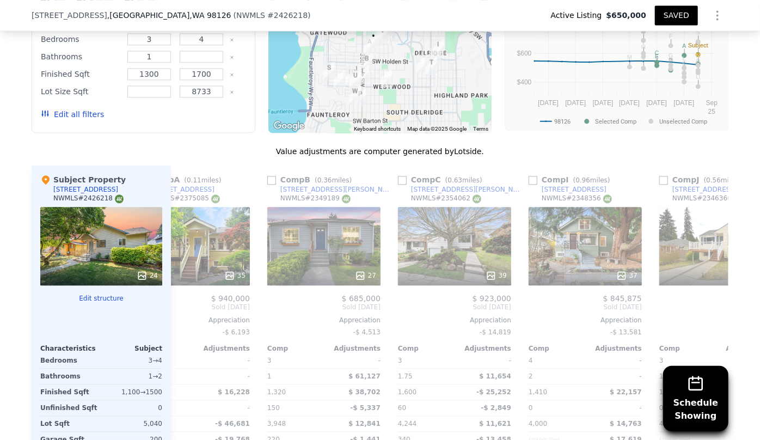
scroll to position [0, 784]
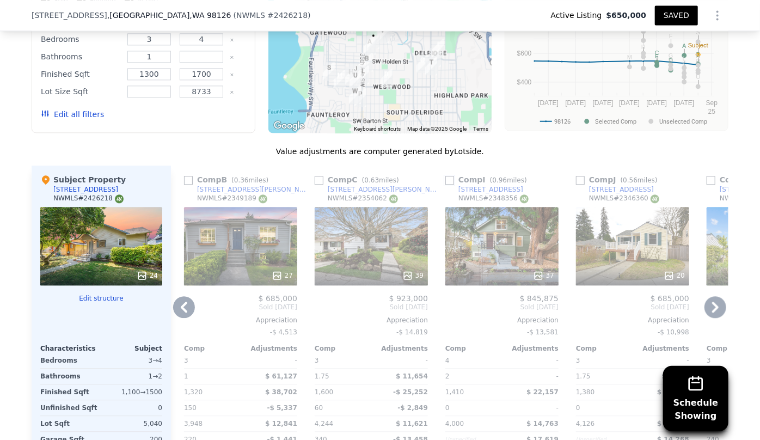
click at [445, 182] on input "checkbox" at bounding box center [449, 180] width 9 height 9
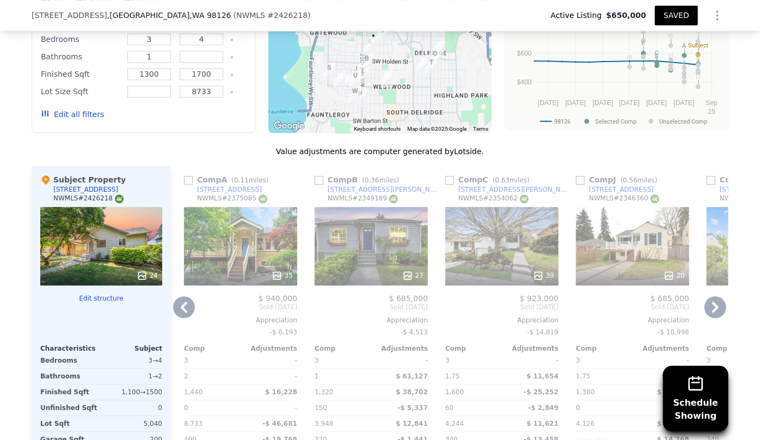
click at [718, 301] on icon at bounding box center [715, 307] width 22 height 22
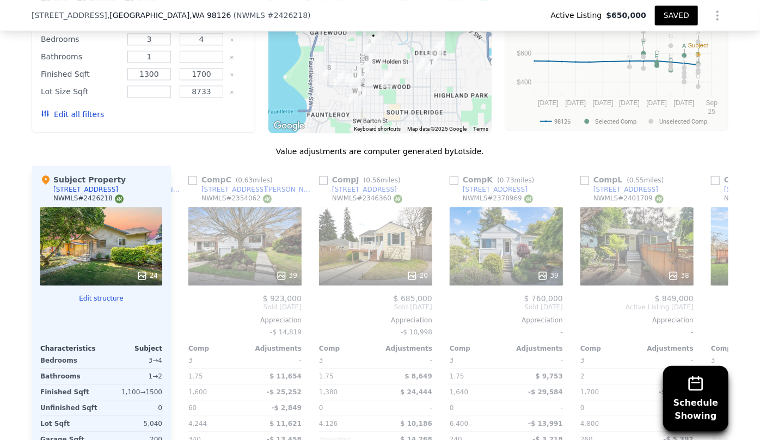
scroll to position [0, 1045]
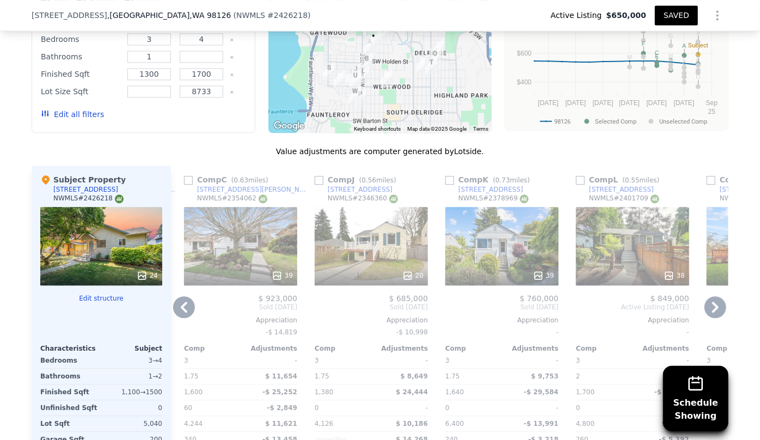
click at [718, 301] on icon at bounding box center [715, 307] width 22 height 22
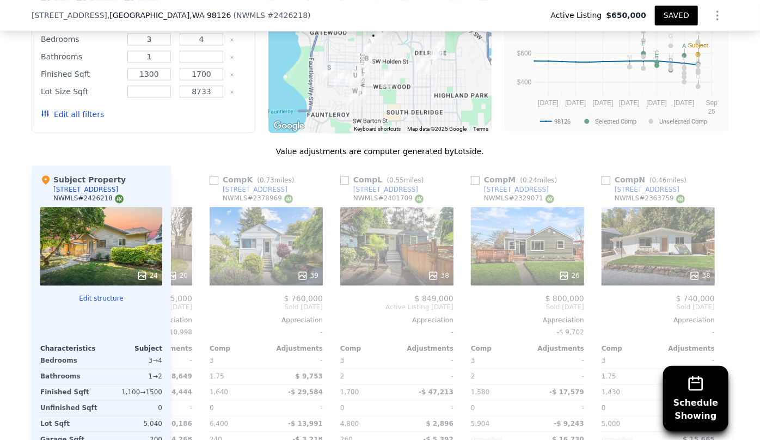
scroll to position [0, 1306]
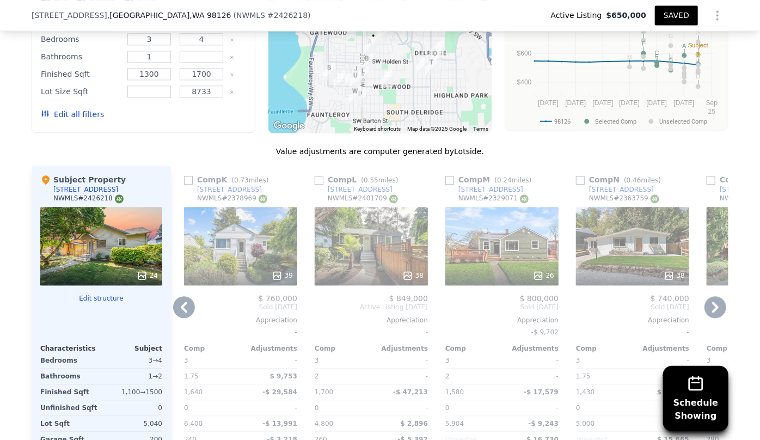
click at [445, 180] on input "checkbox" at bounding box center [449, 180] width 9 height 9
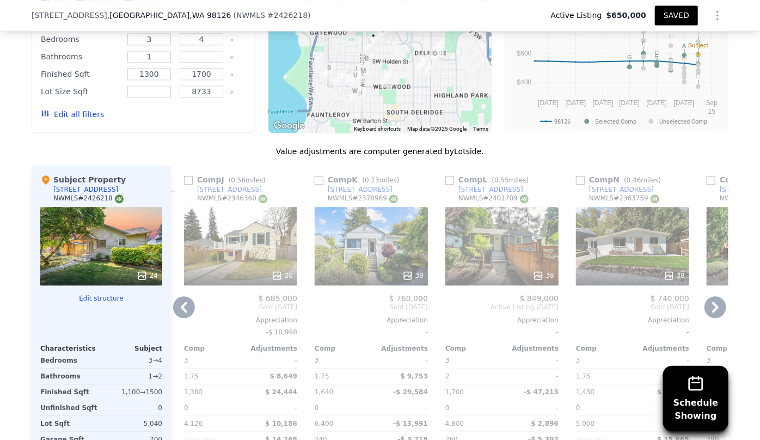
click at [706, 298] on icon at bounding box center [715, 307] width 22 height 22
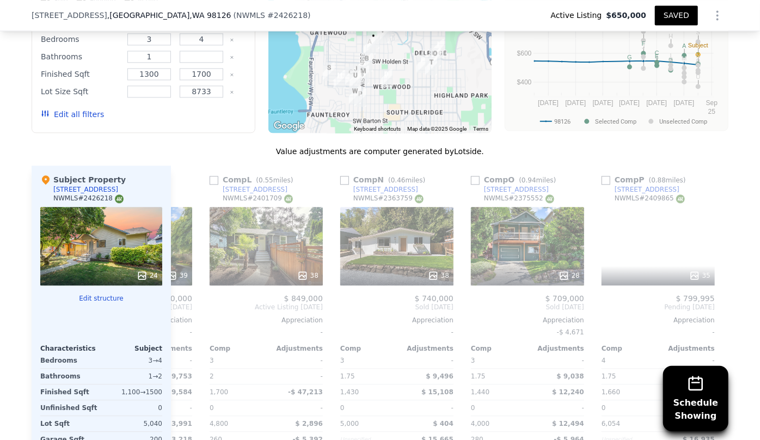
scroll to position [0, 1567]
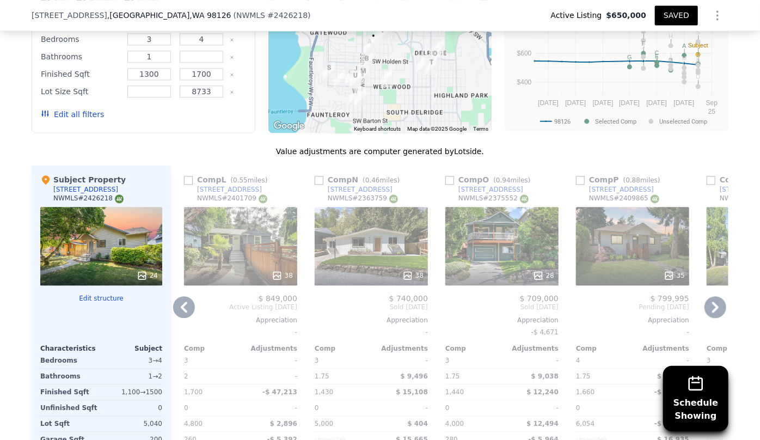
click at [634, 263] on div "35" at bounding box center [632, 246] width 113 height 78
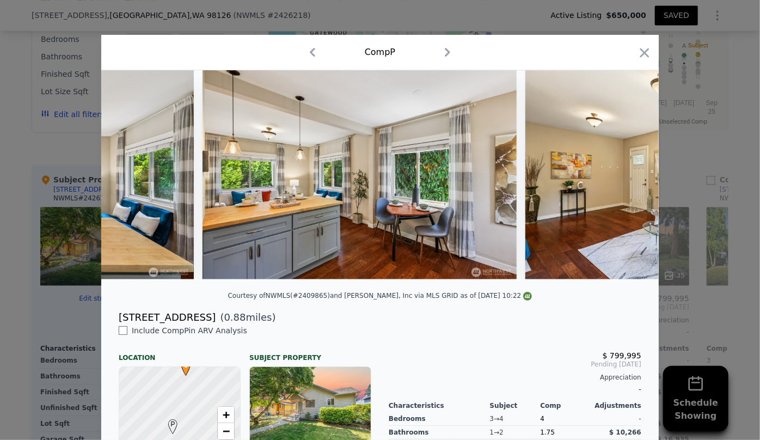
scroll to position [0, 3574]
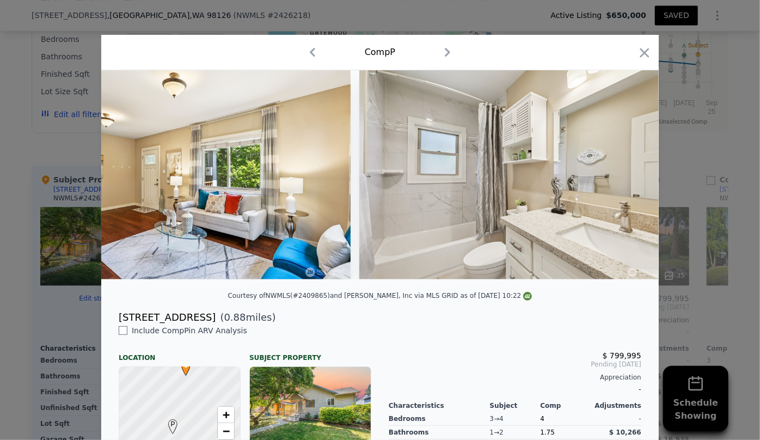
click at [639, 44] on div "Comp P" at bounding box center [380, 52] width 540 height 17
click at [641, 50] on icon "button" at bounding box center [644, 52] width 15 height 15
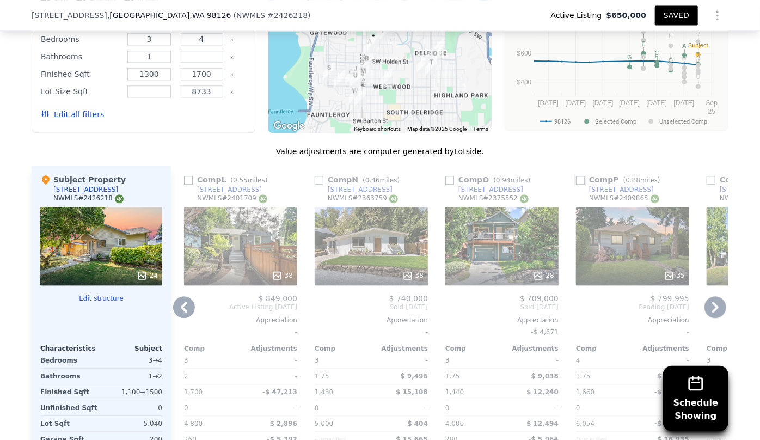
drag, startPoint x: 573, startPoint y: 179, endPoint x: 723, endPoint y: 305, distance: 195.8
click at [576, 179] on input "checkbox" at bounding box center [580, 180] width 9 height 9
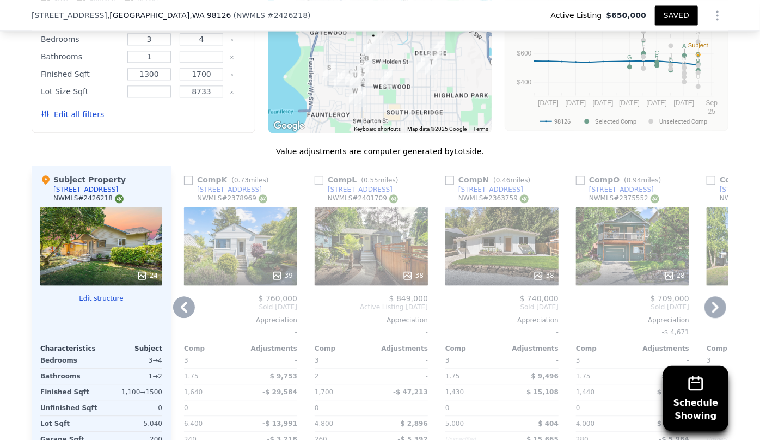
click at [713, 305] on icon at bounding box center [715, 306] width 7 height 11
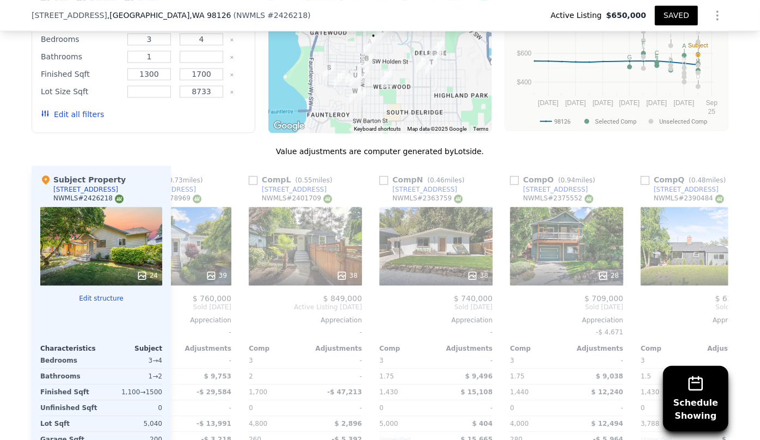
scroll to position [0, 1828]
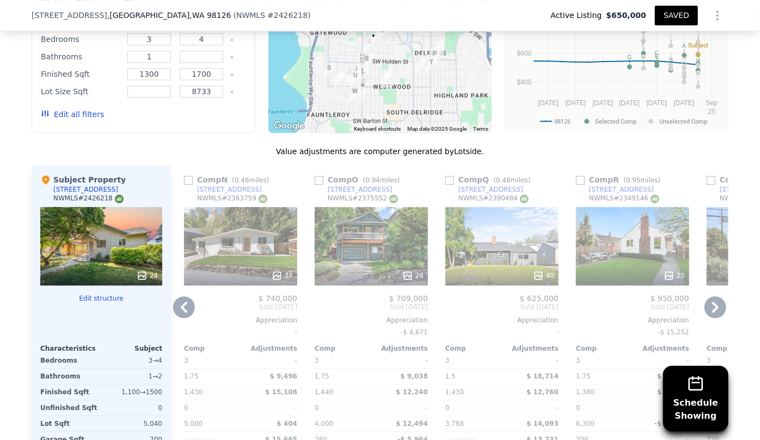
click at [713, 305] on icon at bounding box center [715, 306] width 7 height 11
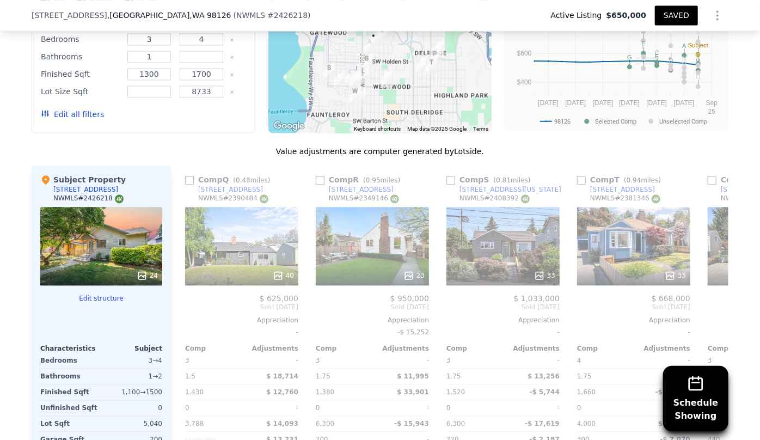
scroll to position [0, 2089]
click at [314, 181] on input "checkbox" at bounding box center [318, 180] width 9 height 9
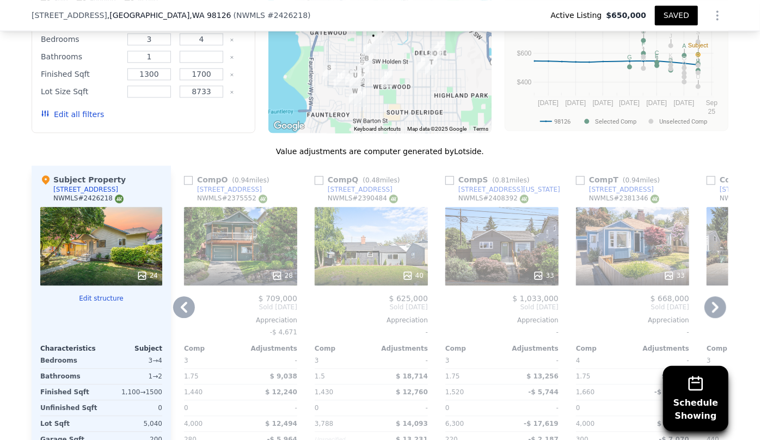
click at [711, 305] on icon at bounding box center [715, 307] width 22 height 22
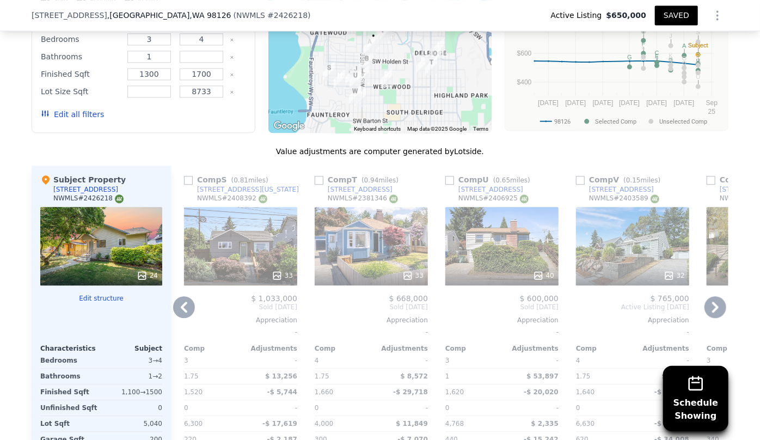
click at [711, 305] on icon at bounding box center [715, 307] width 22 height 22
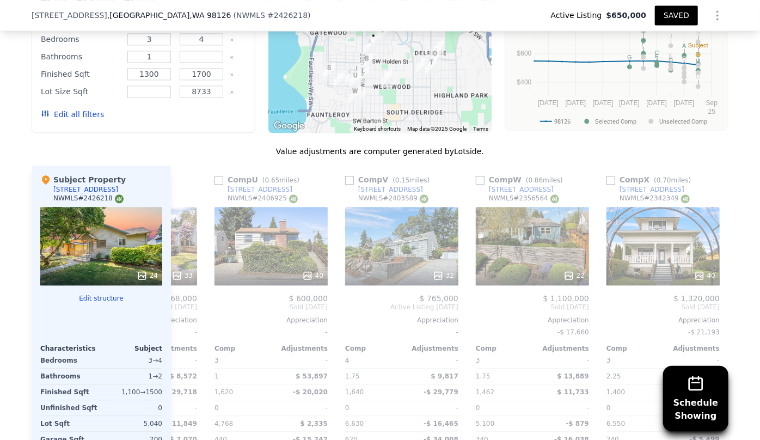
scroll to position [0, 2603]
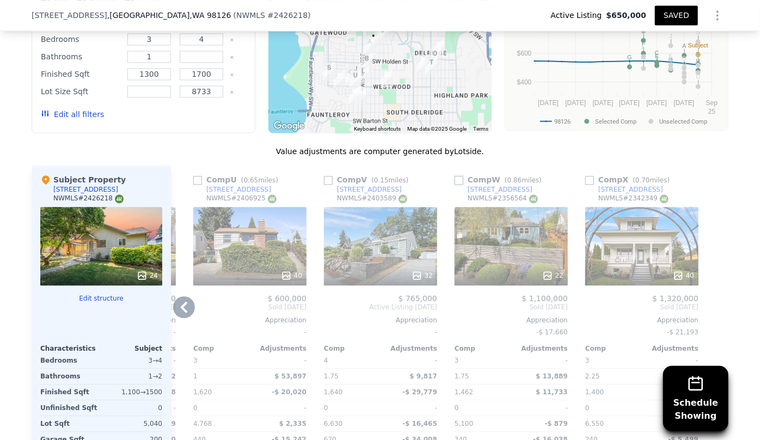
click at [454, 179] on input "checkbox" at bounding box center [458, 180] width 9 height 9
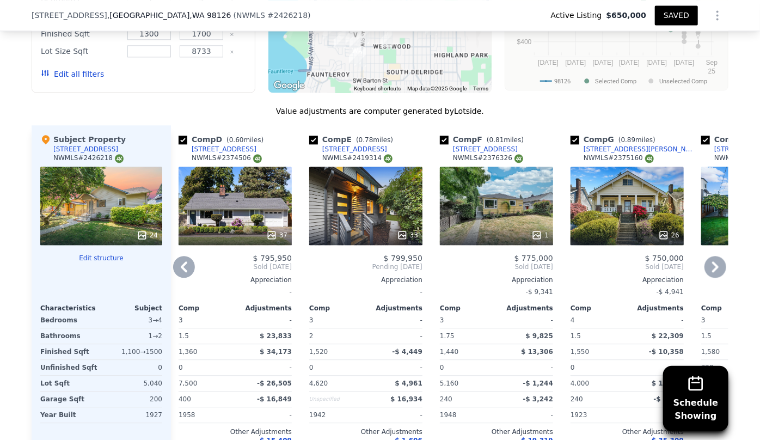
scroll to position [1232, 0]
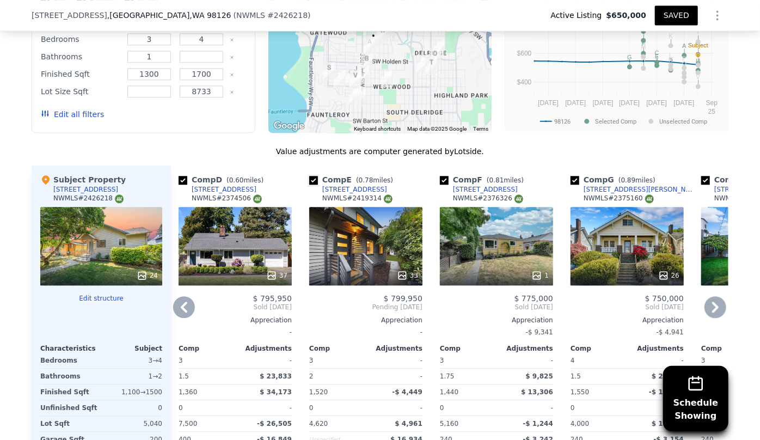
click at [310, 177] on input "checkbox" at bounding box center [313, 180] width 9 height 9
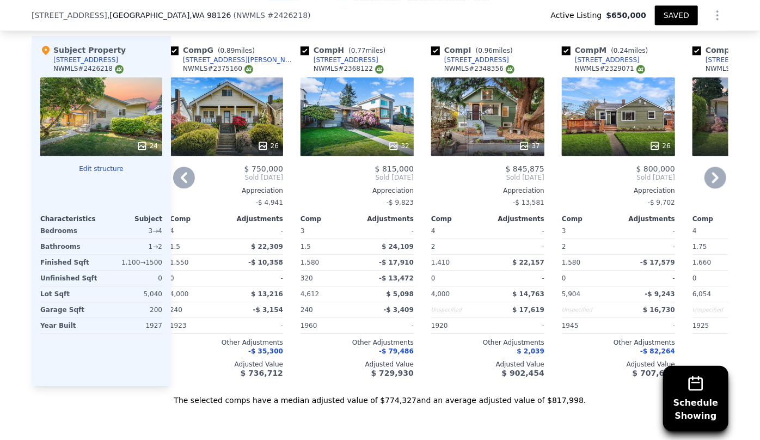
scroll to position [1331, 0]
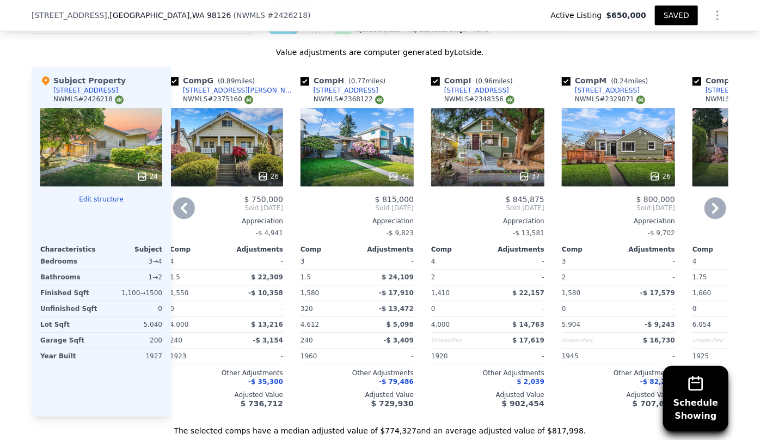
click at [224, 174] on div "26" at bounding box center [227, 176] width 104 height 11
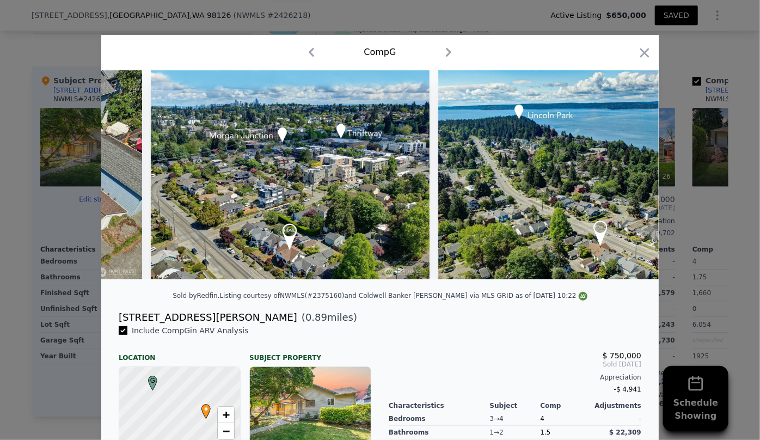
scroll to position [0, 7358]
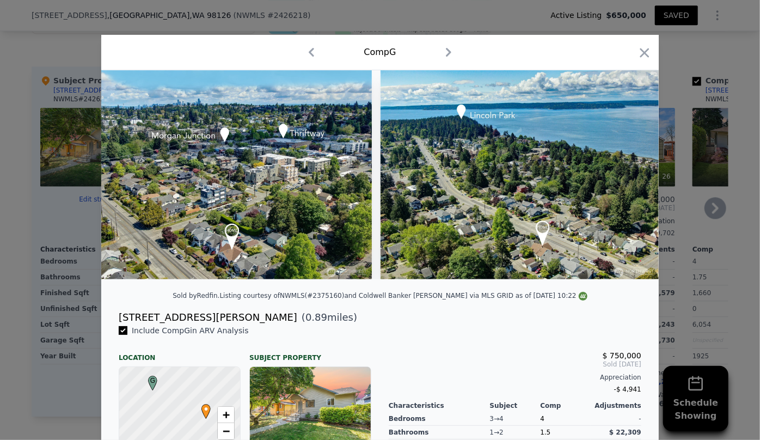
click at [640, 55] on icon "button" at bounding box center [644, 52] width 15 height 15
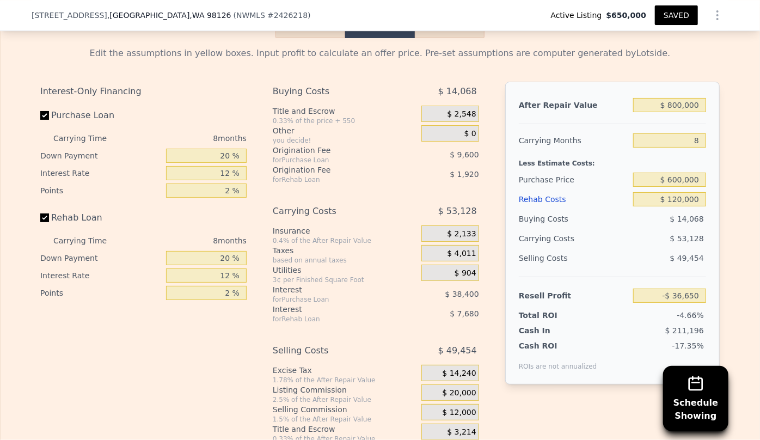
scroll to position [1876, 0]
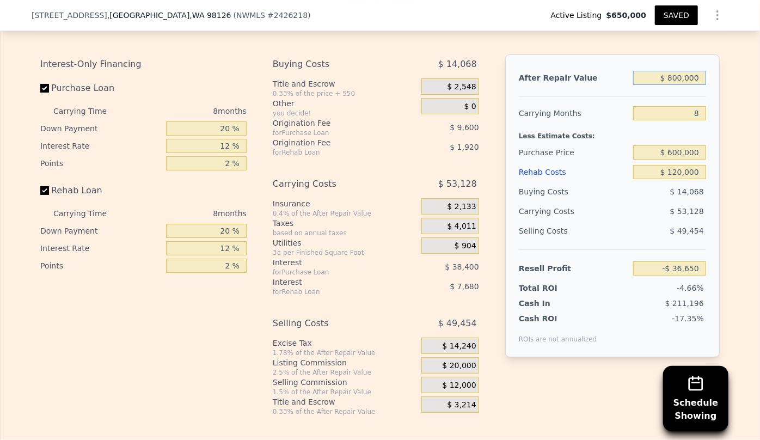
click at [678, 85] on input "$ 800,000" at bounding box center [669, 78] width 73 height 14
click at [568, 157] on div "Purchase Price" at bounding box center [574, 153] width 110 height 20
click at [535, 172] on div "Rehab Costs" at bounding box center [574, 172] width 110 height 20
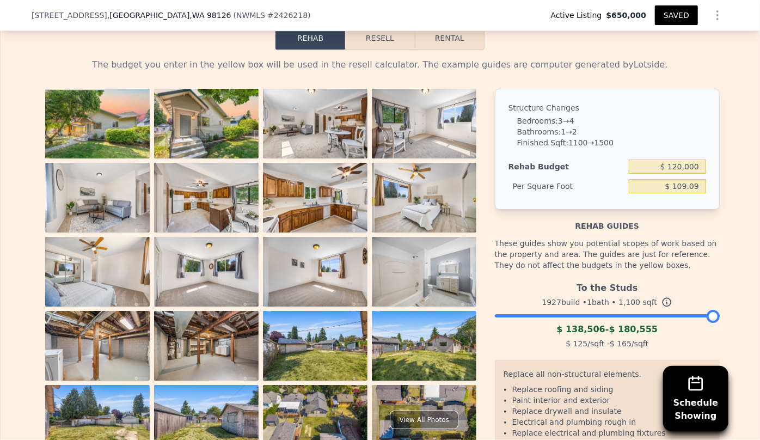
scroll to position [1777, 0]
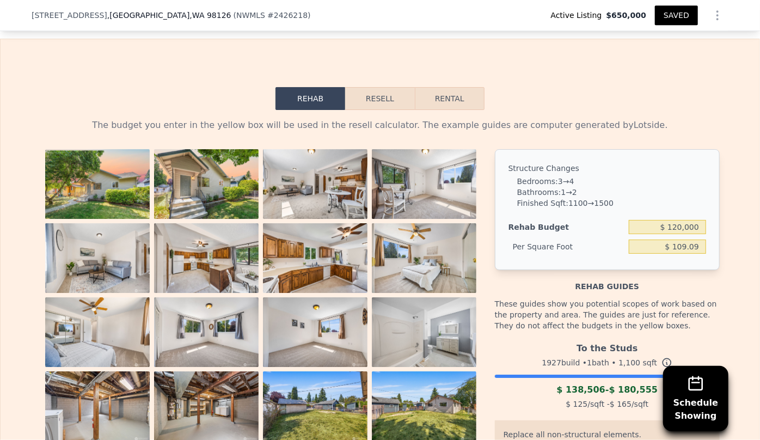
click at [379, 95] on button "Resell" at bounding box center [379, 98] width 69 height 23
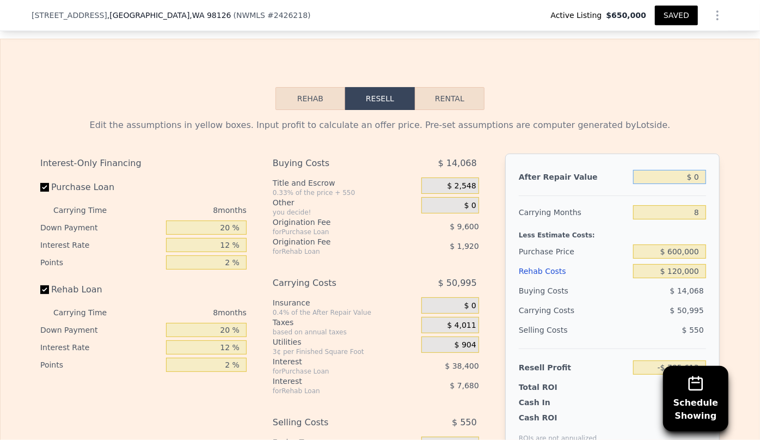
click at [690, 180] on input "$ 0" at bounding box center [669, 177] width 73 height 14
click at [681, 132] on div "Edit the assumptions in yellow boxes. Input profit to calculate an offer price.…" at bounding box center [379, 125] width 679 height 13
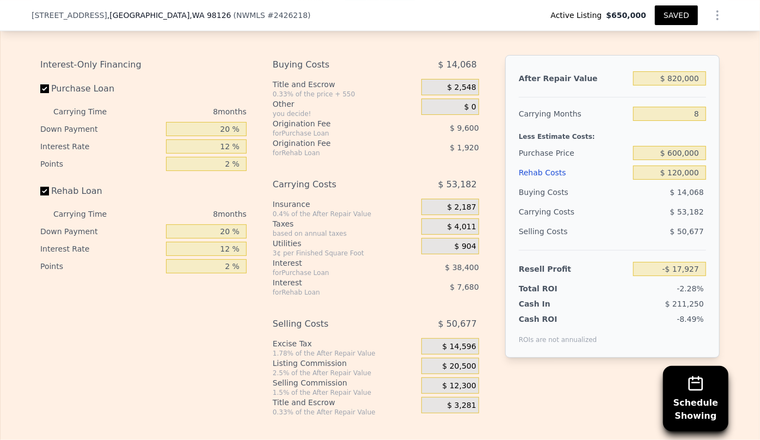
scroll to position [1876, 0]
click at [672, 159] on input "$ 600,000" at bounding box center [669, 152] width 73 height 14
click at [647, 221] on div "$ 53,182" at bounding box center [648, 211] width 115 height 20
click at [675, 157] on input "$ 500,000" at bounding box center [669, 152] width 73 height 14
click at [659, 218] on div "$ 46,782" at bounding box center [648, 211] width 115 height 20
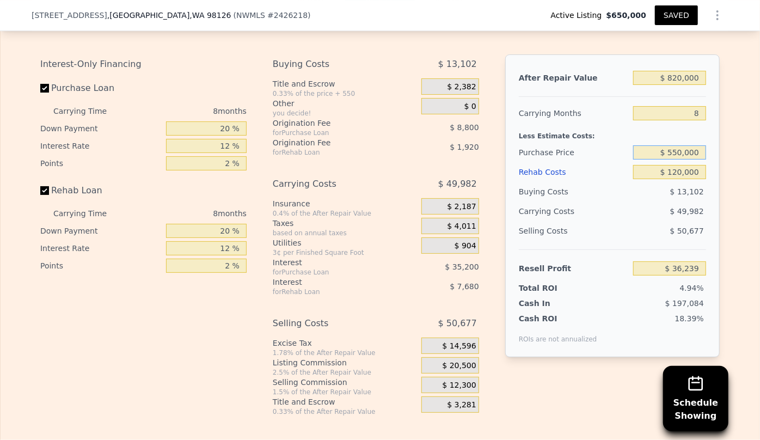
click at [677, 159] on input "$ 550,000" at bounding box center [669, 152] width 73 height 14
click at [594, 249] on div "Selling Costs $ 50,677" at bounding box center [612, 235] width 187 height 28
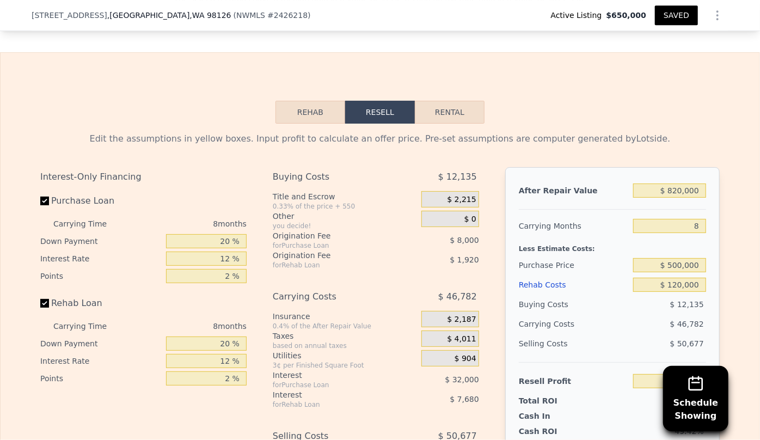
scroll to position [1777, 0]
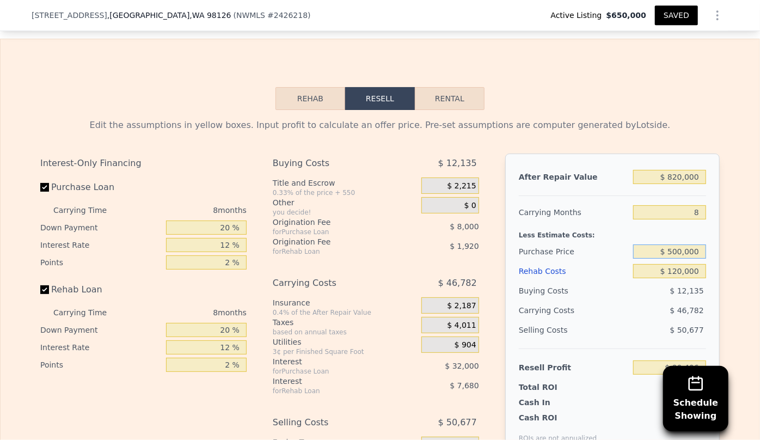
click at [677, 258] on input "$ 500,000" at bounding box center [669, 251] width 73 height 14
click at [682, 139] on div "Edit the assumptions in yellow boxes. Input profit to calculate an offer price.…" at bounding box center [379, 317] width 679 height 396
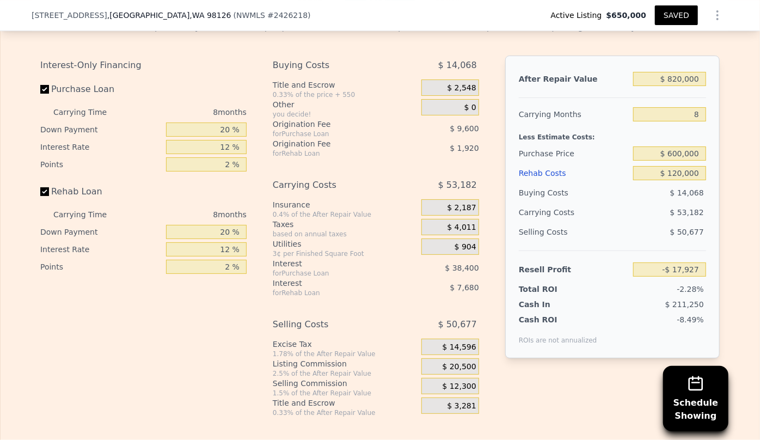
scroll to position [1876, 0]
click at [700, 120] on input "8" at bounding box center [669, 113] width 73 height 14
click at [638, 201] on div "$ 14,068" at bounding box center [669, 192] width 73 height 20
click at [674, 83] on input "$ 820,000" at bounding box center [669, 78] width 73 height 14
click at [680, 83] on input "$ 820,000" at bounding box center [669, 78] width 73 height 14
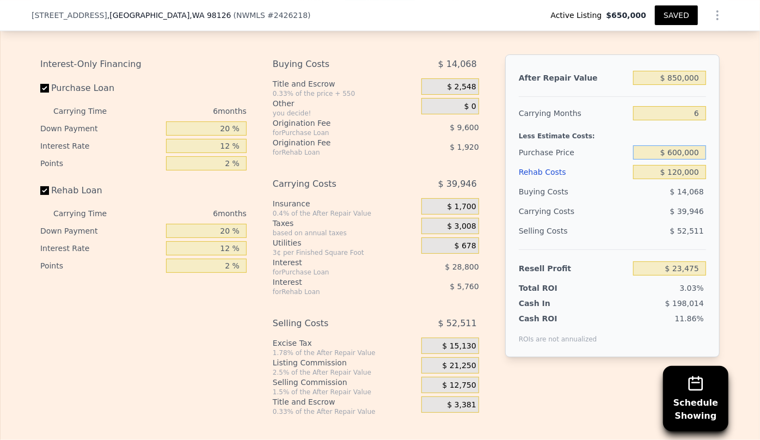
click at [675, 158] on input "$ 600,000" at bounding box center [669, 152] width 73 height 14
click at [639, 192] on div "$ 14,068" at bounding box center [669, 192] width 73 height 20
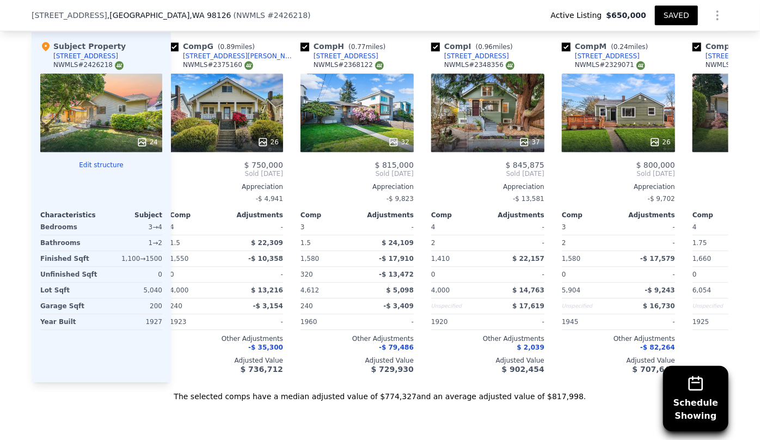
scroll to position [1331, 0]
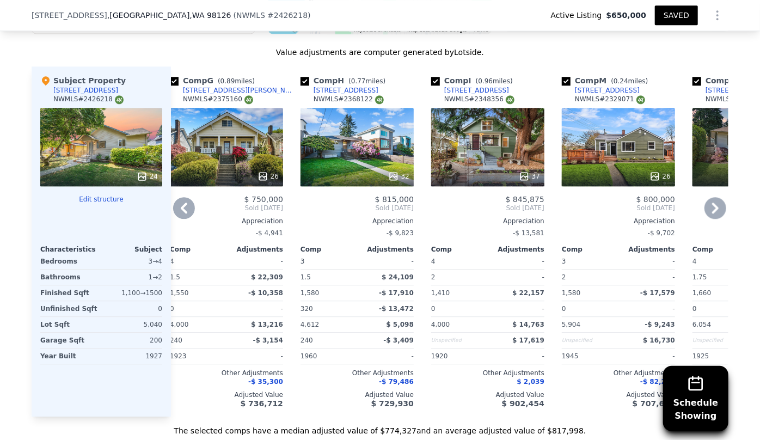
click at [185, 207] on icon at bounding box center [184, 208] width 22 height 22
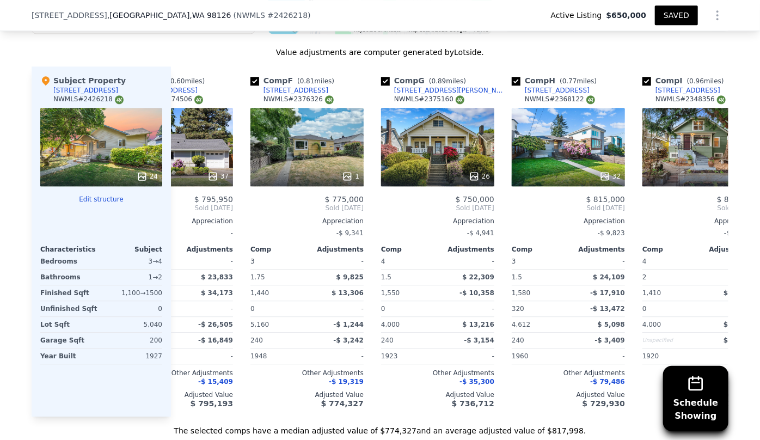
scroll to position [0, 14]
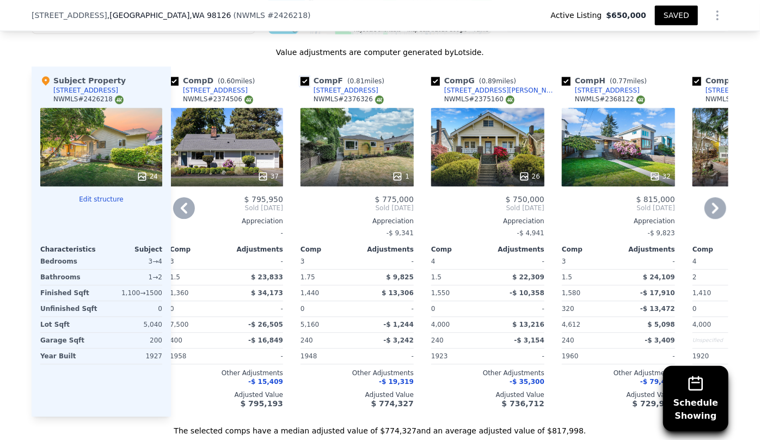
click at [301, 79] on input "checkbox" at bounding box center [304, 81] width 9 height 9
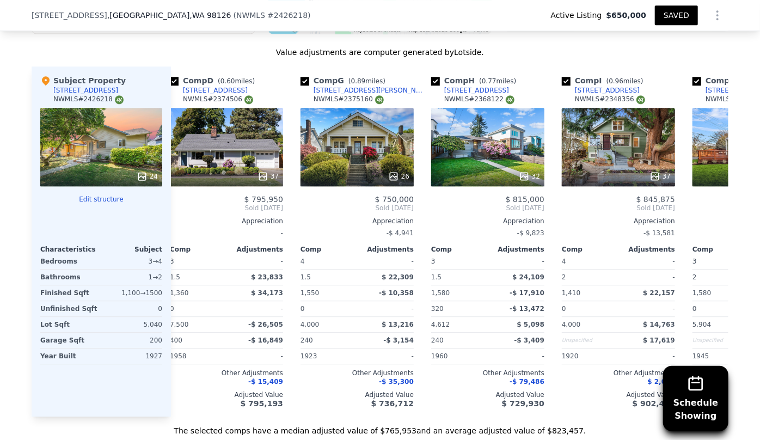
click at [182, 206] on icon at bounding box center [184, 208] width 22 height 22
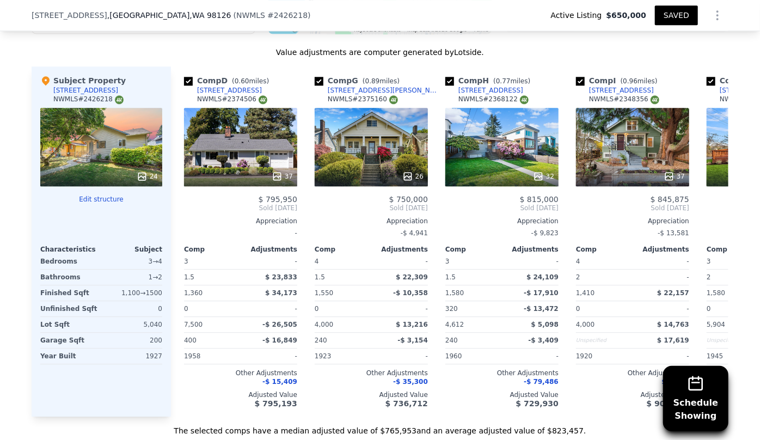
click at [713, 211] on icon at bounding box center [715, 208] width 22 height 22
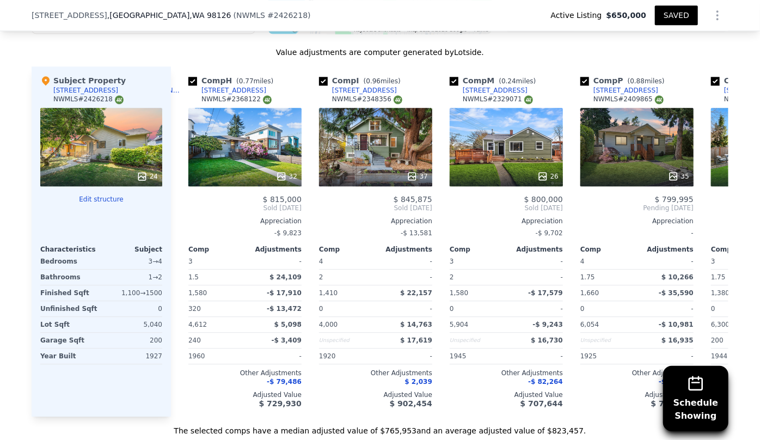
scroll to position [0, 261]
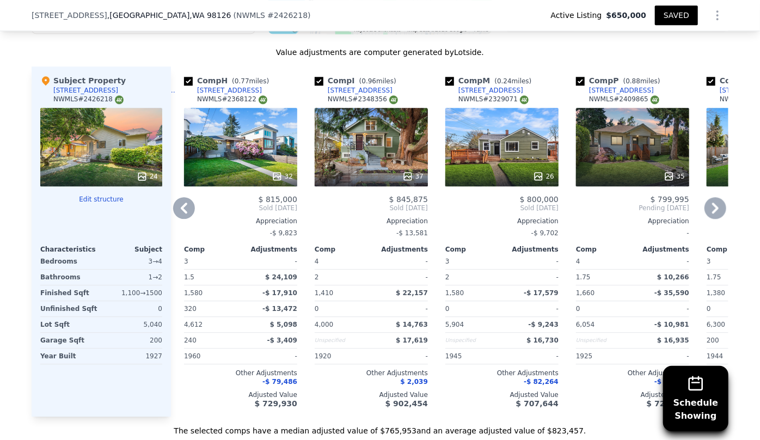
click at [713, 208] on icon at bounding box center [715, 208] width 22 height 22
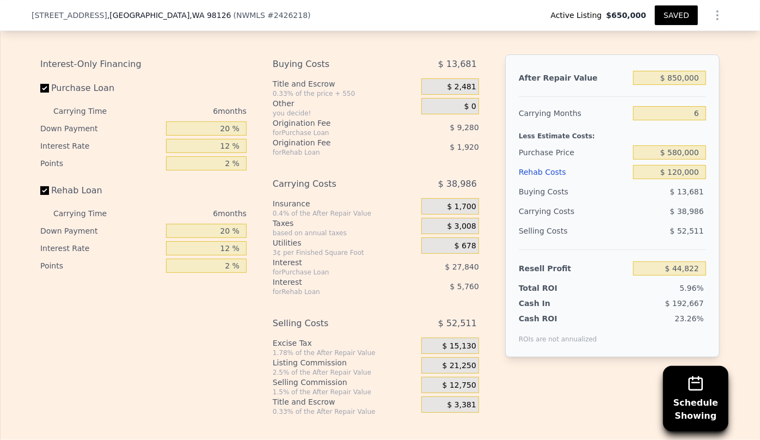
scroll to position [1826, 0]
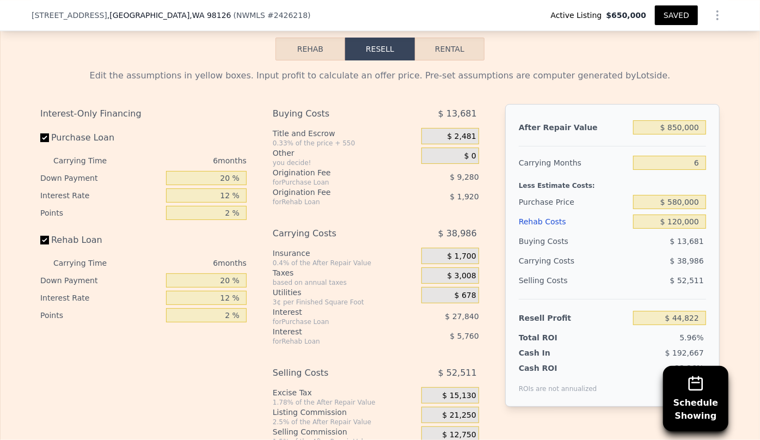
click at [699, 169] on div "After Repair Value $ 850,000 Carrying Months 6 Less Estimate Costs: Purchase Pr…" at bounding box center [612, 255] width 214 height 303
click at [699, 169] on input "6" at bounding box center [669, 163] width 73 height 14
click at [702, 52] on div "Rehab Resell Rental Edit the assumptions in yellow boxes. Input profit to calcu…" at bounding box center [380, 251] width 760 height 525
click at [684, 14] on button "SAVED" at bounding box center [676, 15] width 43 height 20
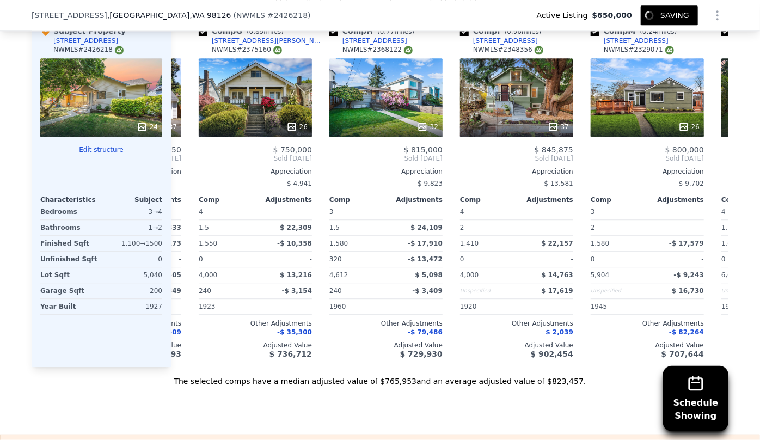
scroll to position [0, 0]
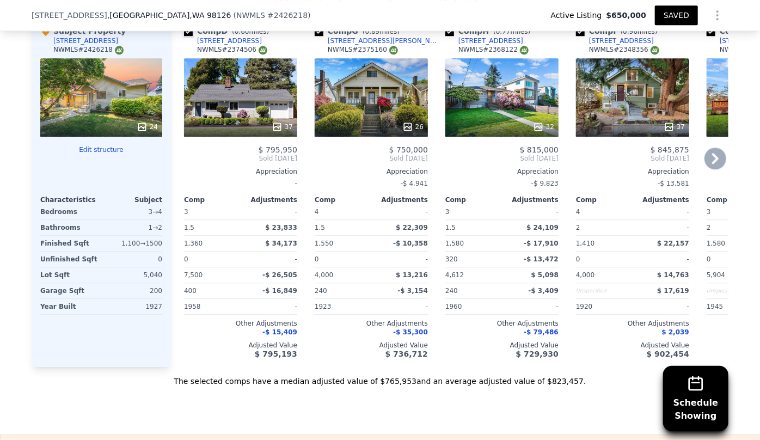
drag, startPoint x: 186, startPoint y: 32, endPoint x: 340, endPoint y: 65, distance: 157.4
click at [340, 65] on div "Comp D ( 0.60 miles) [STREET_ADDRESS] # 2374506 37 $ 795,950 Sold [DATE] Apprec…" at bounding box center [449, 192] width 557 height 350
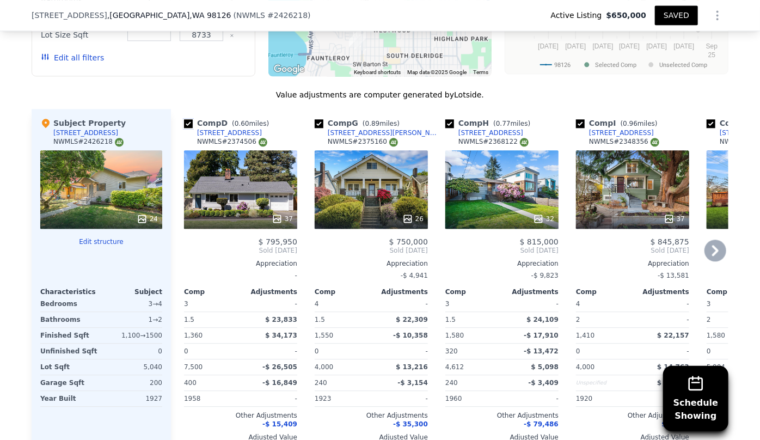
scroll to position [1282, 0]
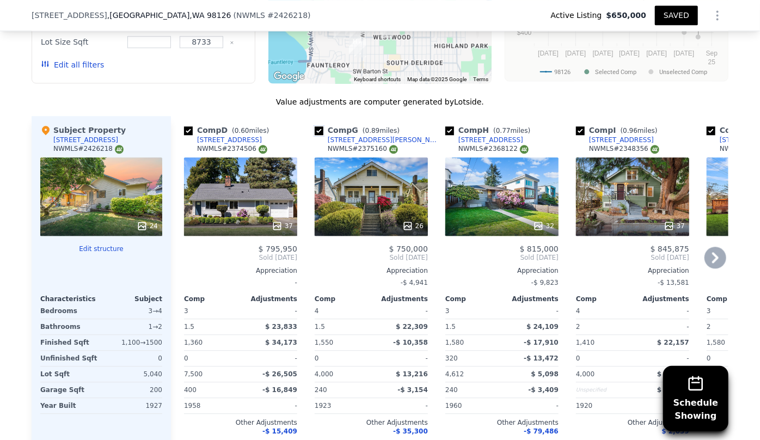
click at [314, 131] on input "checkbox" at bounding box center [318, 130] width 9 height 9
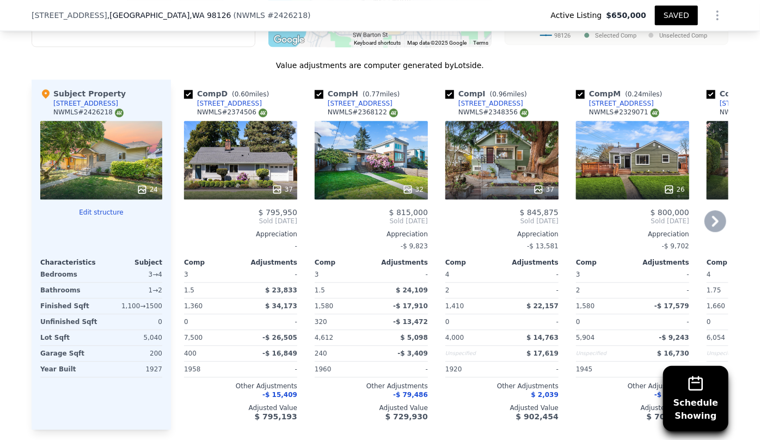
scroll to position [1381, 0]
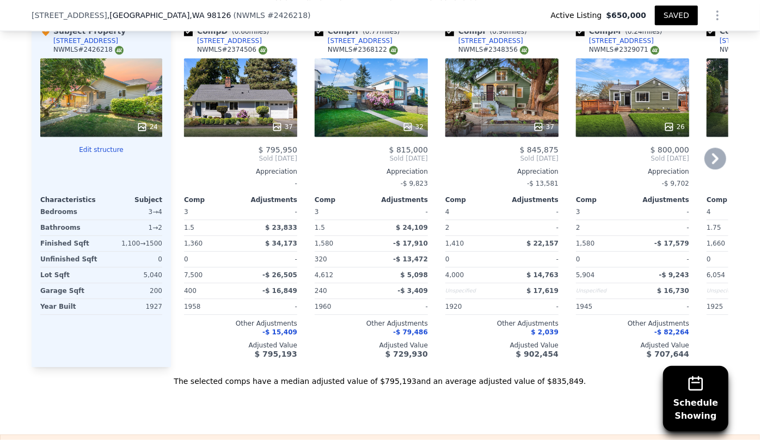
click at [711, 153] on icon at bounding box center [715, 158] width 22 height 22
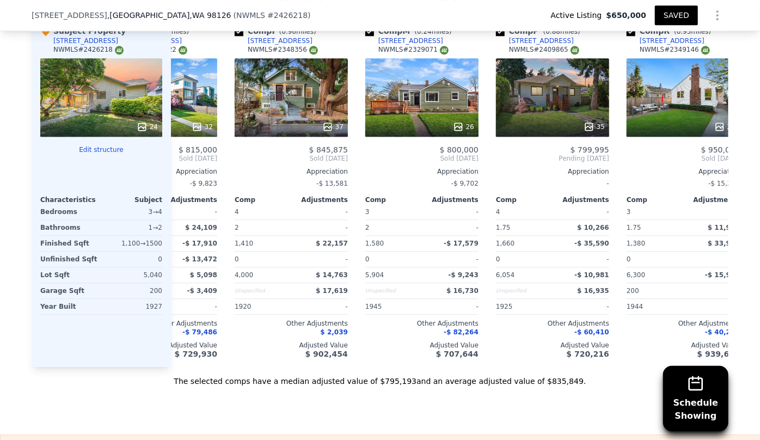
scroll to position [0, 261]
